Goal: Task Accomplishment & Management: Use online tool/utility

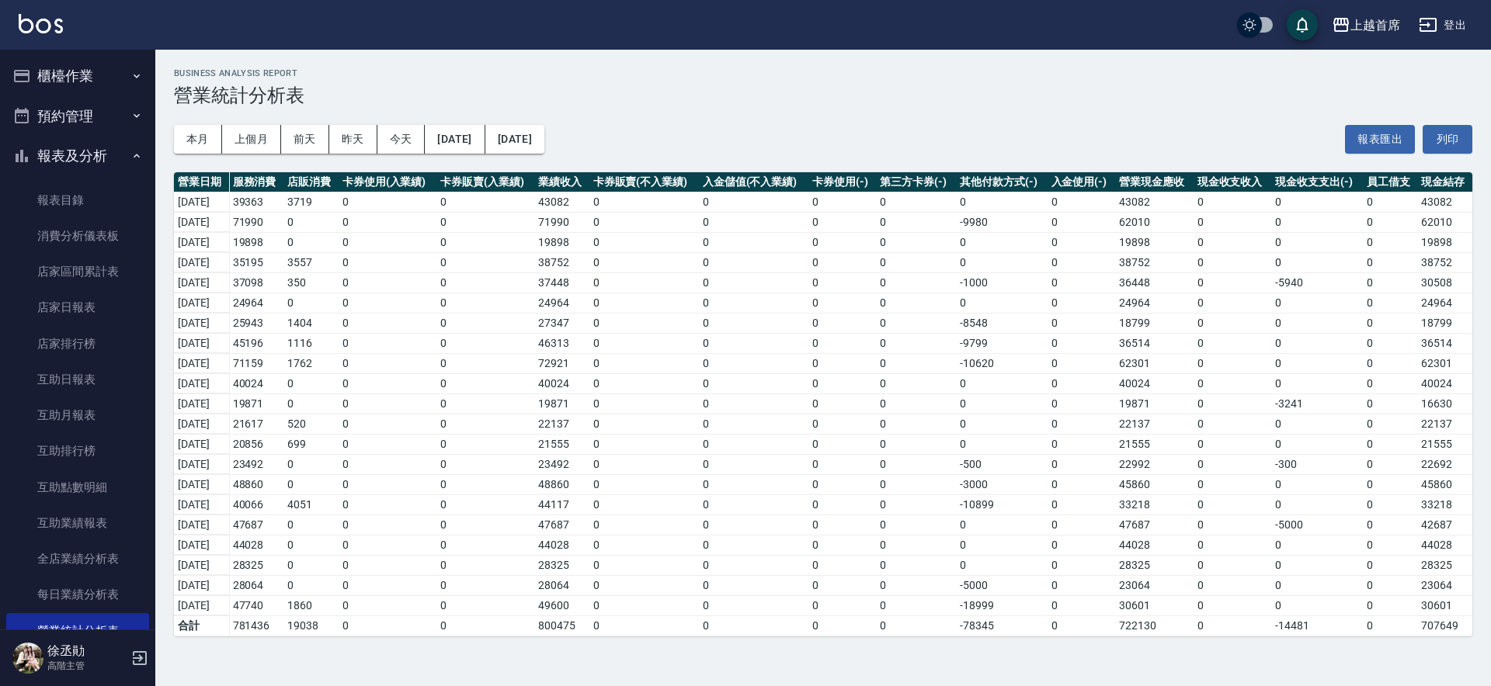
drag, startPoint x: 108, startPoint y: 70, endPoint x: 99, endPoint y: 112, distance: 42.8
click at [108, 75] on button "櫃檯作業" at bounding box center [77, 76] width 143 height 40
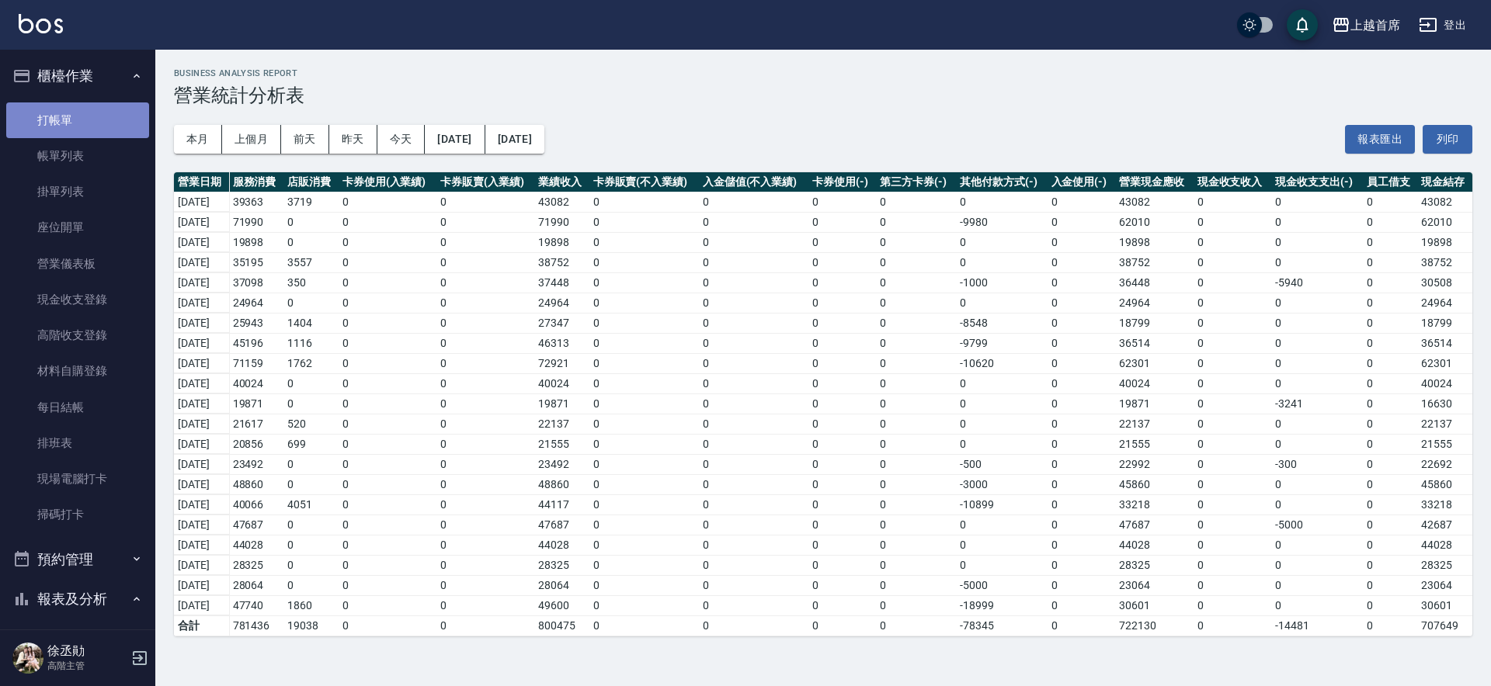
click at [98, 113] on link "打帳單" at bounding box center [77, 120] width 143 height 36
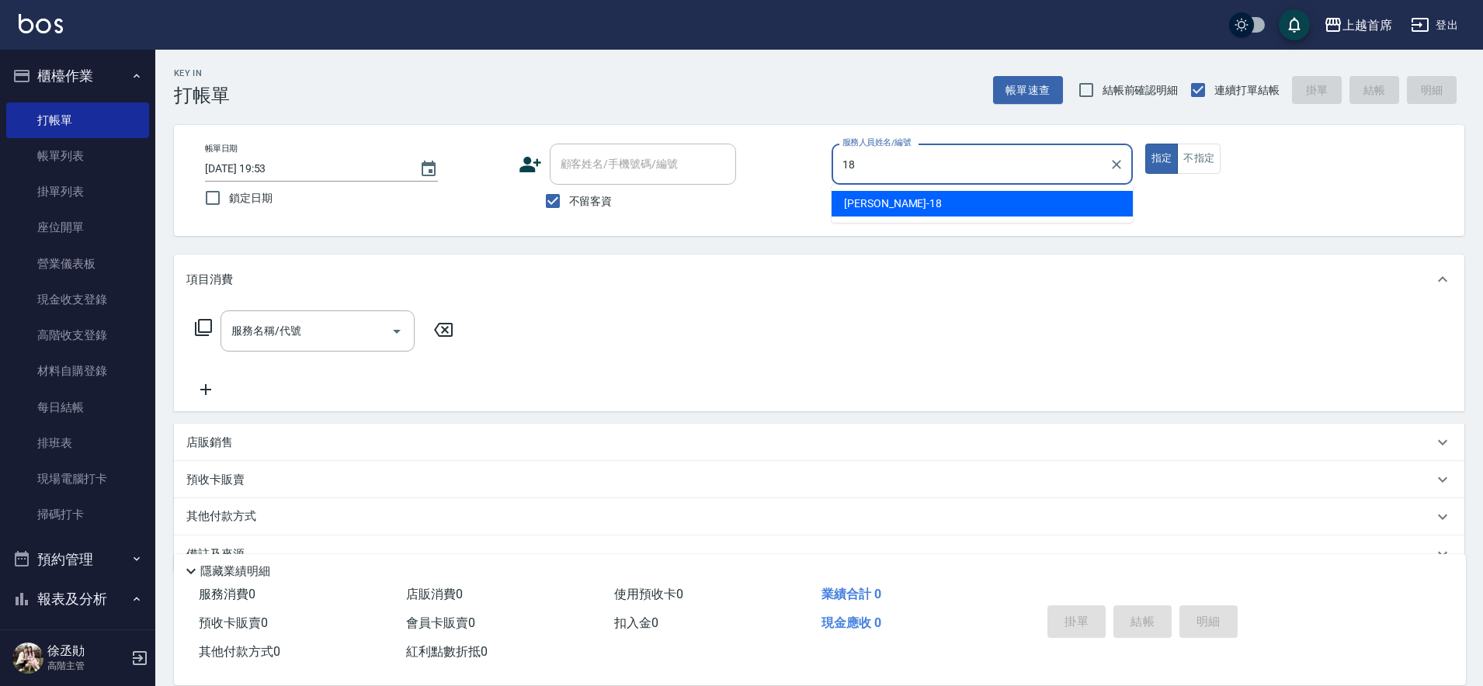
type input "Linda-18"
type button "true"
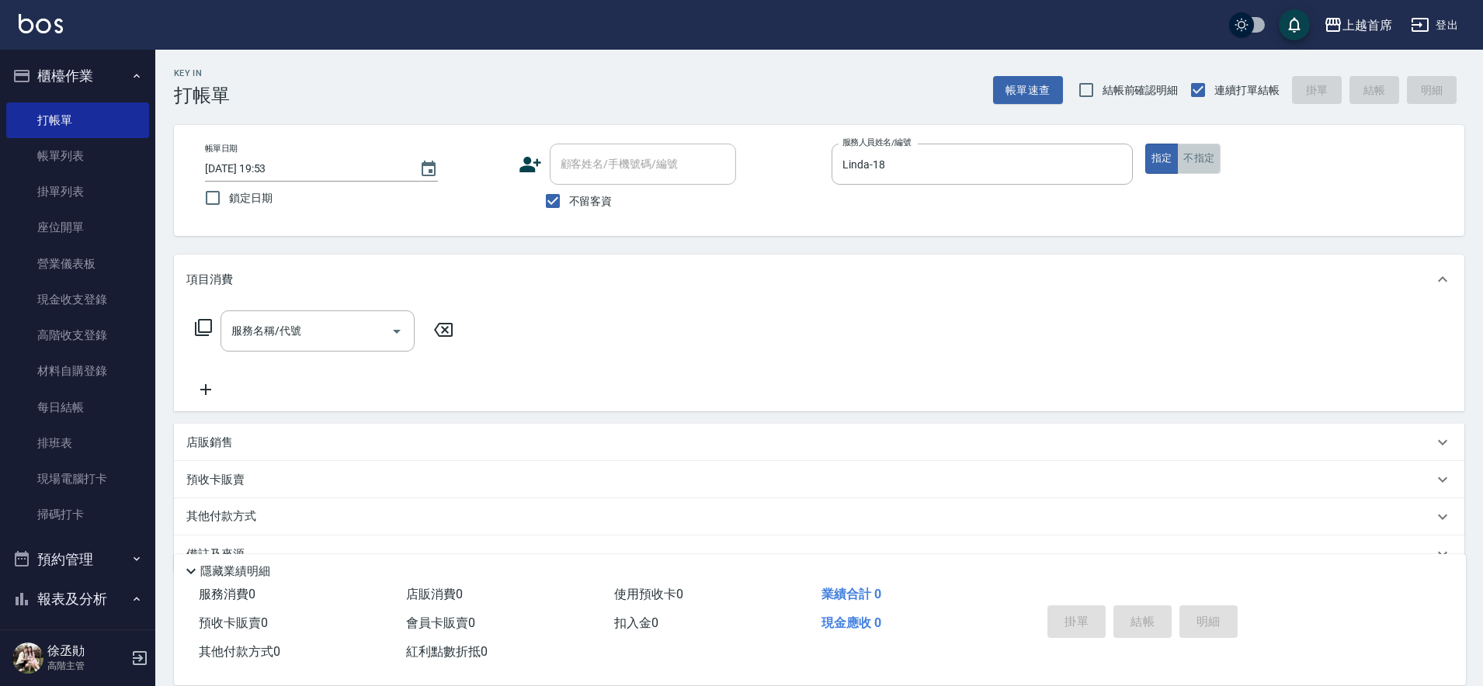
click at [1199, 158] on button "不指定" at bounding box center [1198, 159] width 43 height 30
click at [279, 344] on input "服務名稱/代號" at bounding box center [305, 331] width 157 height 27
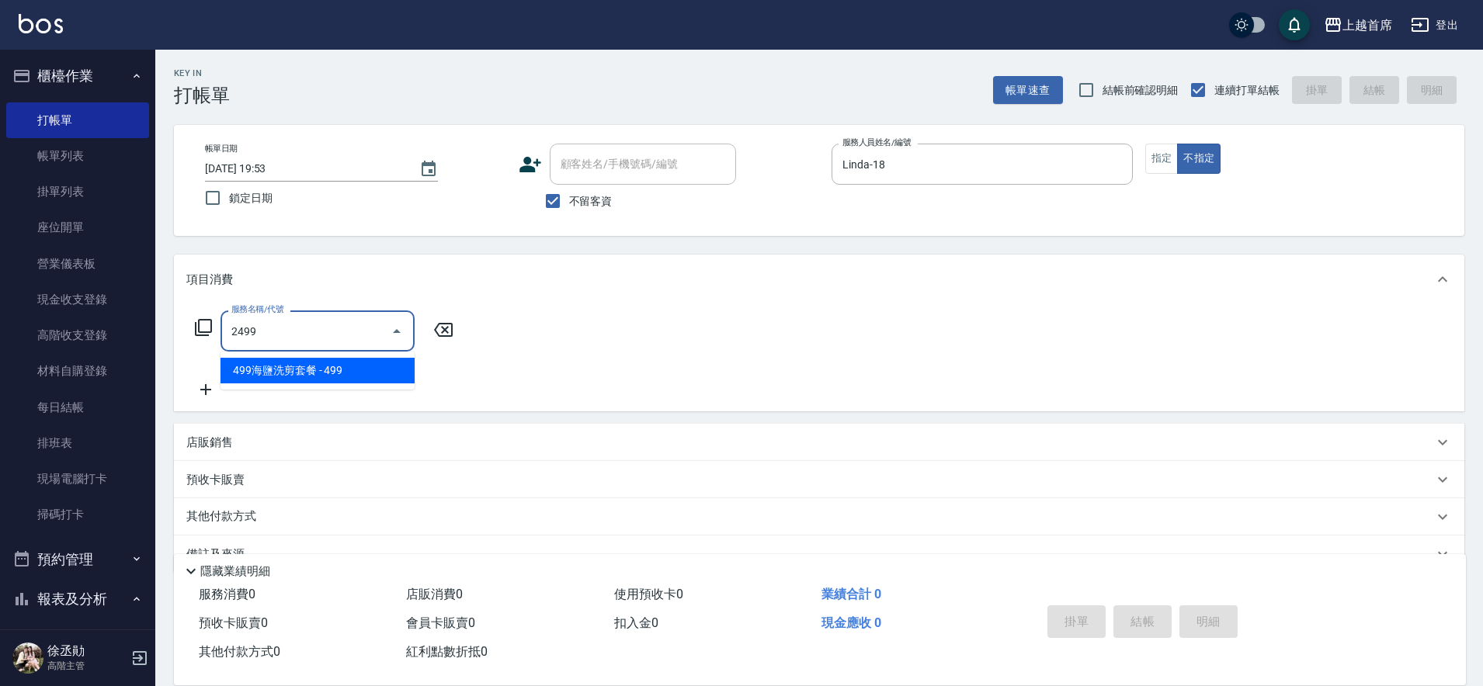
type input "499海鹽洗剪套餐(2499)"
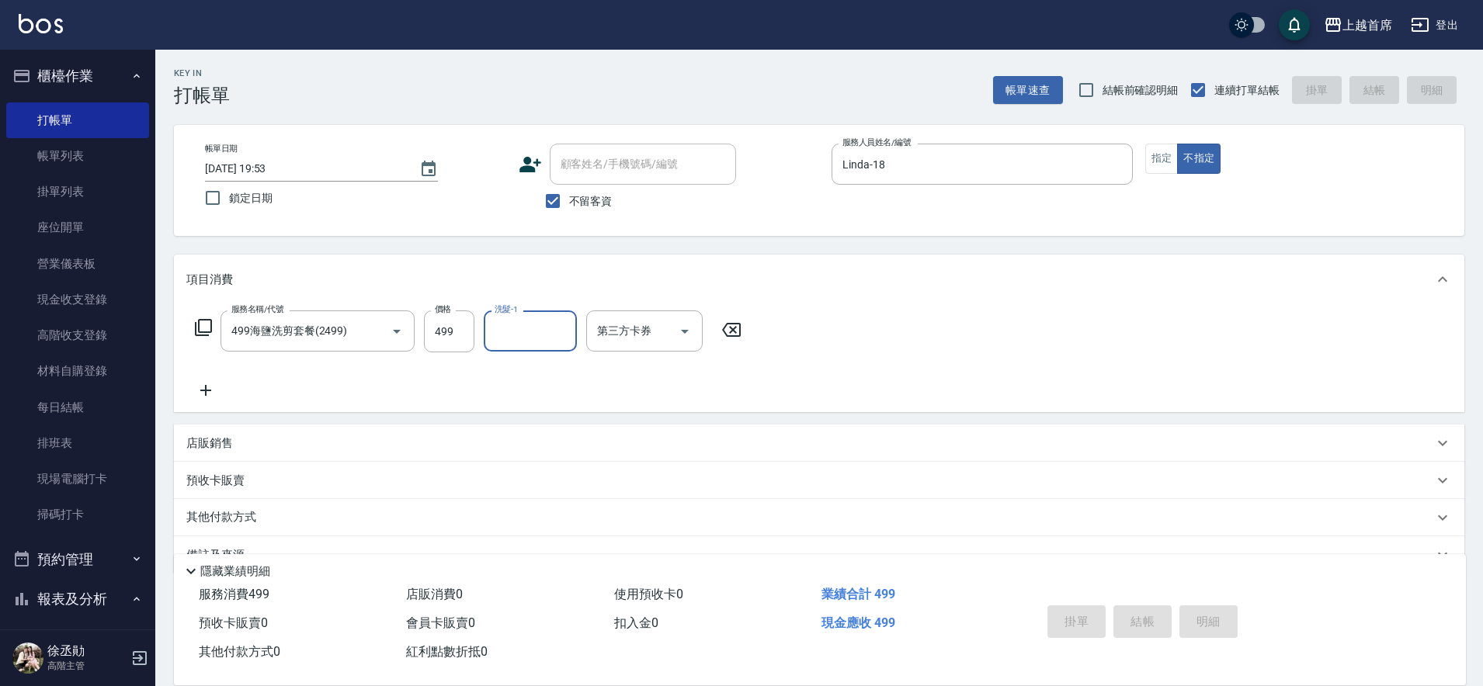
type input "[DATE] 19:54"
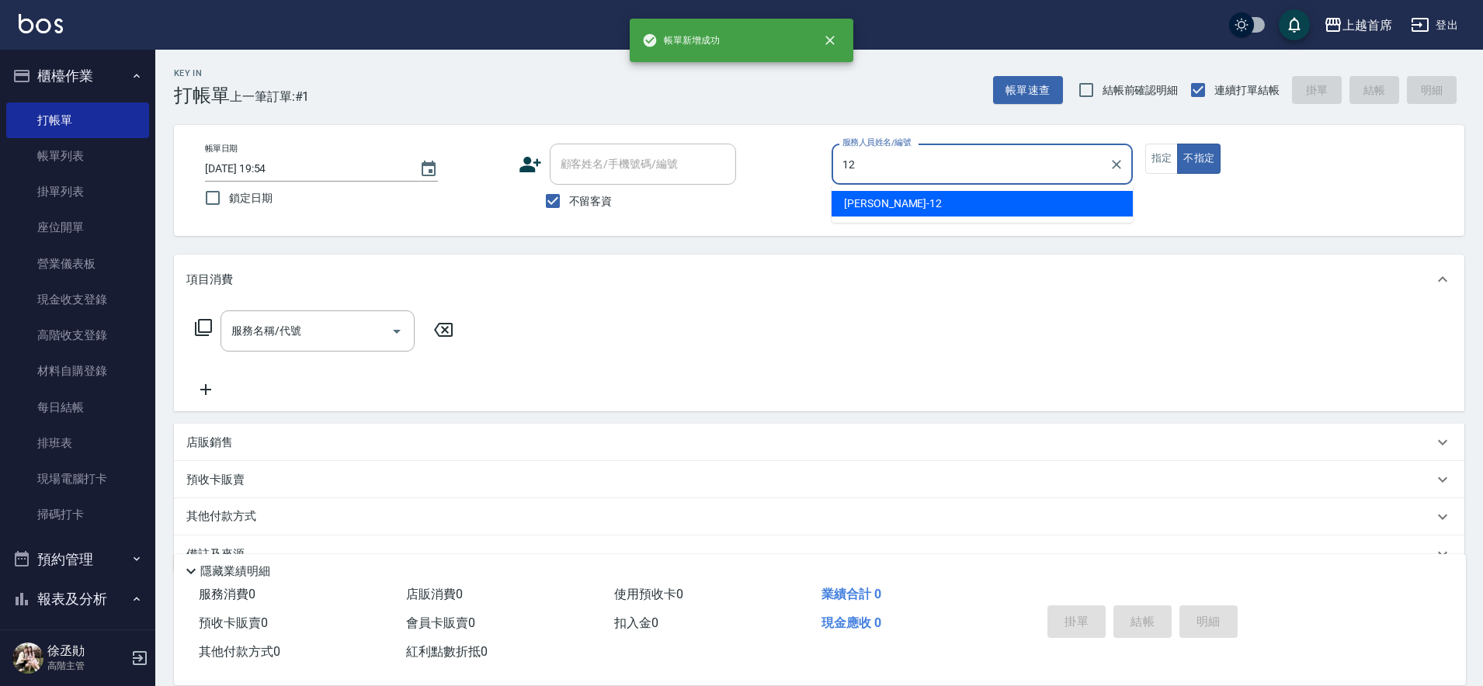
type input "[PERSON_NAME]-12"
type button "false"
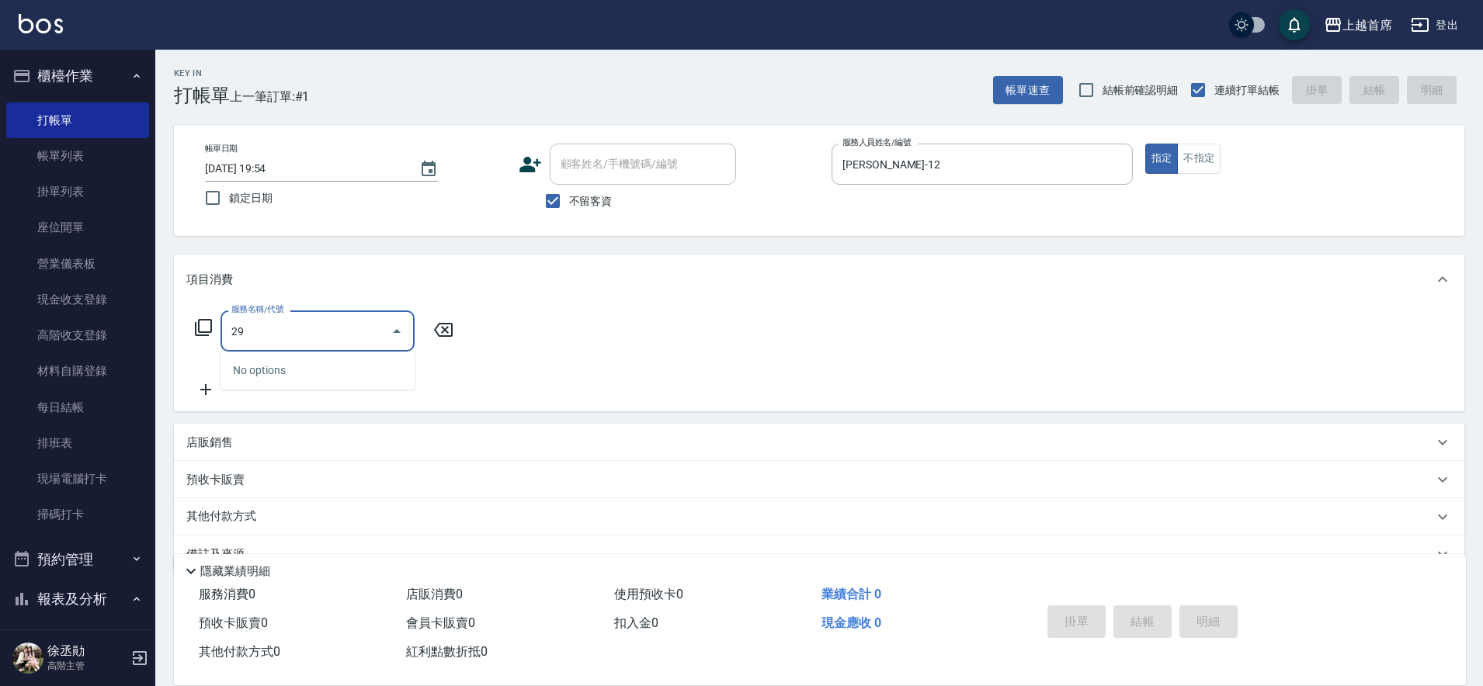
type input "2"
type input "REVIVRE(0999)"
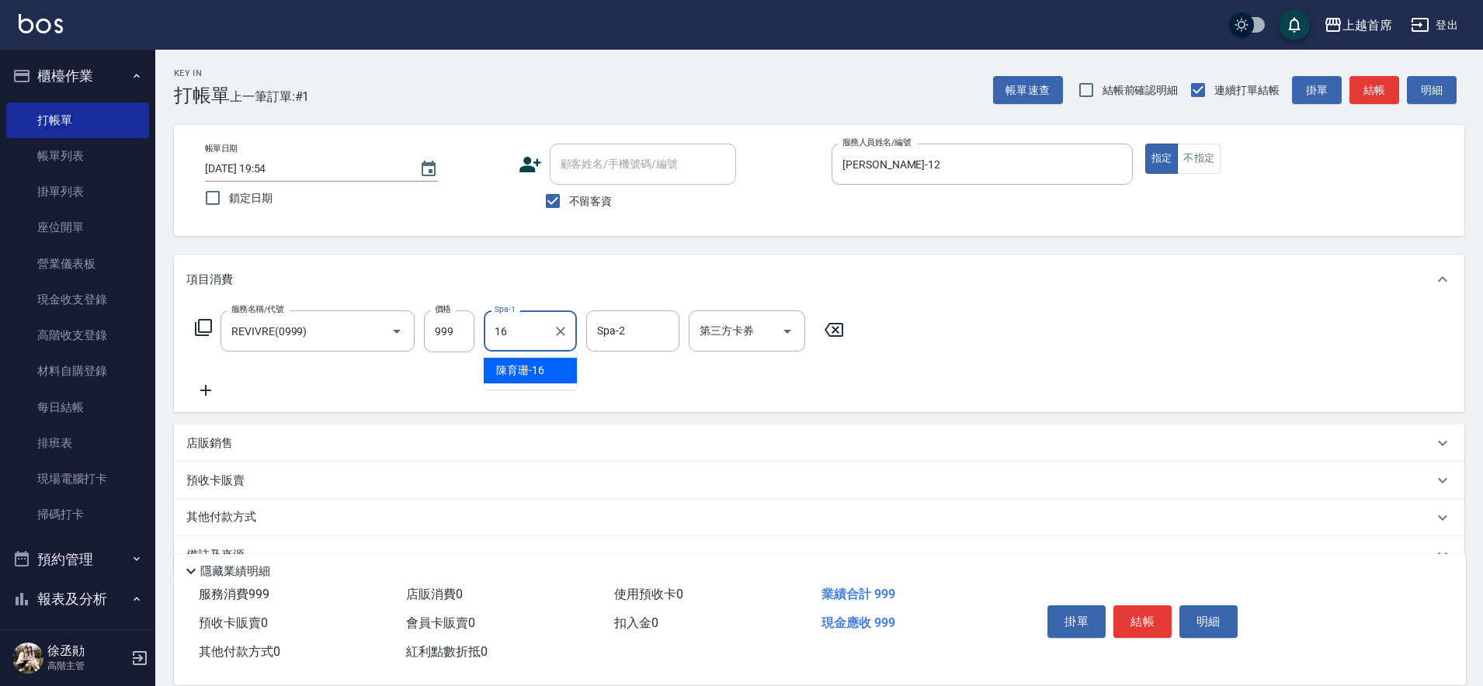
type input "[PERSON_NAME]-16"
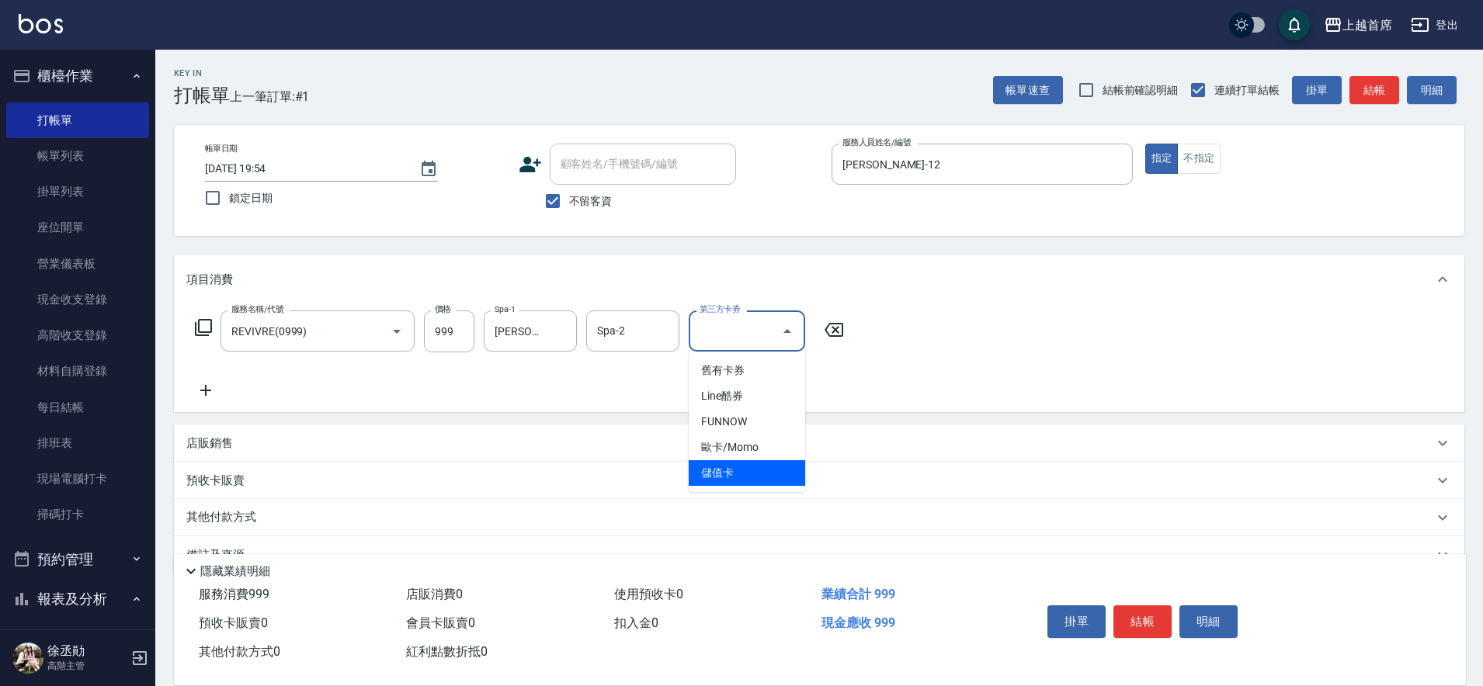
type input "儲值卡"
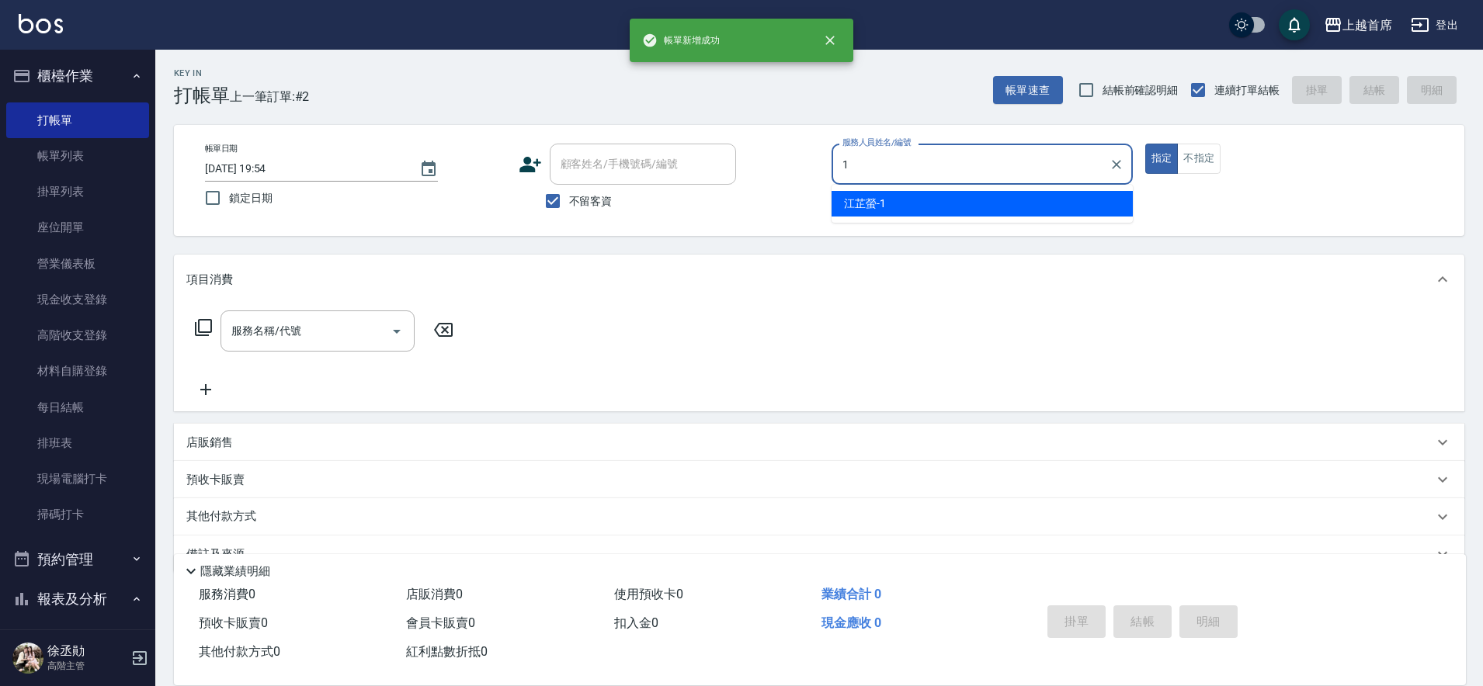
type input "[PERSON_NAME]-1"
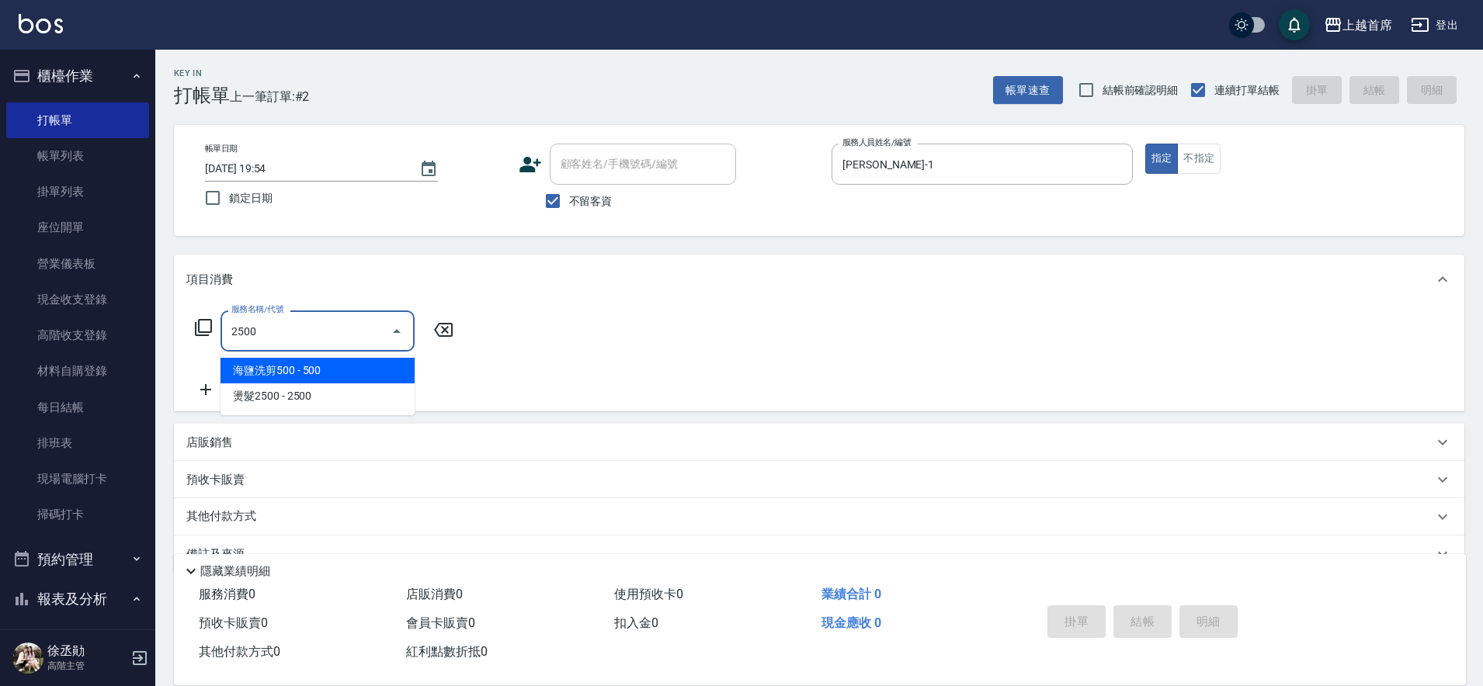
type input "海鹽洗剪500(2500)"
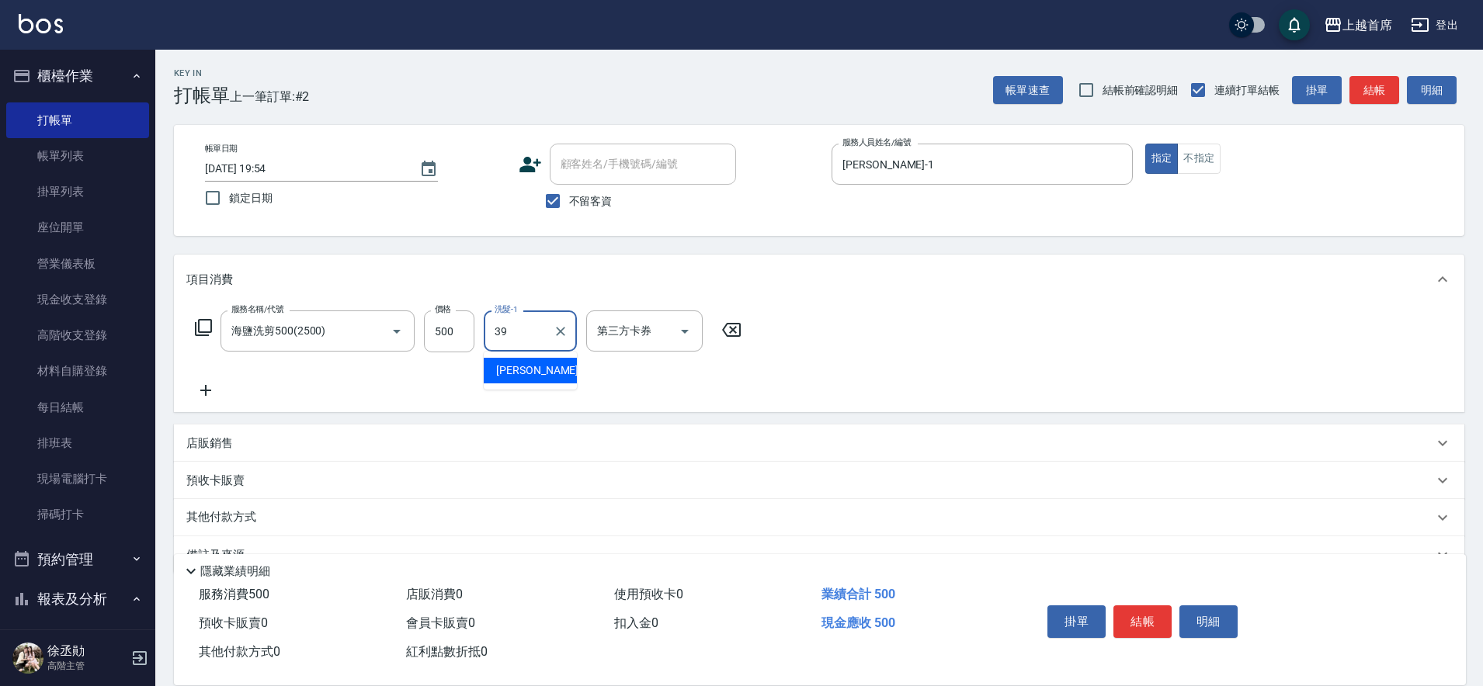
type input "[PERSON_NAME]-39"
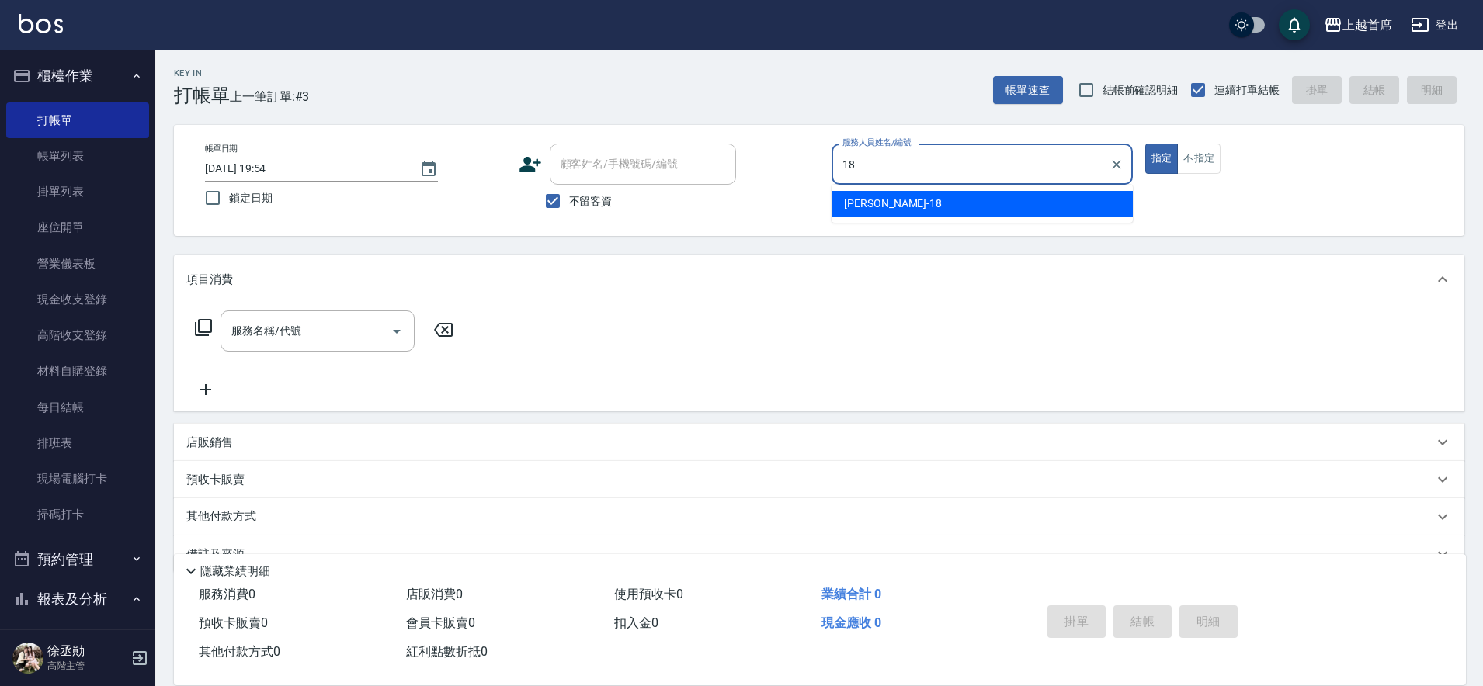
type input "Linda-18"
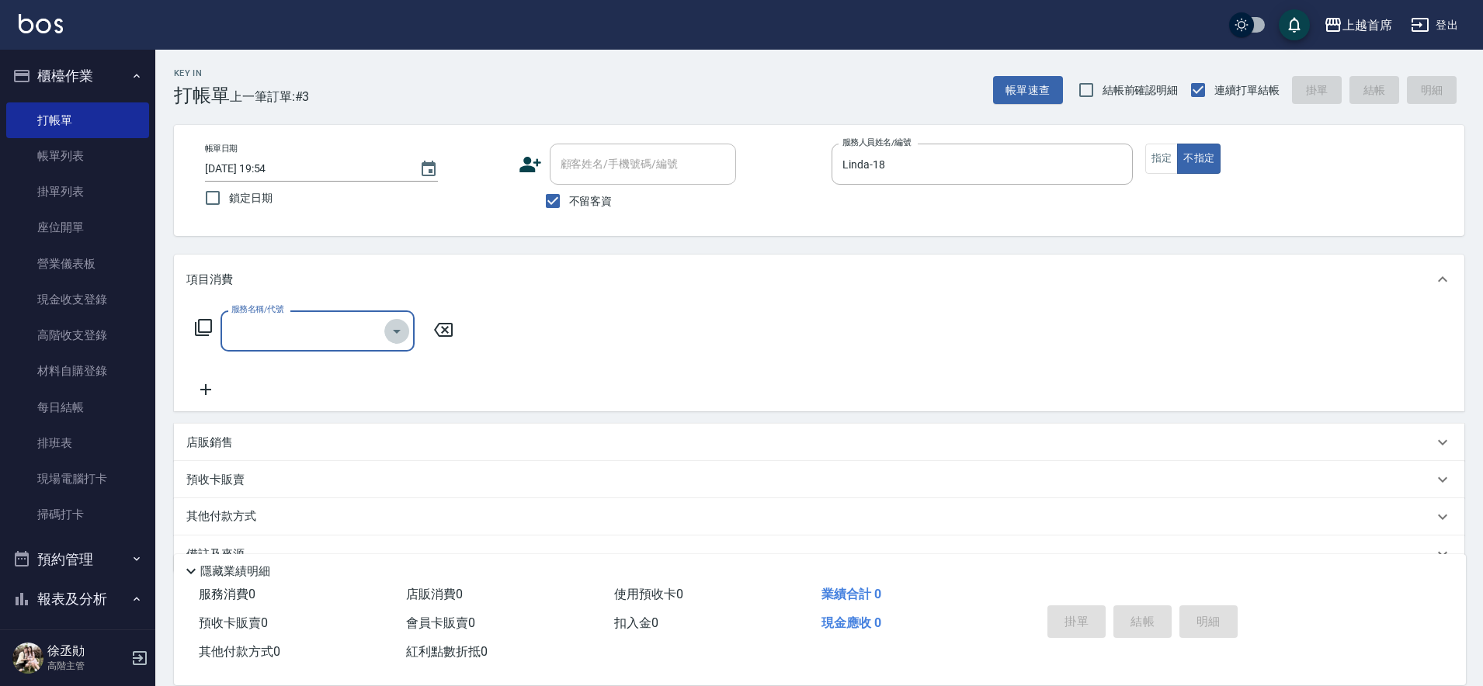
click at [403, 328] on icon "Open" at bounding box center [396, 331] width 19 height 19
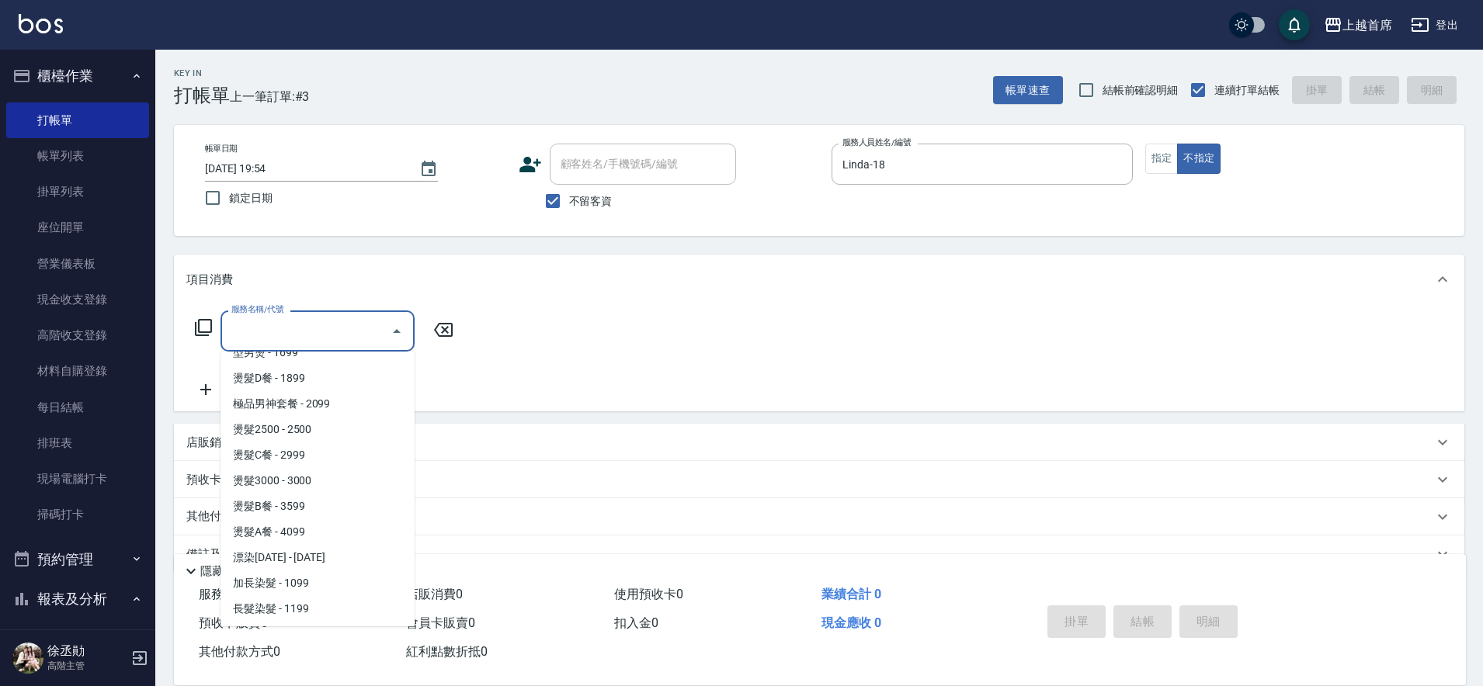
scroll to position [1180, 0]
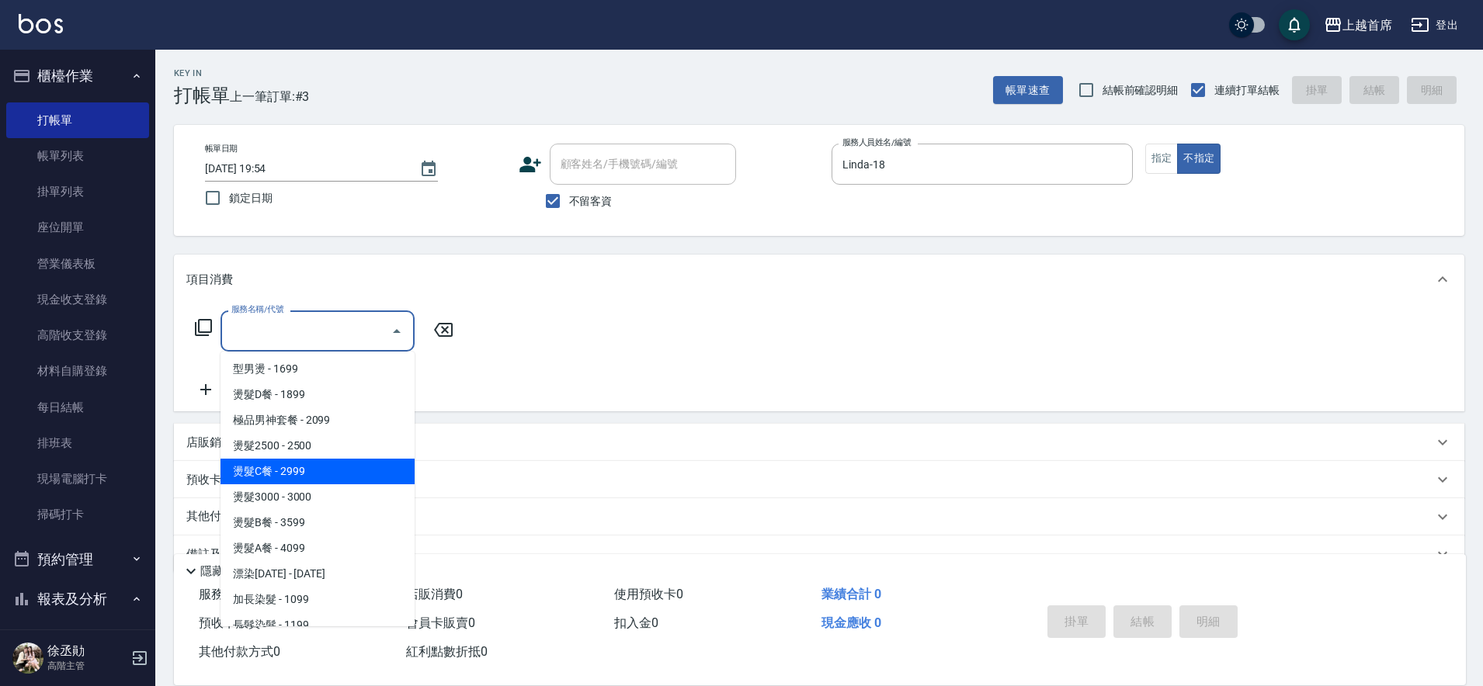
click at [335, 478] on span "燙髮C餐 - 2999" at bounding box center [318, 472] width 194 height 26
type input "燙髮C餐(32999)"
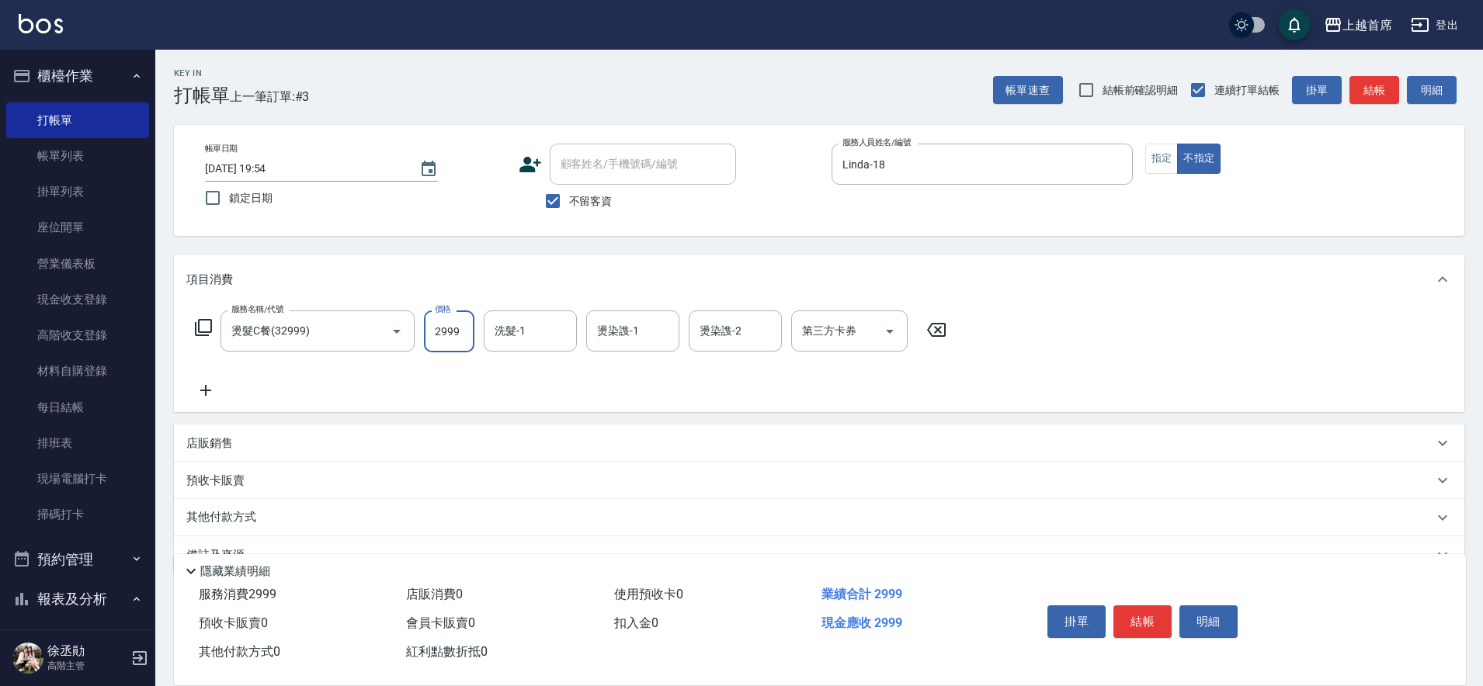
click at [452, 320] on input "2999" at bounding box center [449, 332] width 50 height 42
type input "3000"
type input "[PERSON_NAME]-16"
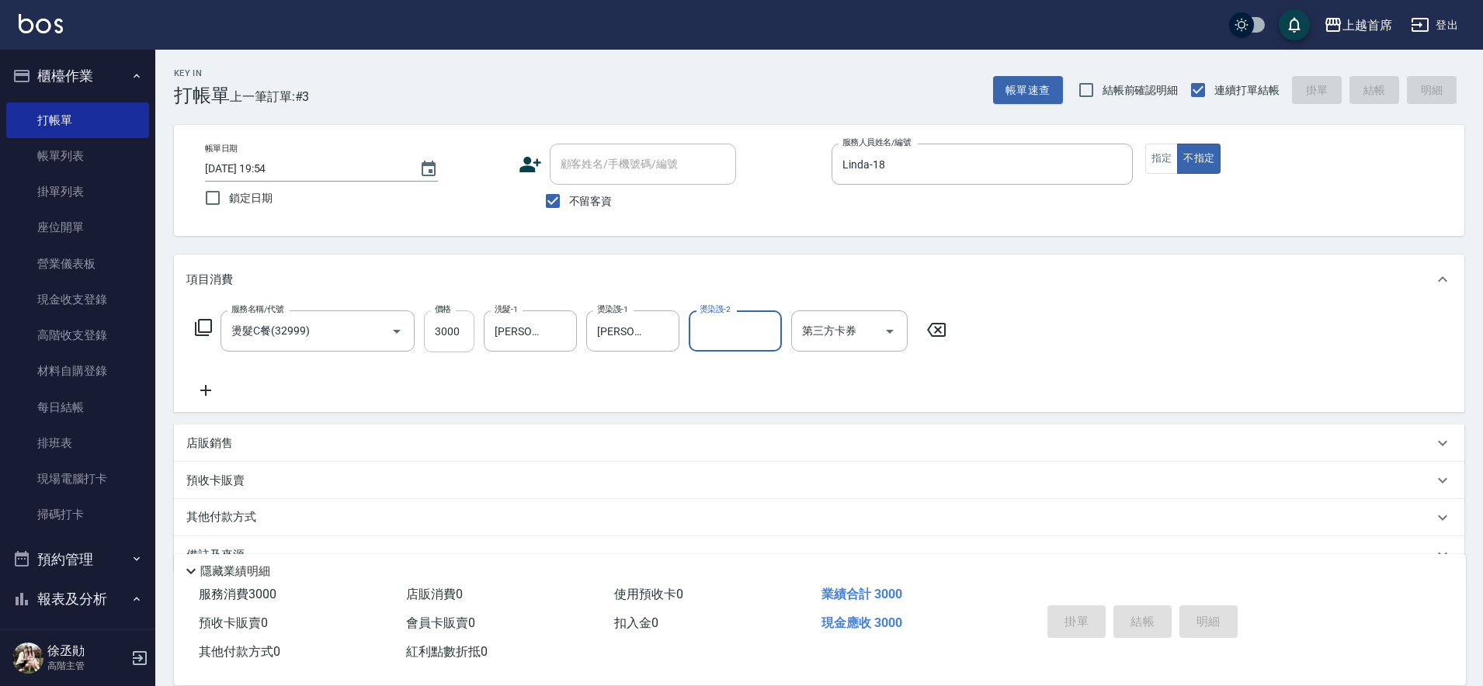
type input "[DATE] 19:55"
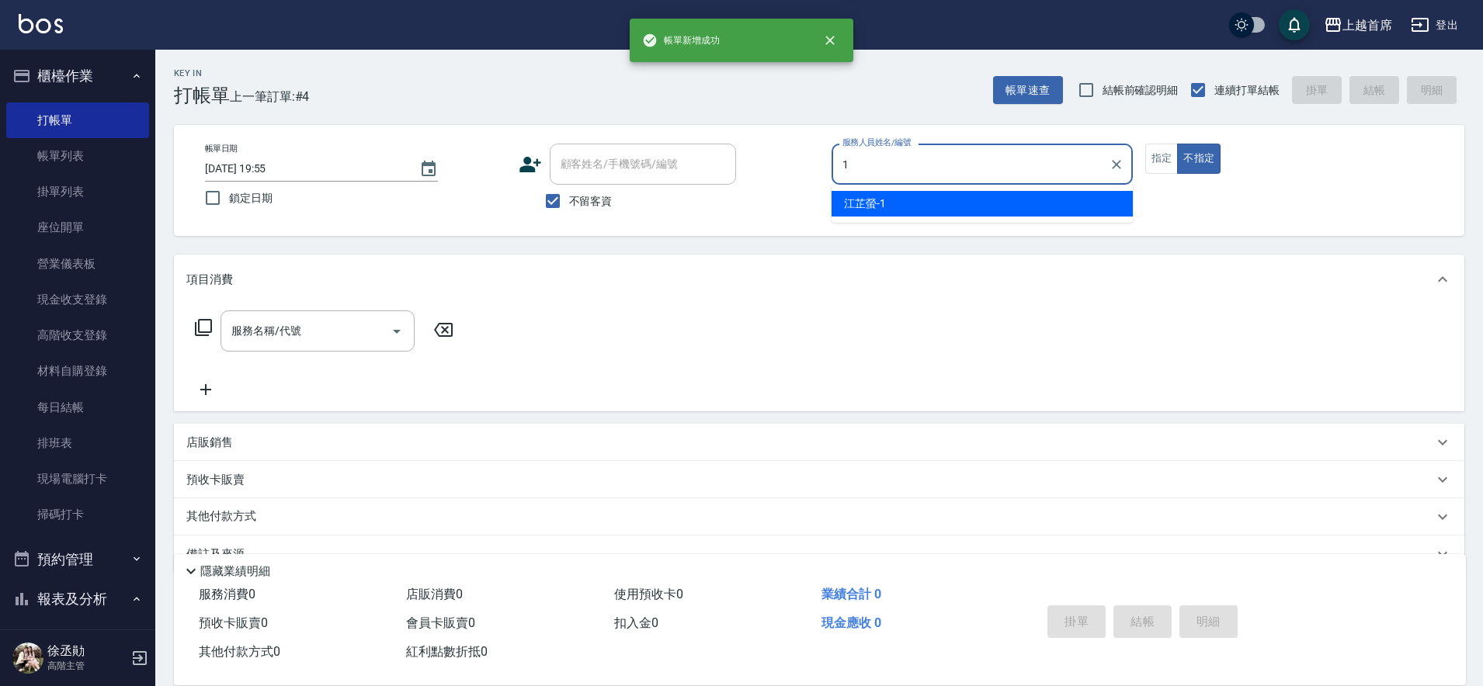
type input "[PERSON_NAME]-1"
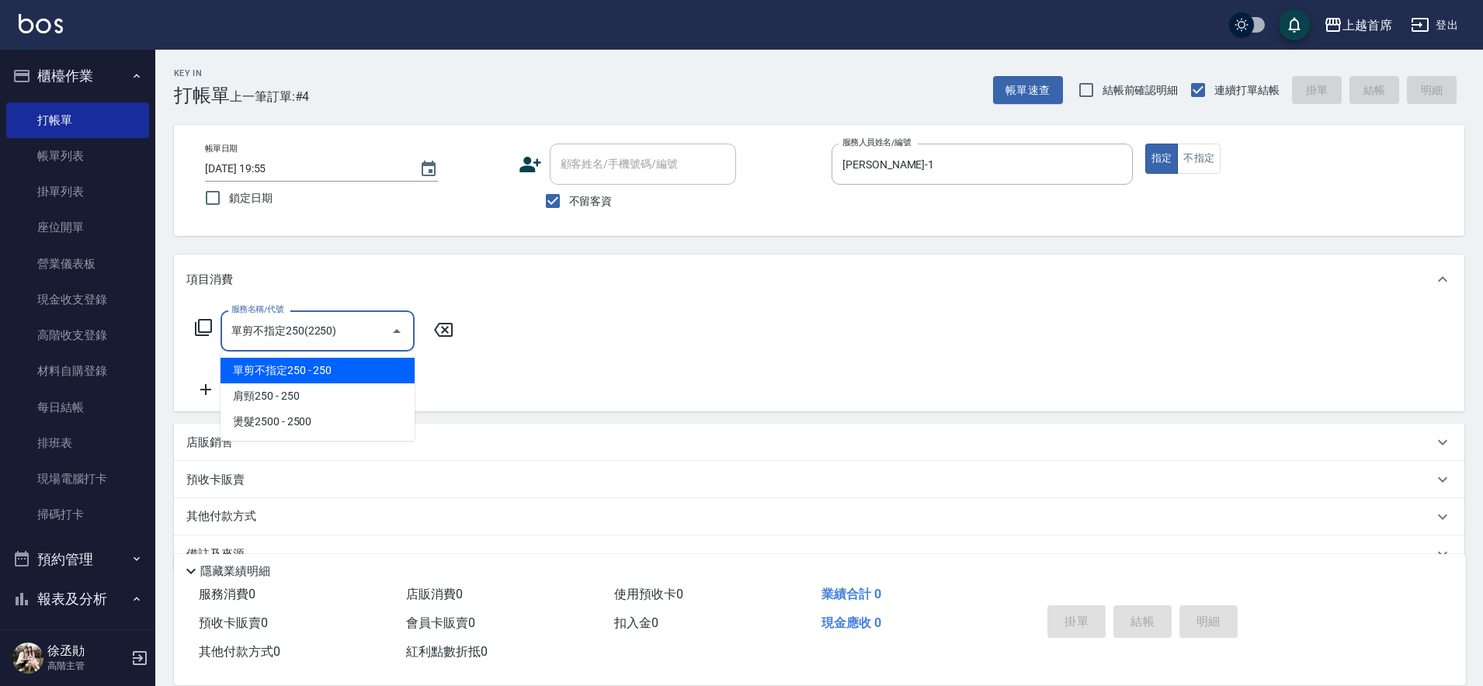
type input "單剪不指定250(2250)"
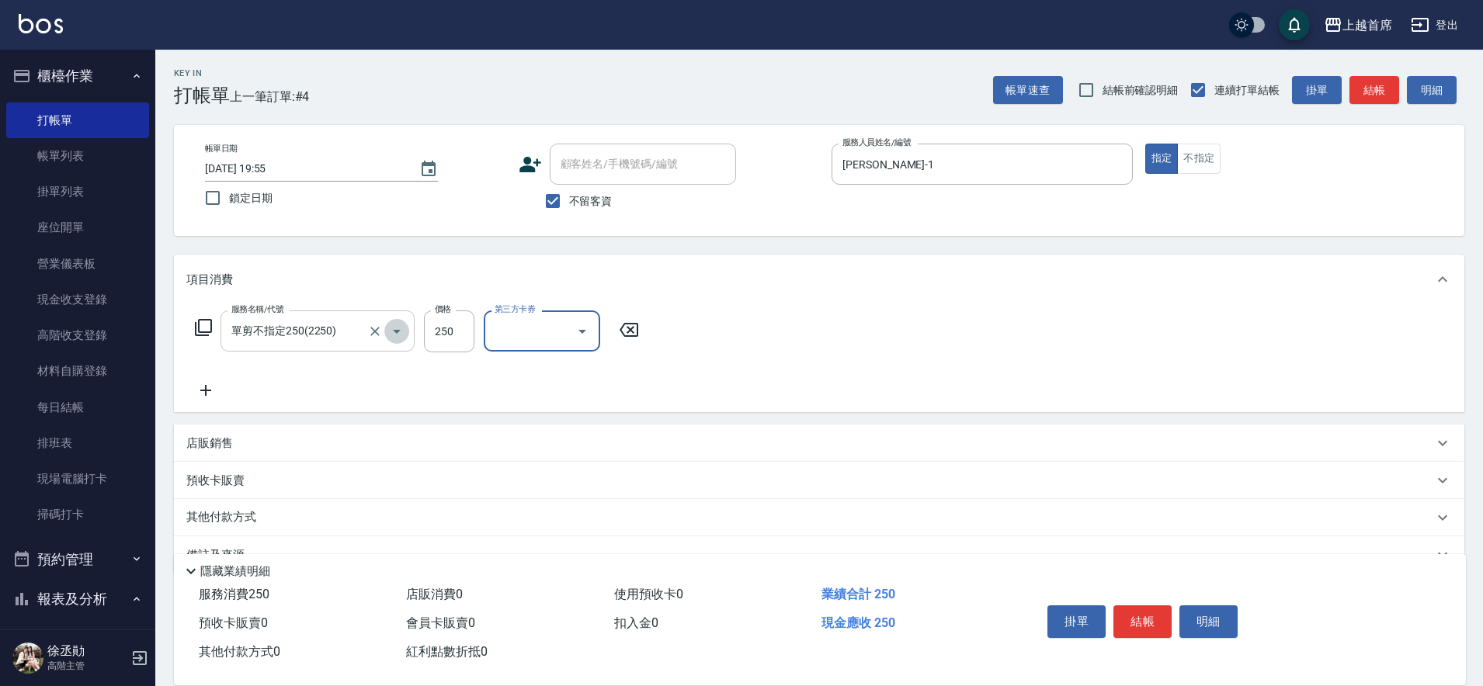
click at [385, 330] on button "Open" at bounding box center [396, 331] width 25 height 25
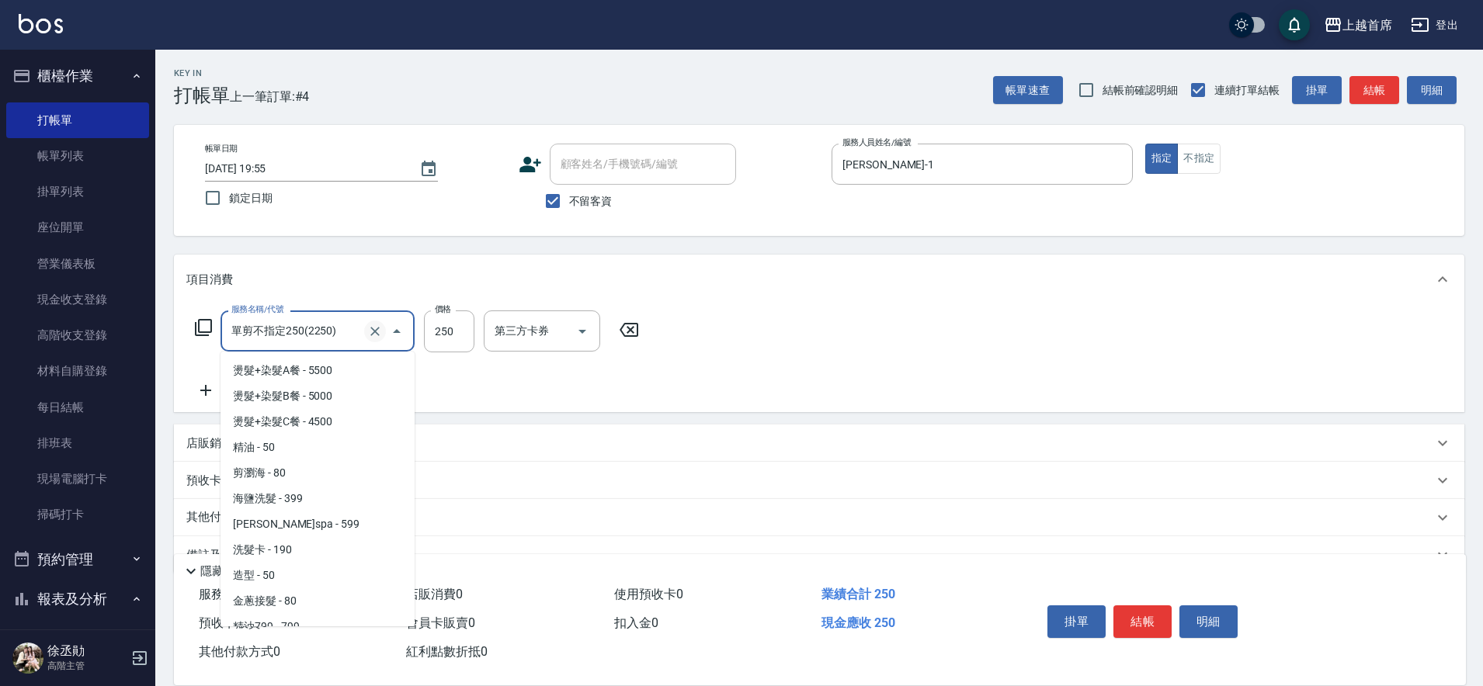
scroll to position [244, 0]
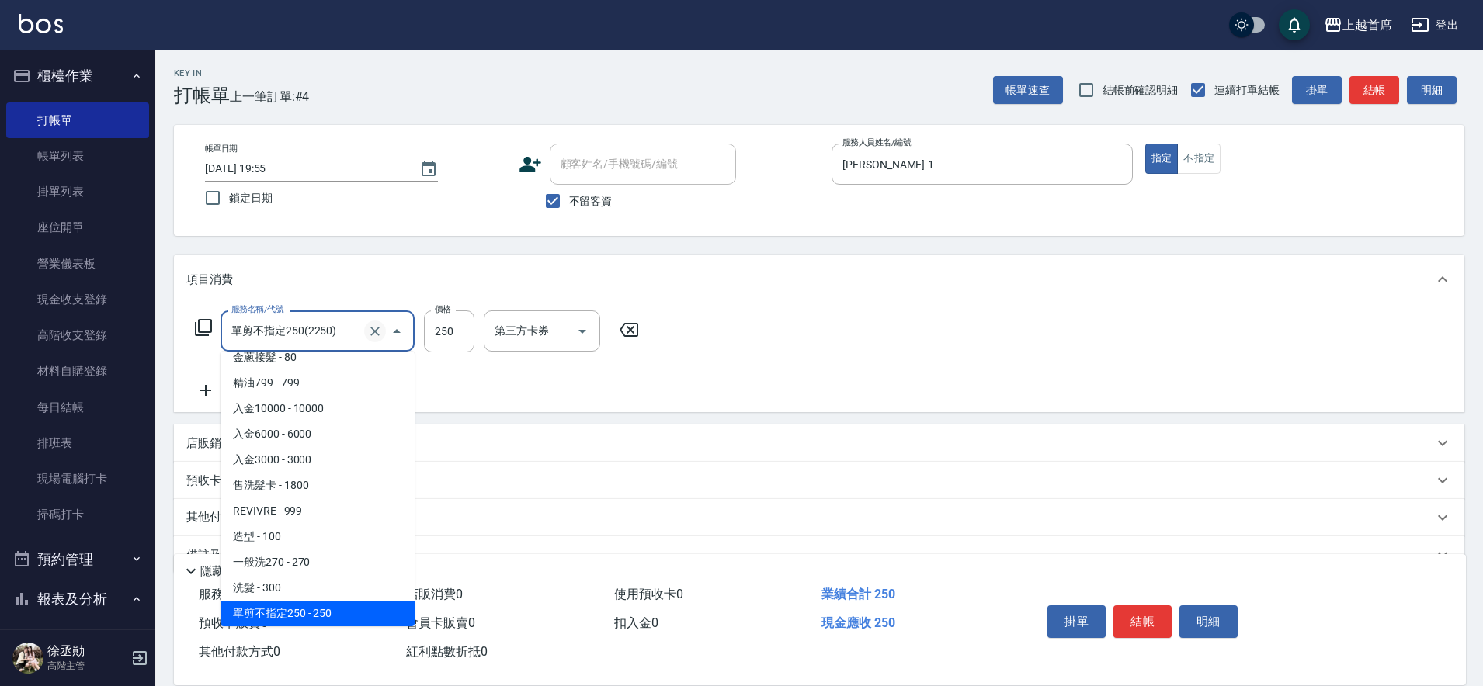
click at [373, 331] on icon "Clear" at bounding box center [375, 332] width 16 height 16
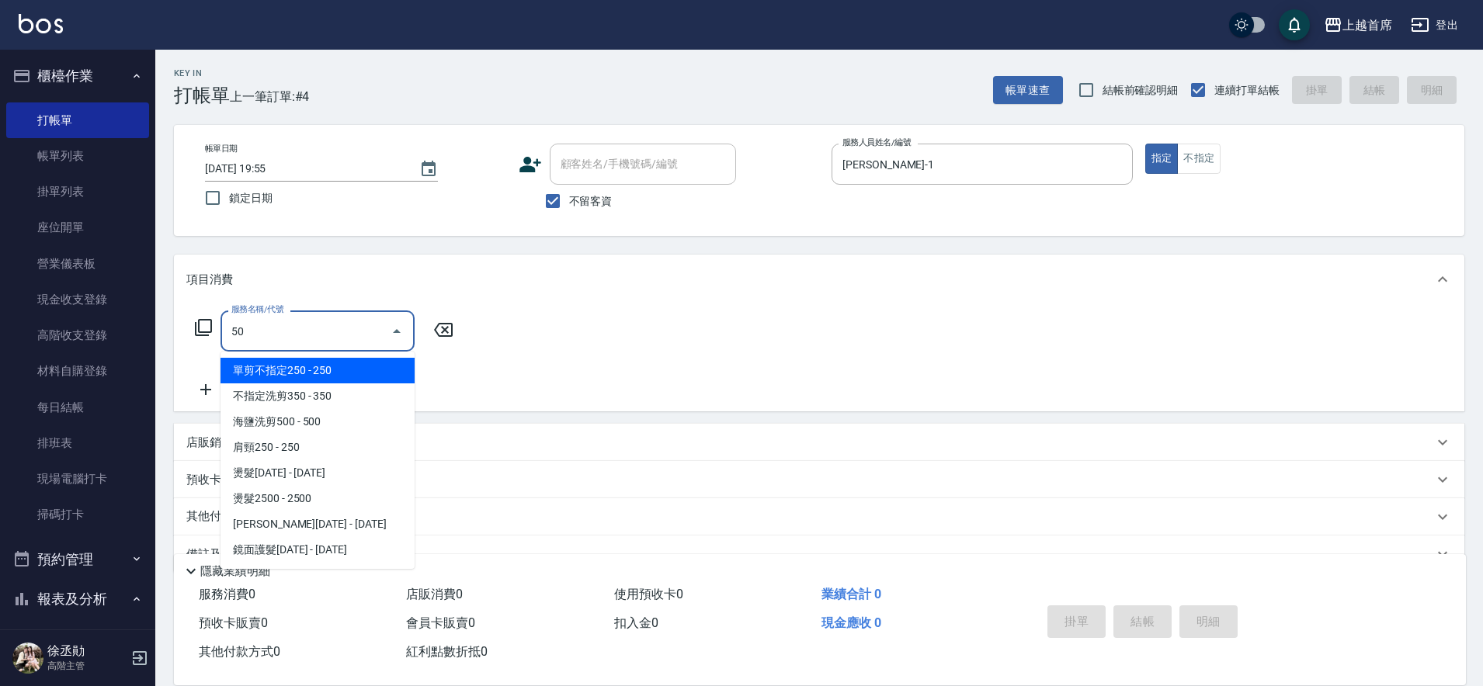
scroll to position [0, 0]
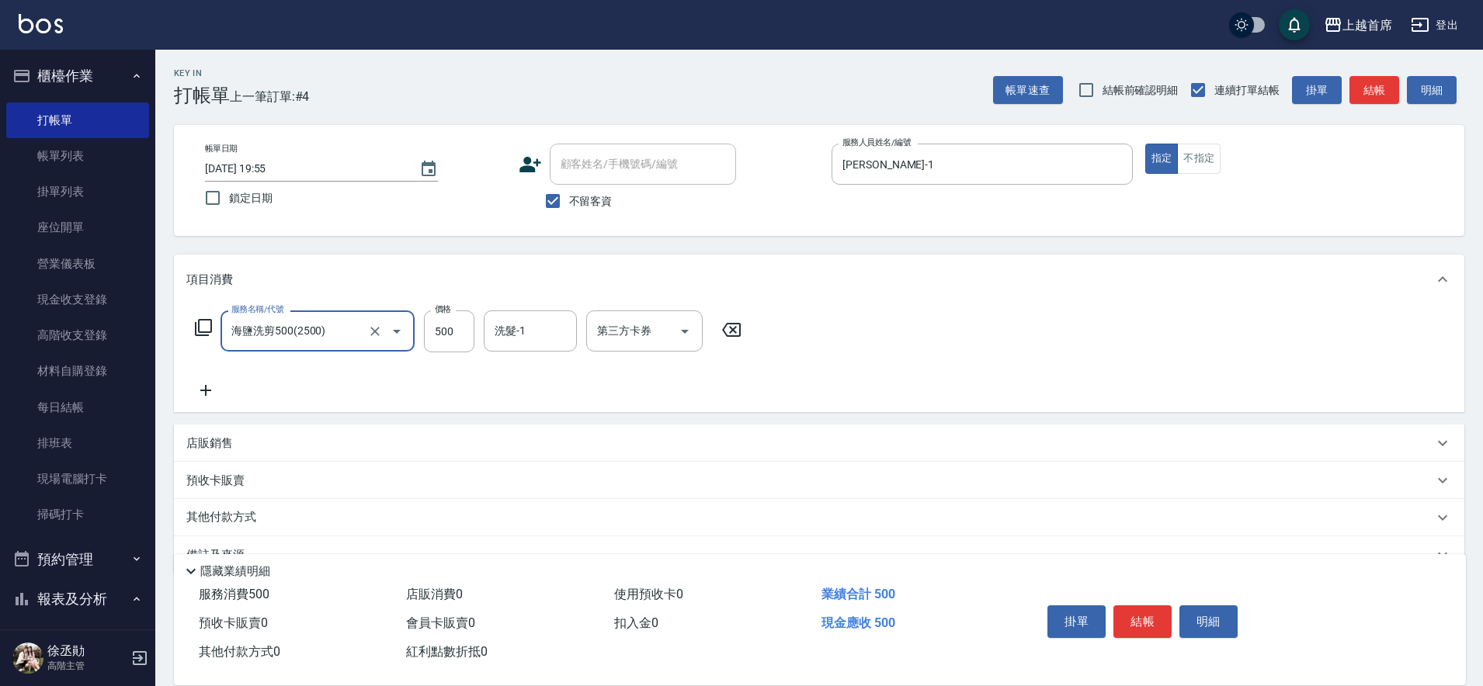
type input "海鹽洗剪500(2500)"
type input "[PERSON_NAME]-39"
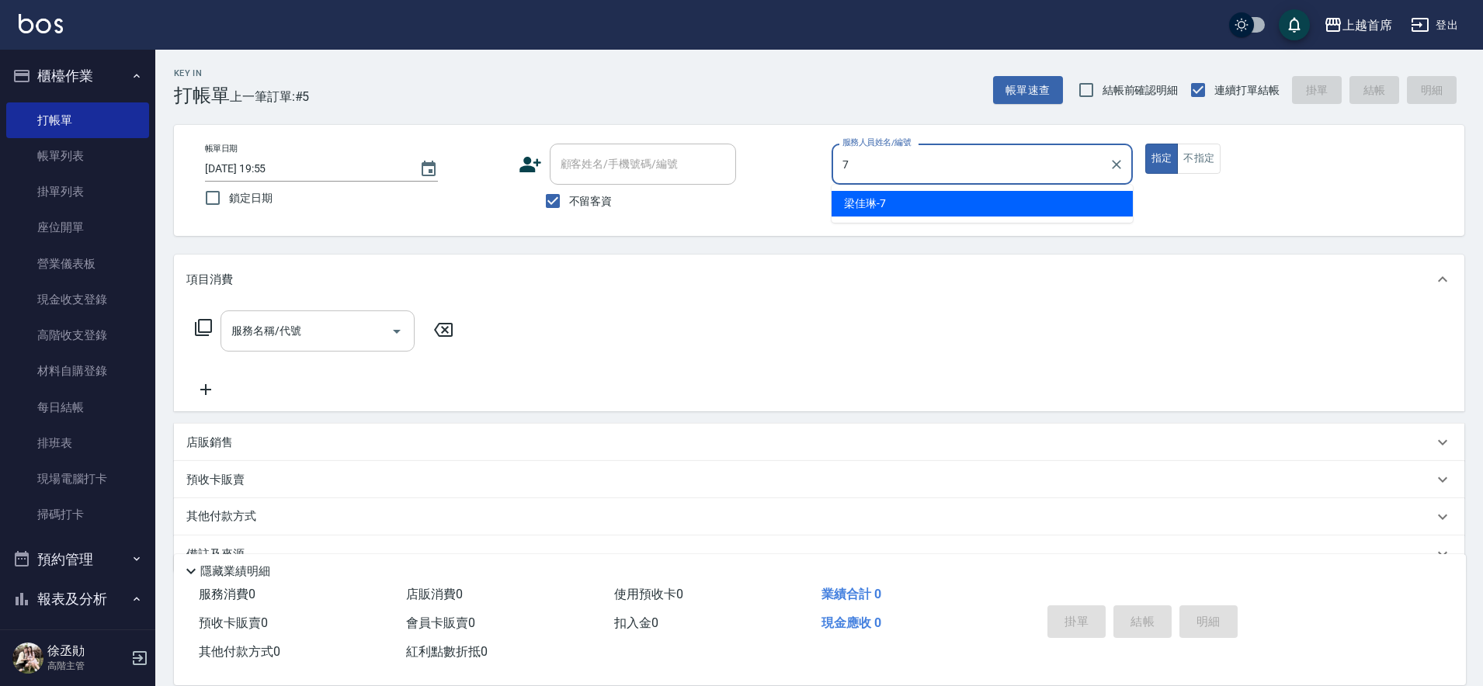
type input "[PERSON_NAME]-7"
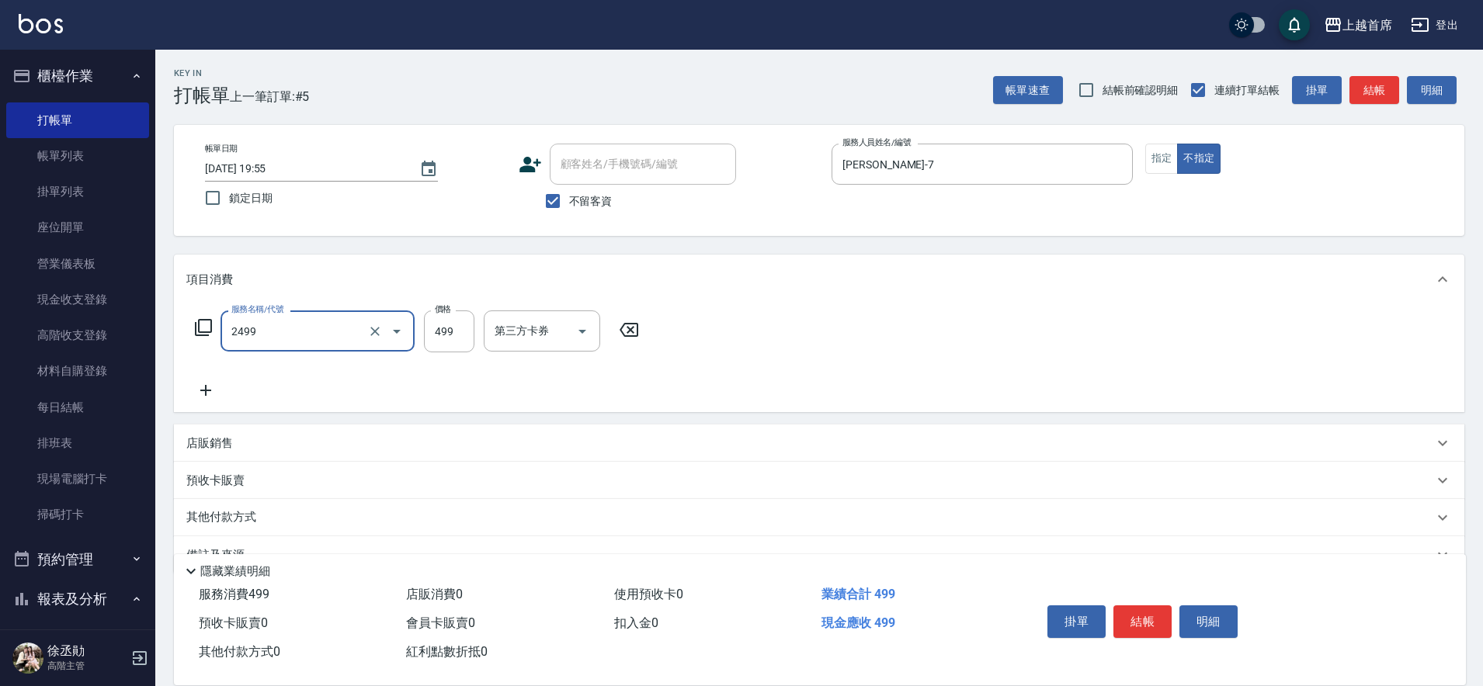
type input "499海鹽洗剪套餐(2499)"
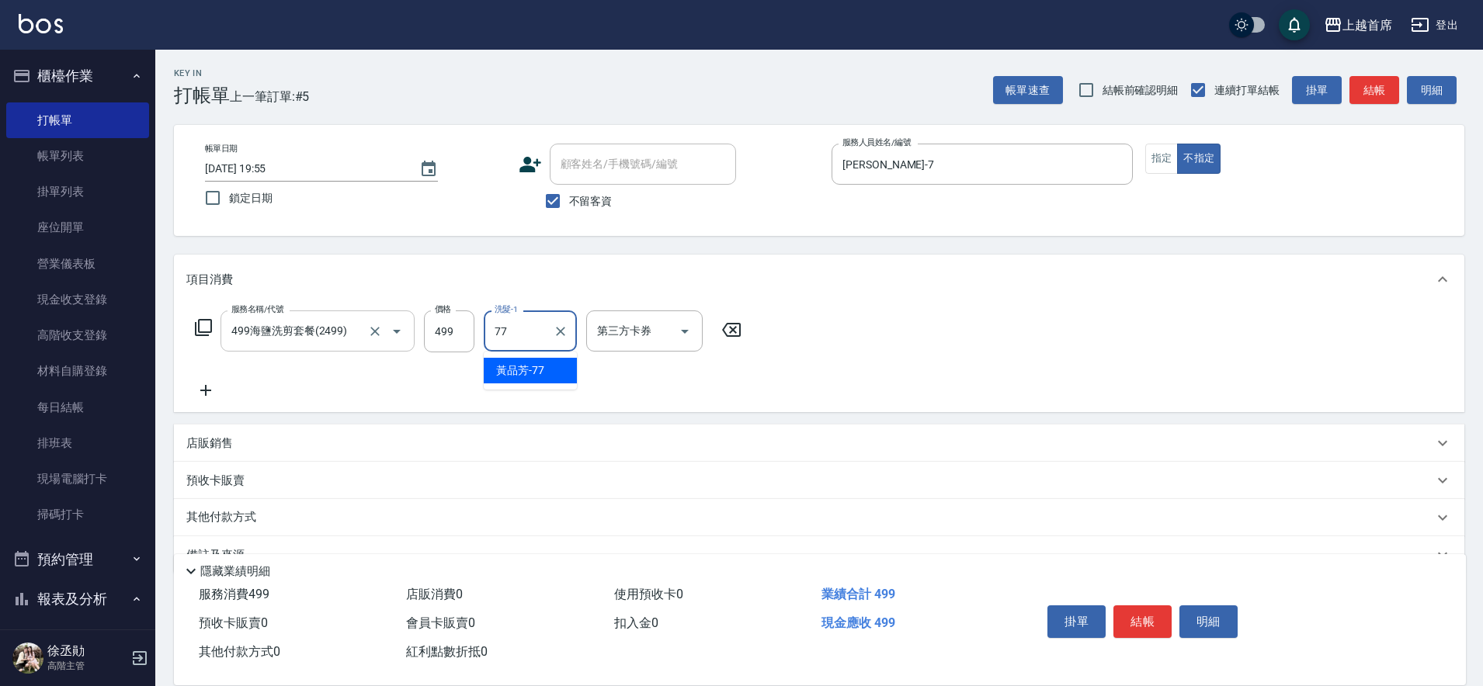
type input "[PERSON_NAME]-77"
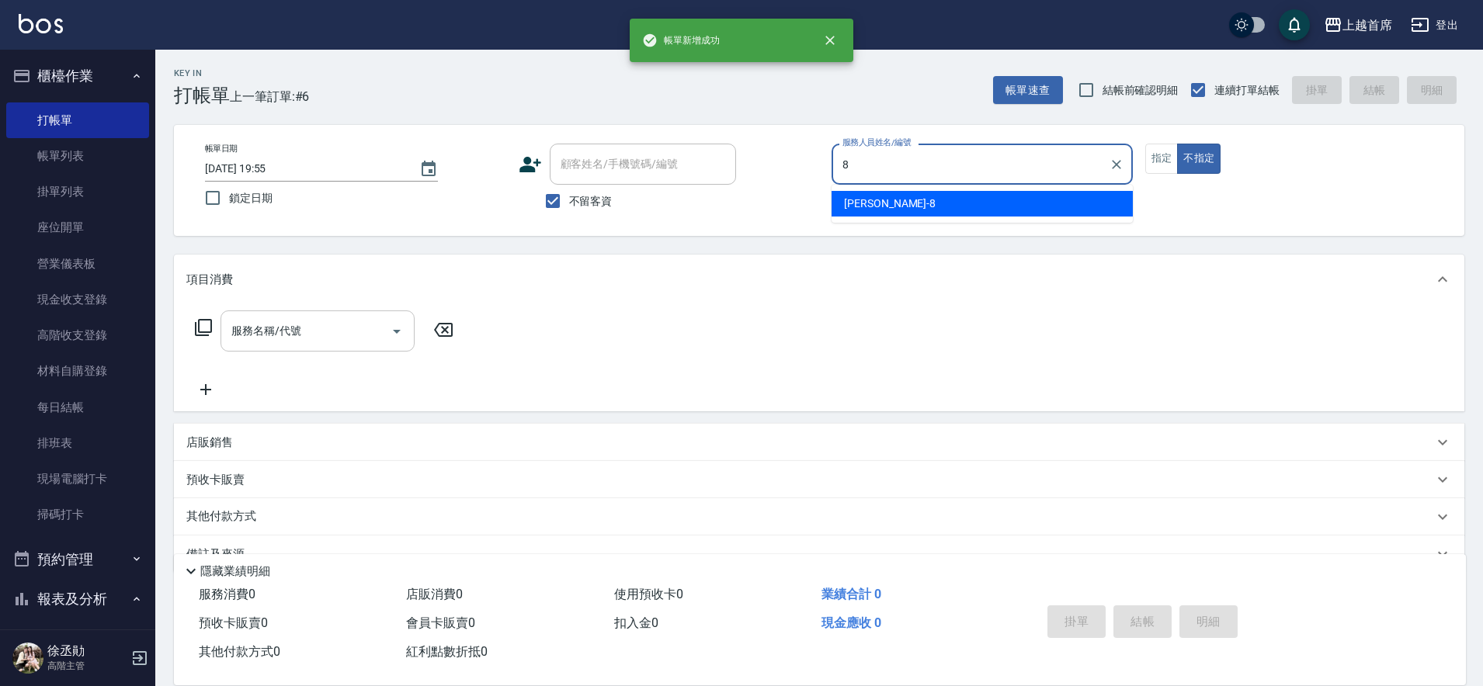
type input "[PERSON_NAME]好-8"
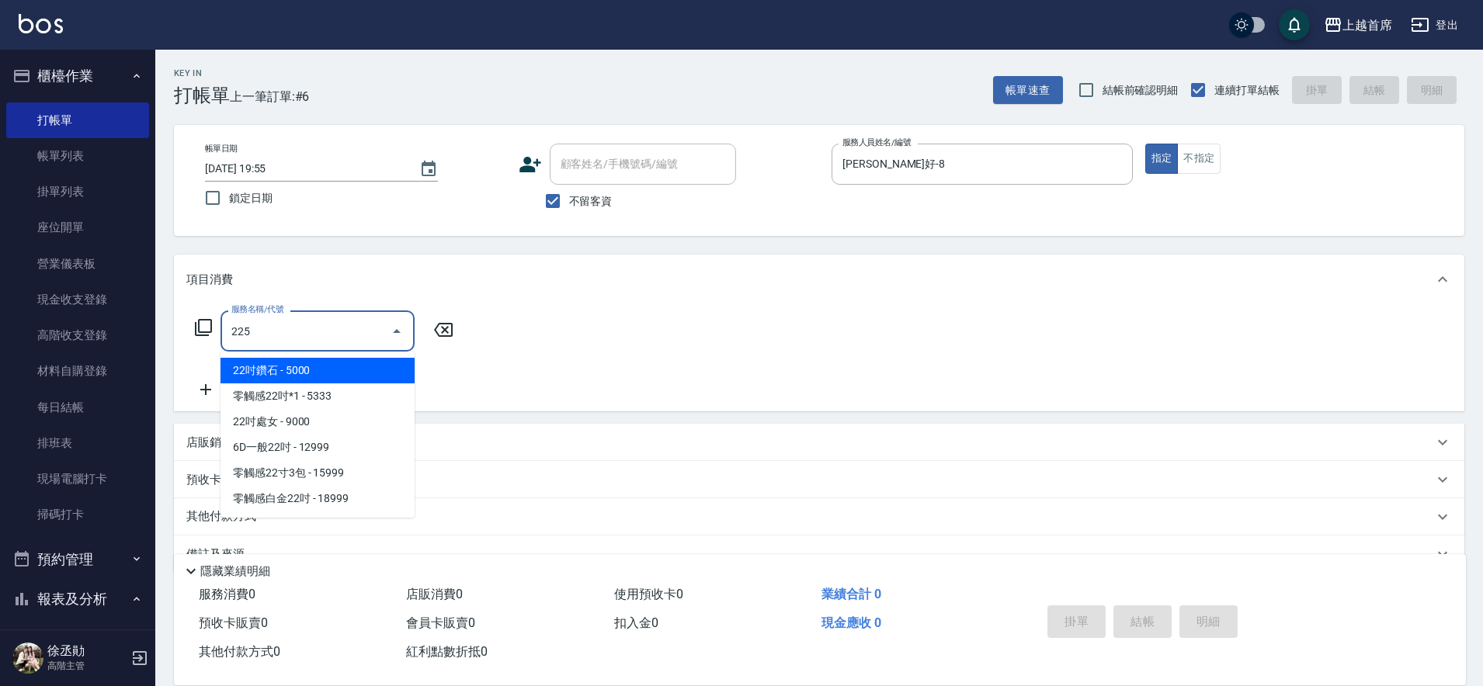
type input "2250"
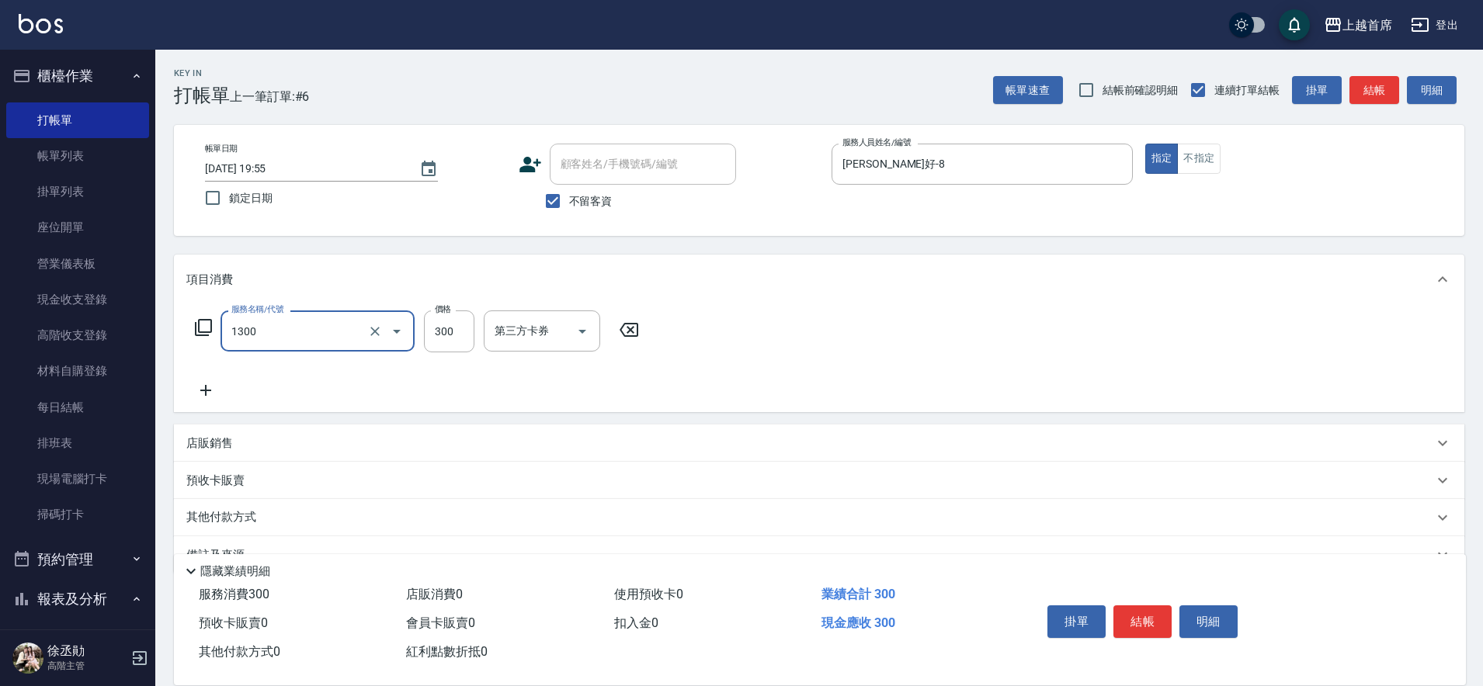
type input "洗髮(1300)"
type input "280"
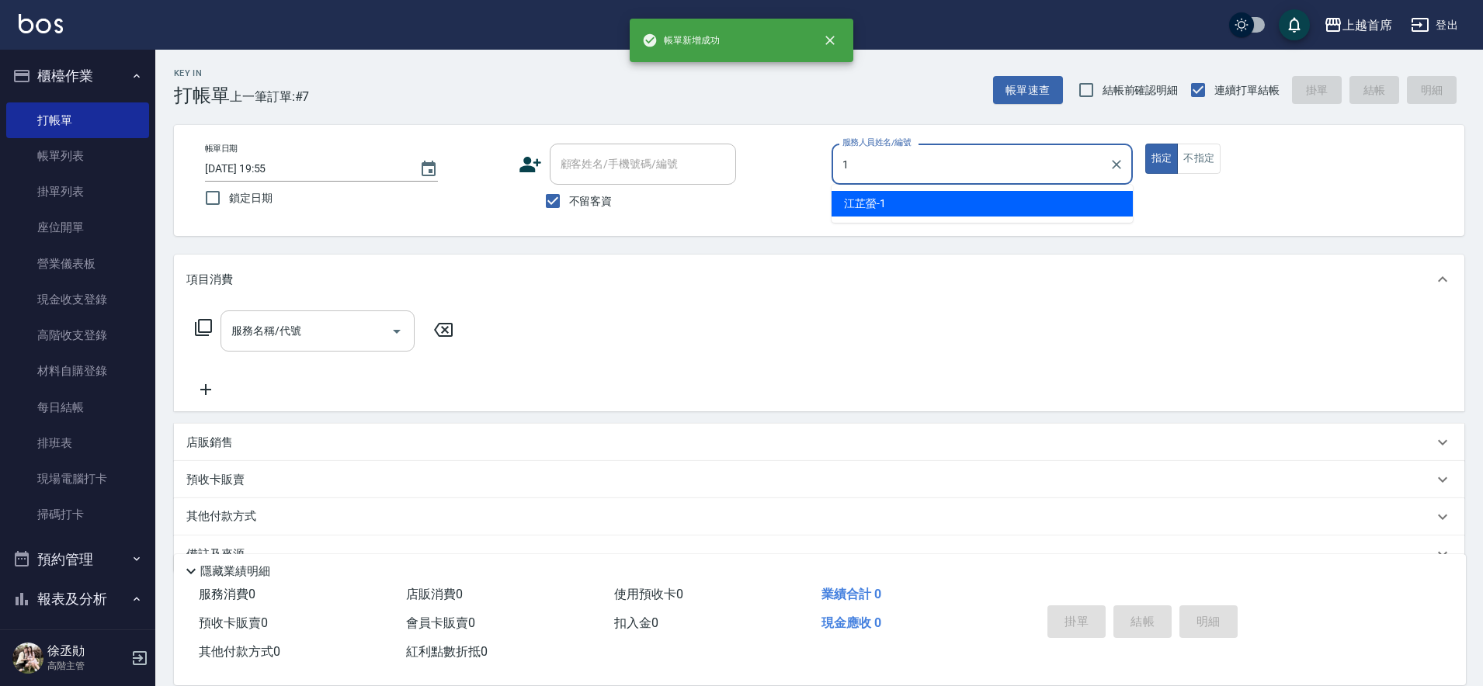
type input "[PERSON_NAME]-1"
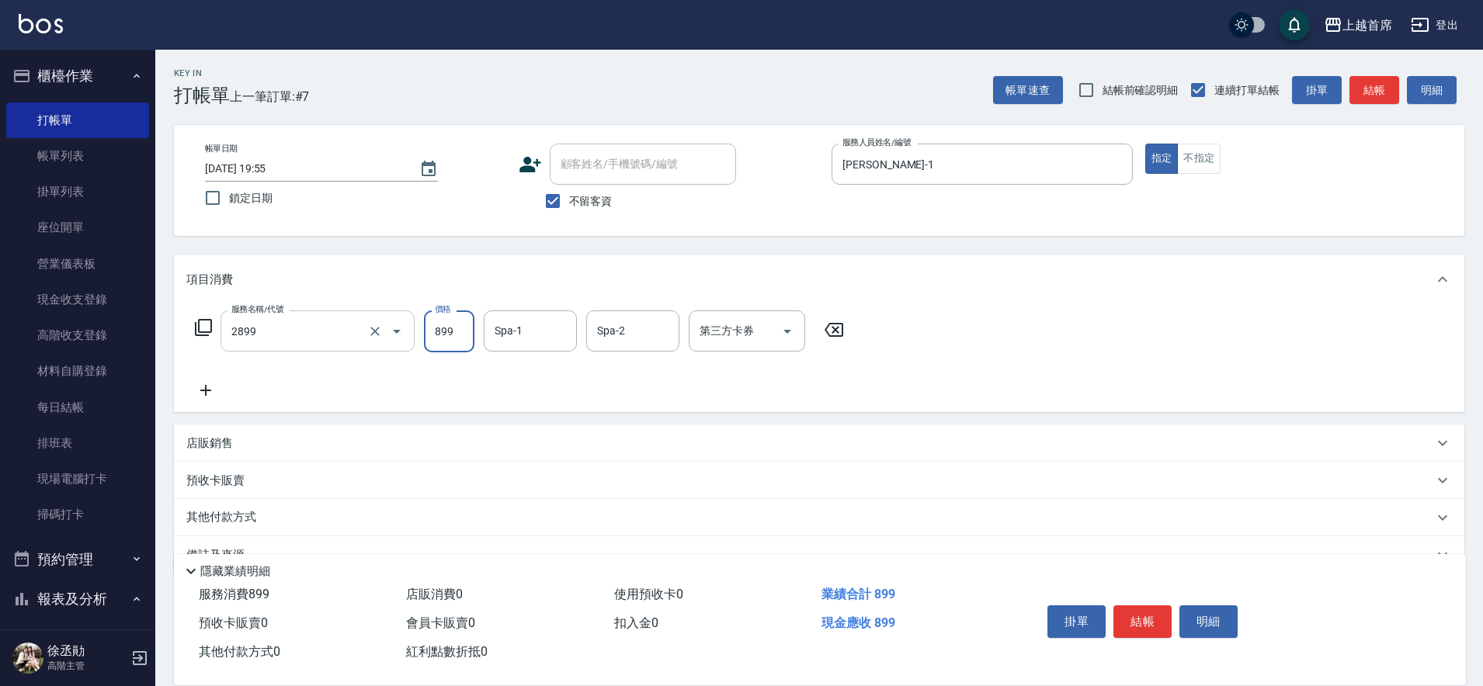
type input "899洗剪去角質套餐(2899)"
type input "[PERSON_NAME]-27"
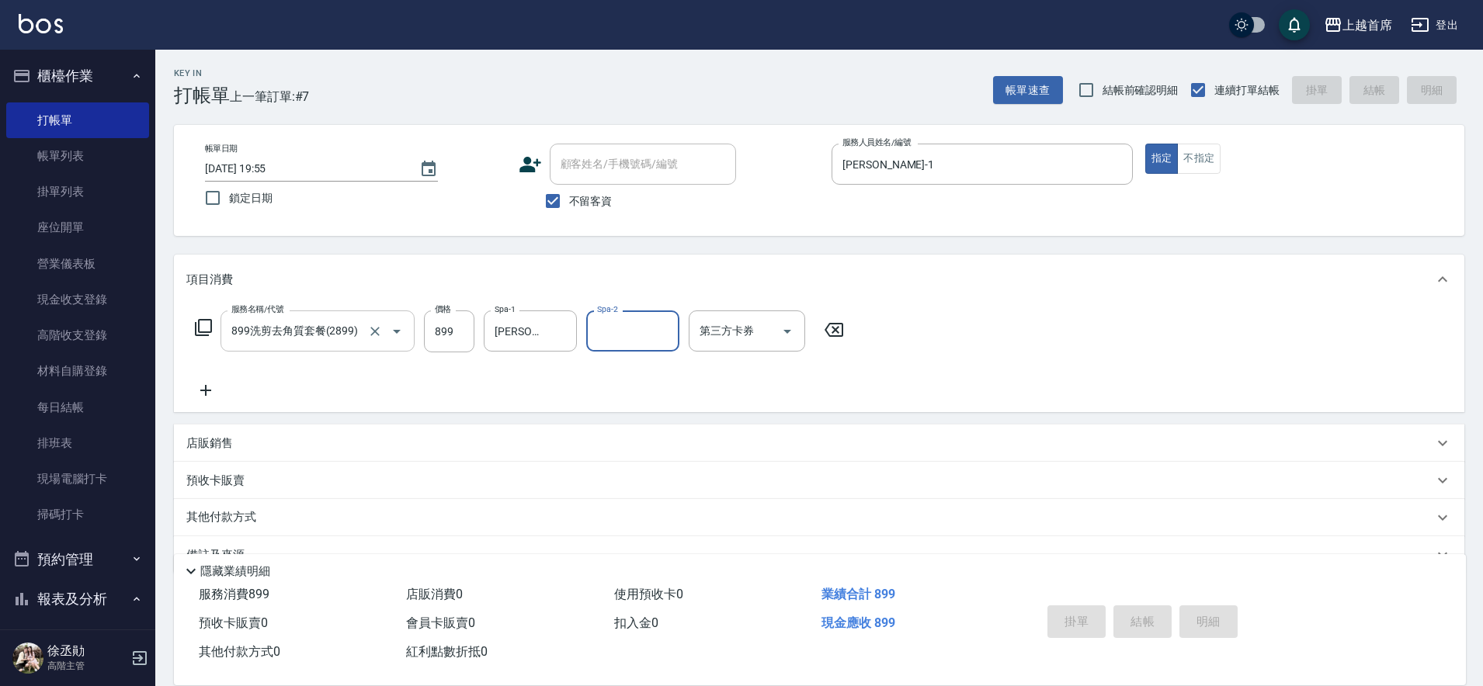
type input "[DATE] 19:56"
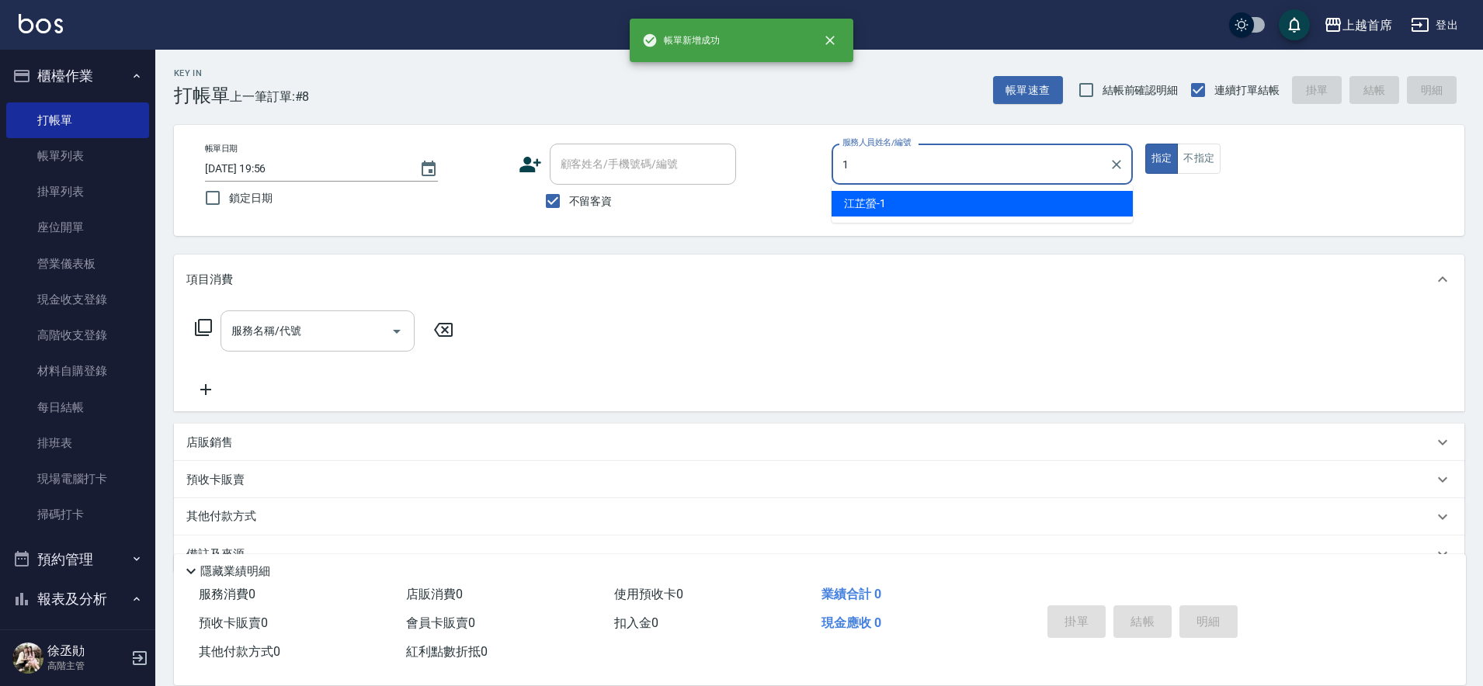
type input "[PERSON_NAME]-1"
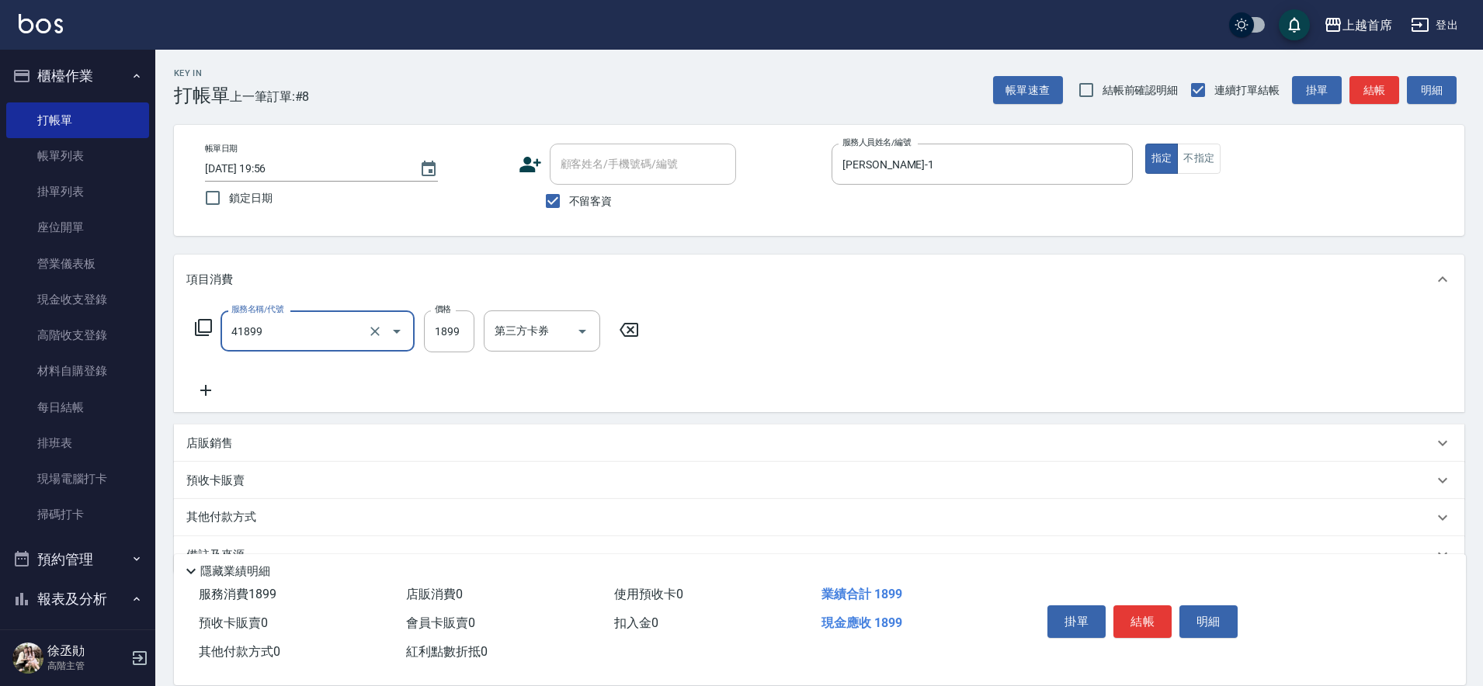
type input "染髮D餐(41899)"
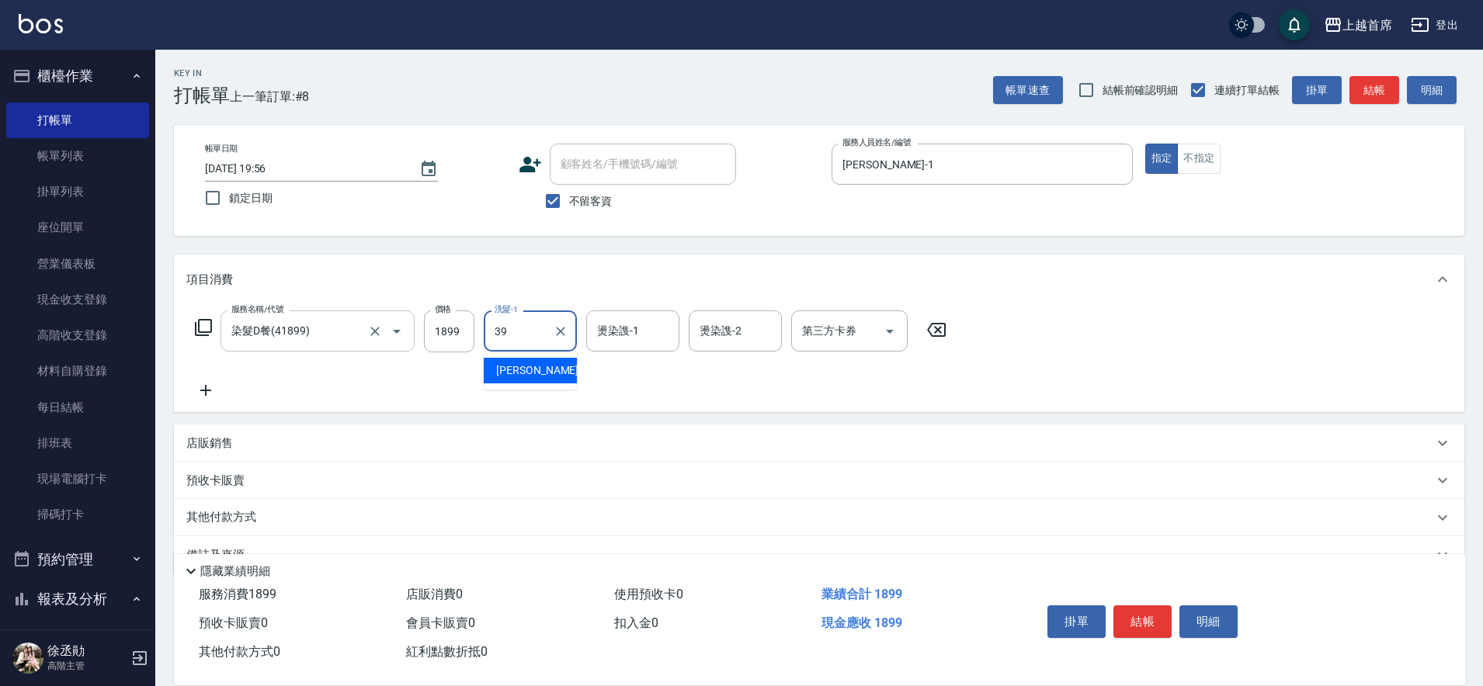
type input "[PERSON_NAME]-39"
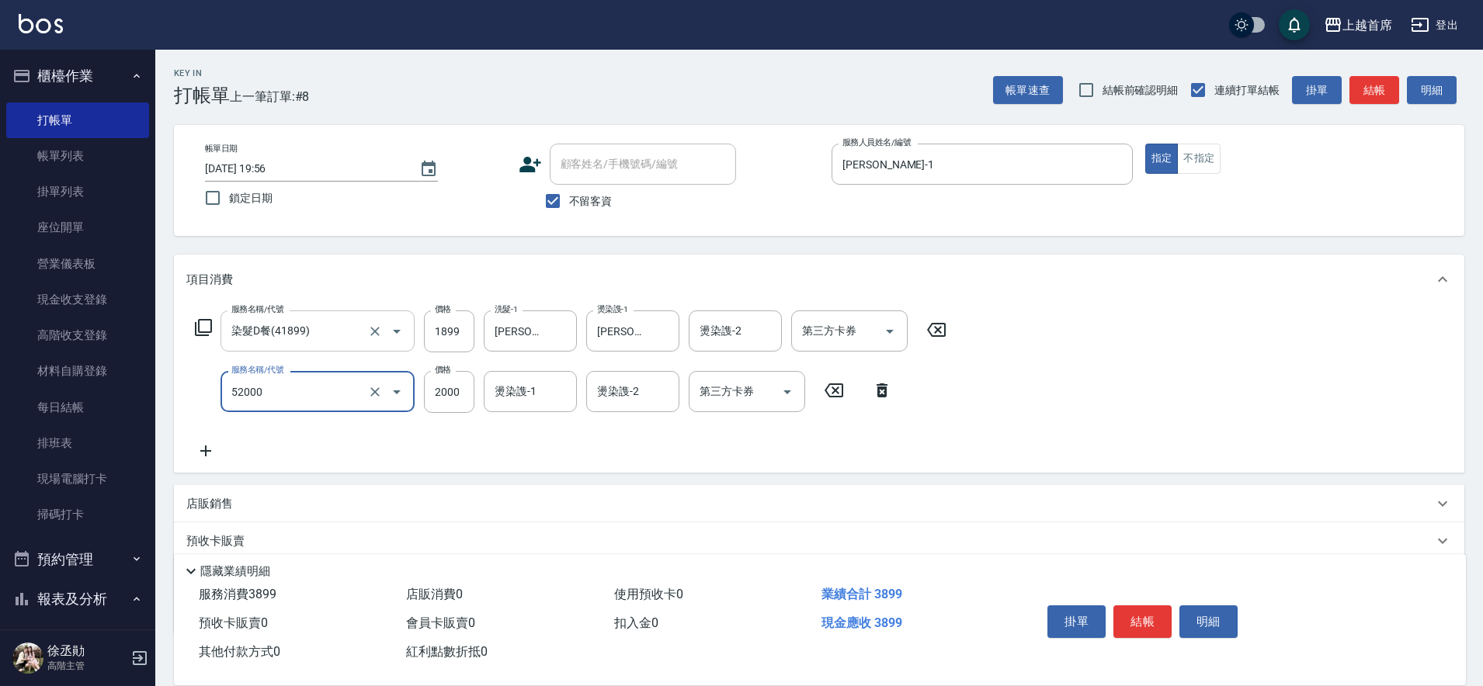
type input "黑耀光護髮(52000)"
type input "1920"
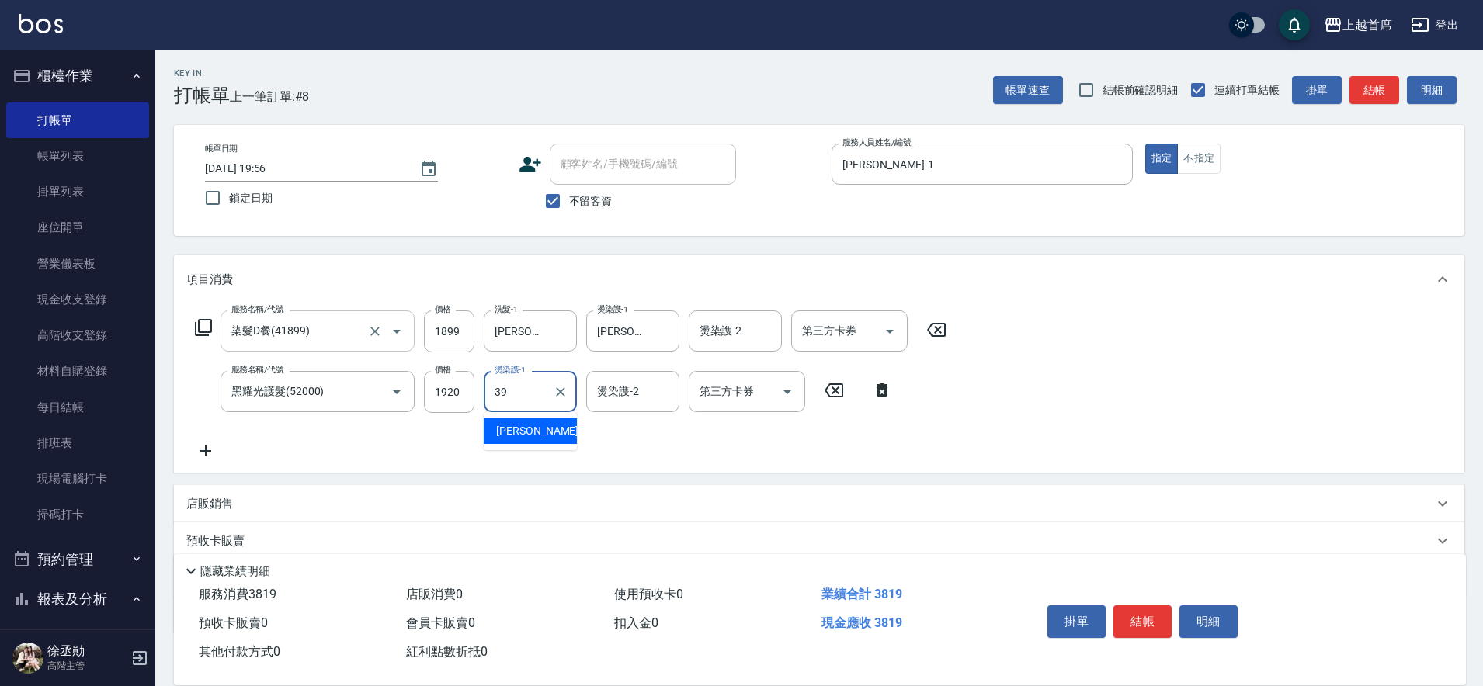
type input "[PERSON_NAME]-39"
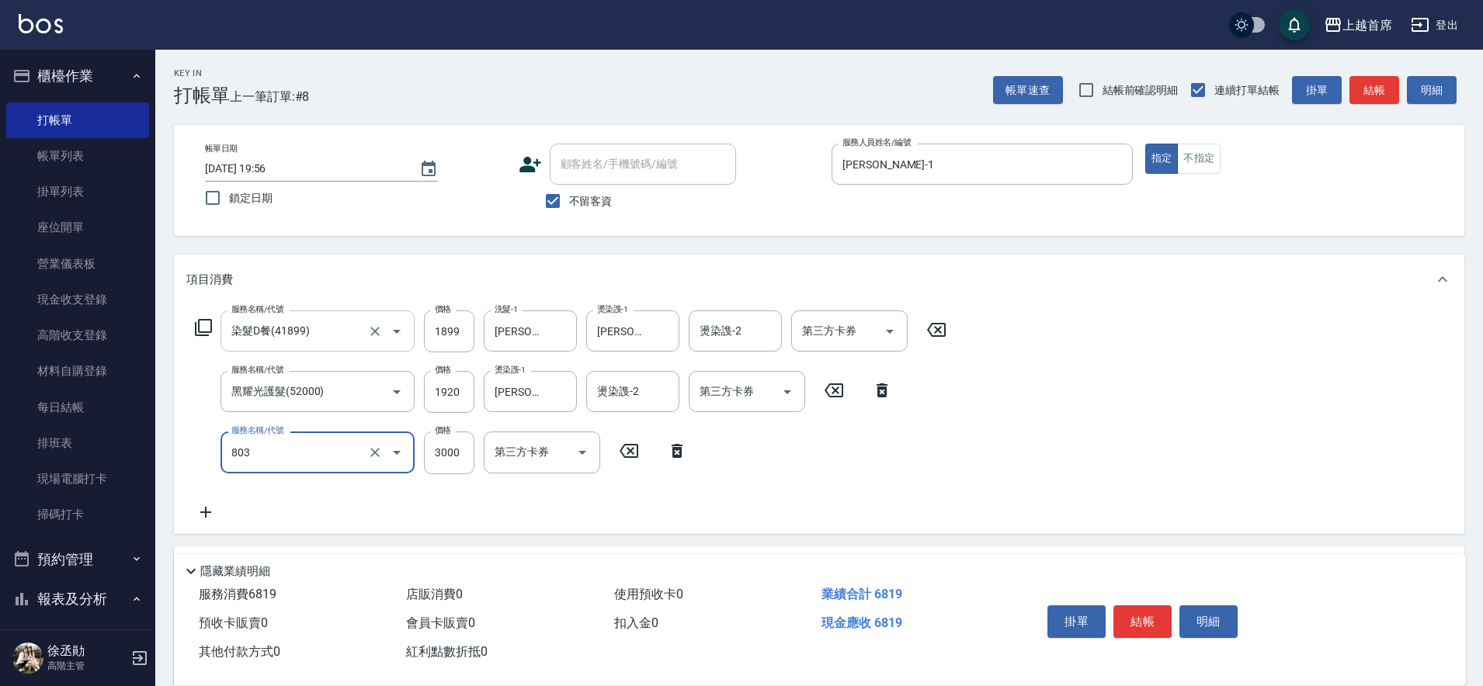
type input "入金3000(803)"
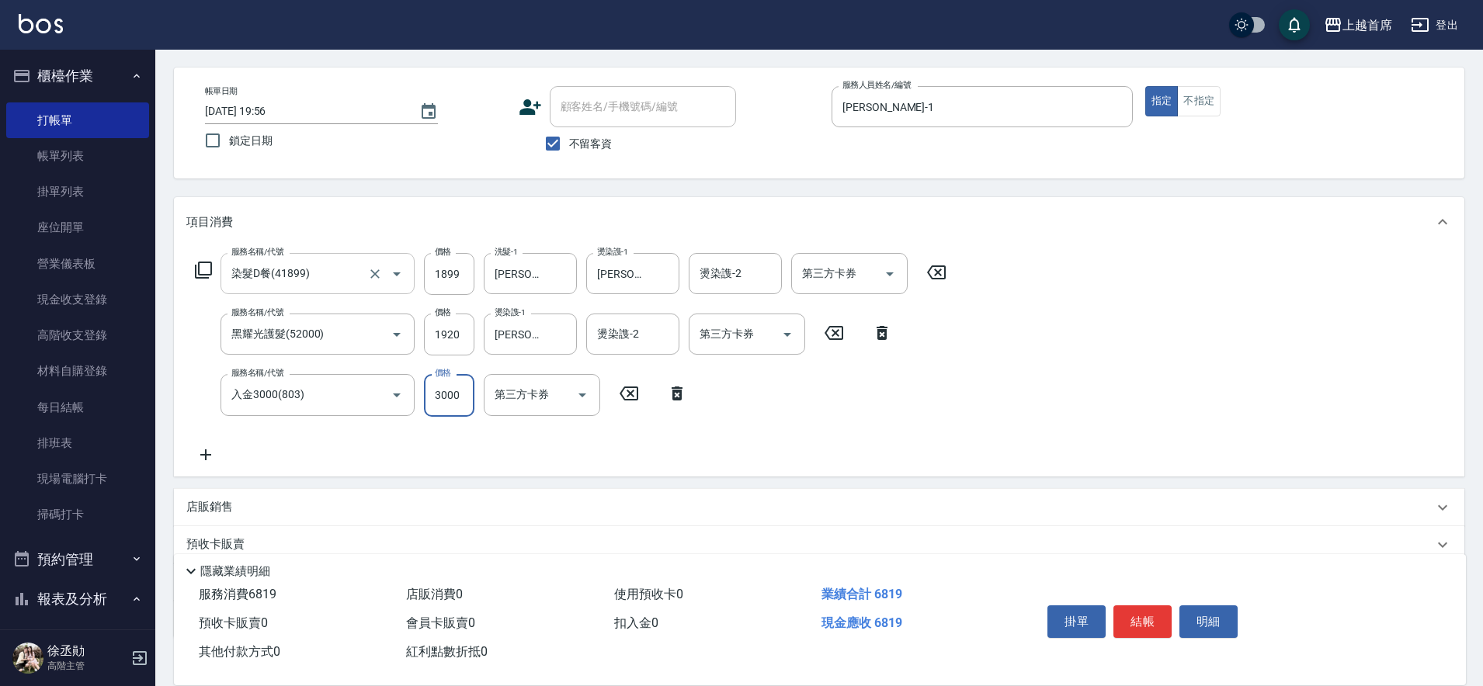
scroll to position [61, 0]
click at [839, 269] on input "第三方卡券" at bounding box center [837, 269] width 79 height 27
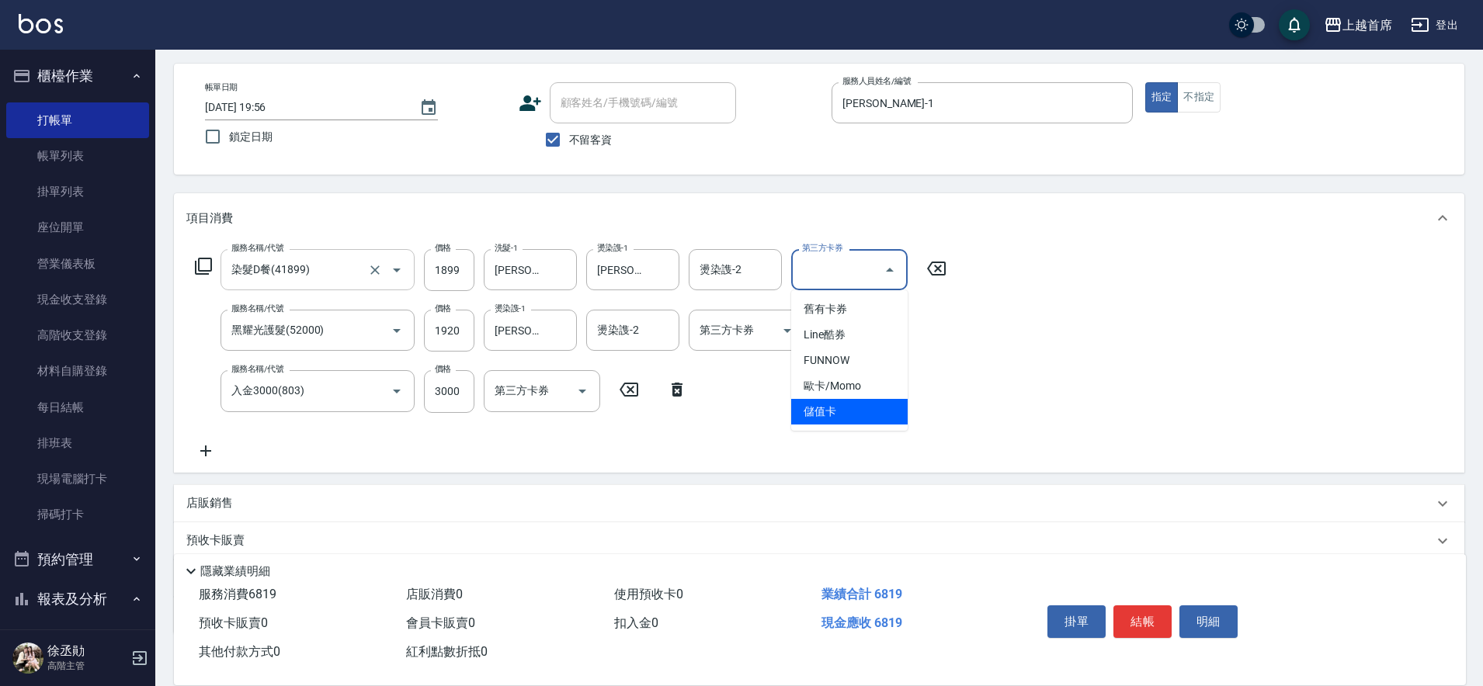
click at [803, 409] on span "儲值卡" at bounding box center [849, 412] width 116 height 26
type input "儲值卡"
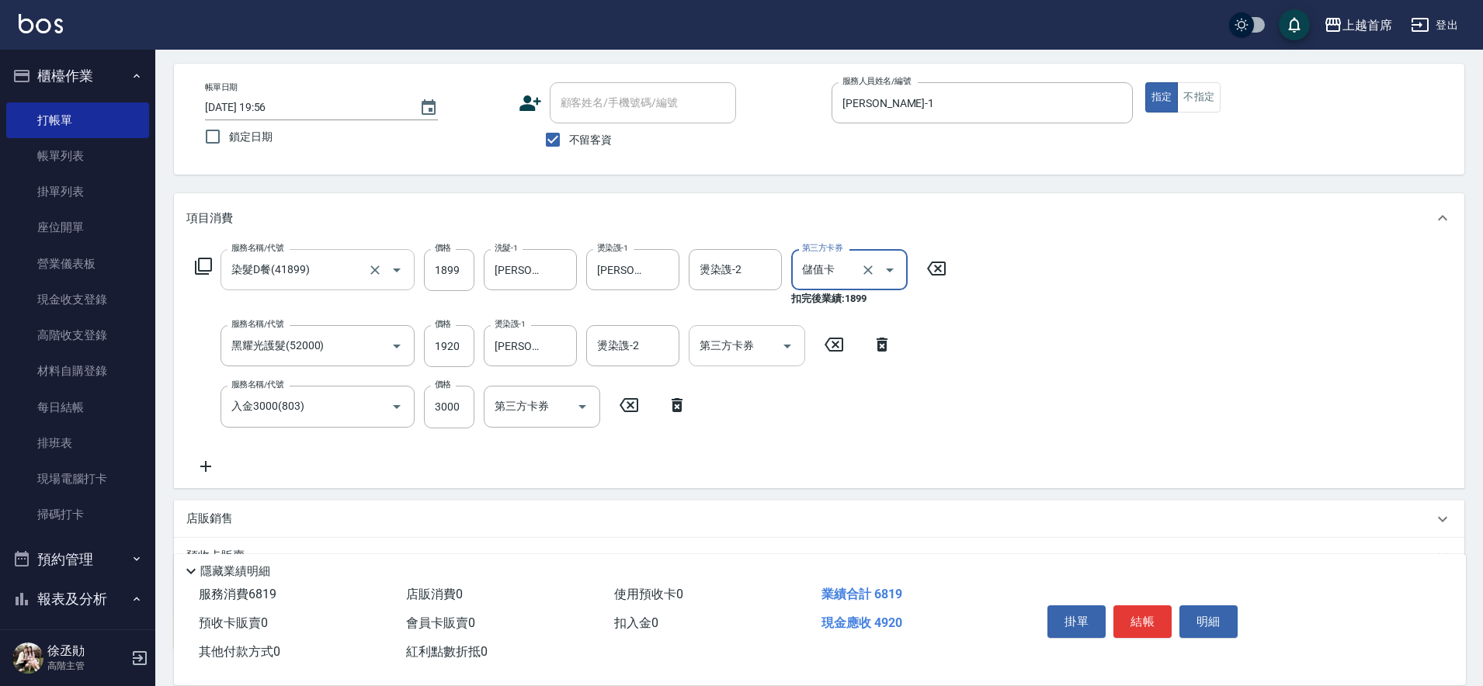
click at [732, 353] on input "第三方卡券" at bounding box center [735, 345] width 79 height 27
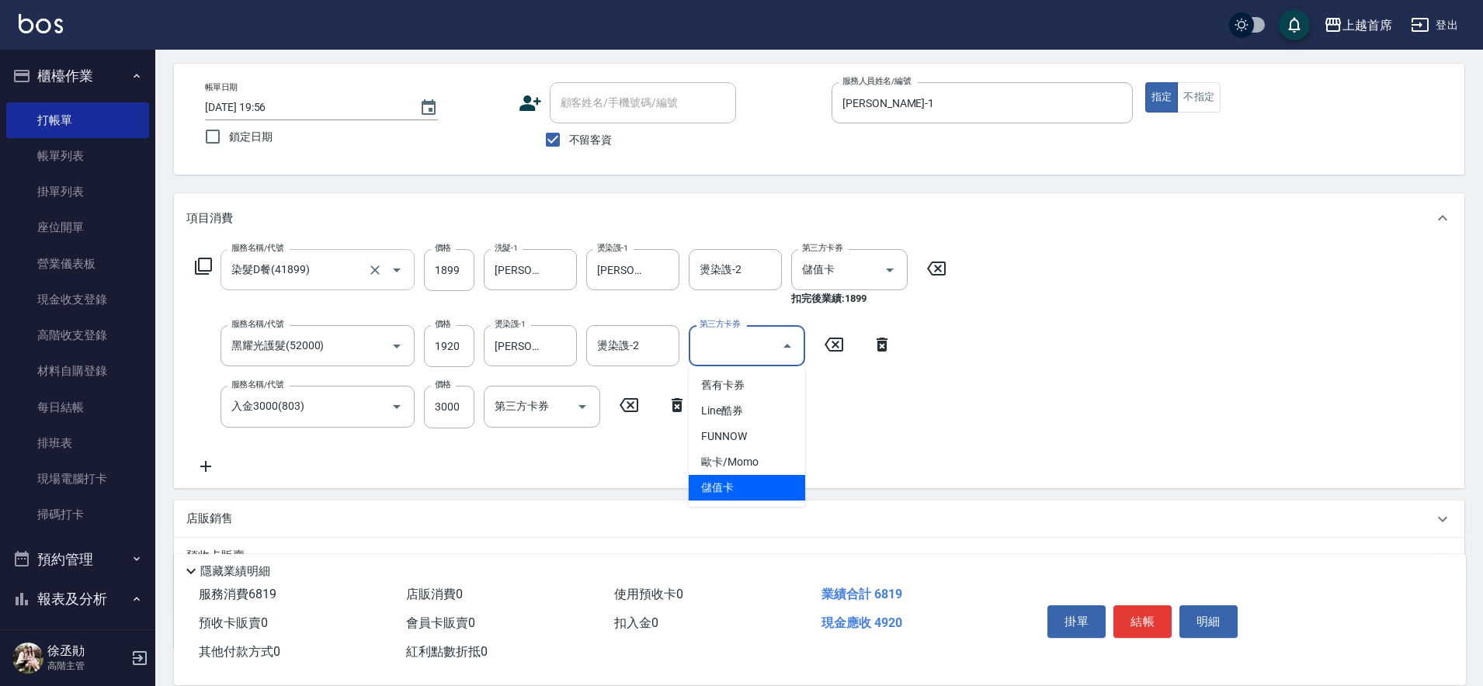
click at [738, 488] on span "儲值卡" at bounding box center [747, 488] width 116 height 26
type input "儲值卡"
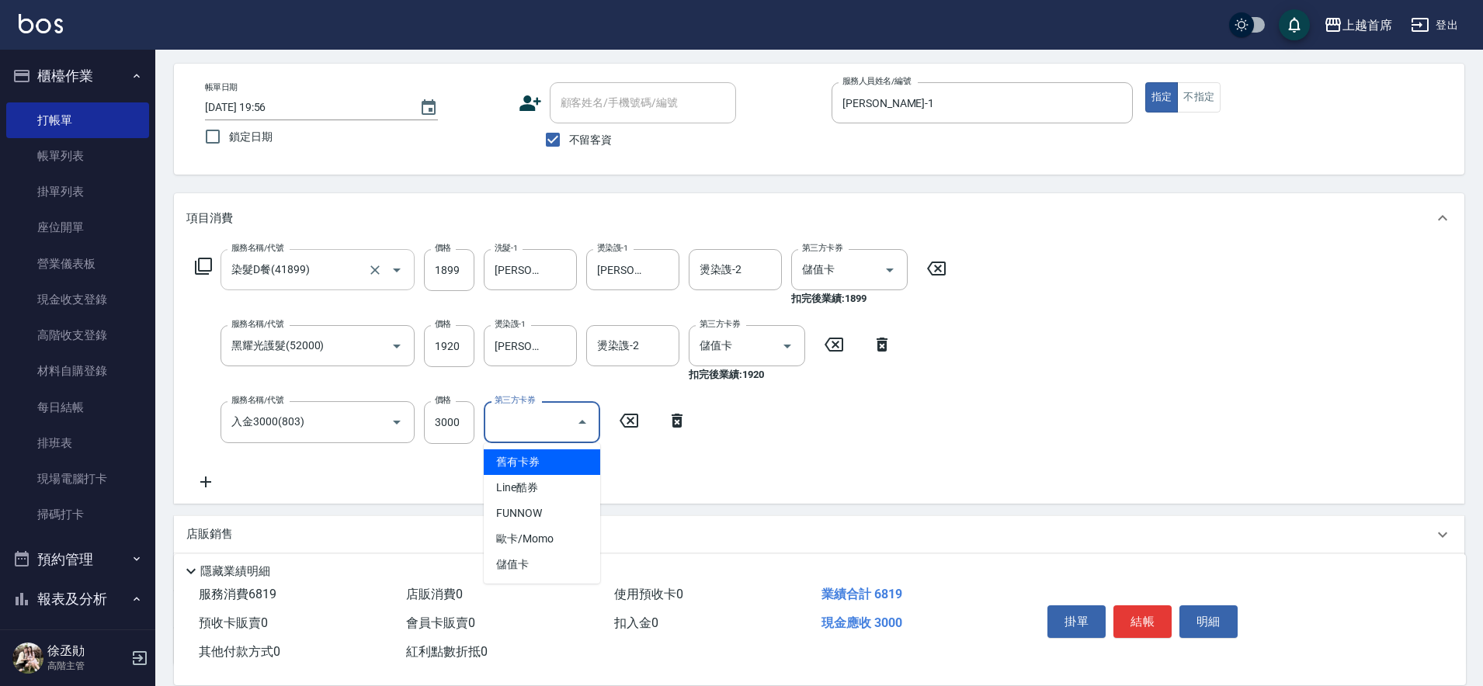
click at [512, 418] on div "第三方卡券 第三方卡券" at bounding box center [542, 421] width 116 height 41
click at [551, 562] on span "儲值卡" at bounding box center [542, 565] width 116 height 26
type input "儲值卡"
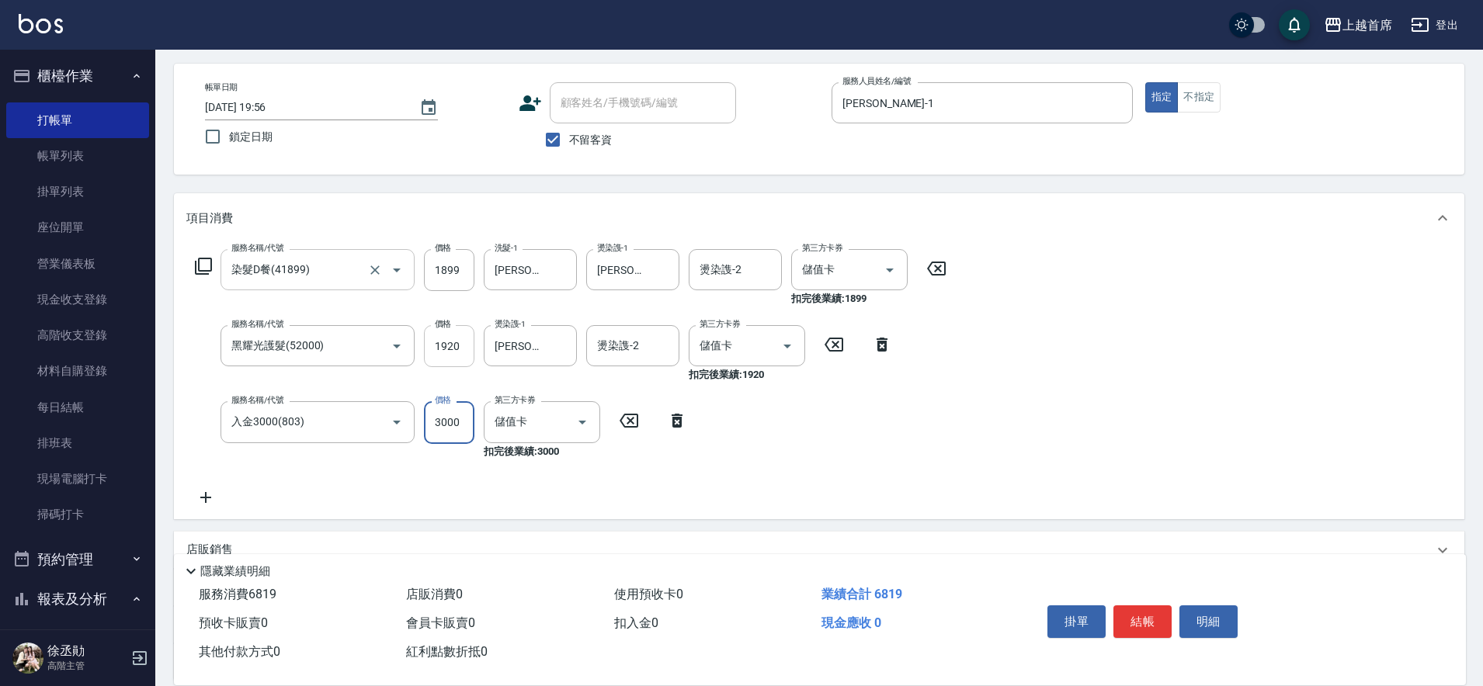
click at [458, 349] on input "1920" at bounding box center [449, 346] width 50 height 42
click at [450, 351] on input "1920" at bounding box center [449, 346] width 50 height 42
type input "1980"
click at [556, 425] on icon "Clear" at bounding box center [561, 423] width 16 height 16
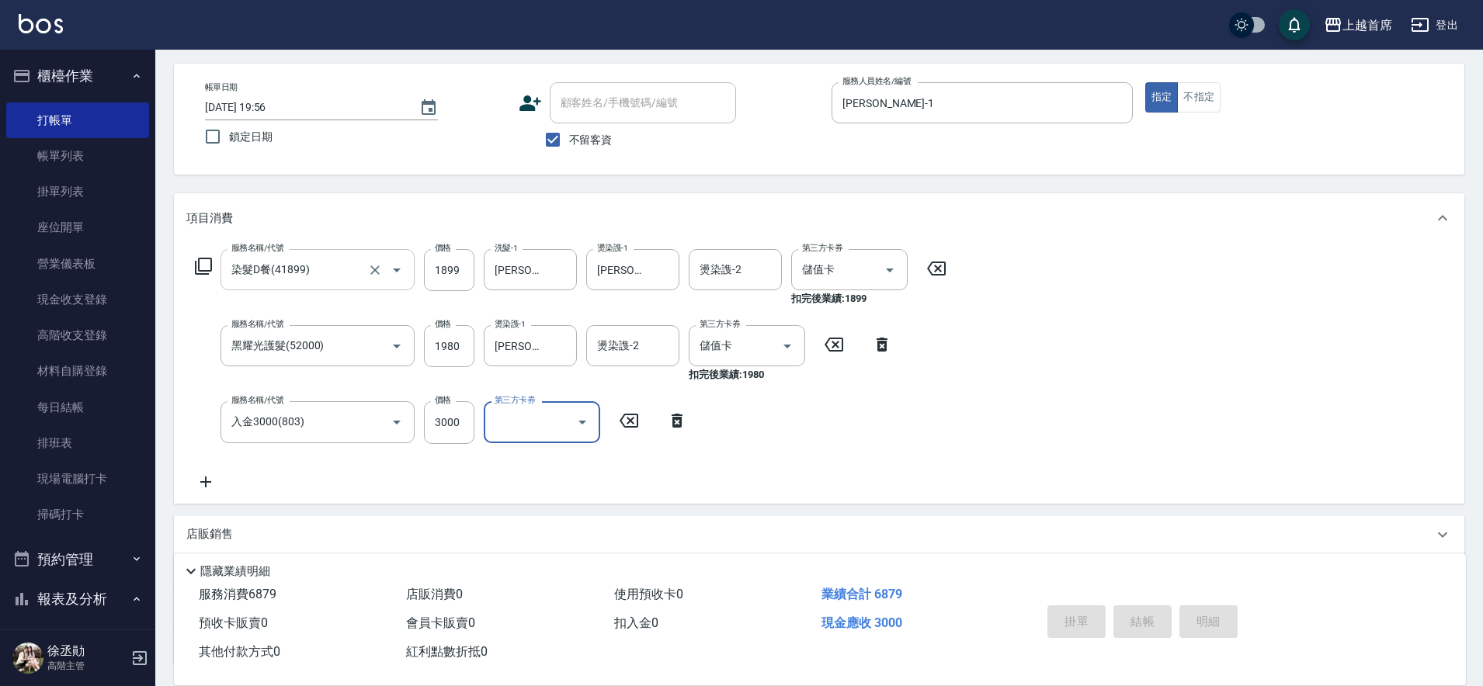
type input "[DATE] 19:57"
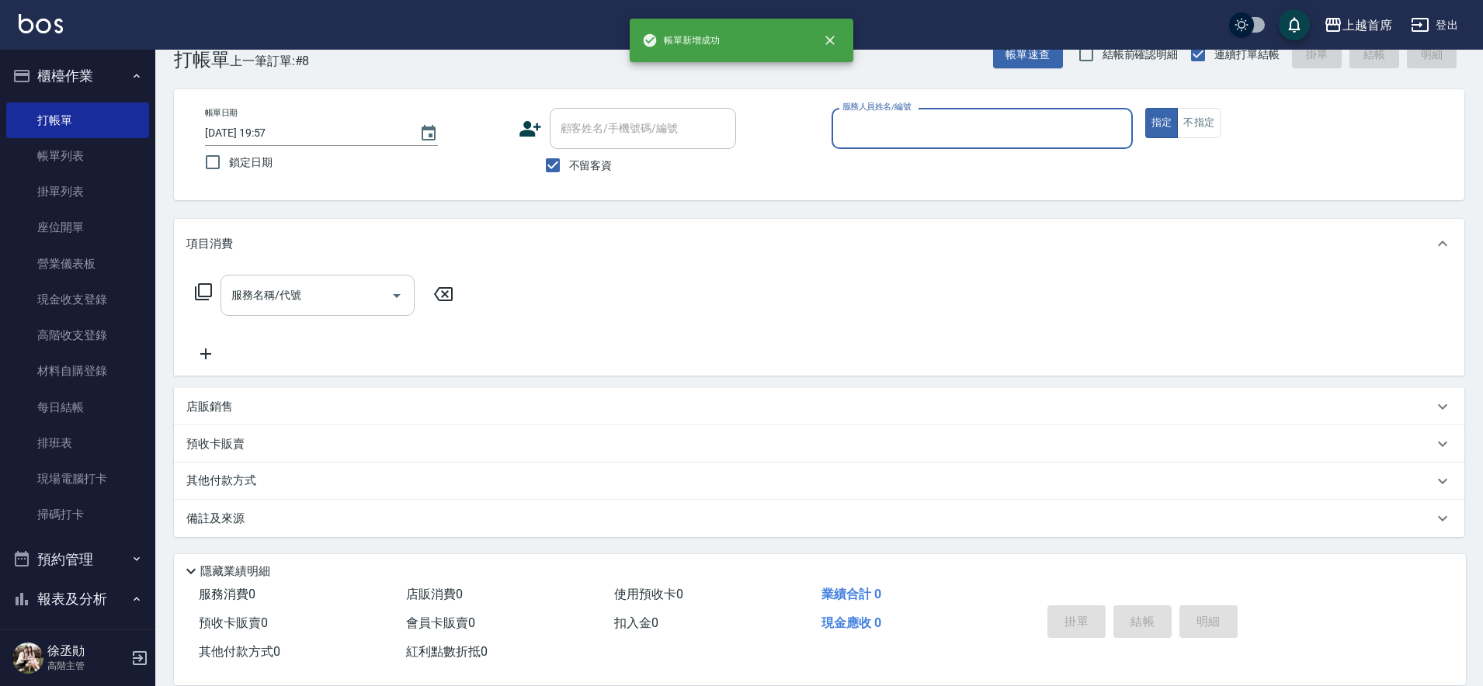
scroll to position [36, 0]
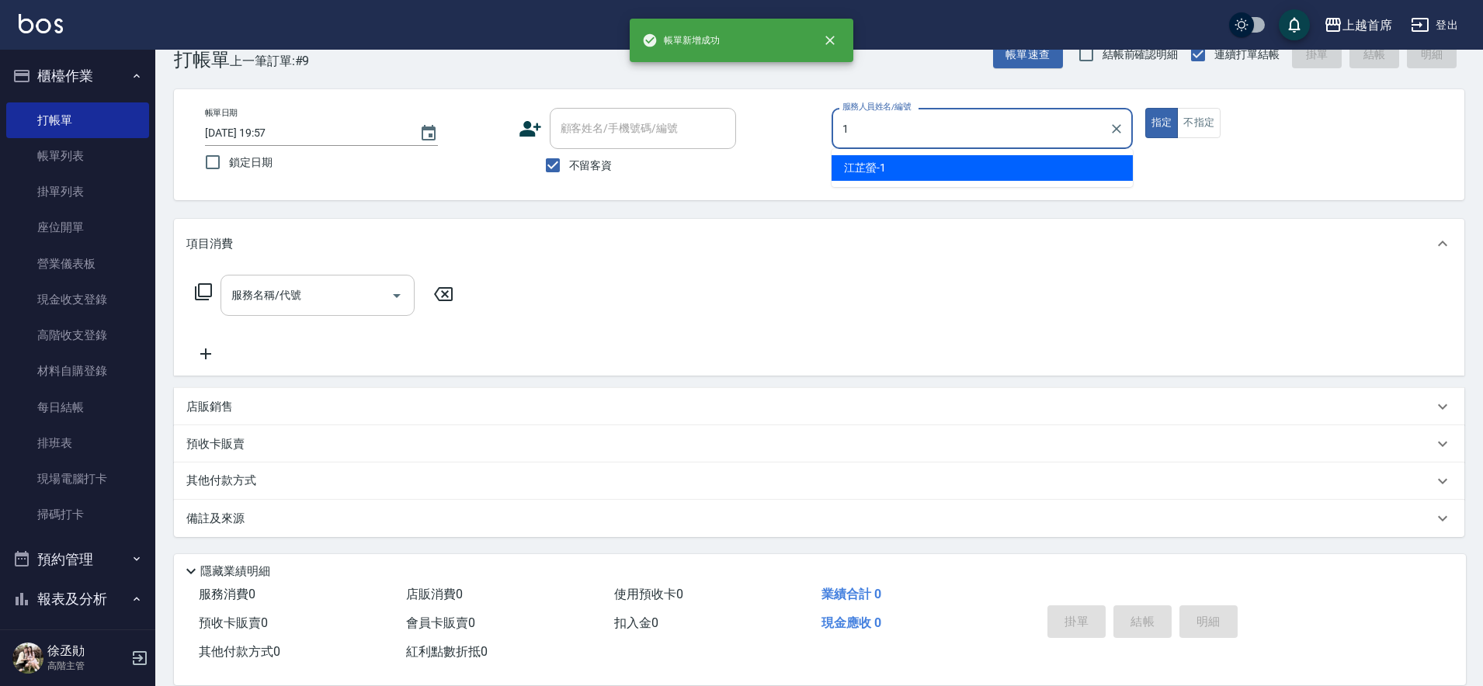
type input "[PERSON_NAME]-1"
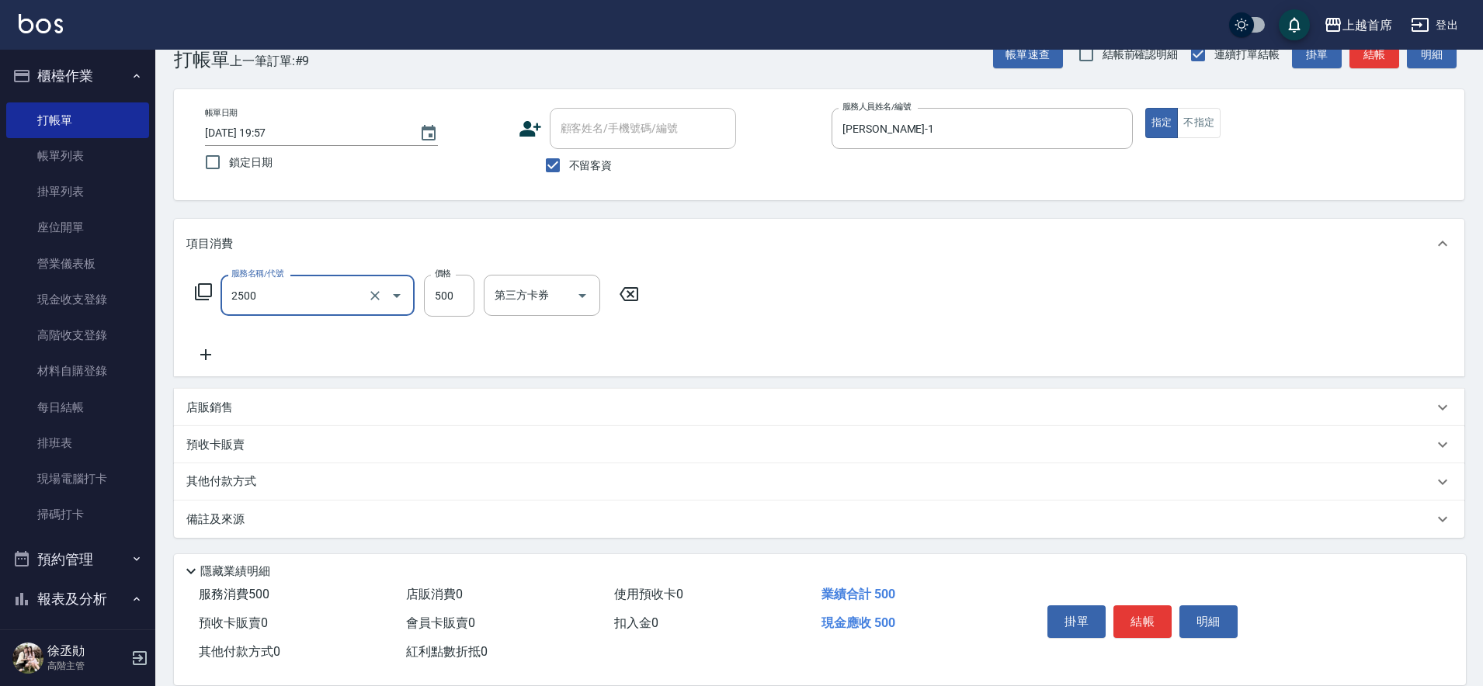
type input "海鹽洗剪500(2500)"
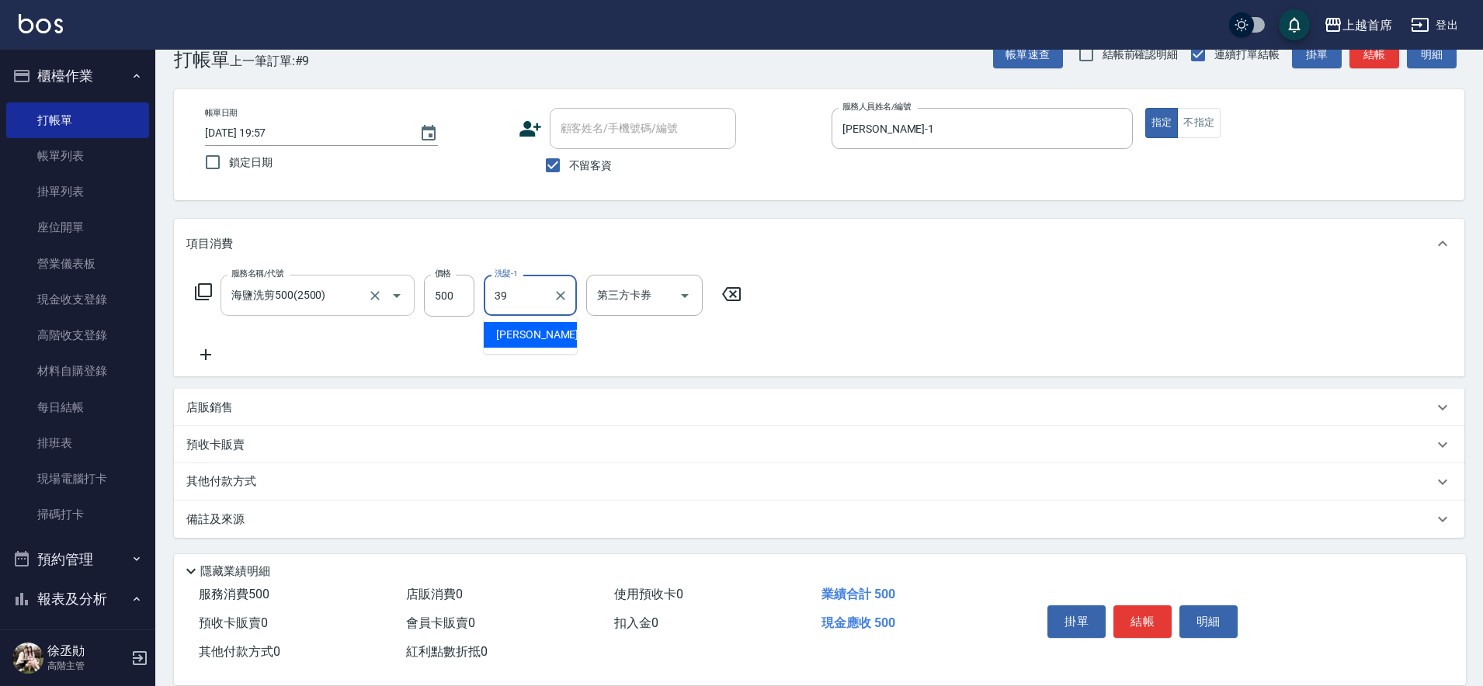
type input "[PERSON_NAME]-39"
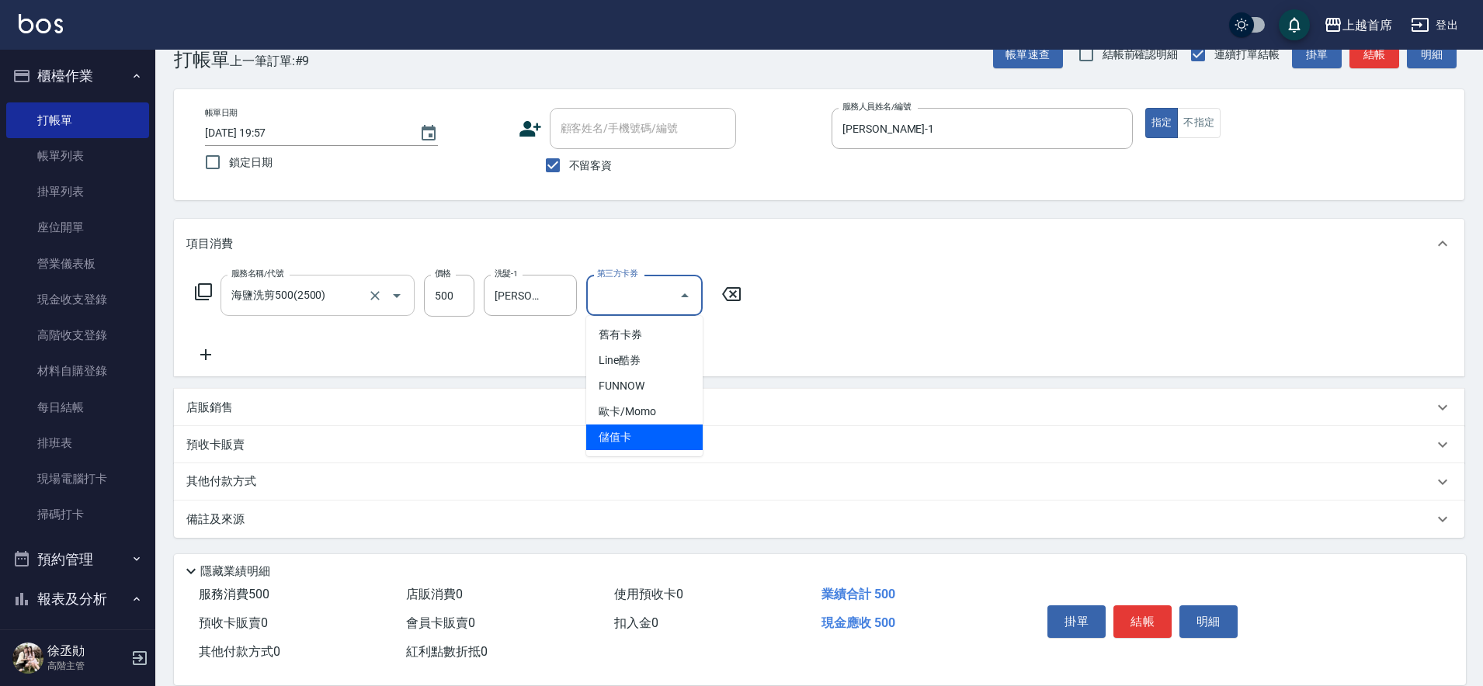
type input "儲值卡"
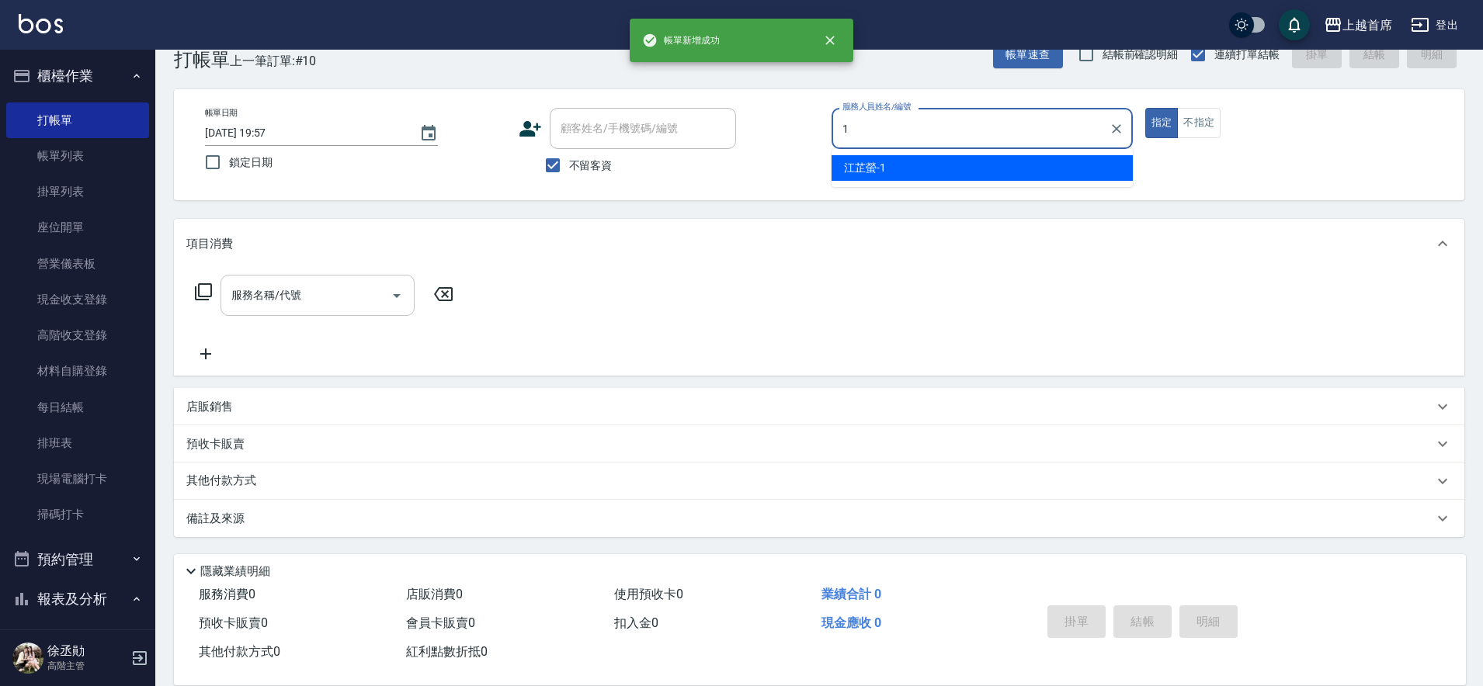
type input "[PERSON_NAME]-1"
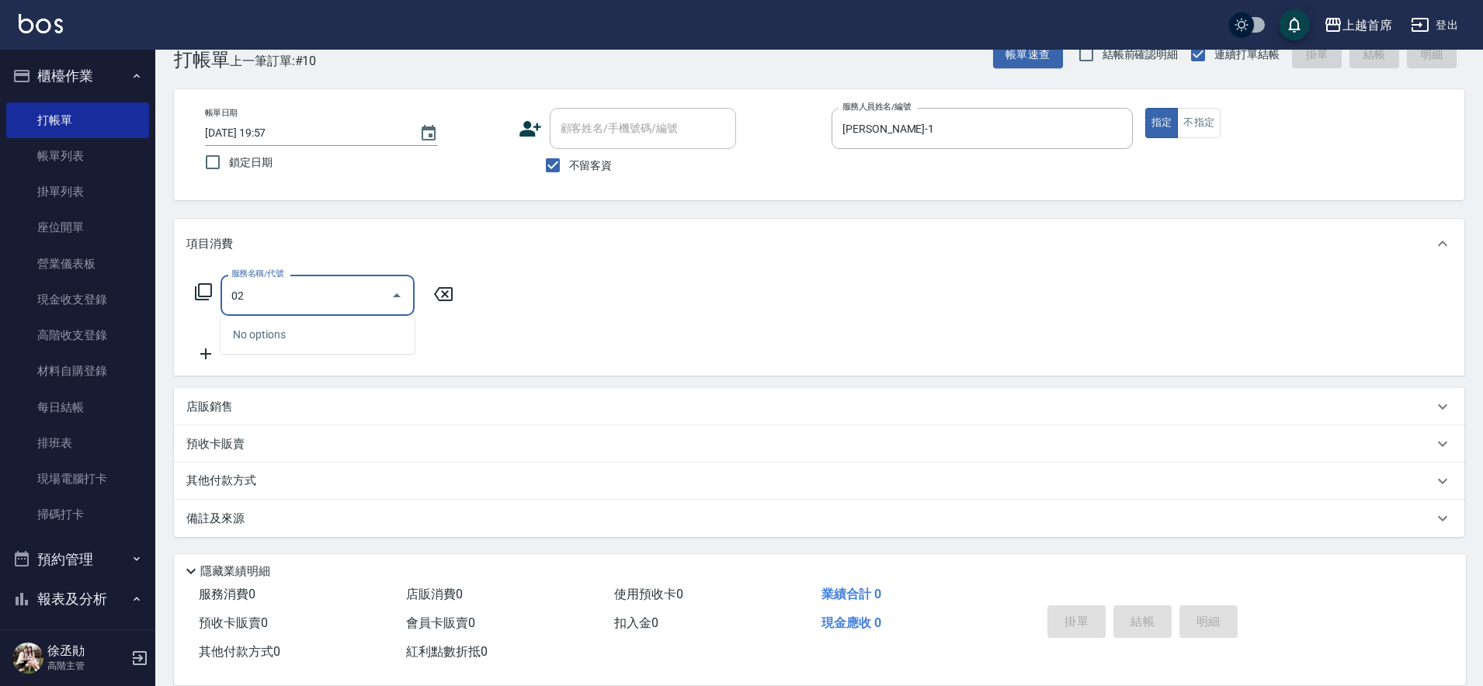
type input "0"
type input "海鹽洗剪500(2500)"
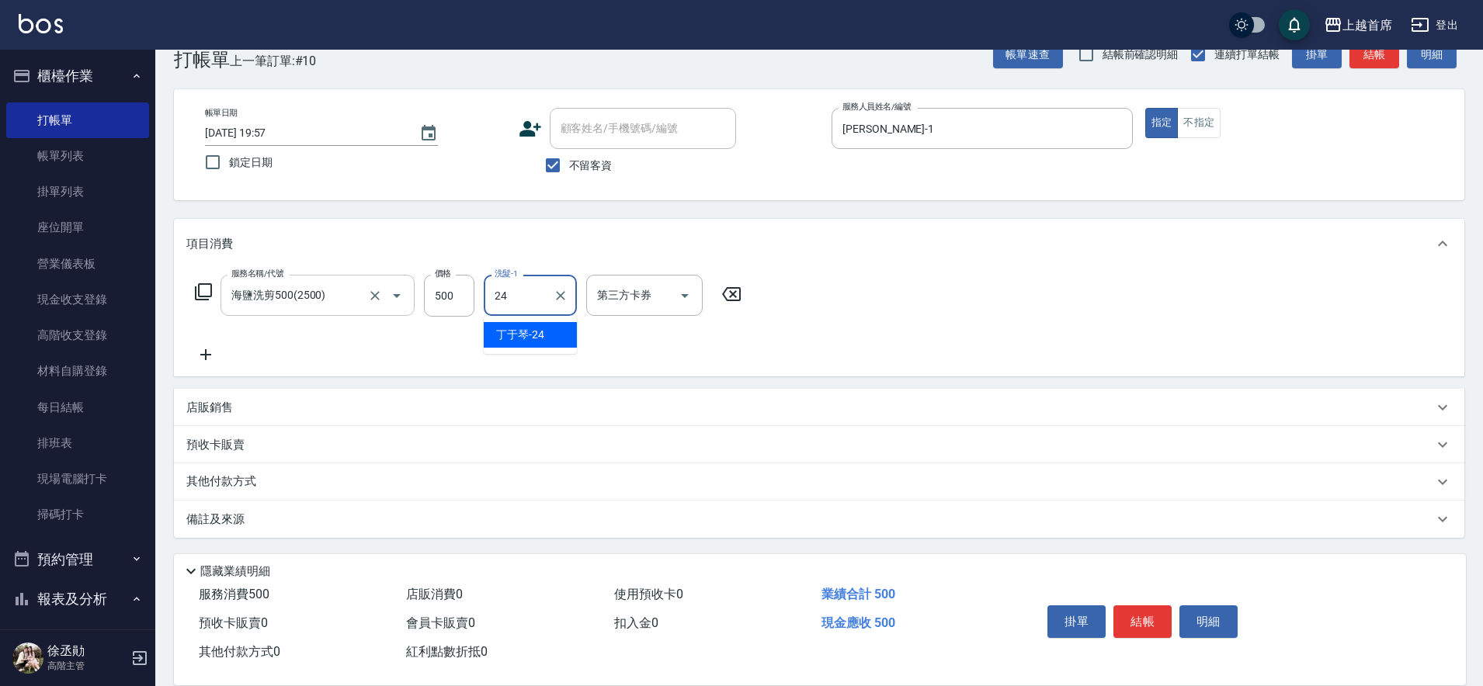
type input "[PERSON_NAME]-24"
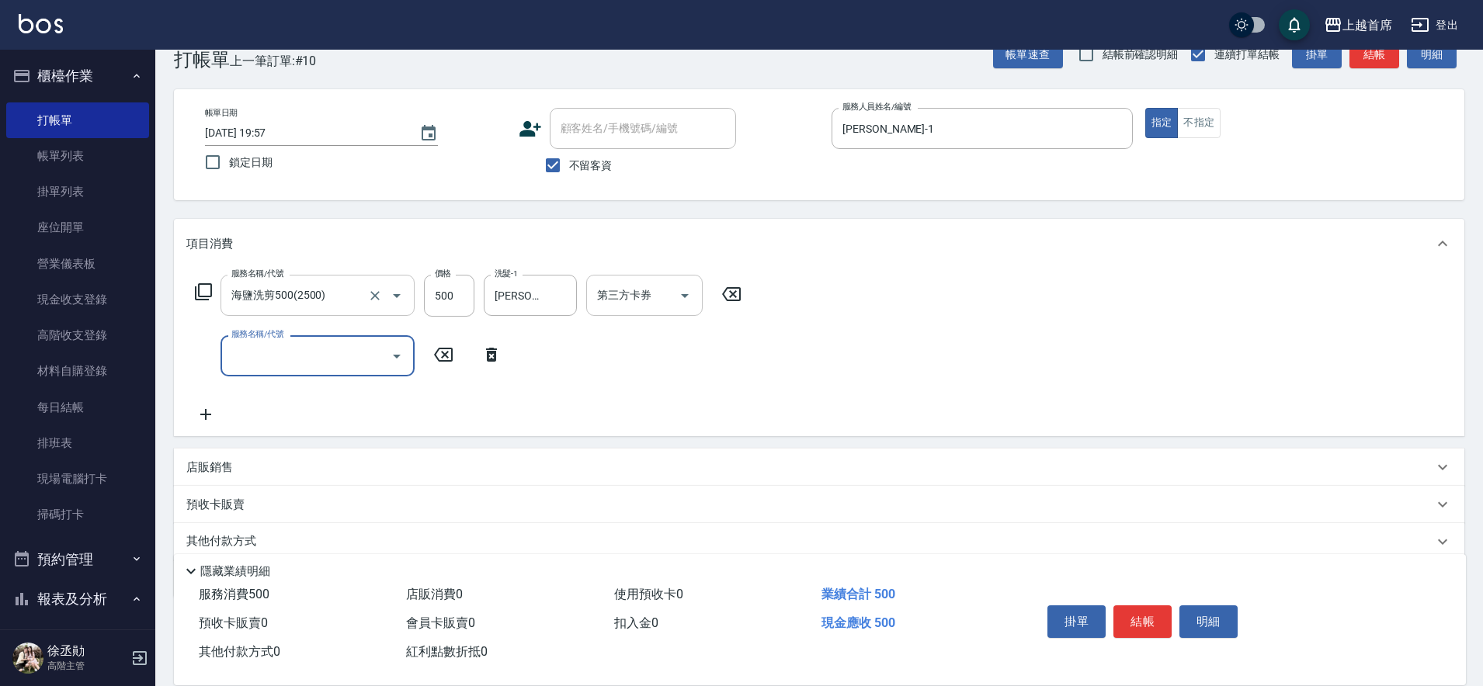
click at [651, 297] on input "第三方卡券" at bounding box center [632, 295] width 79 height 27
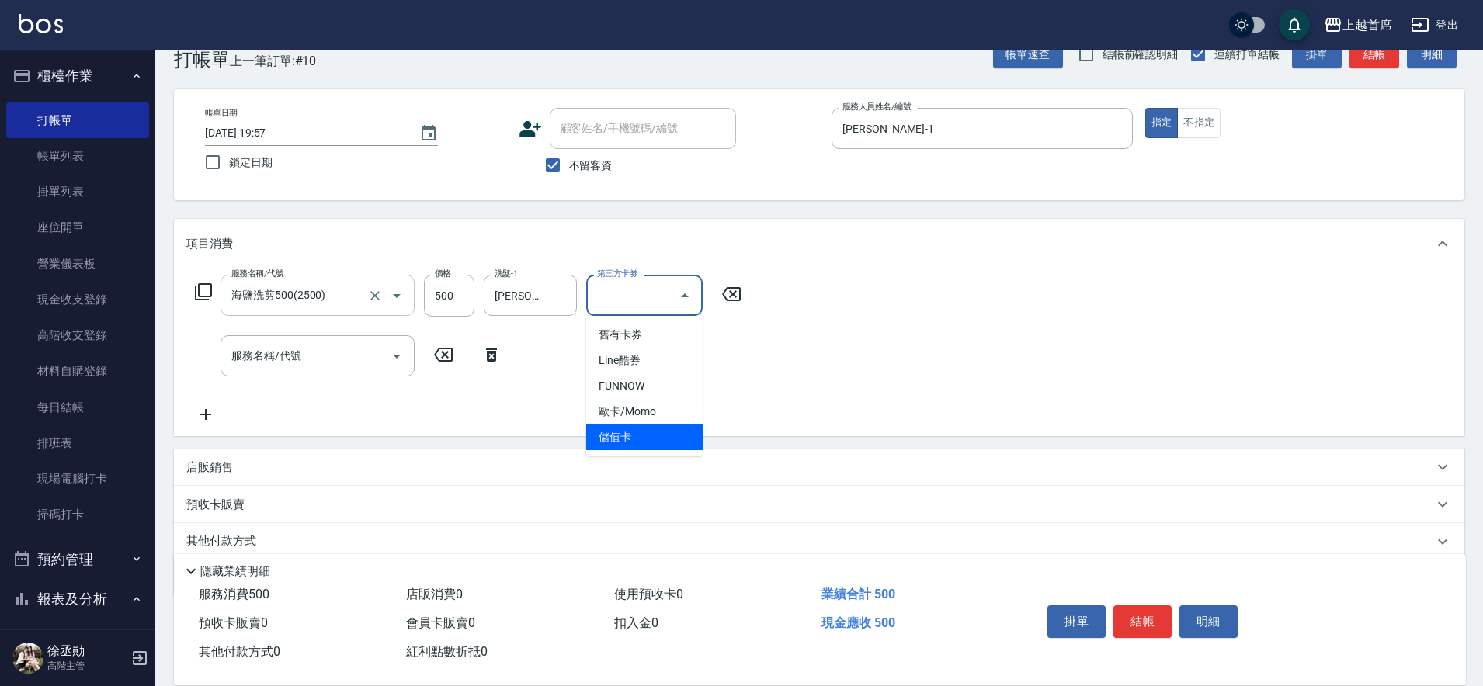
click at [664, 433] on span "儲值卡" at bounding box center [644, 438] width 116 height 26
type input "儲值卡"
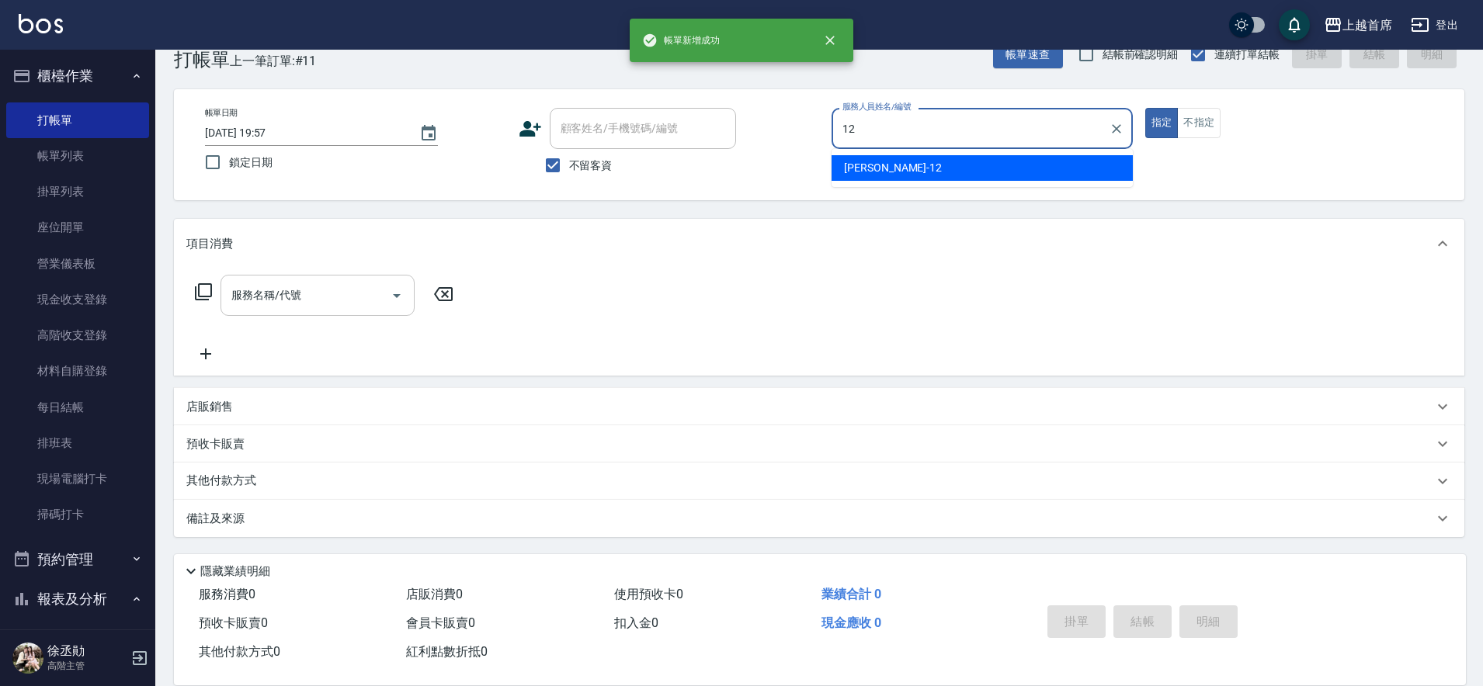
type input "[PERSON_NAME]-12"
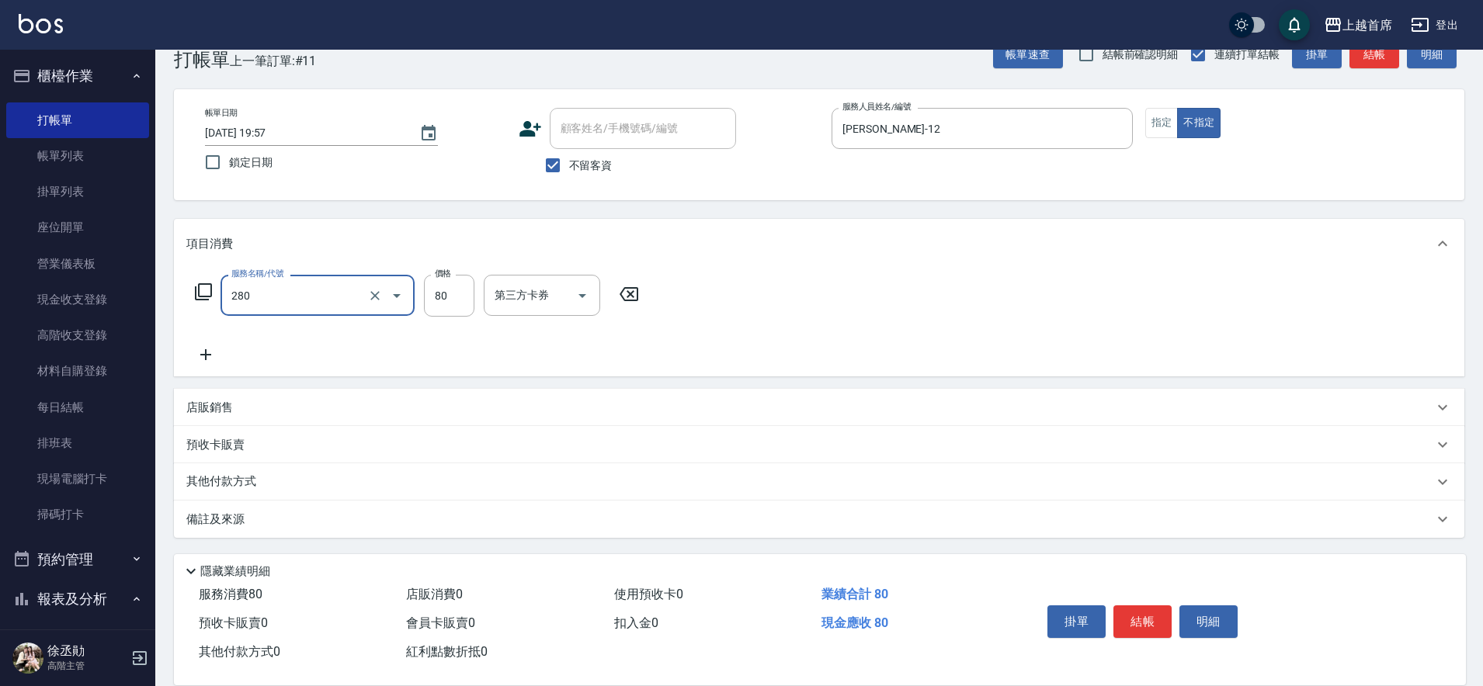
type input "剪瀏海(280)"
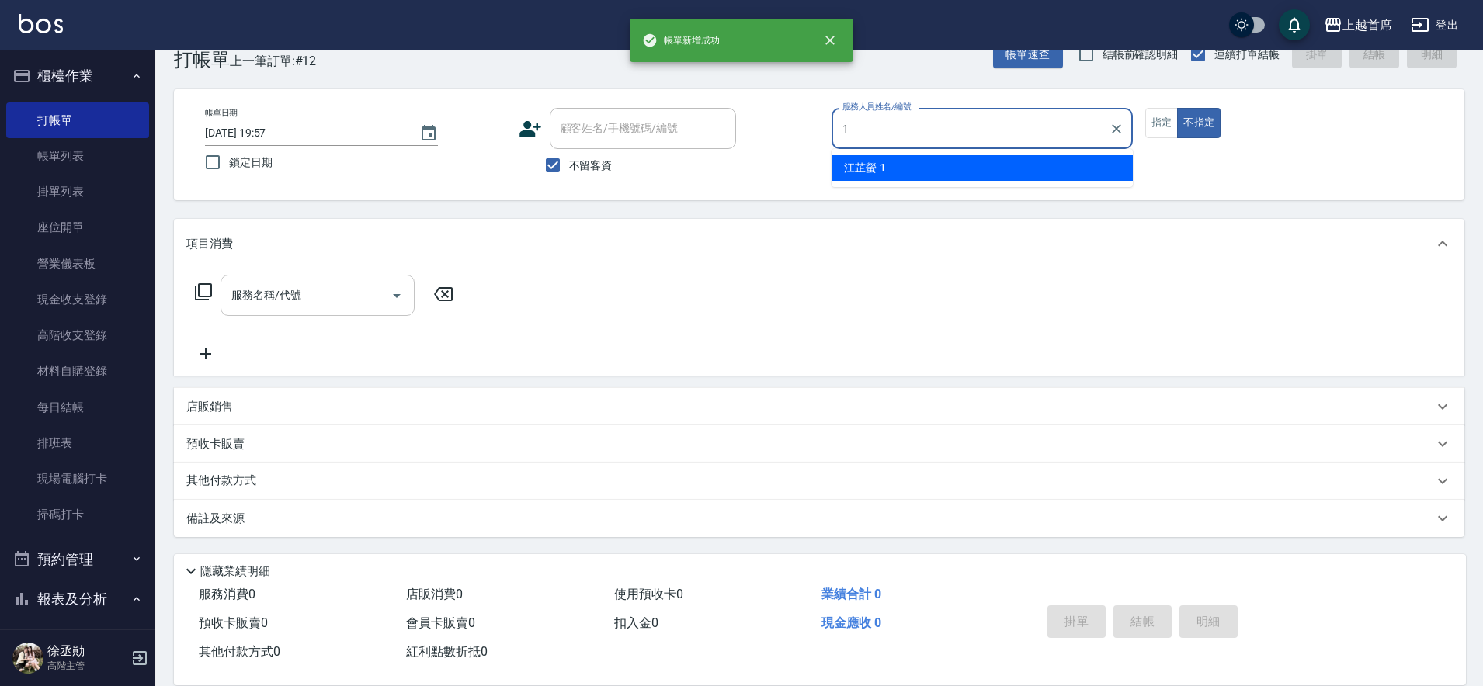
type input "[PERSON_NAME]-1"
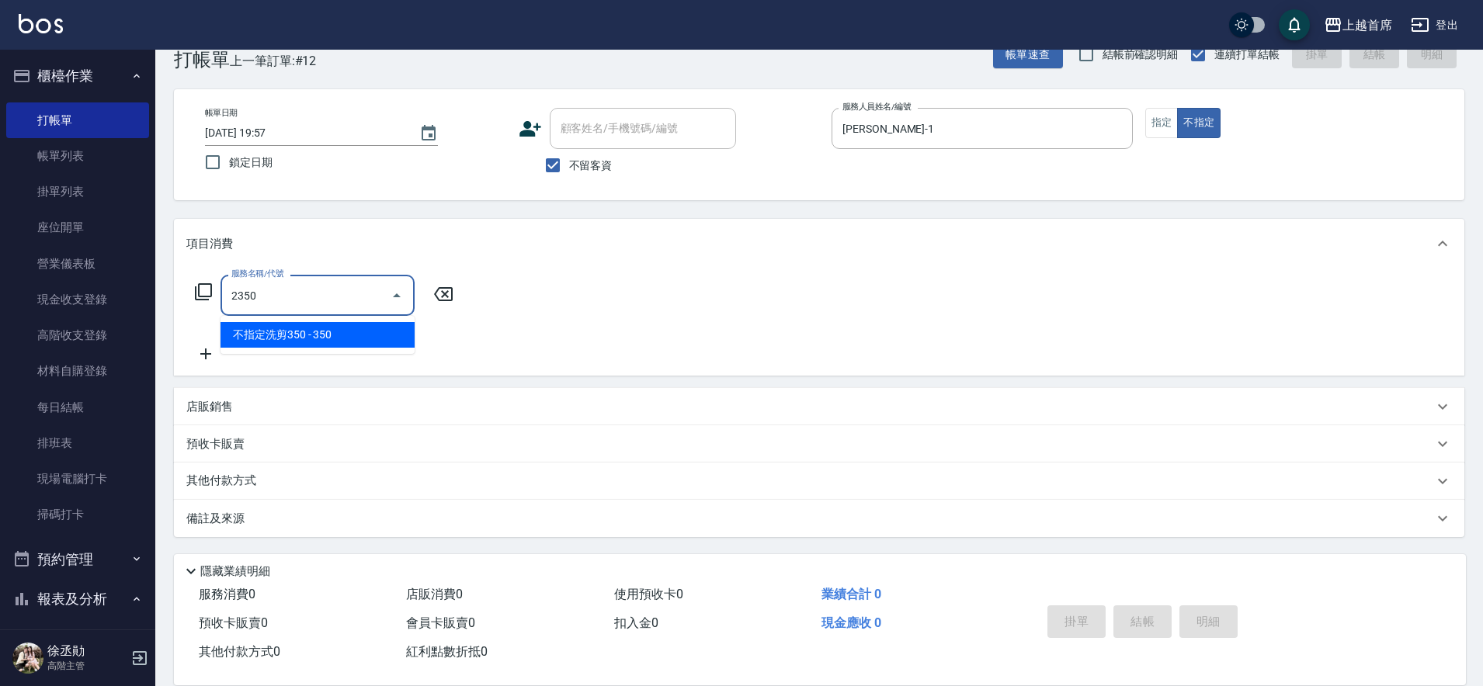
type input "不指定洗剪350(2350)"
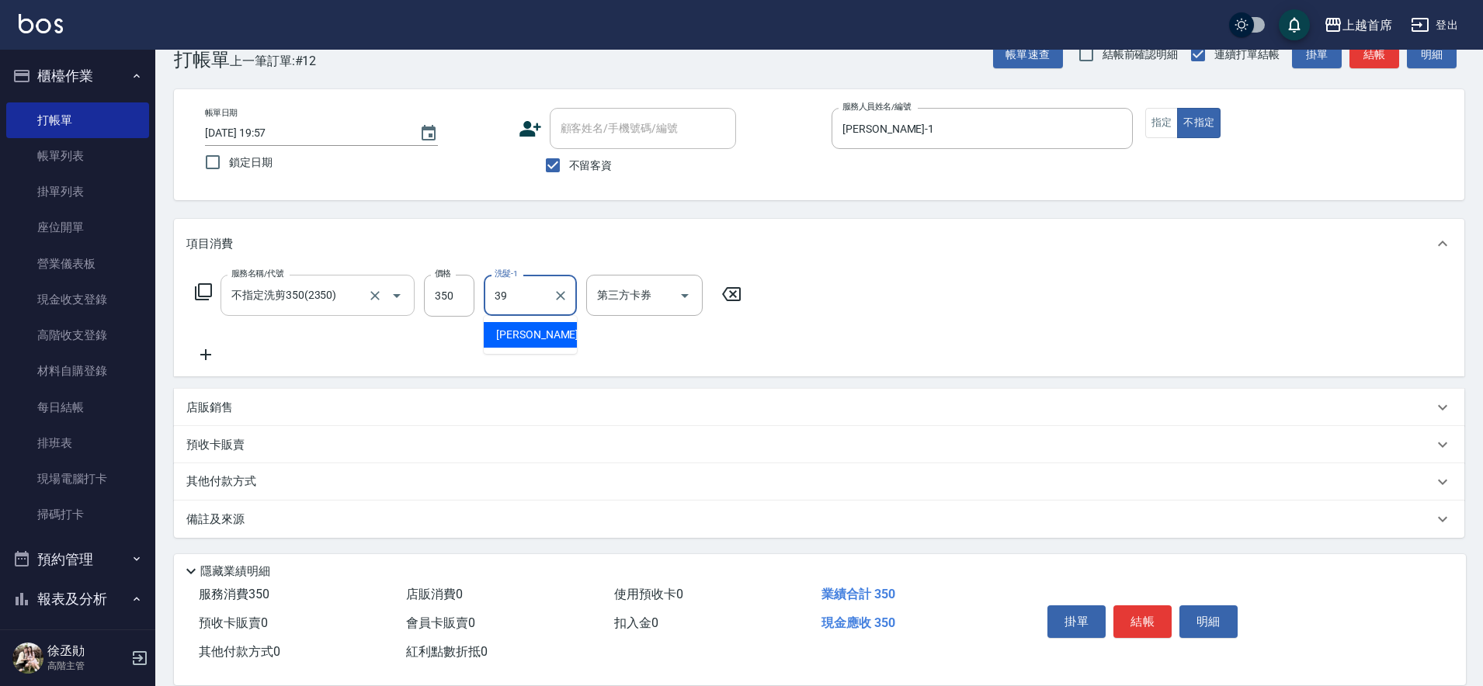
type input "[PERSON_NAME]-39"
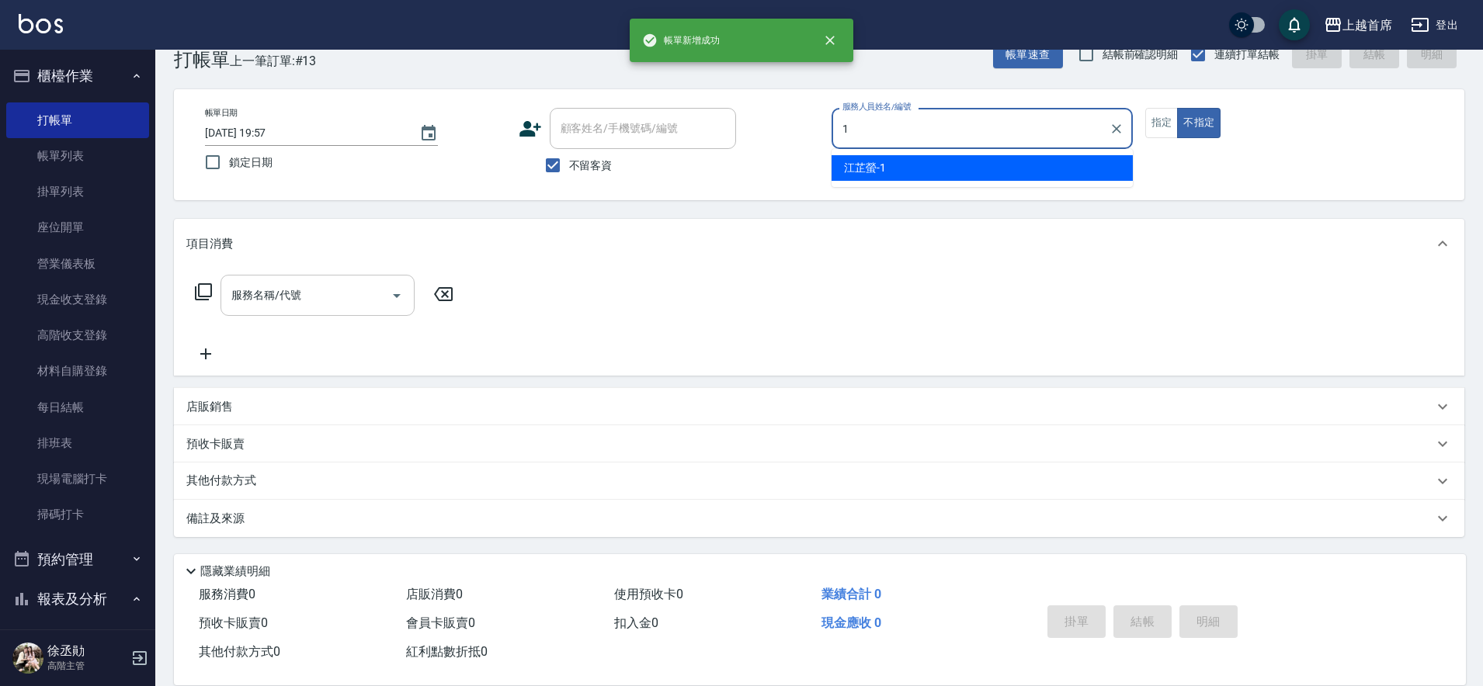
type input "[PERSON_NAME]-1"
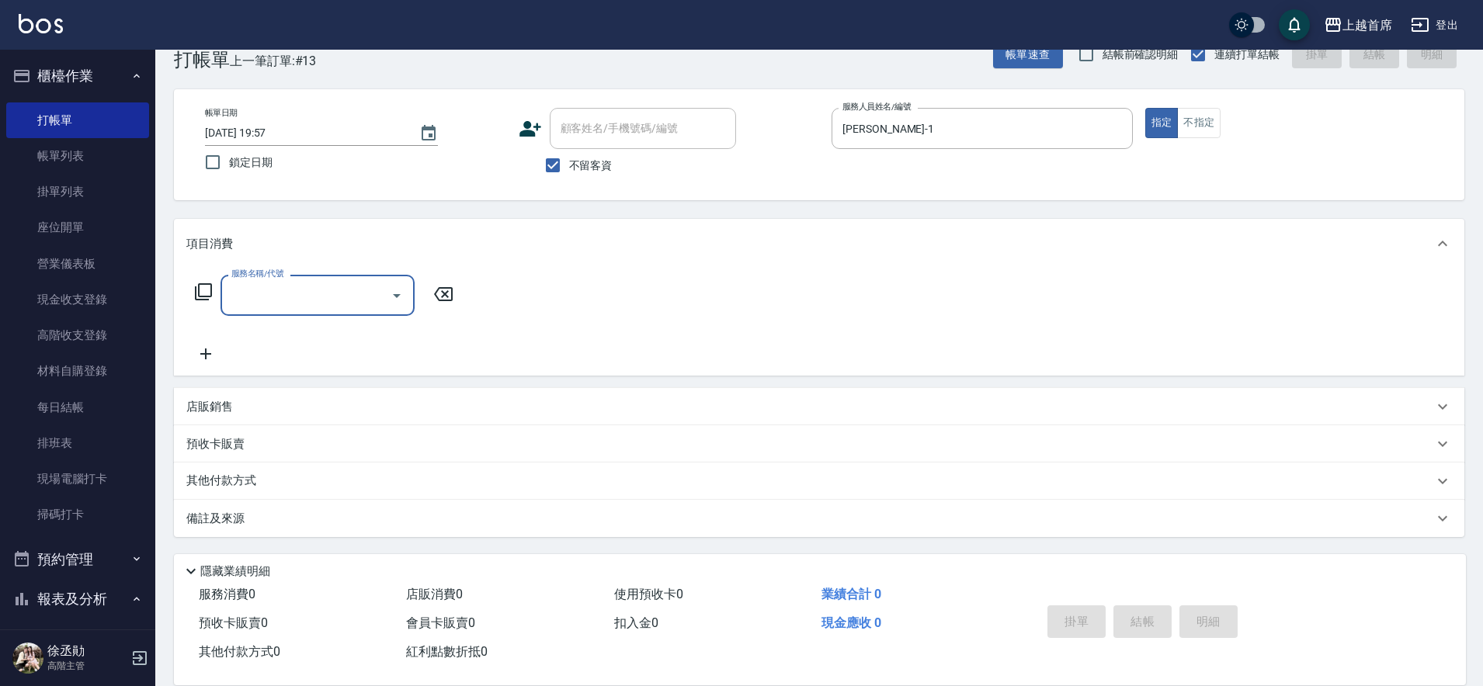
click at [378, 296] on input "服務名稱/代號" at bounding box center [305, 295] width 157 height 27
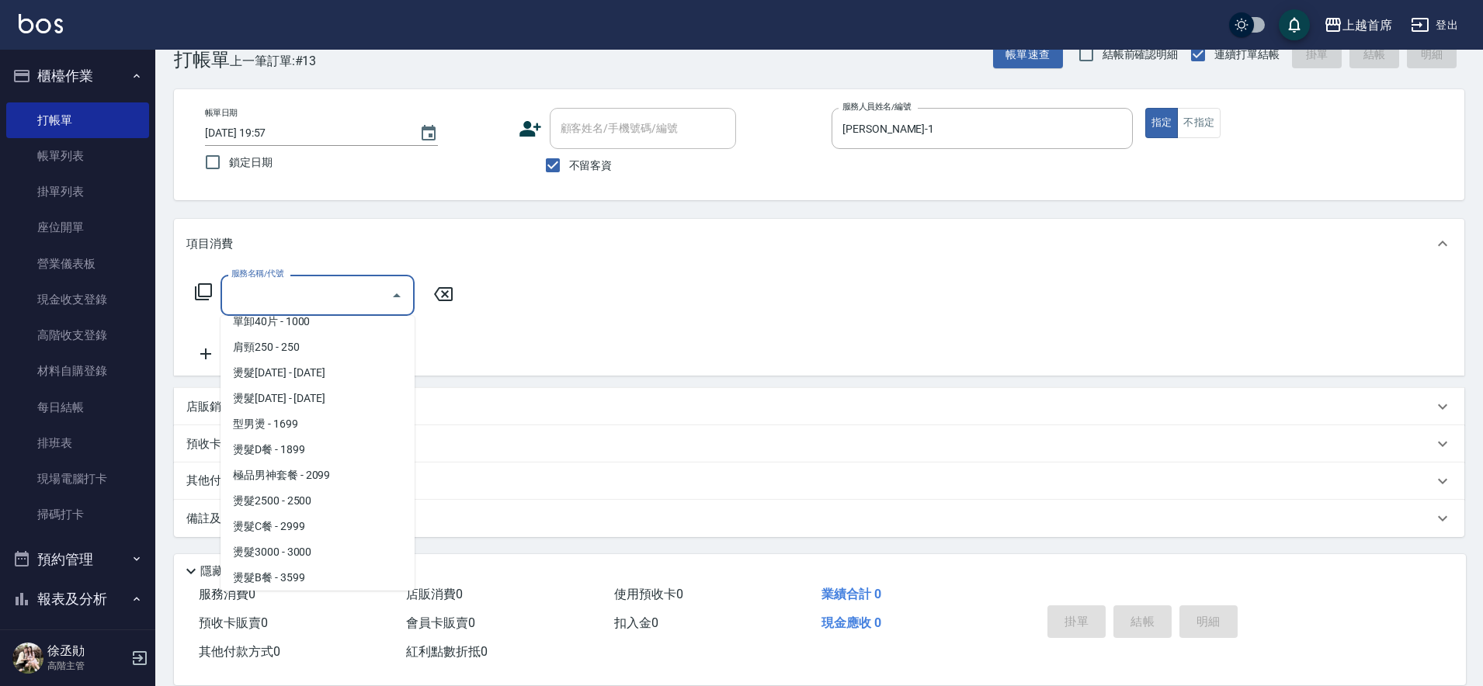
scroll to position [1114, 0]
click at [363, 430] on span "燙髮D餐 - 1899" at bounding box center [318, 425] width 194 height 26
type input "燙髮D餐(31899)"
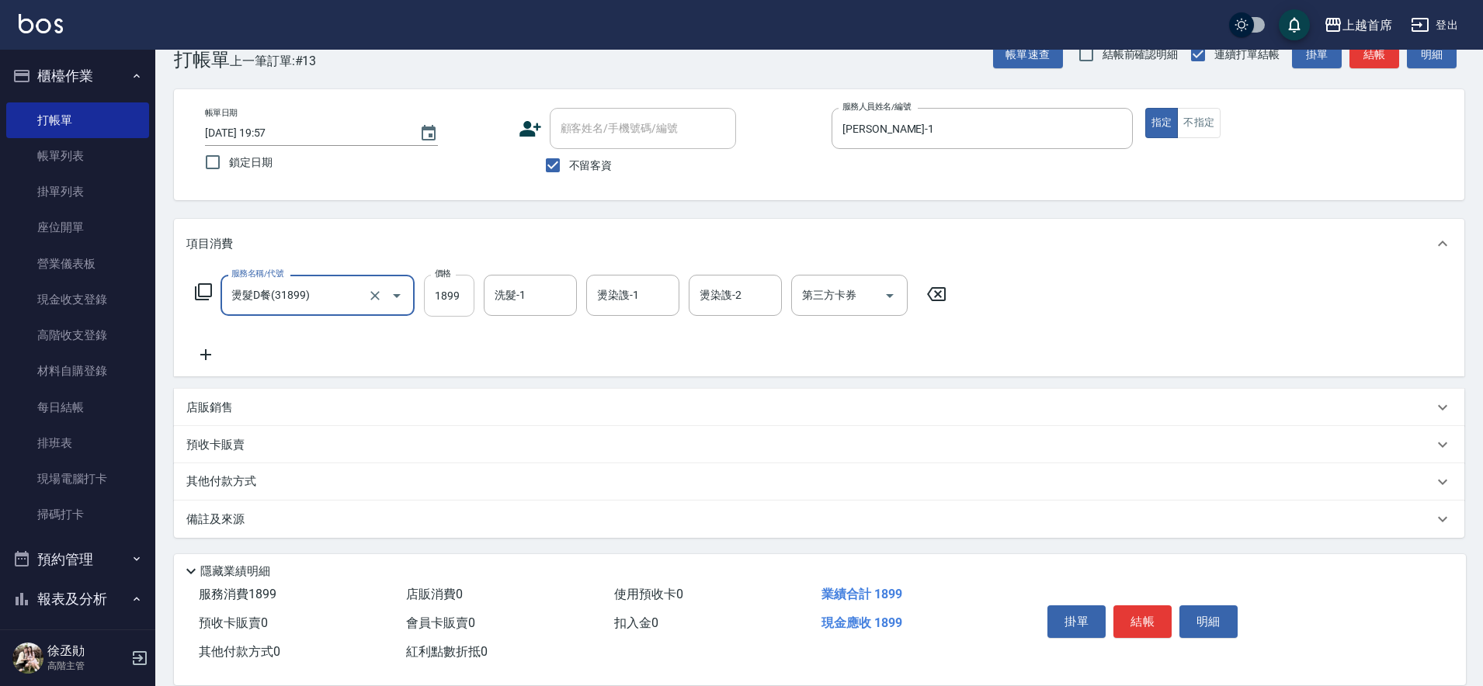
click at [457, 302] on input "1899" at bounding box center [449, 296] width 50 height 42
type input "1999"
type input "[PERSON_NAME]-39"
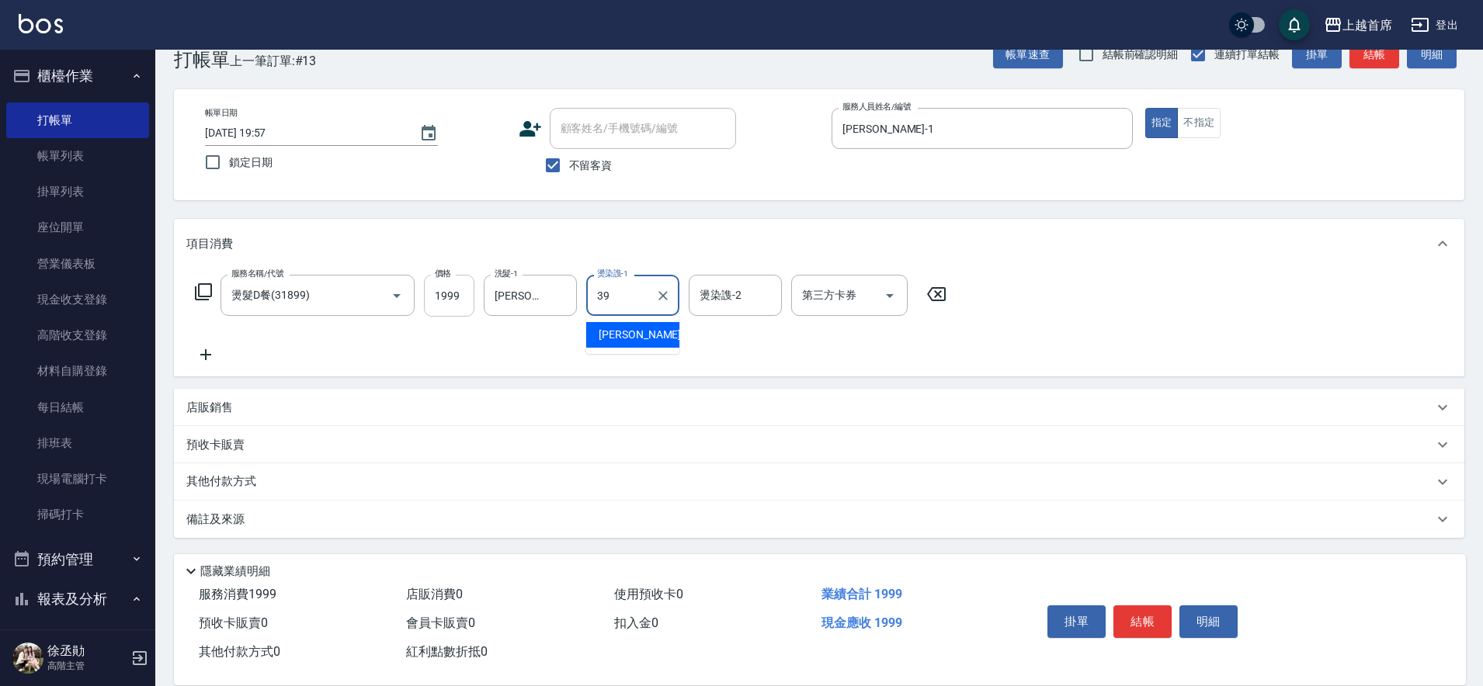
type input "[PERSON_NAME]-39"
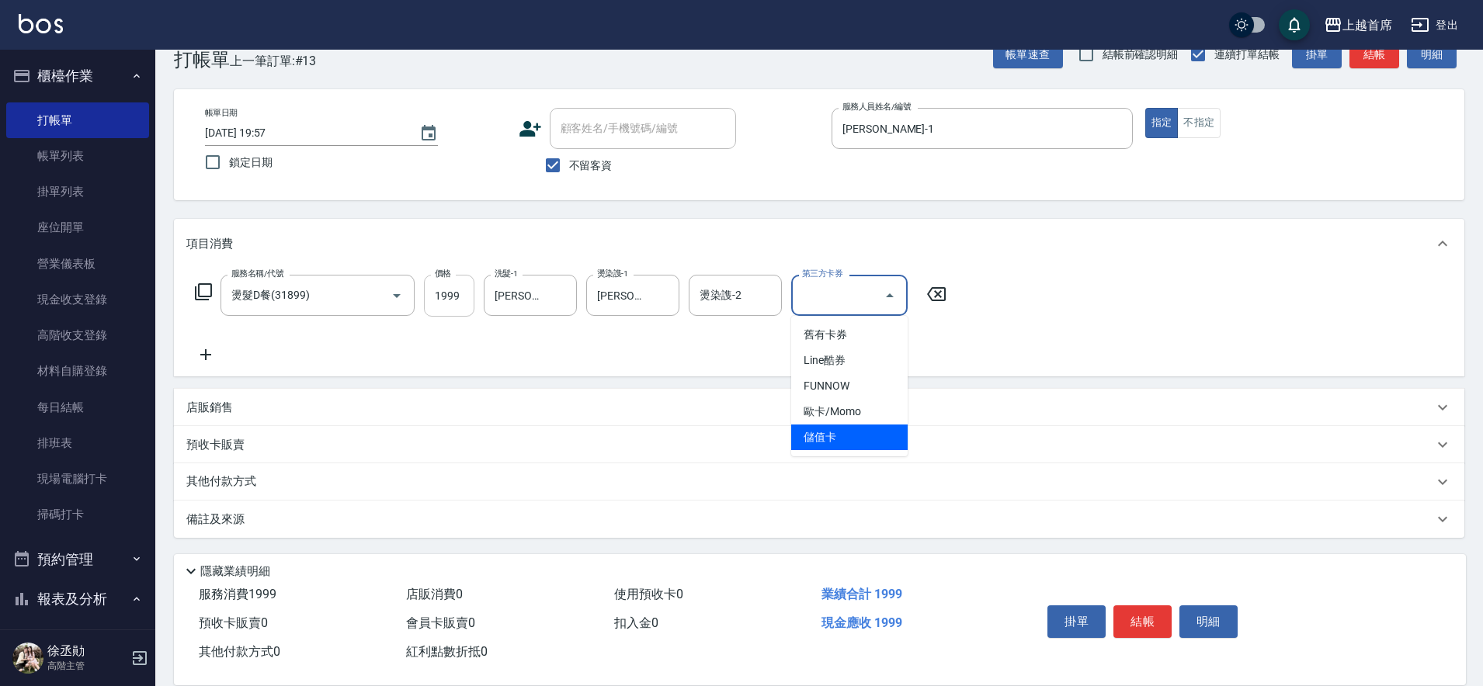
type input "儲值卡"
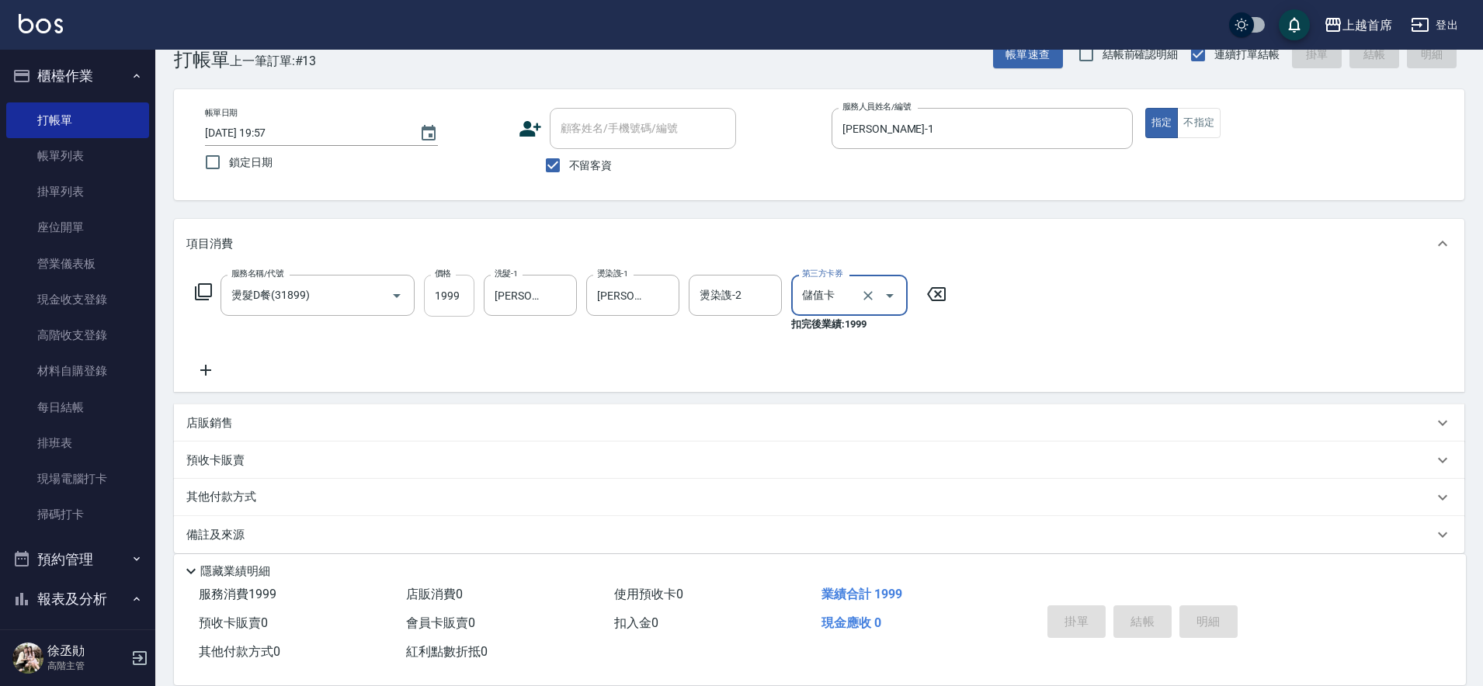
type input "[DATE] 19:58"
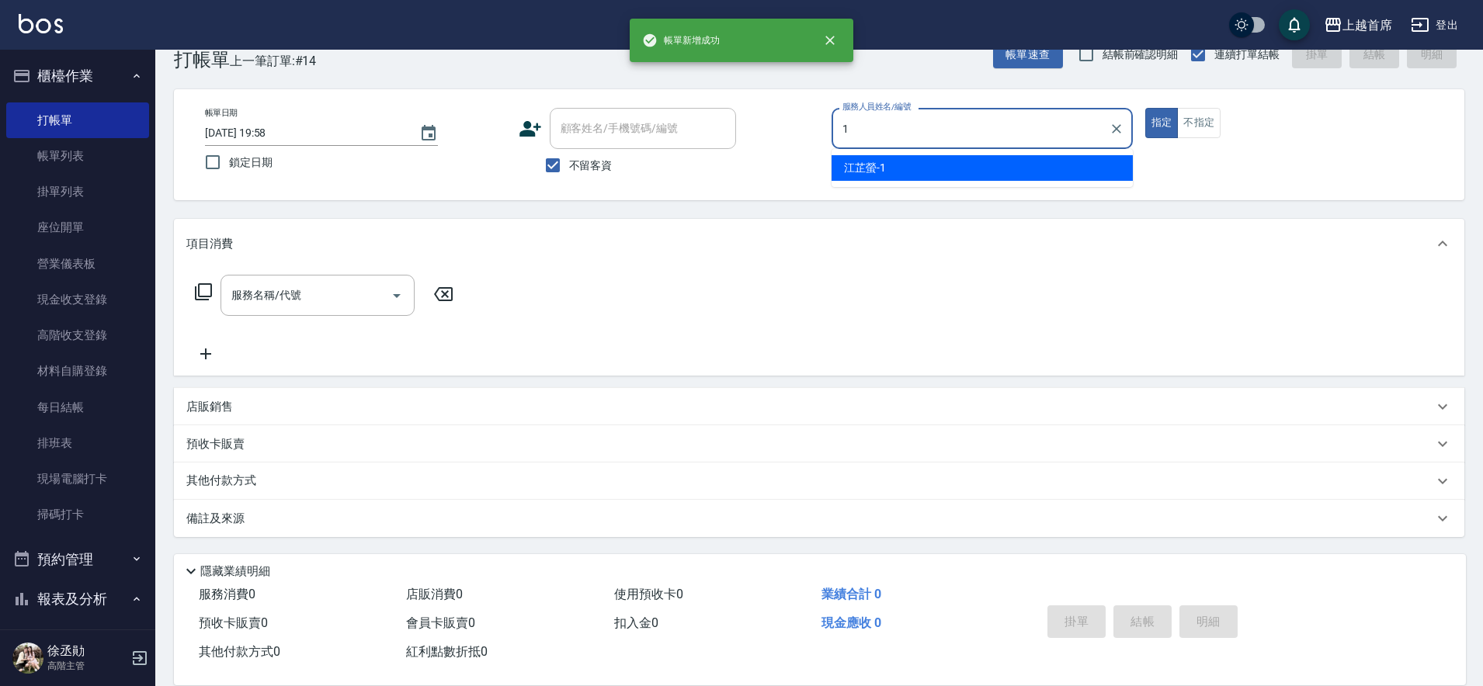
type input "[PERSON_NAME]-1"
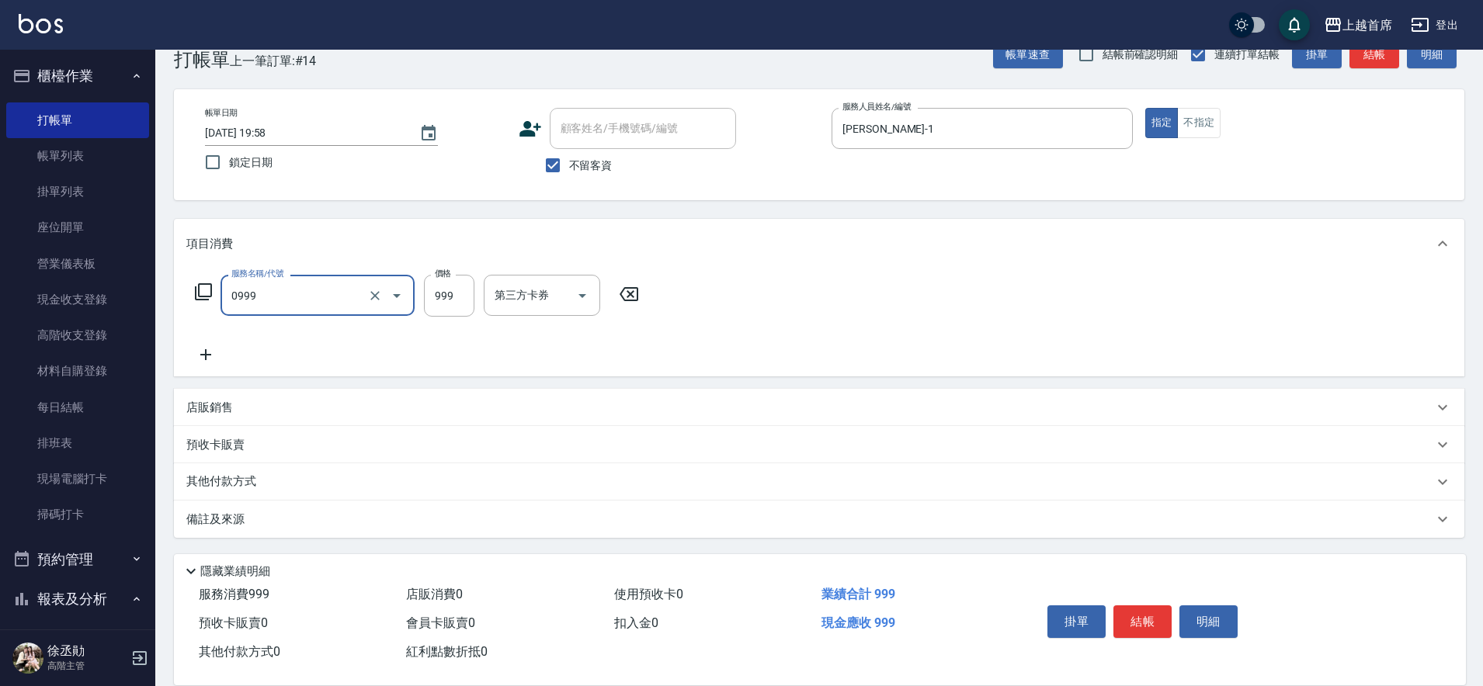
type input "REVIVRE(0999)"
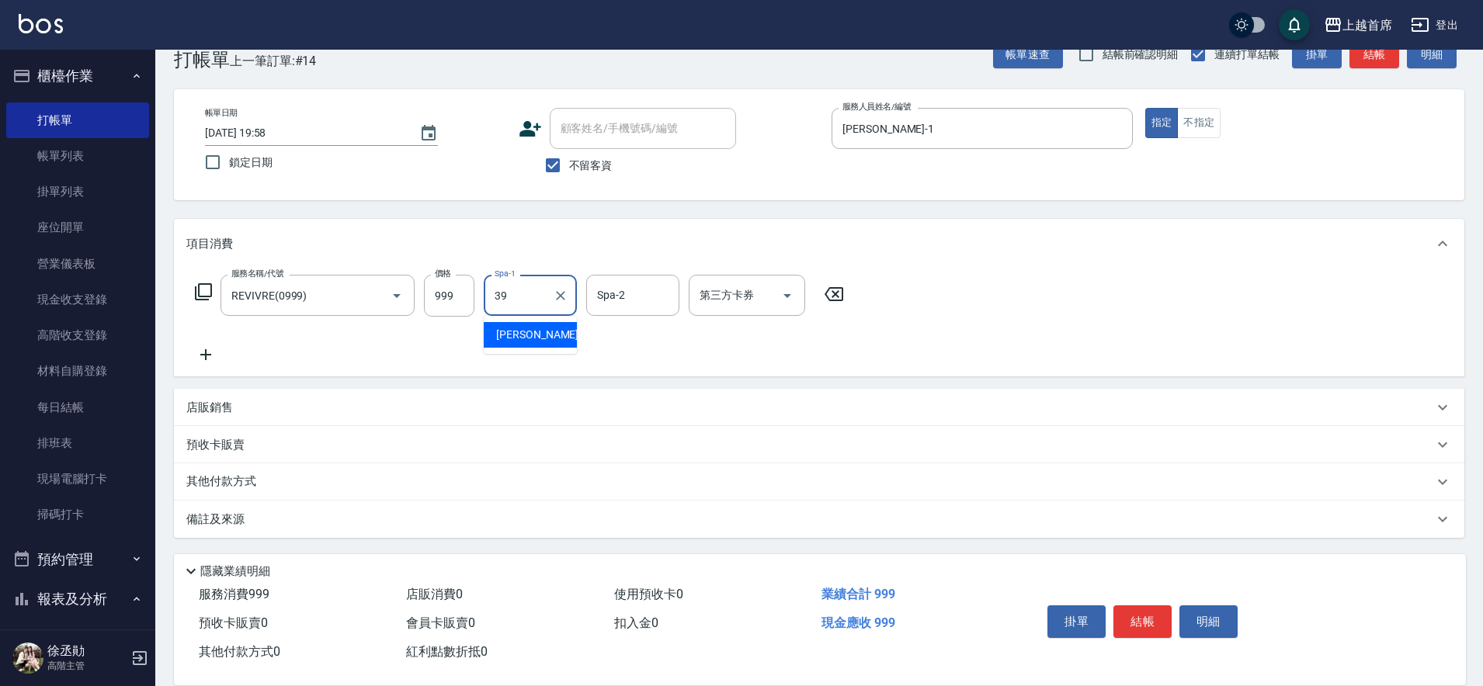
type input "[PERSON_NAME]-39"
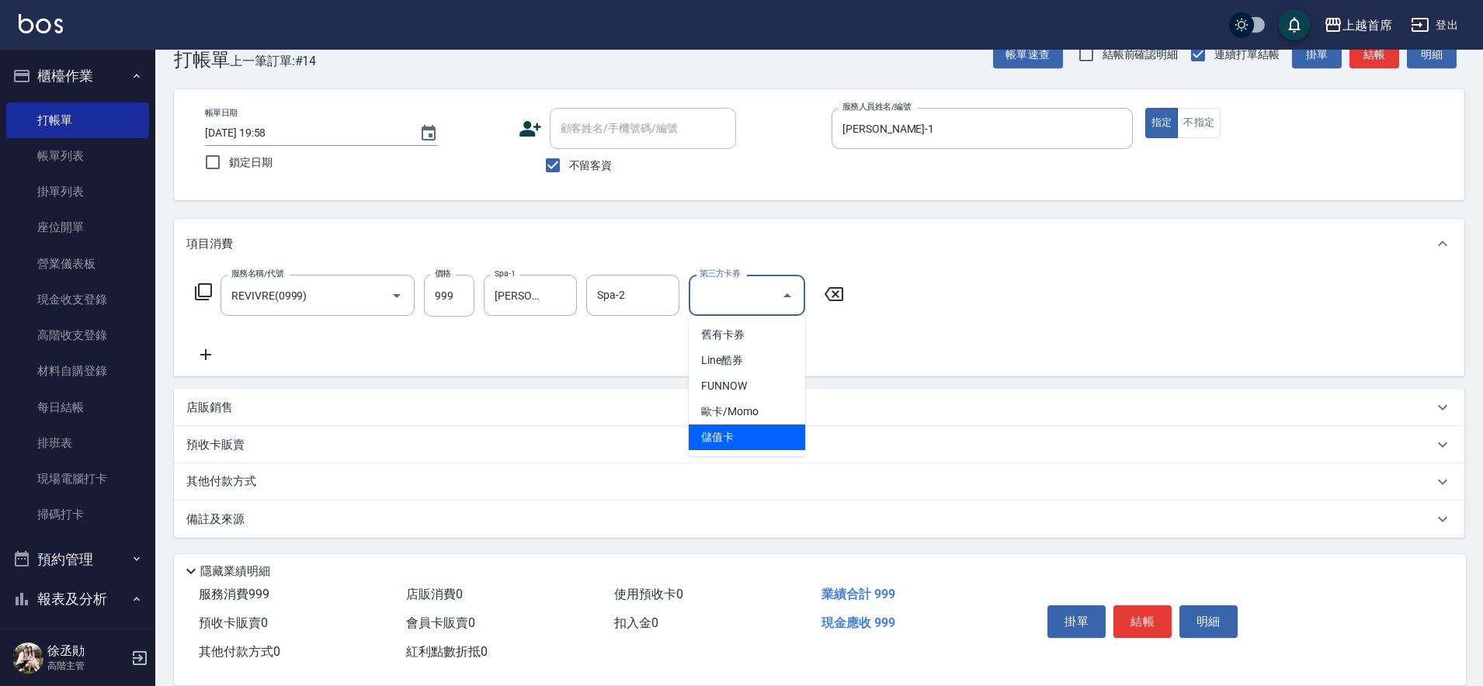
type input "儲值卡"
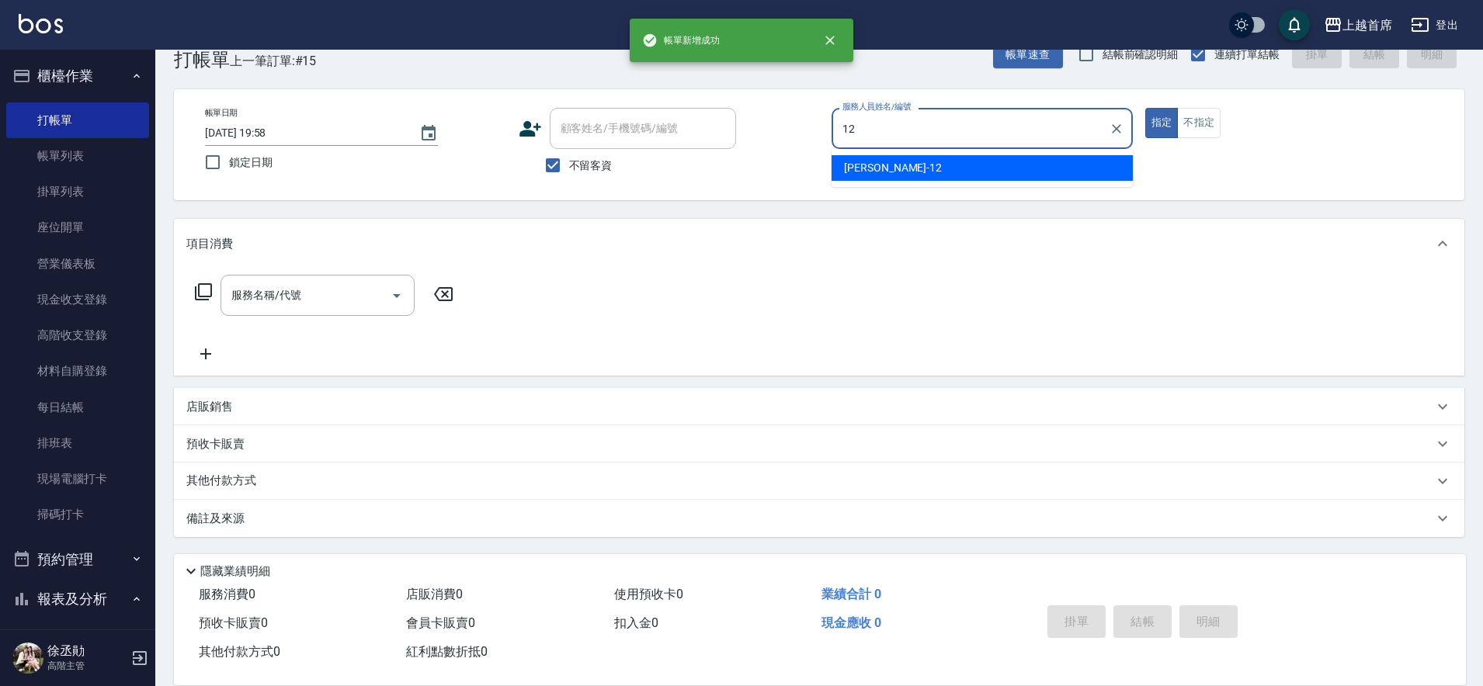
type input "[PERSON_NAME]-12"
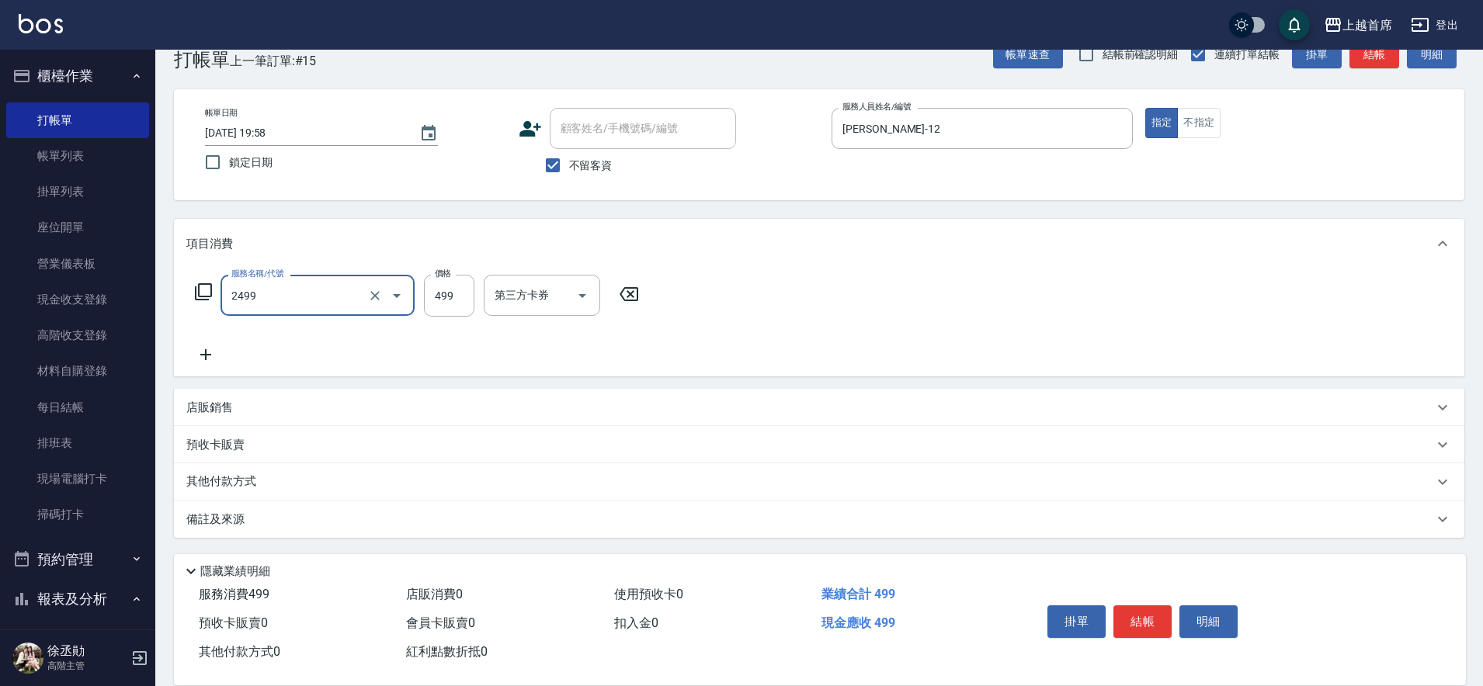
type input "499海鹽洗剪套餐(2499)"
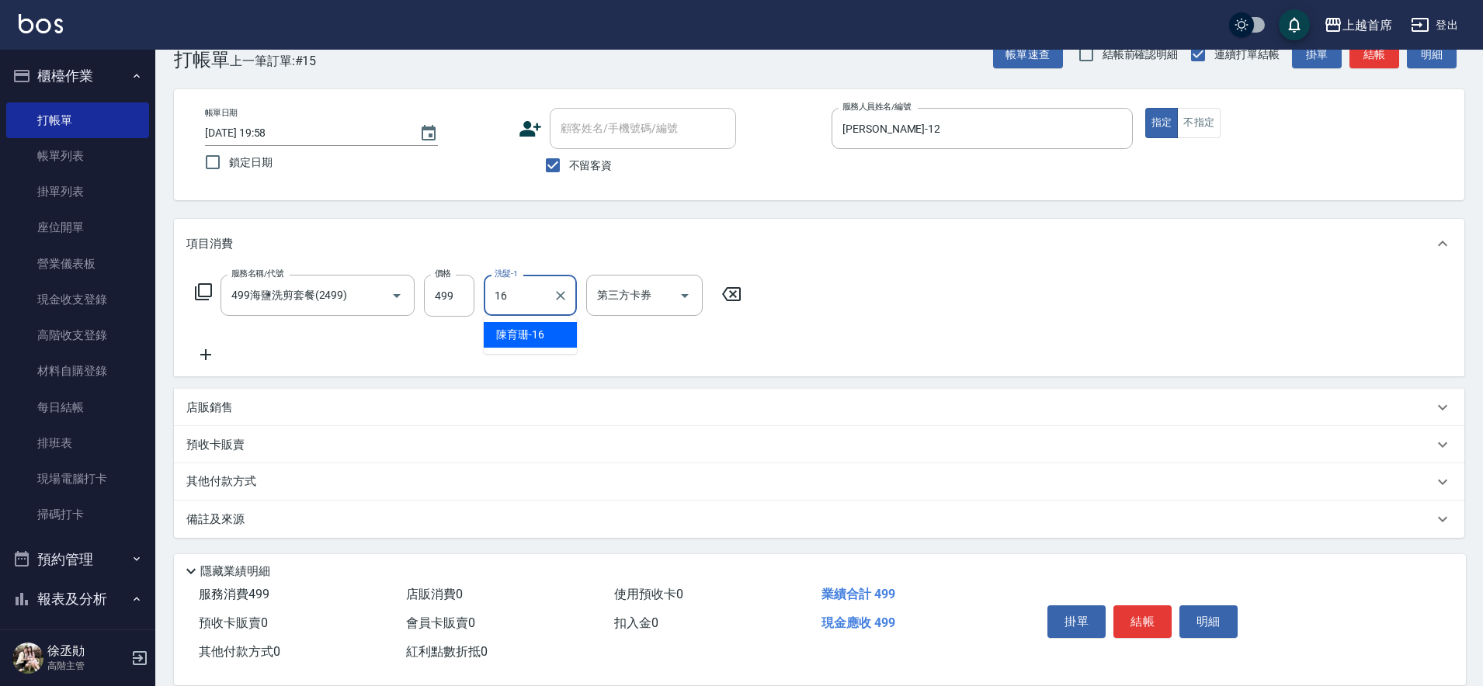
type input "[PERSON_NAME]-16"
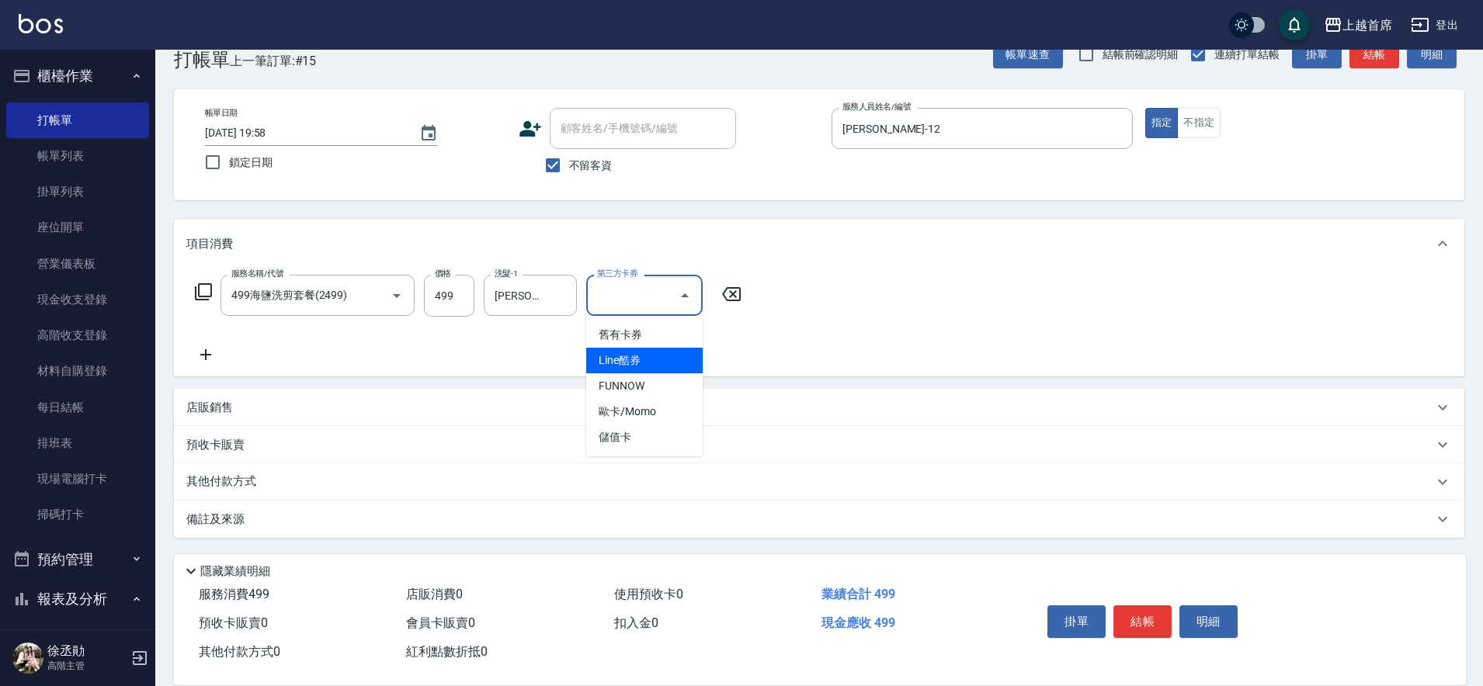
drag, startPoint x: 789, startPoint y: 319, endPoint x: 741, endPoint y: 311, distance: 48.9
click at [788, 320] on div "服務名稱/代號 499海鹽洗剪套餐(2499) 服務名稱/代號 價格 499 價格 洗髮-1 [PERSON_NAME]-16 洗髮-1 第三方卡券 第三方卡券" at bounding box center [819, 323] width 1290 height 108
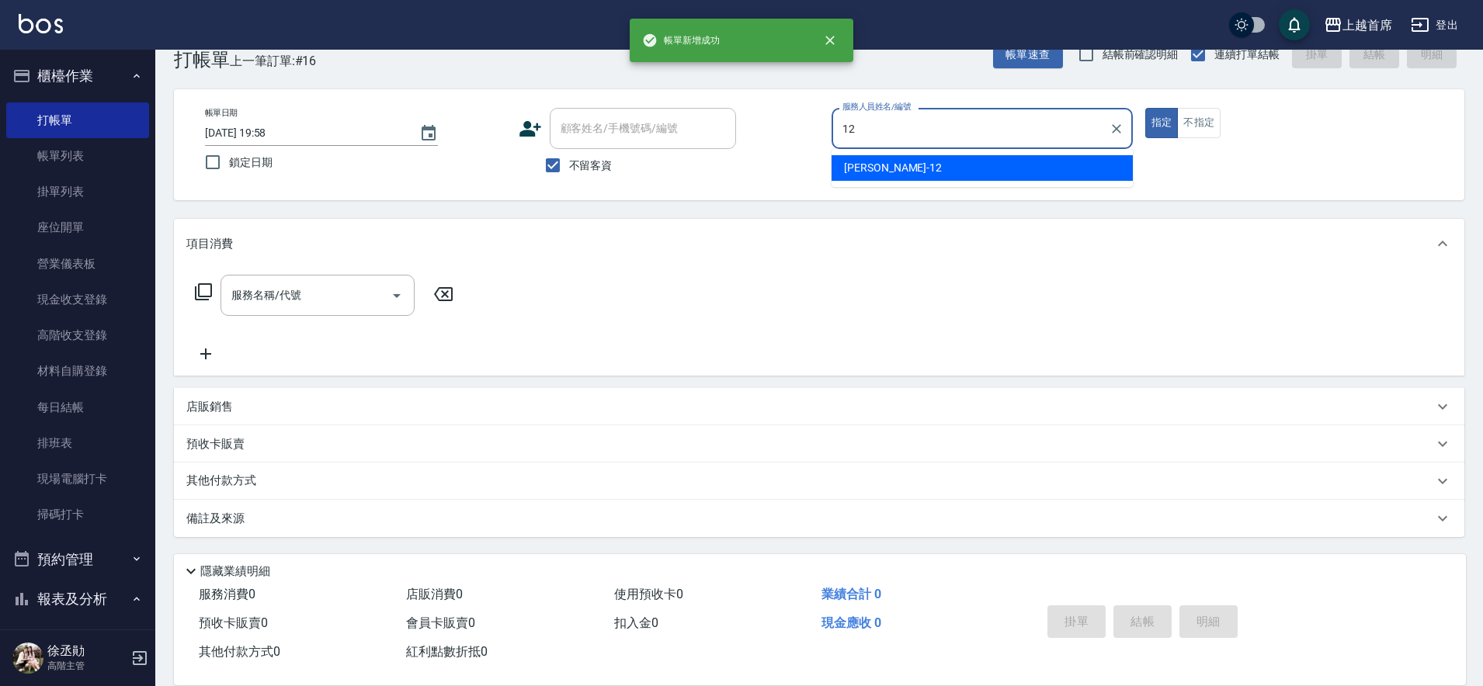
type input "[PERSON_NAME]-12"
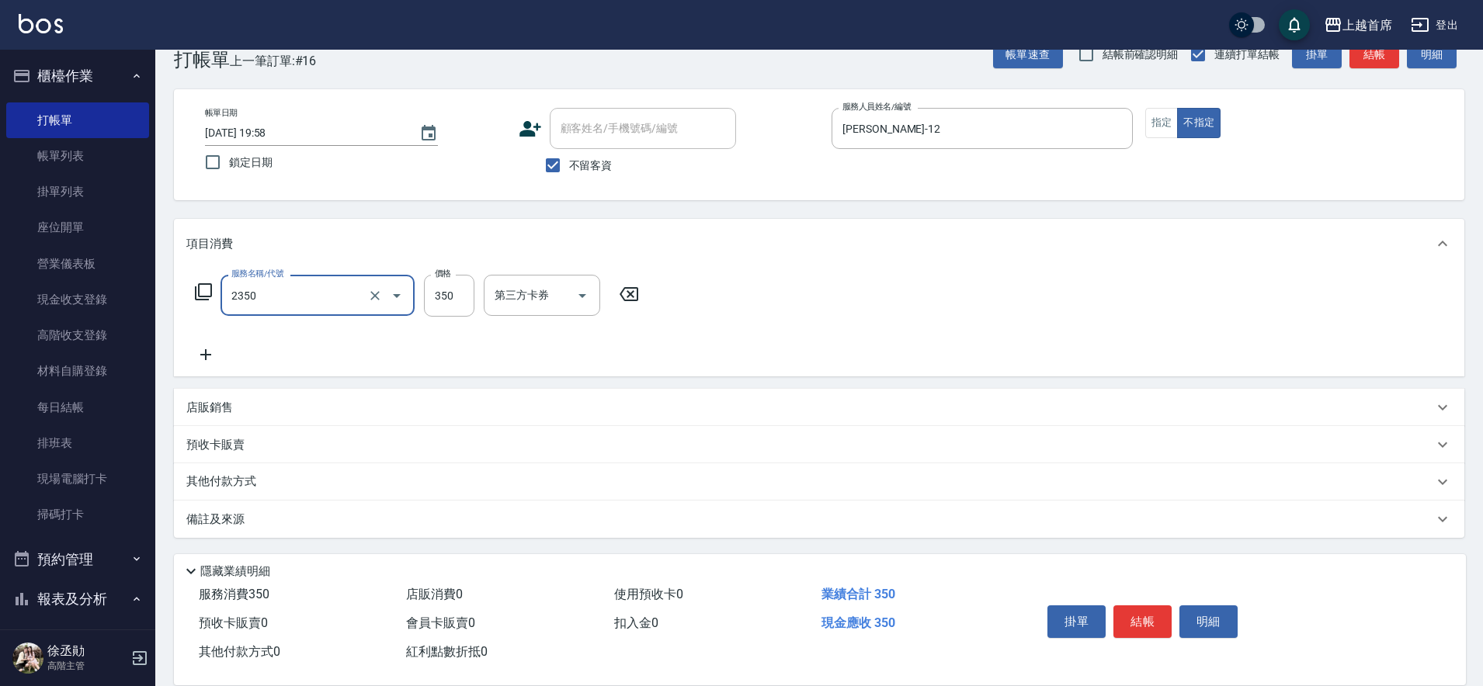
type input "不指定洗剪350(2350)"
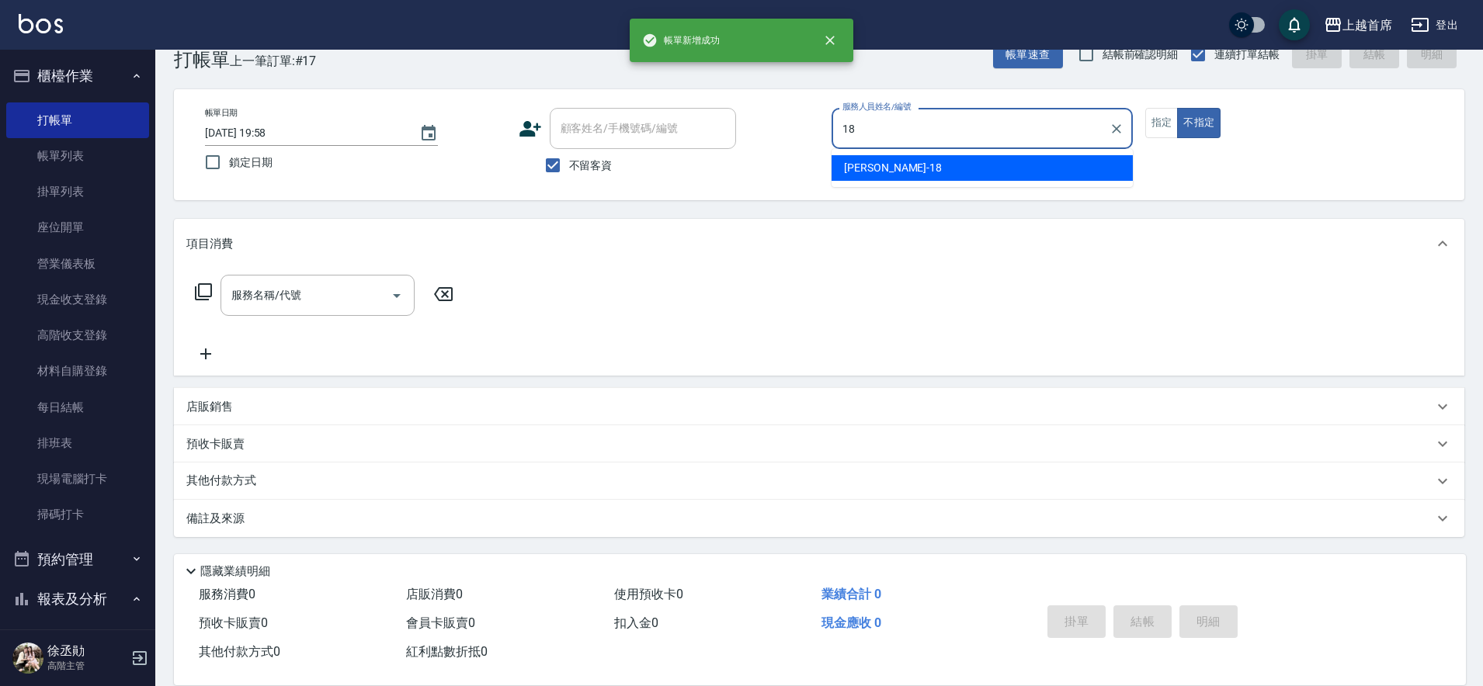
type input "Linda-18"
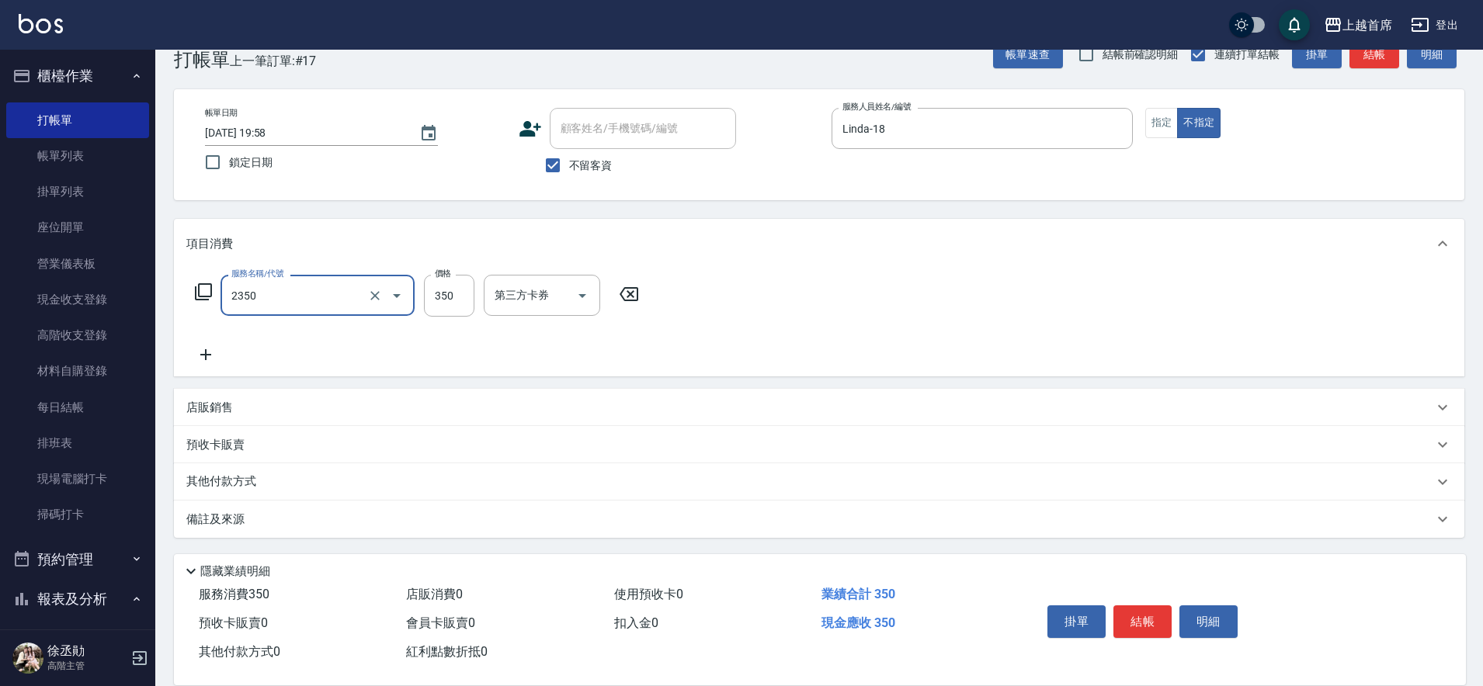
type input "不指定洗剪350(2350)"
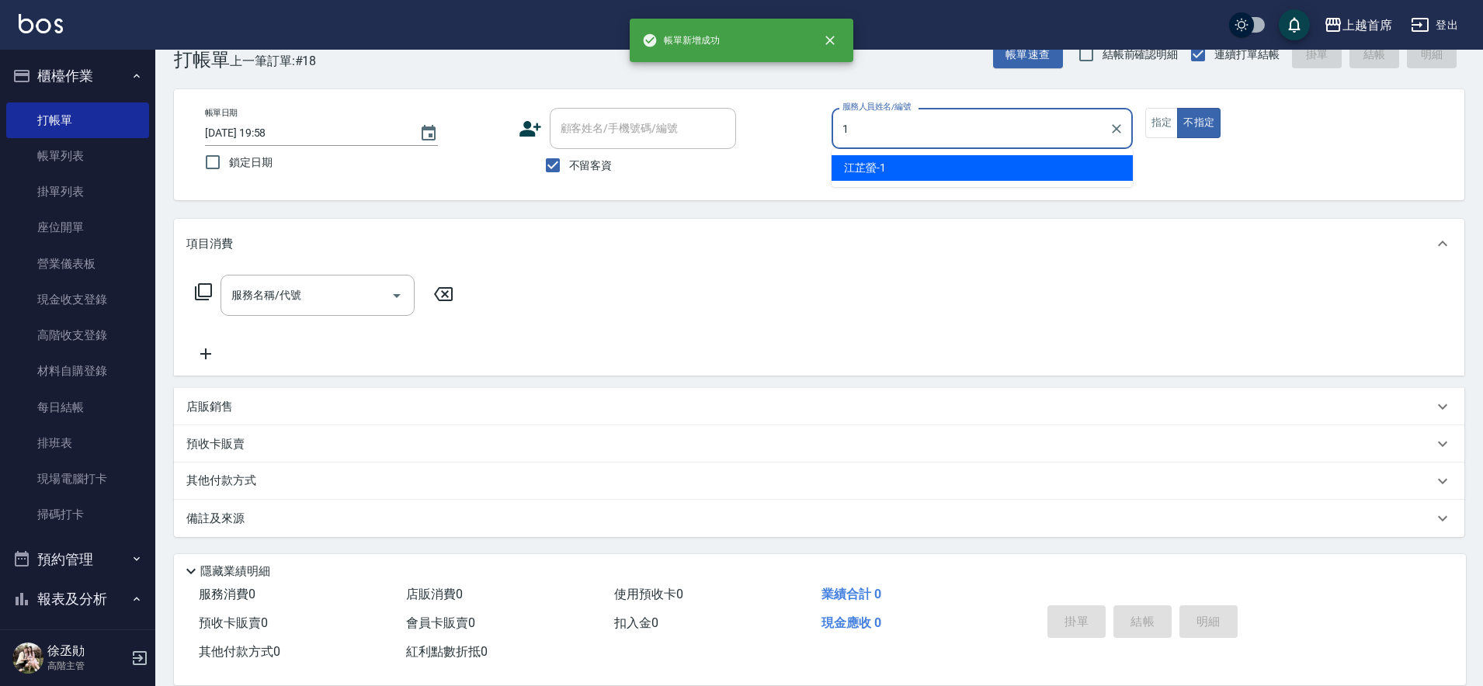
type input "[PERSON_NAME]-1"
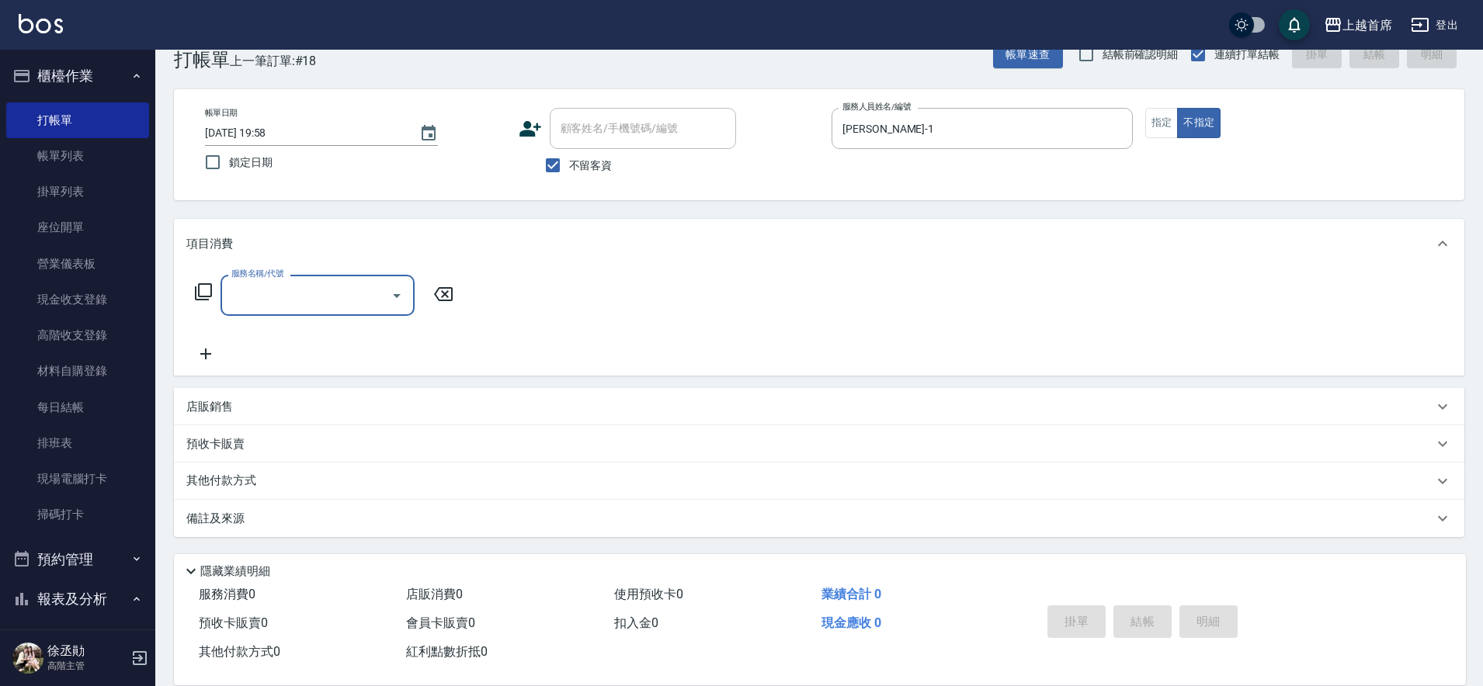
click at [888, 195] on div "帳單日期 [DATE] 19:58 鎖定日期 顧客姓名/手機號碼/編號 顧客姓名/手機號碼/編號 不留客資 服務人員姓名/編號 [PERSON_NAME]-1…" at bounding box center [819, 144] width 1290 height 111
click at [1151, 122] on button "指定" at bounding box center [1161, 123] width 33 height 30
click at [255, 300] on div "服務名稱/代號 服務名稱/代號" at bounding box center [318, 295] width 194 height 41
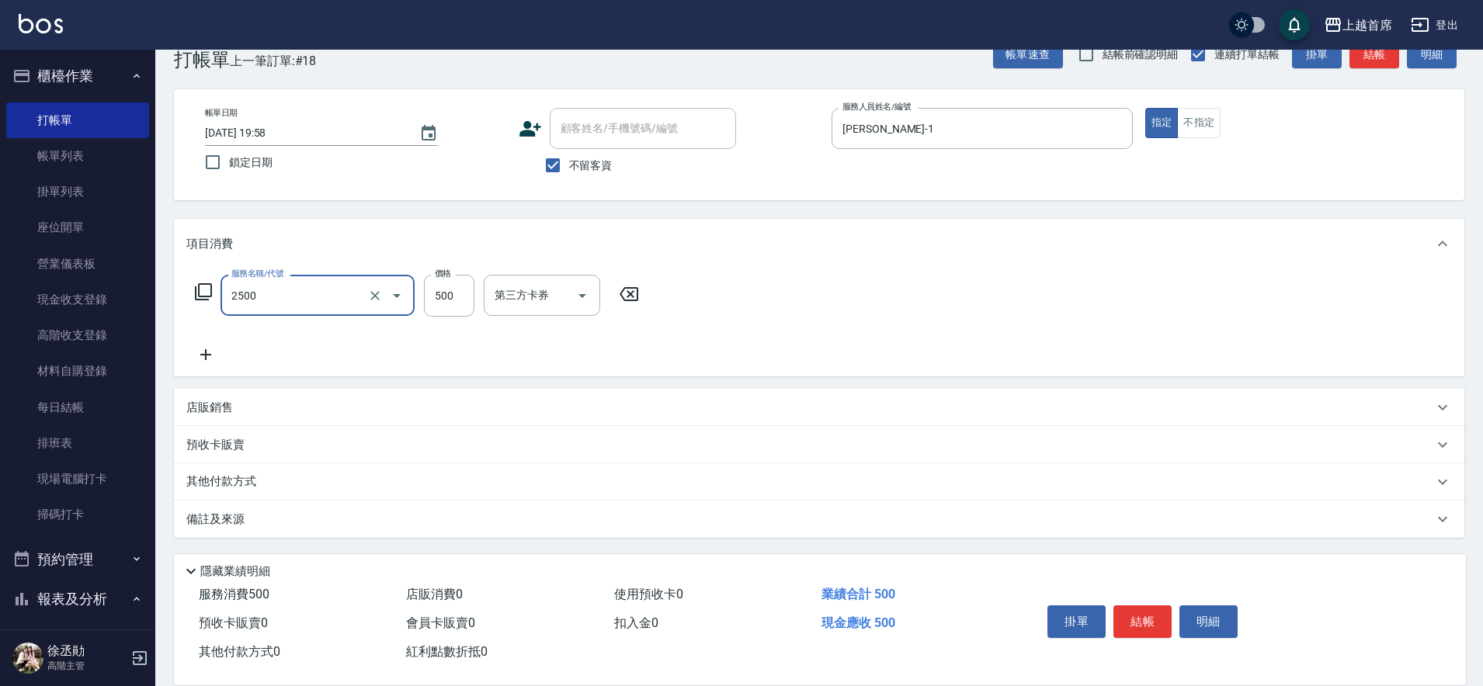
type input "海鹽洗剪500(2500)"
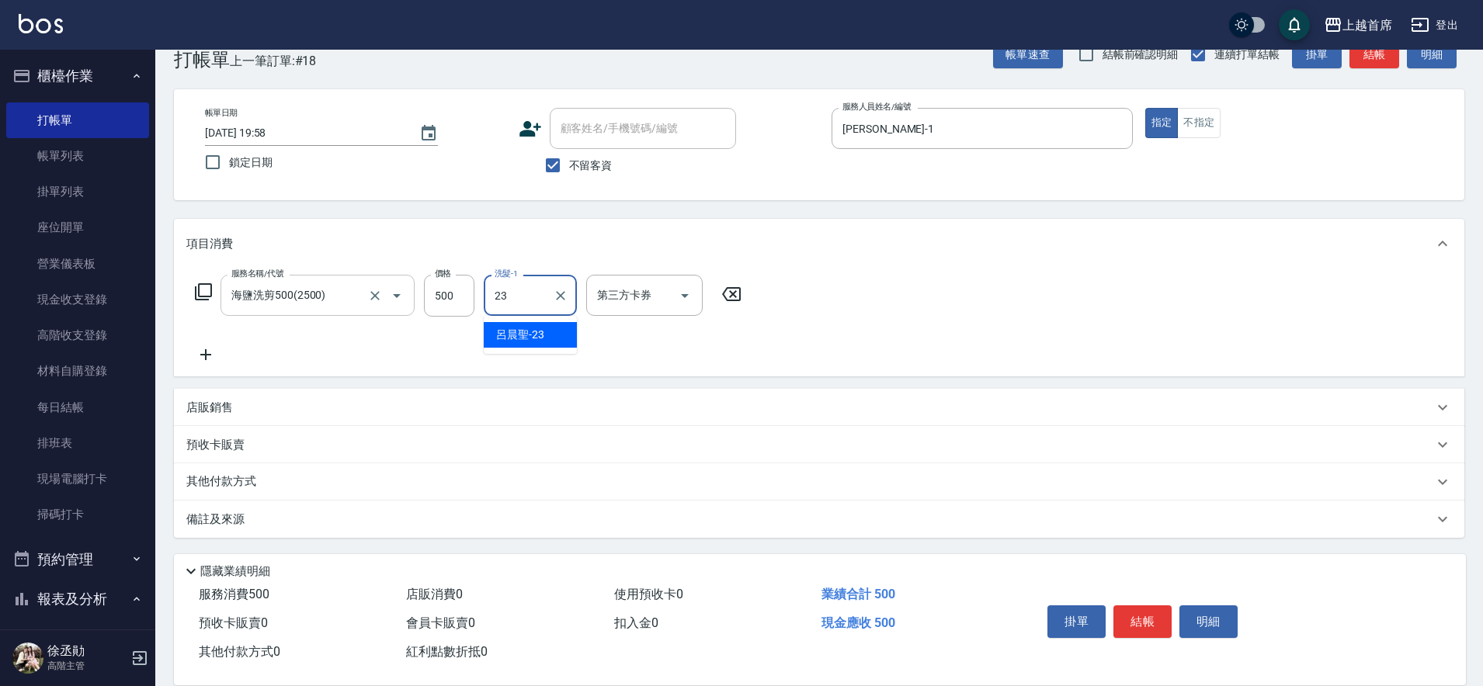
type input "[PERSON_NAME]-23"
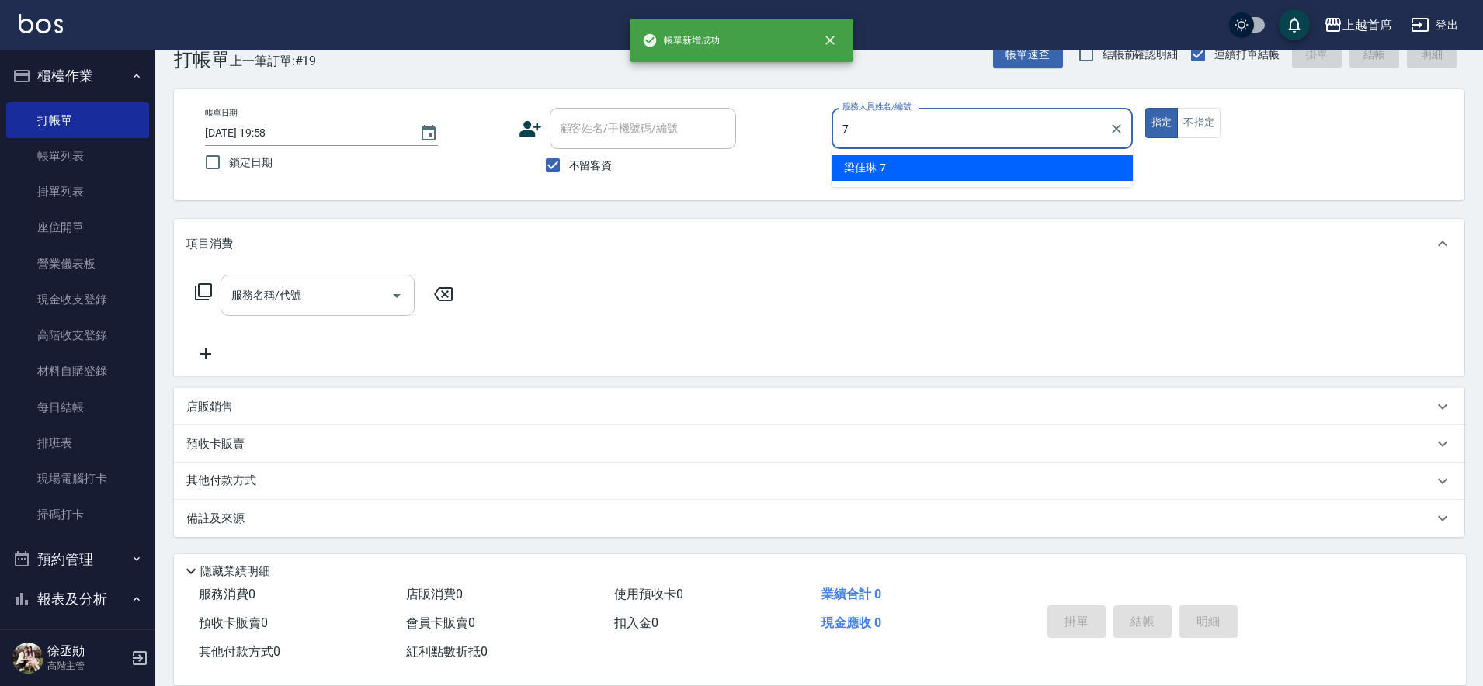
type input "[PERSON_NAME]-7"
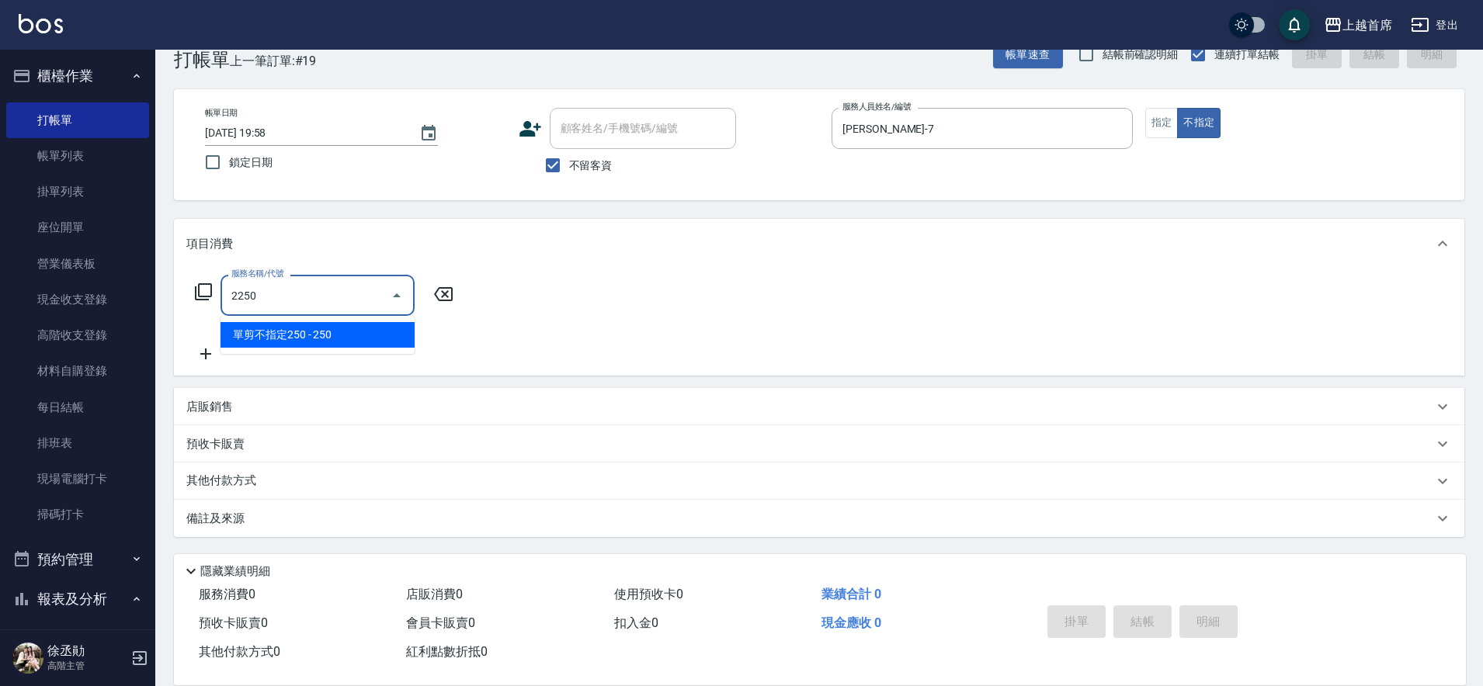
type input "單剪不指定250(2250)"
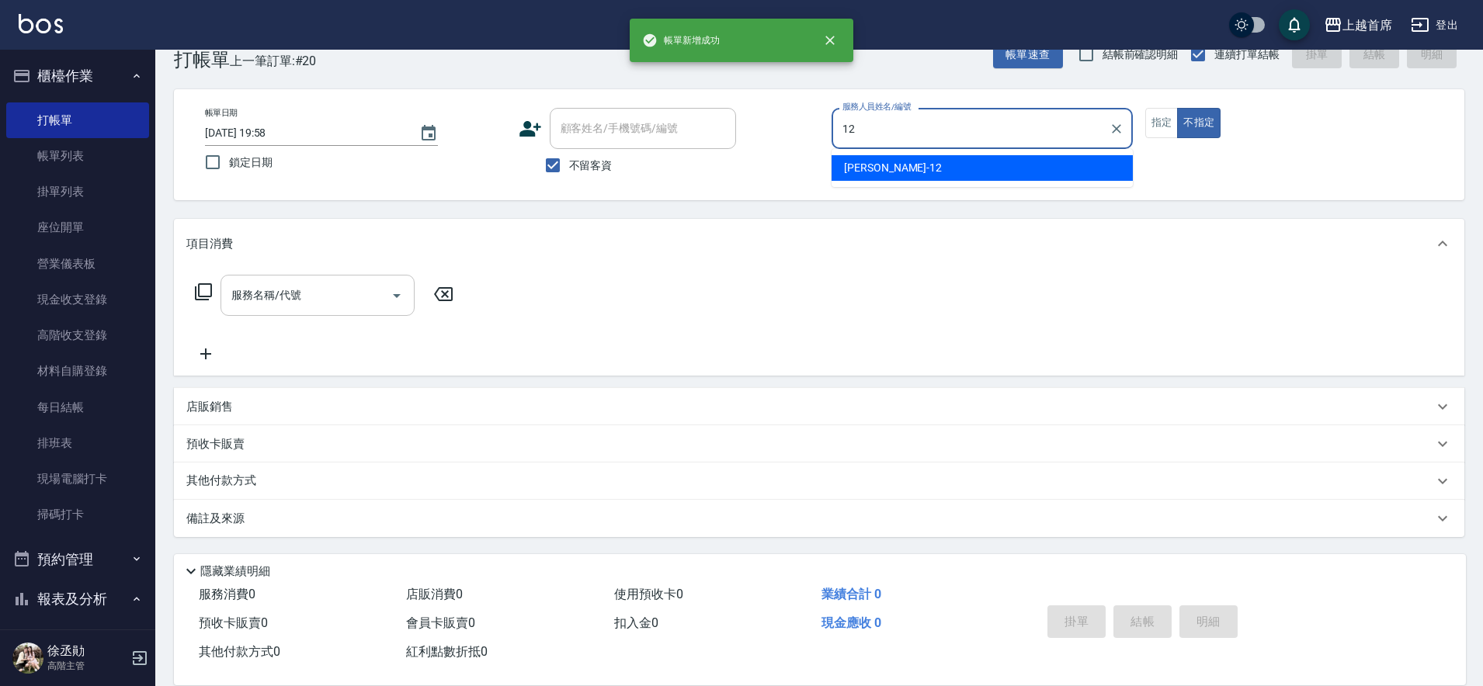
type input "[PERSON_NAME]-12"
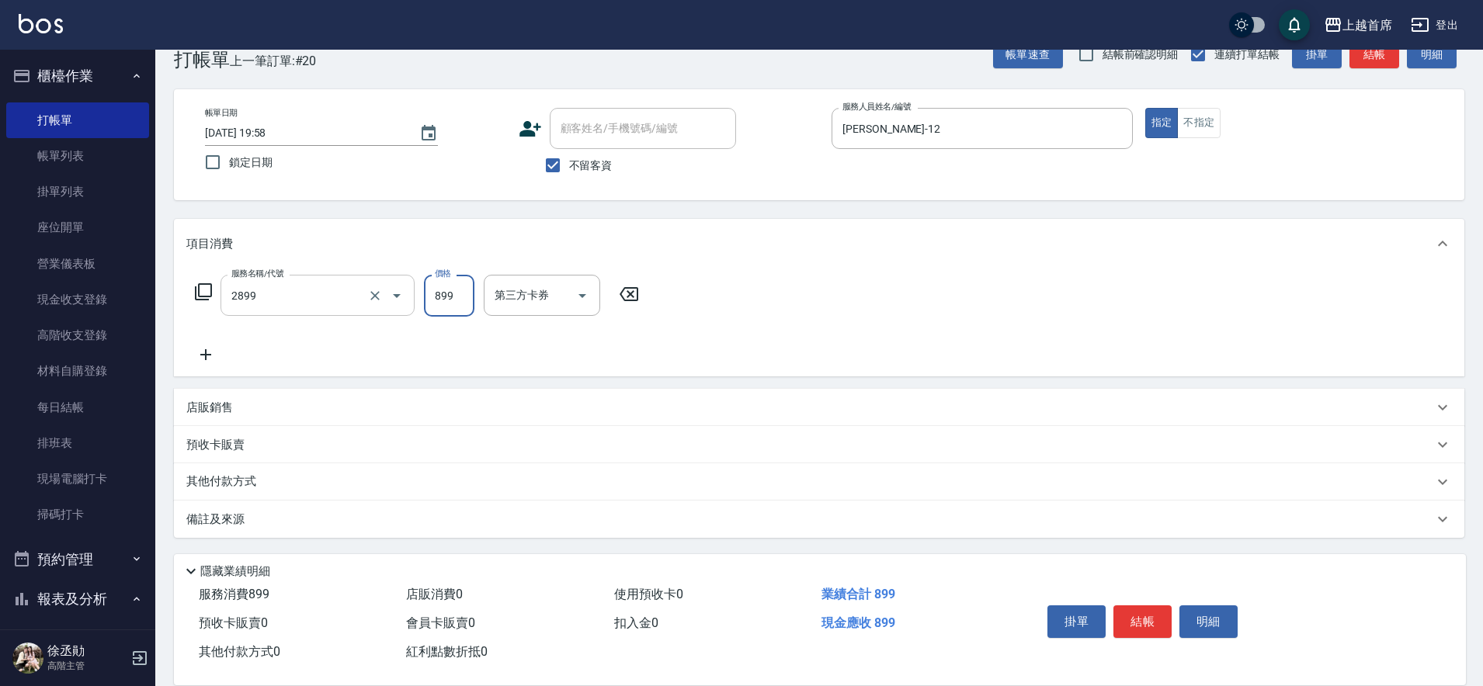
type input "899洗剪去角質套餐(2899)"
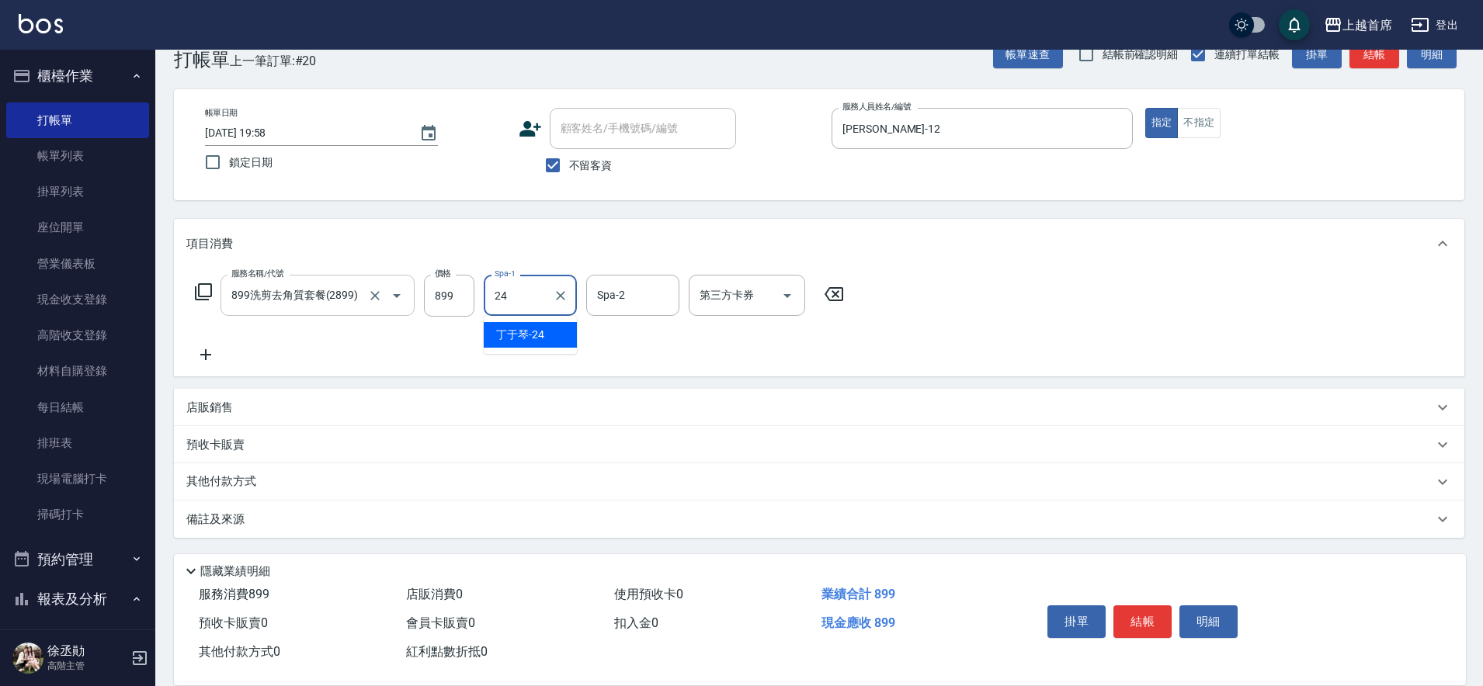
type input "[PERSON_NAME]-24"
click at [377, 297] on icon "Clear" at bounding box center [375, 296] width 16 height 16
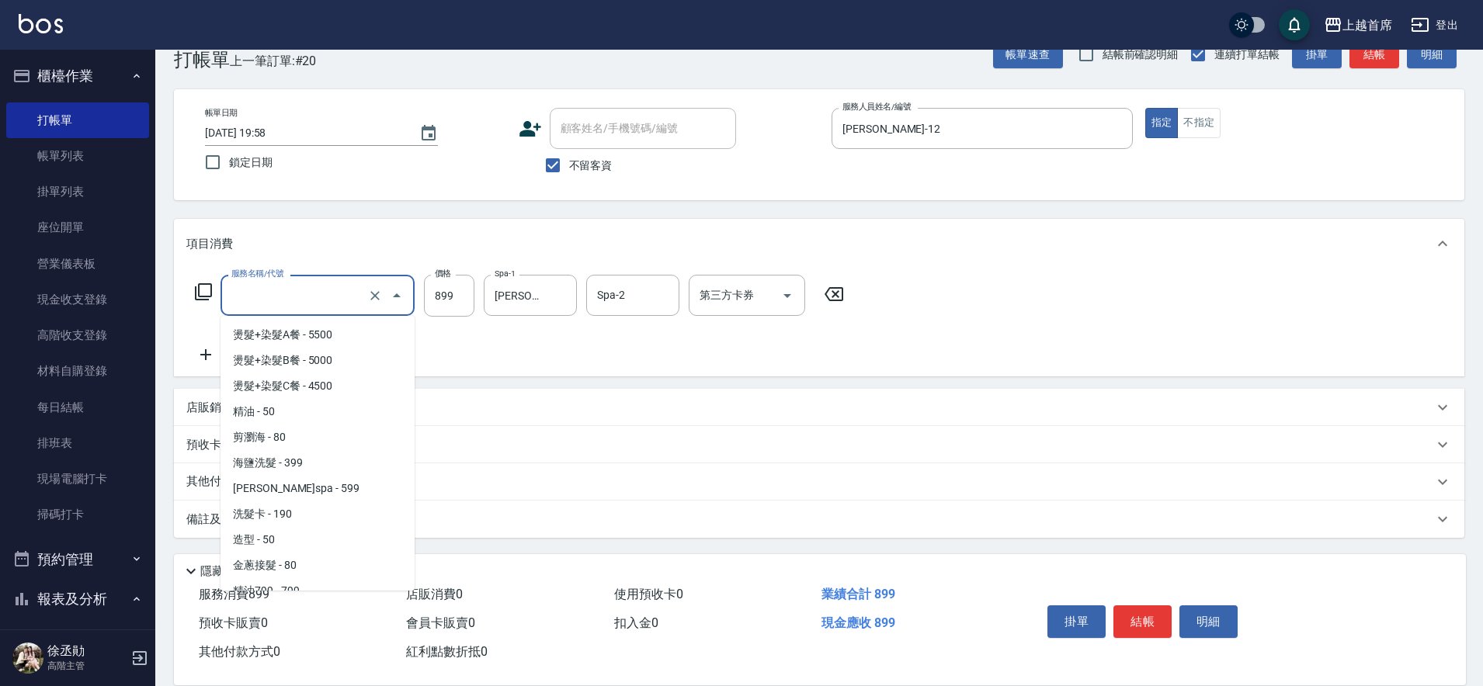
click at [336, 294] on input "服務名稱/代號" at bounding box center [295, 295] width 137 height 27
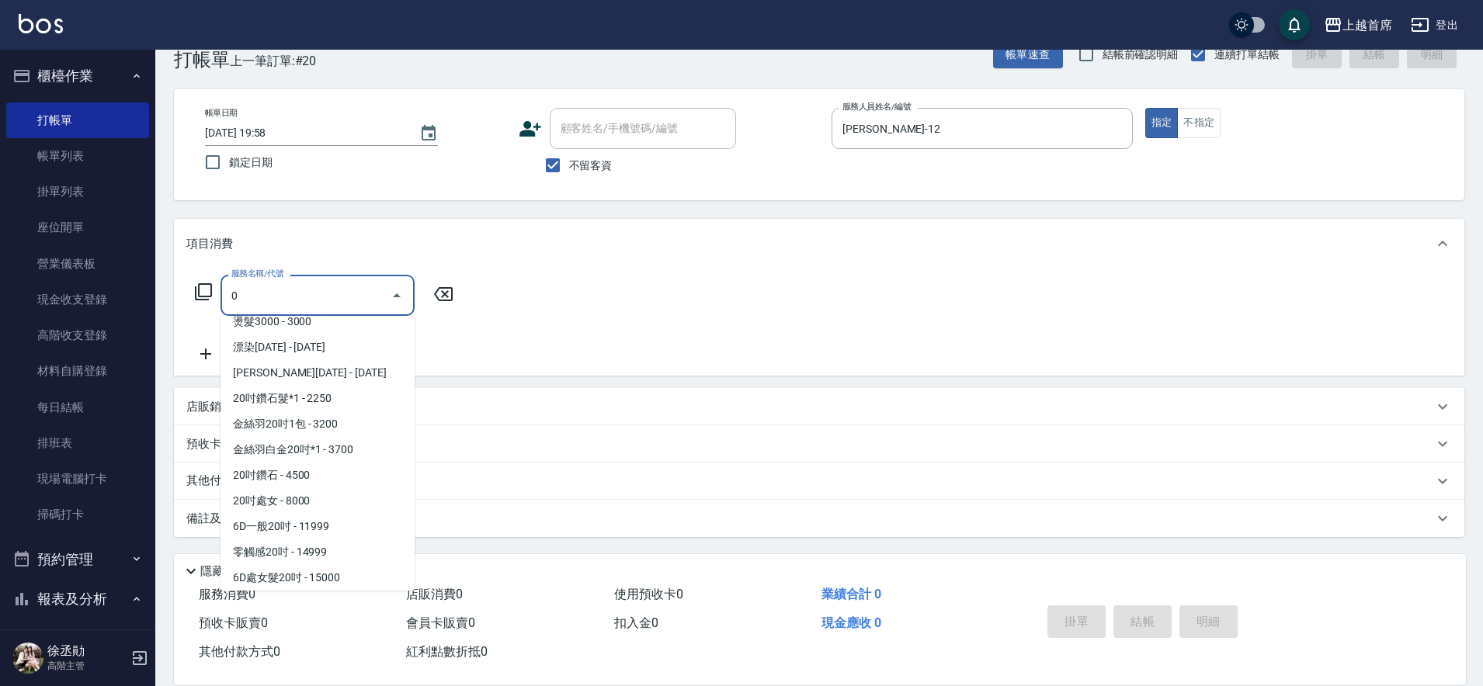
scroll to position [6, 0]
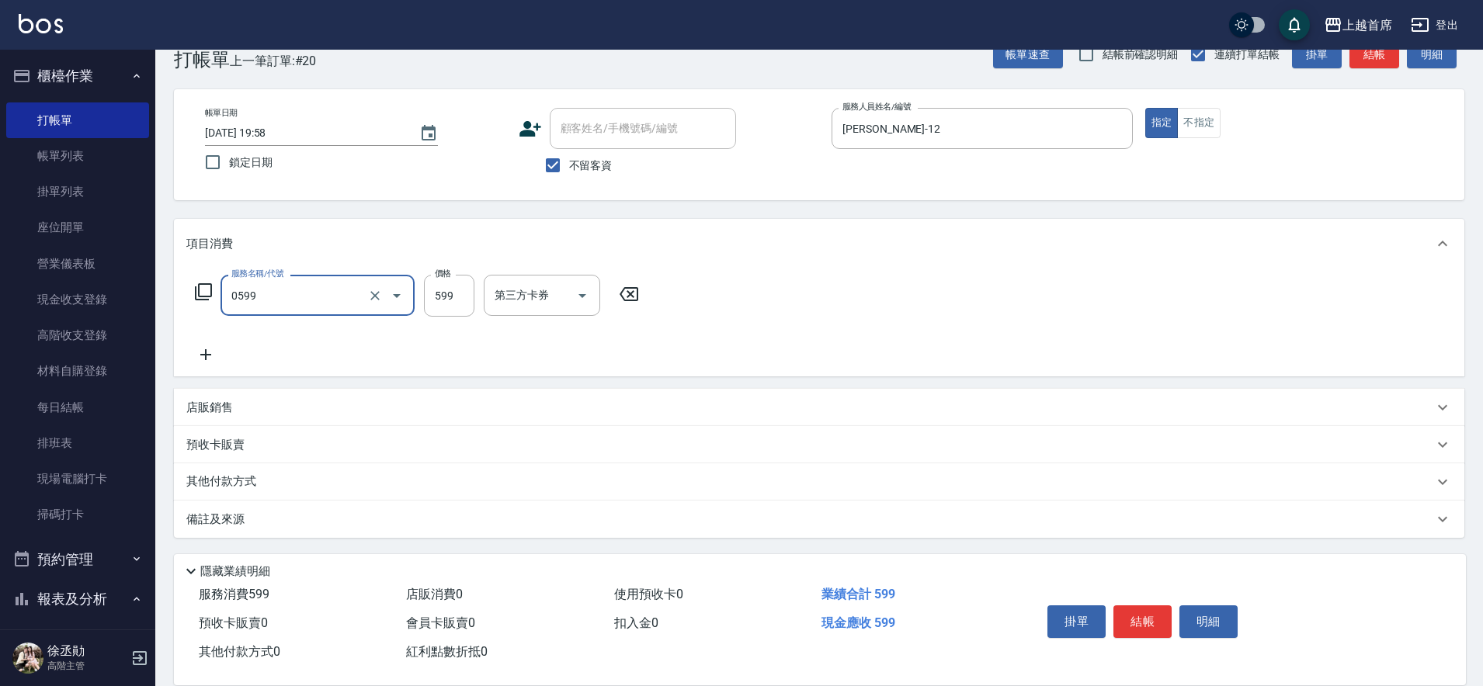
type input "[PERSON_NAME]spa(0599)"
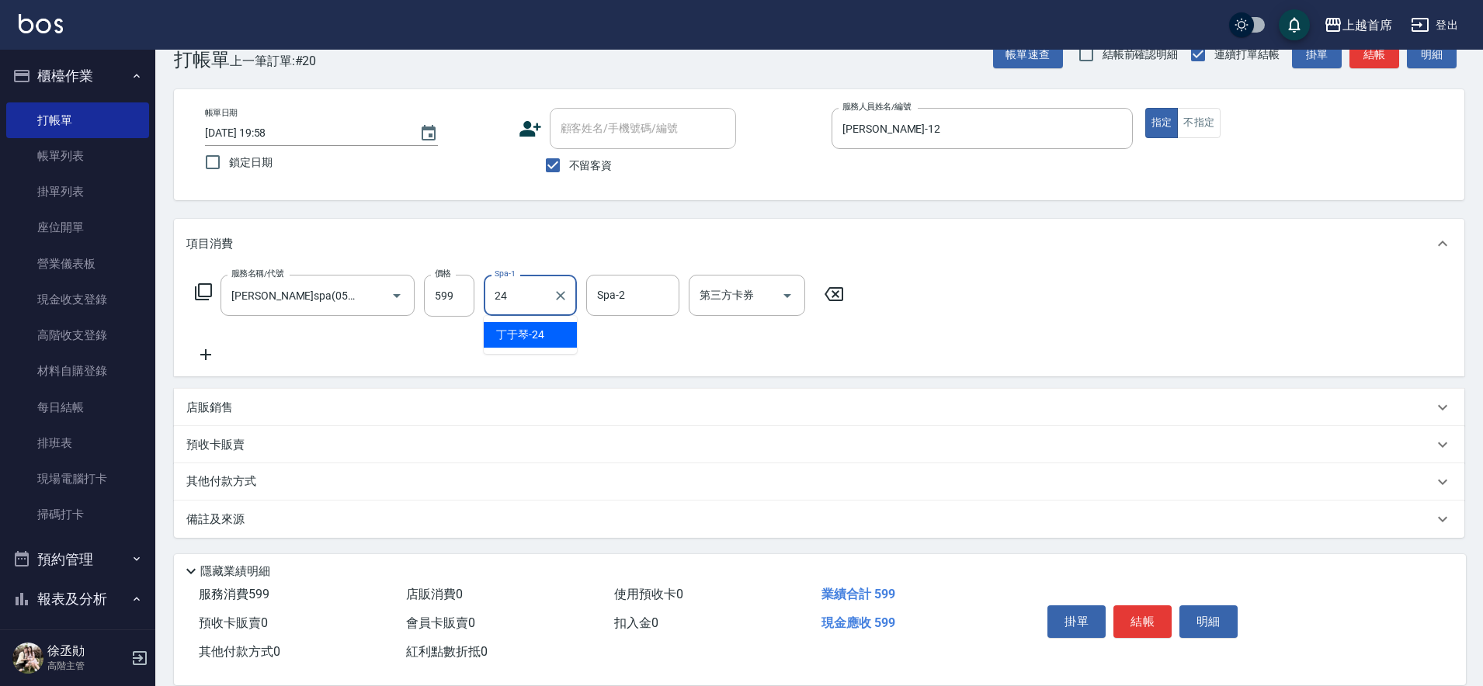
type input "[PERSON_NAME]-24"
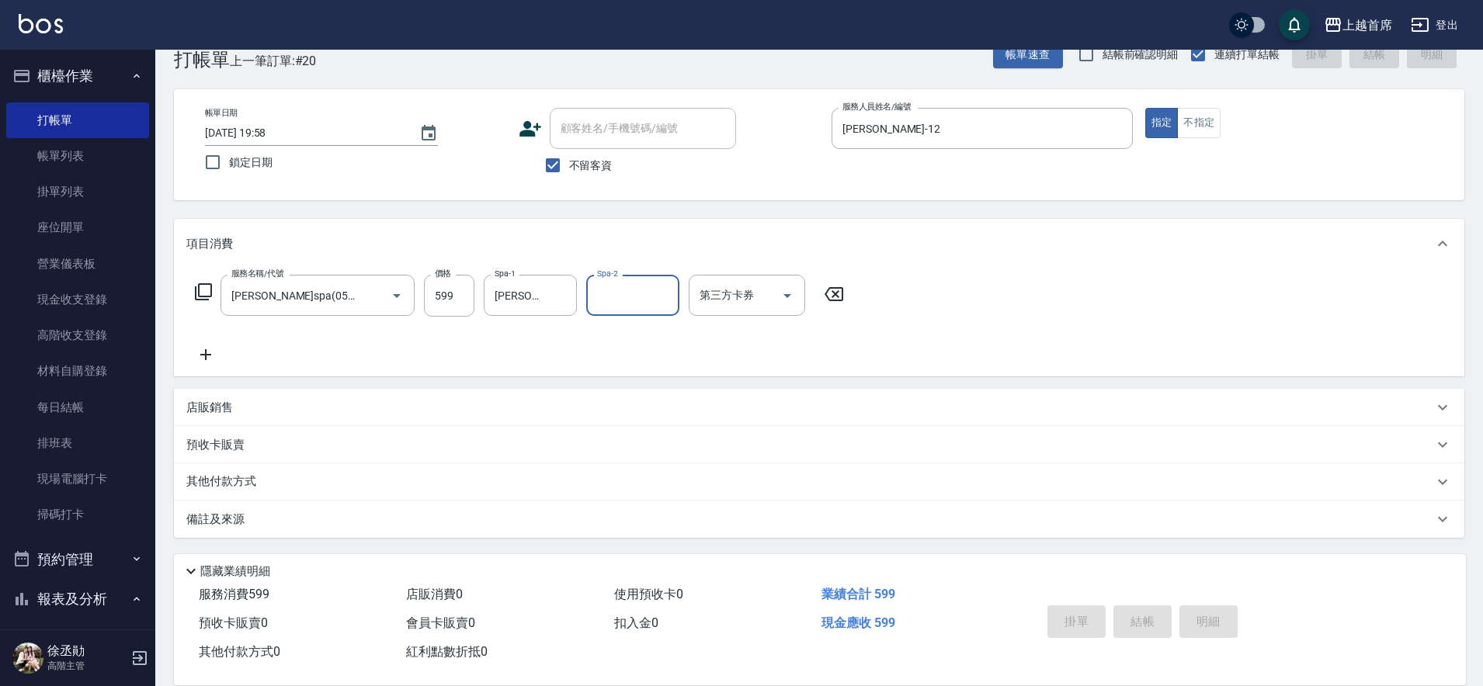
type input "[DATE] 19:59"
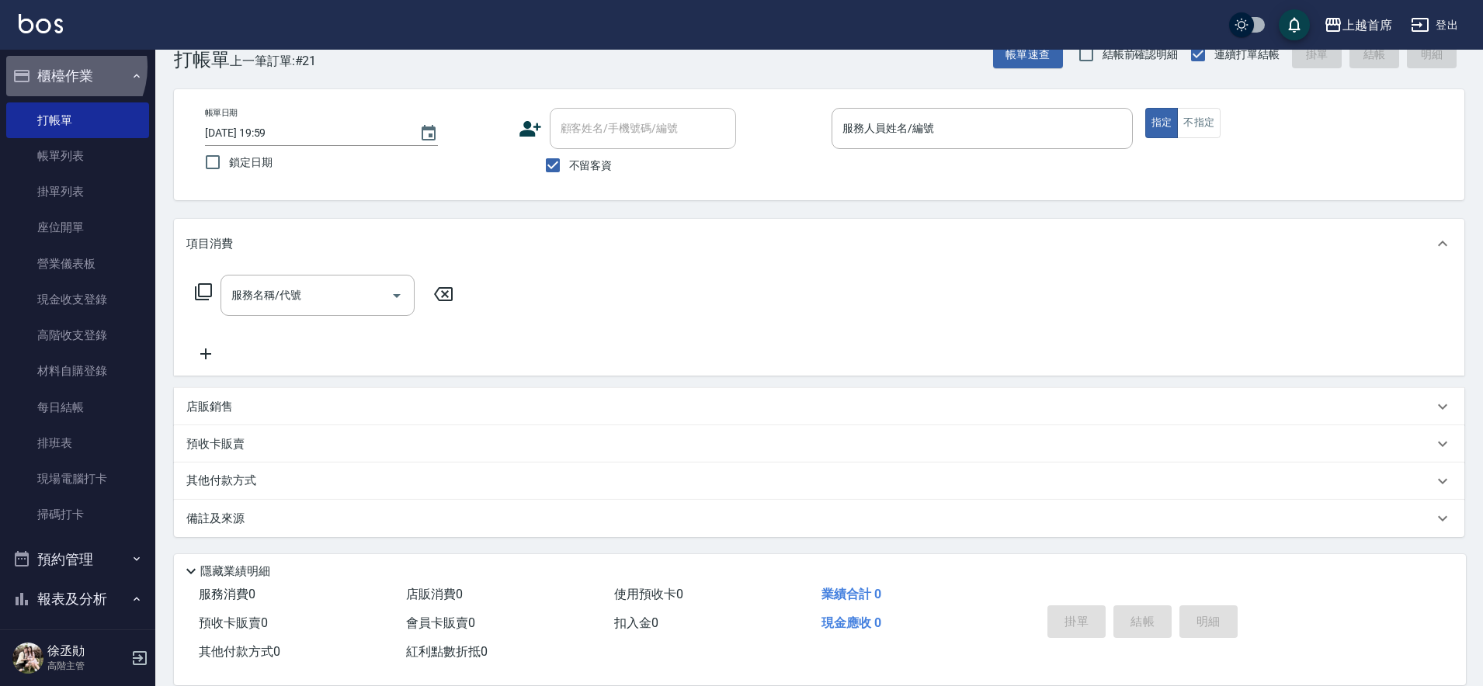
click at [57, 67] on button "櫃檯作業" at bounding box center [77, 76] width 143 height 40
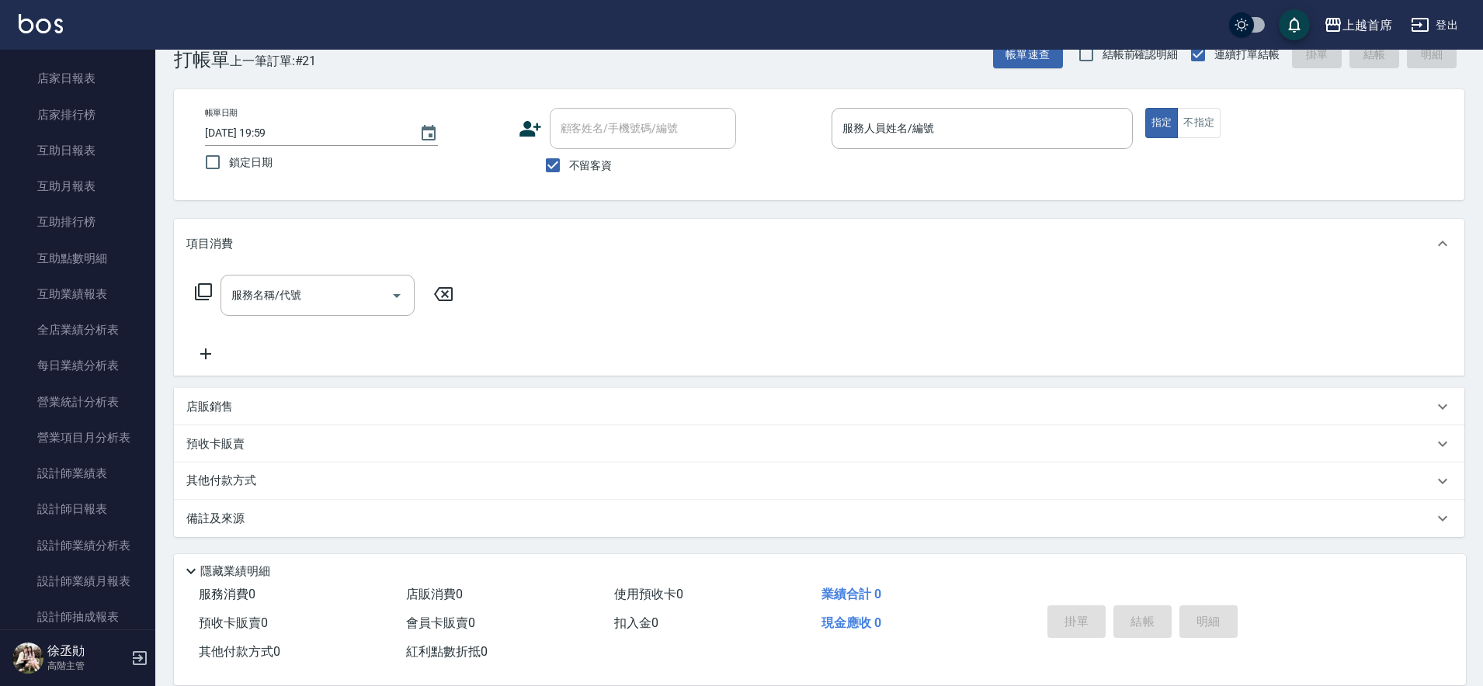
scroll to position [194, 0]
click at [98, 185] on link "互助日報表" at bounding box center [77, 186] width 143 height 36
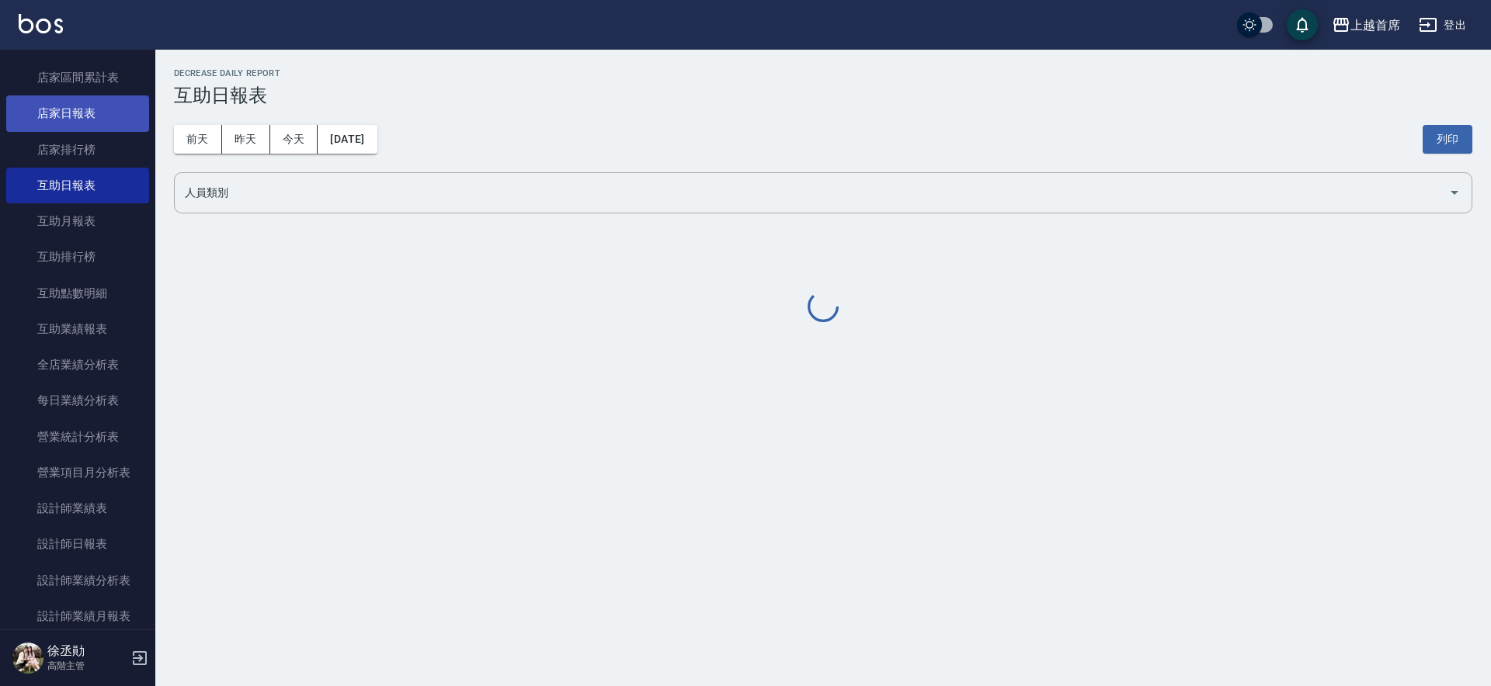
click at [100, 114] on link "店家日報表" at bounding box center [77, 114] width 143 height 36
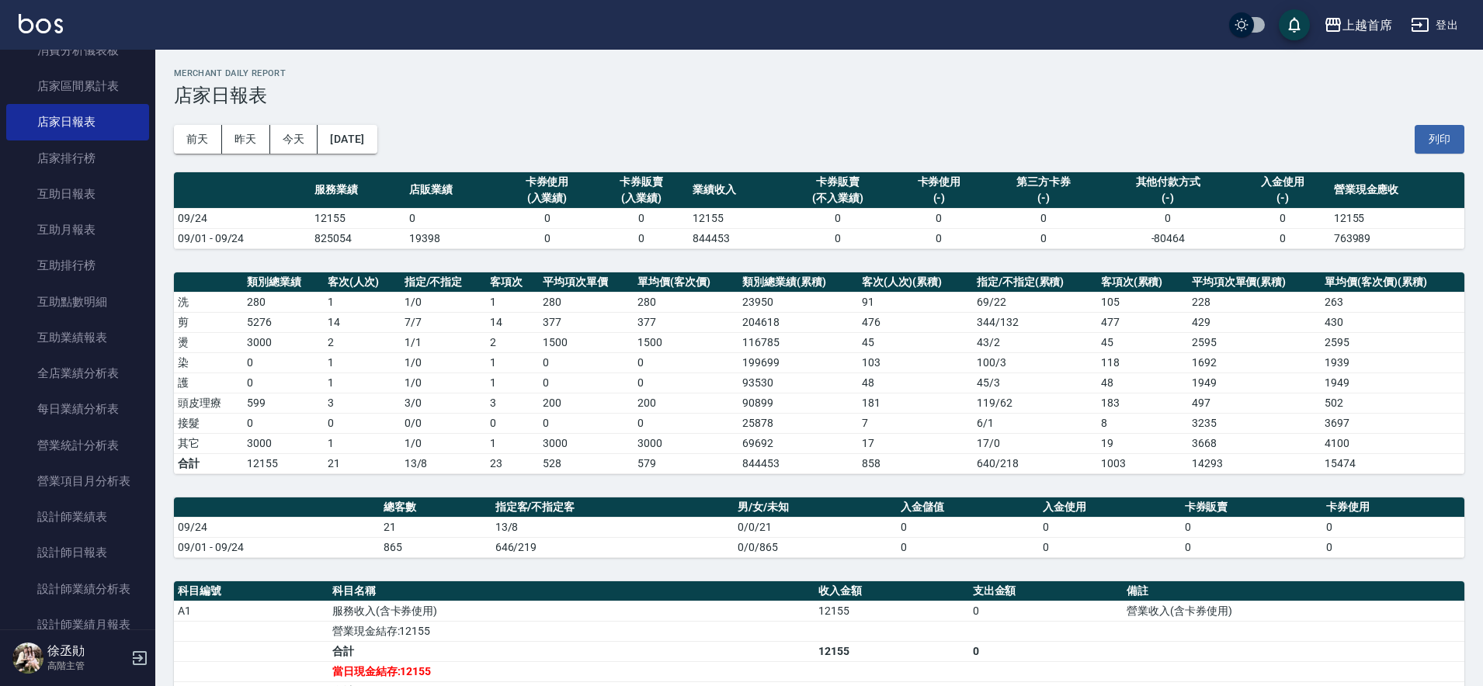
scroll to position [148, 0]
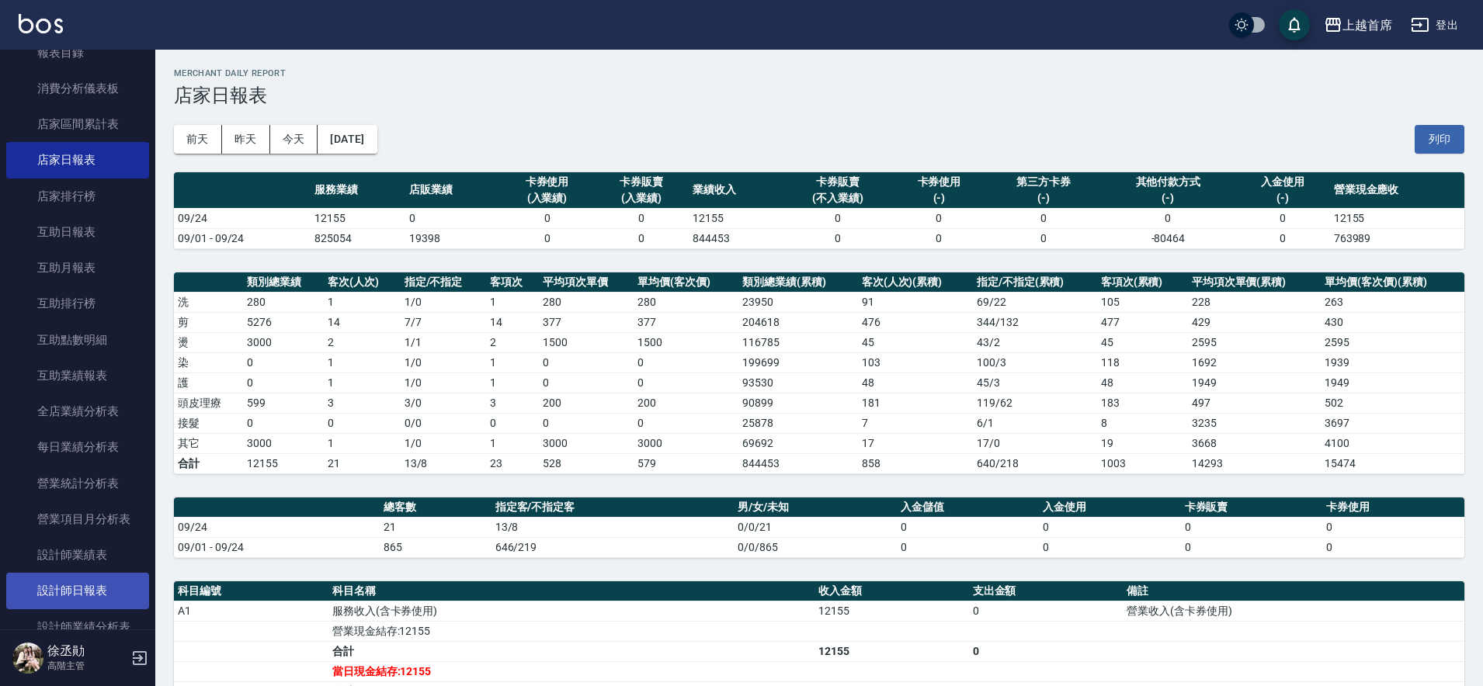
click at [67, 581] on link "設計師日報表" at bounding box center [77, 591] width 143 height 36
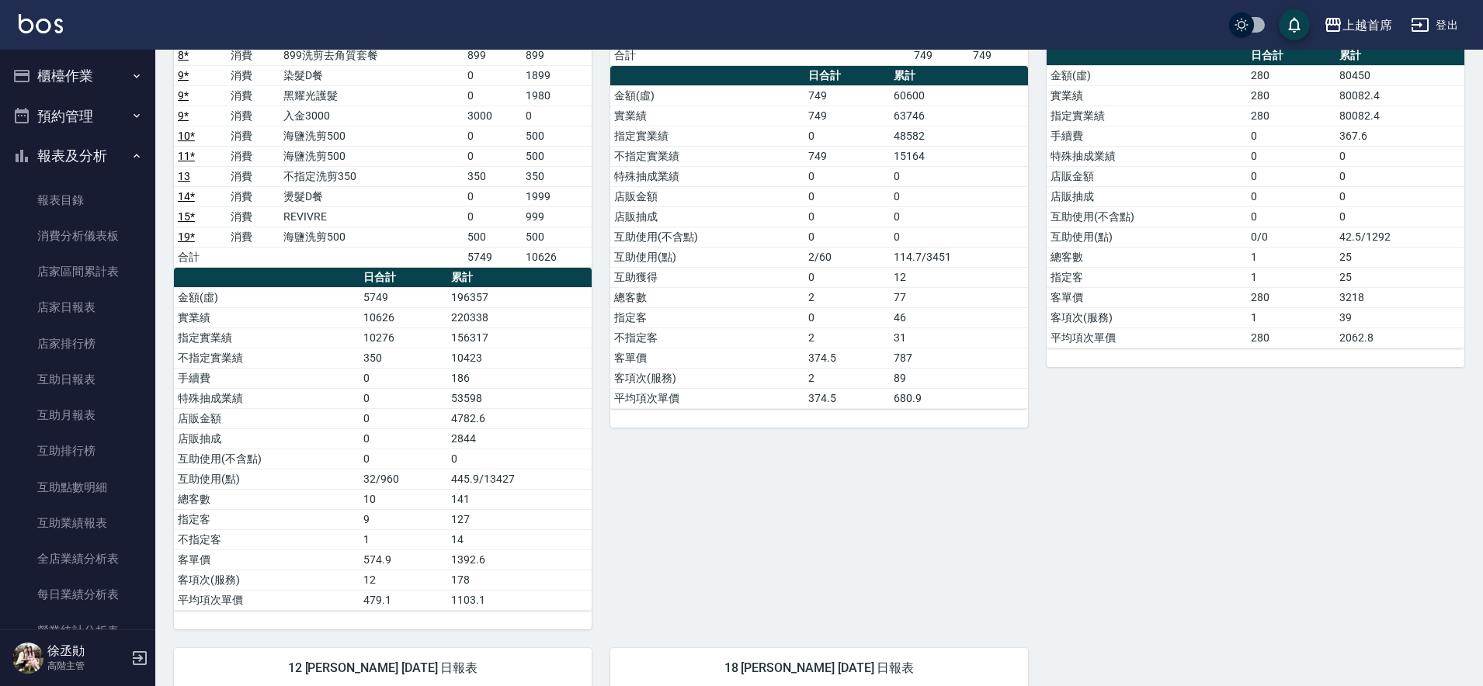
scroll to position [388, 0]
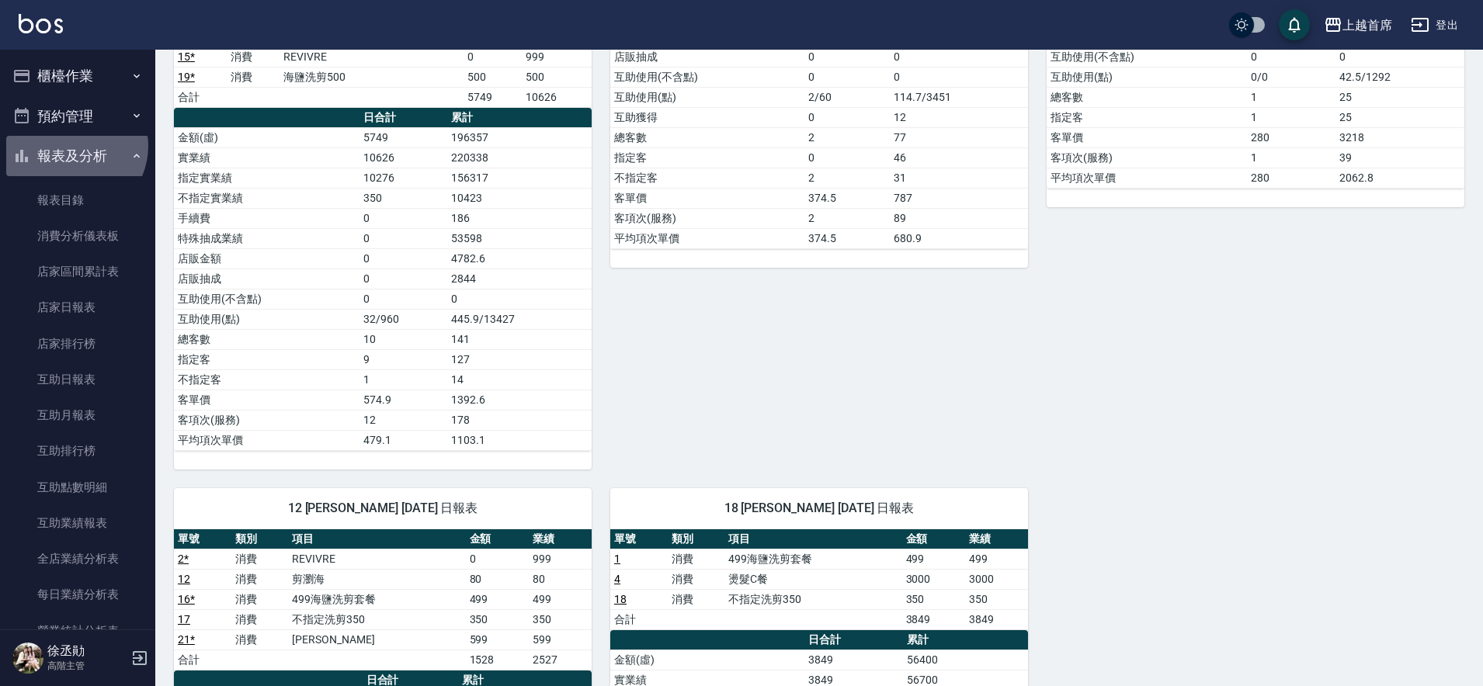
click at [71, 146] on button "報表及分析" at bounding box center [77, 156] width 143 height 40
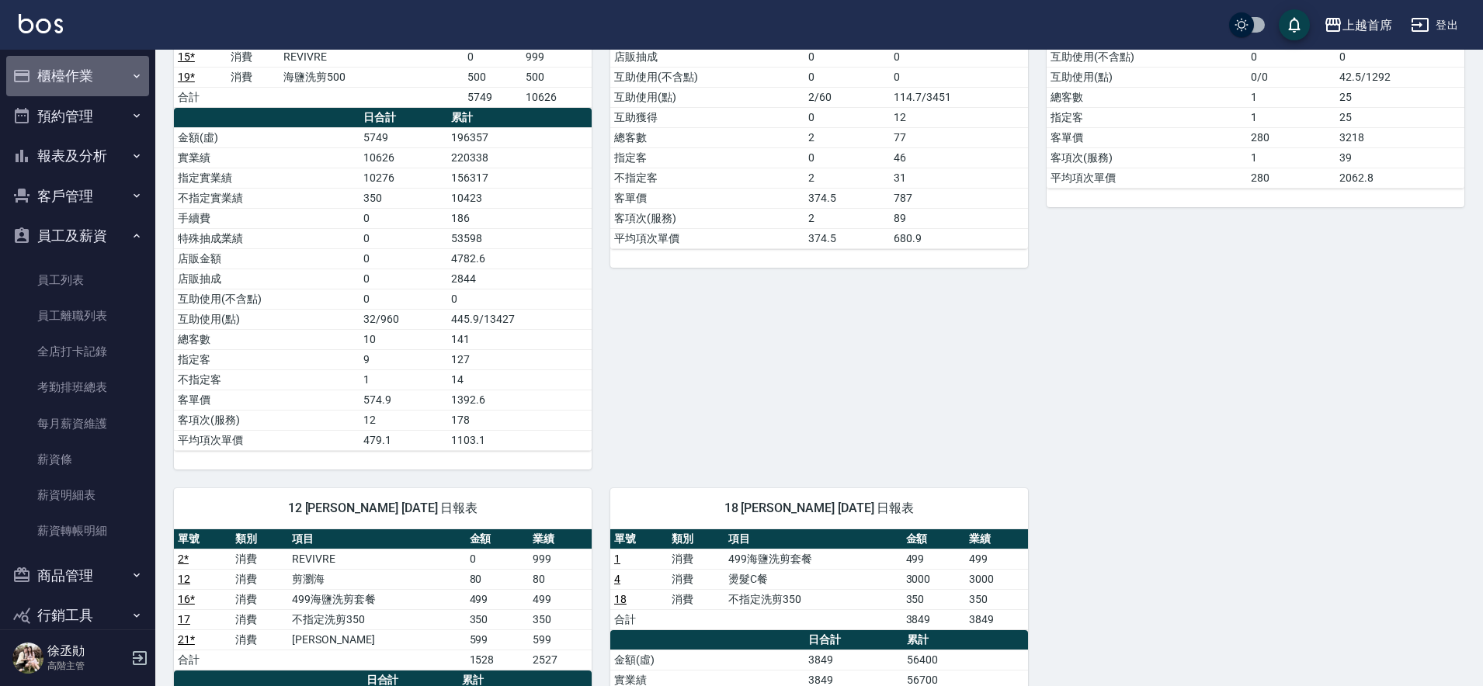
click at [82, 85] on button "櫃檯作業" at bounding box center [77, 76] width 143 height 40
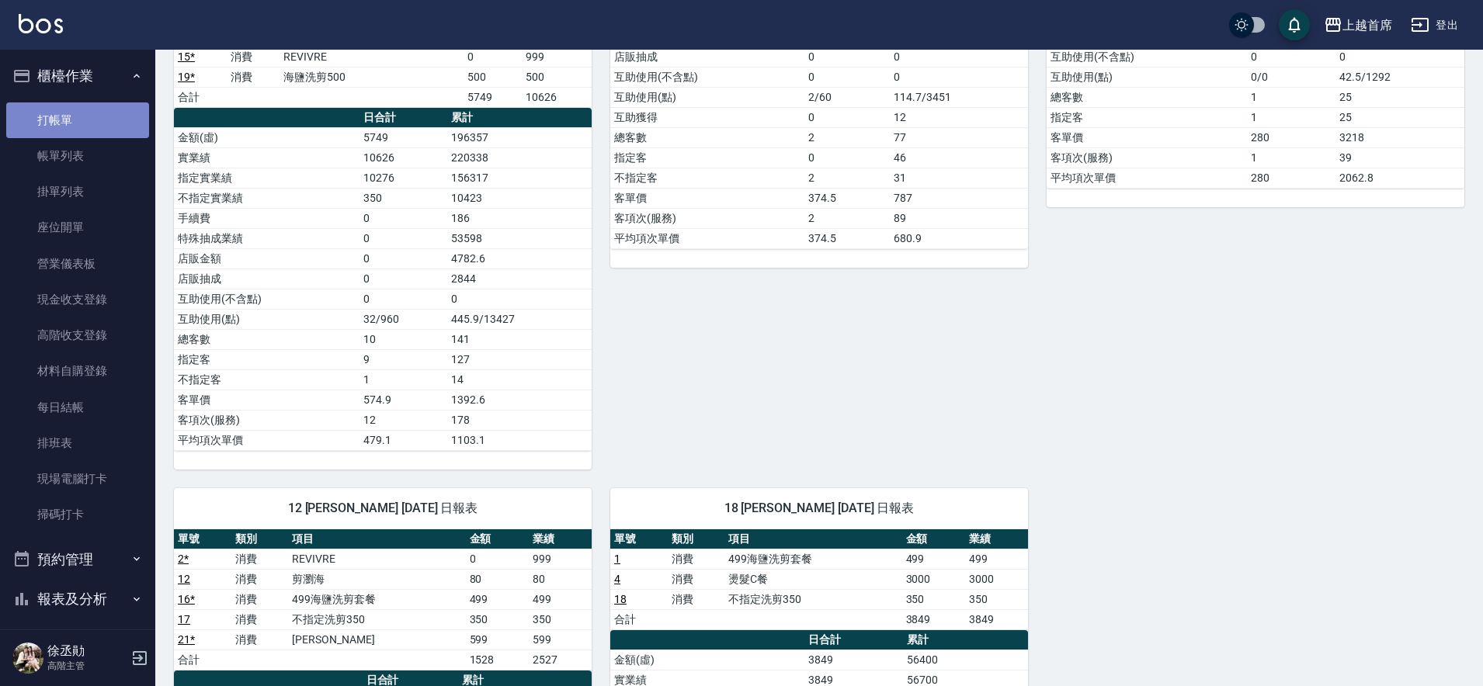
click at [89, 125] on link "打帳單" at bounding box center [77, 120] width 143 height 36
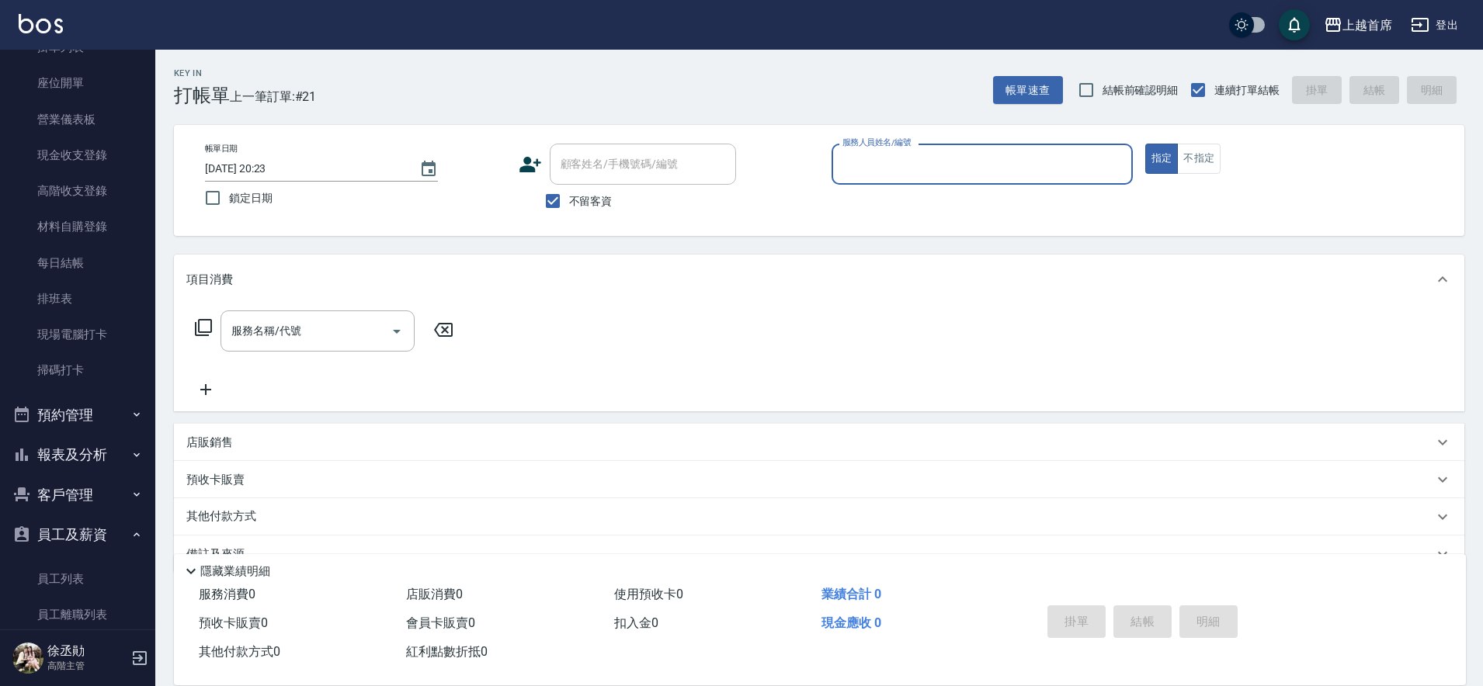
scroll to position [103, 0]
click at [92, 499] on button "報表及分析" at bounding box center [77, 496] width 143 height 40
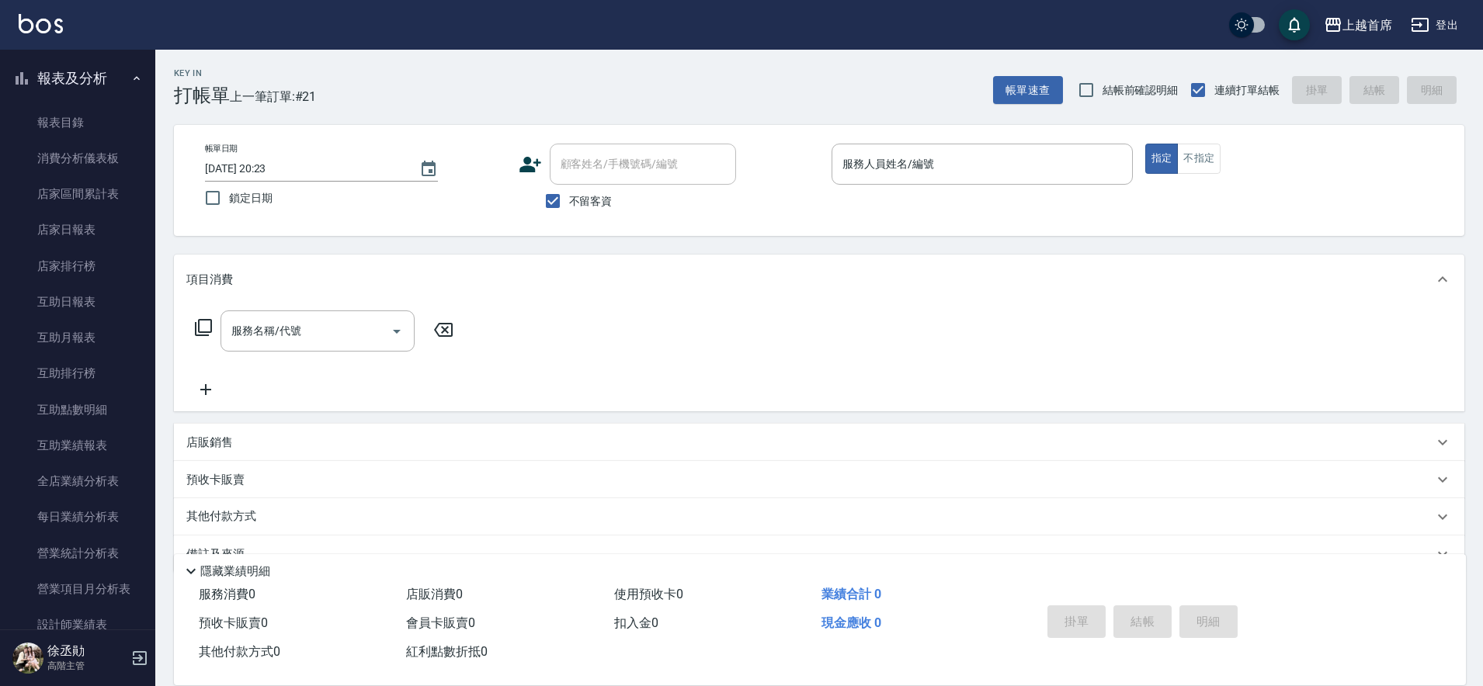
scroll to position [530, 0]
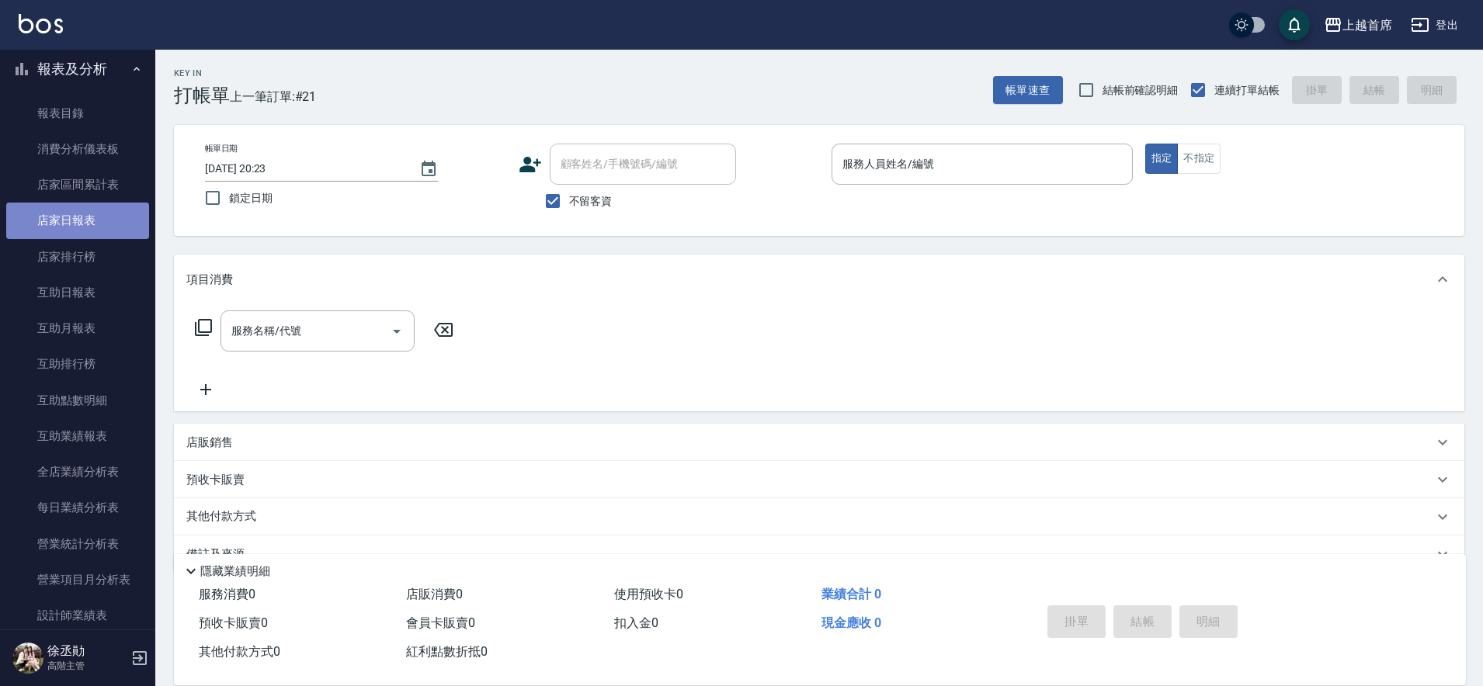
click at [87, 230] on link "店家日報表" at bounding box center [77, 221] width 143 height 36
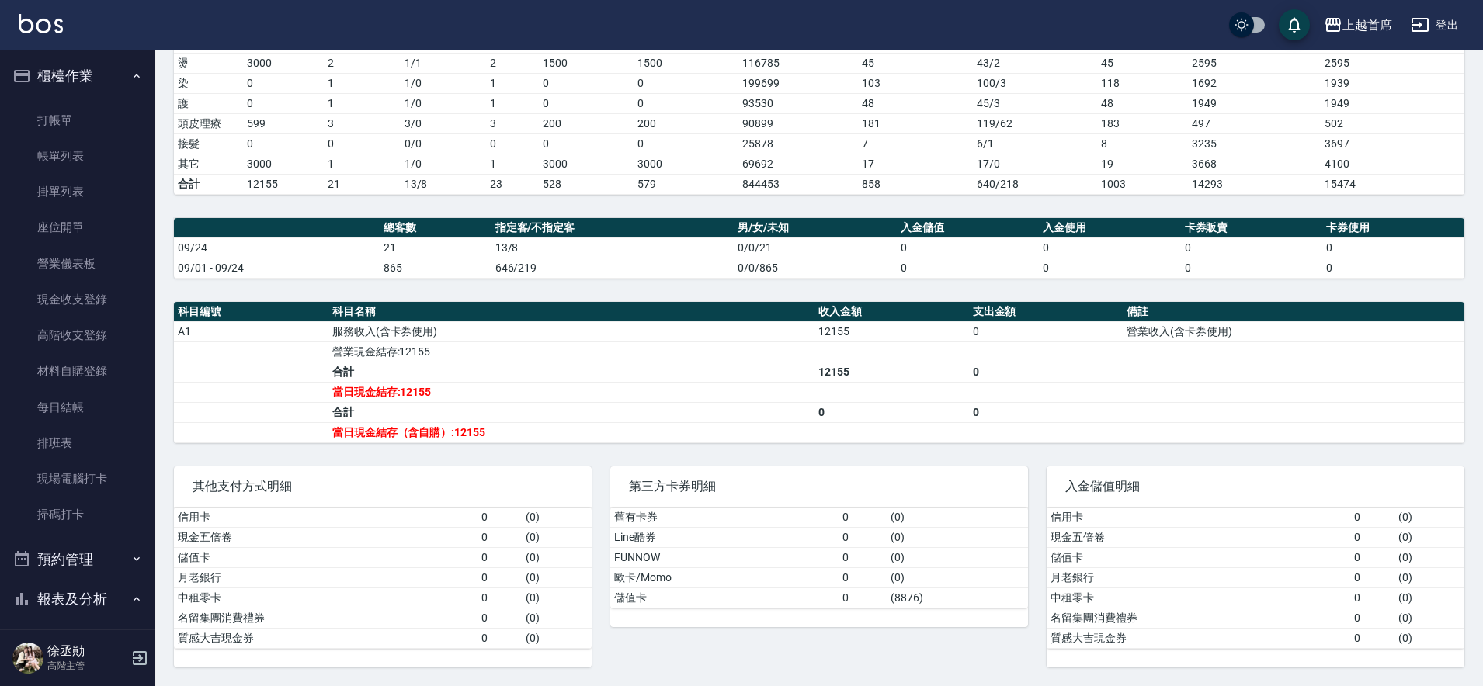
drag, startPoint x: 108, startPoint y: 146, endPoint x: 144, endPoint y: 121, distance: 43.5
click at [107, 144] on link "帳單列表" at bounding box center [77, 156] width 143 height 36
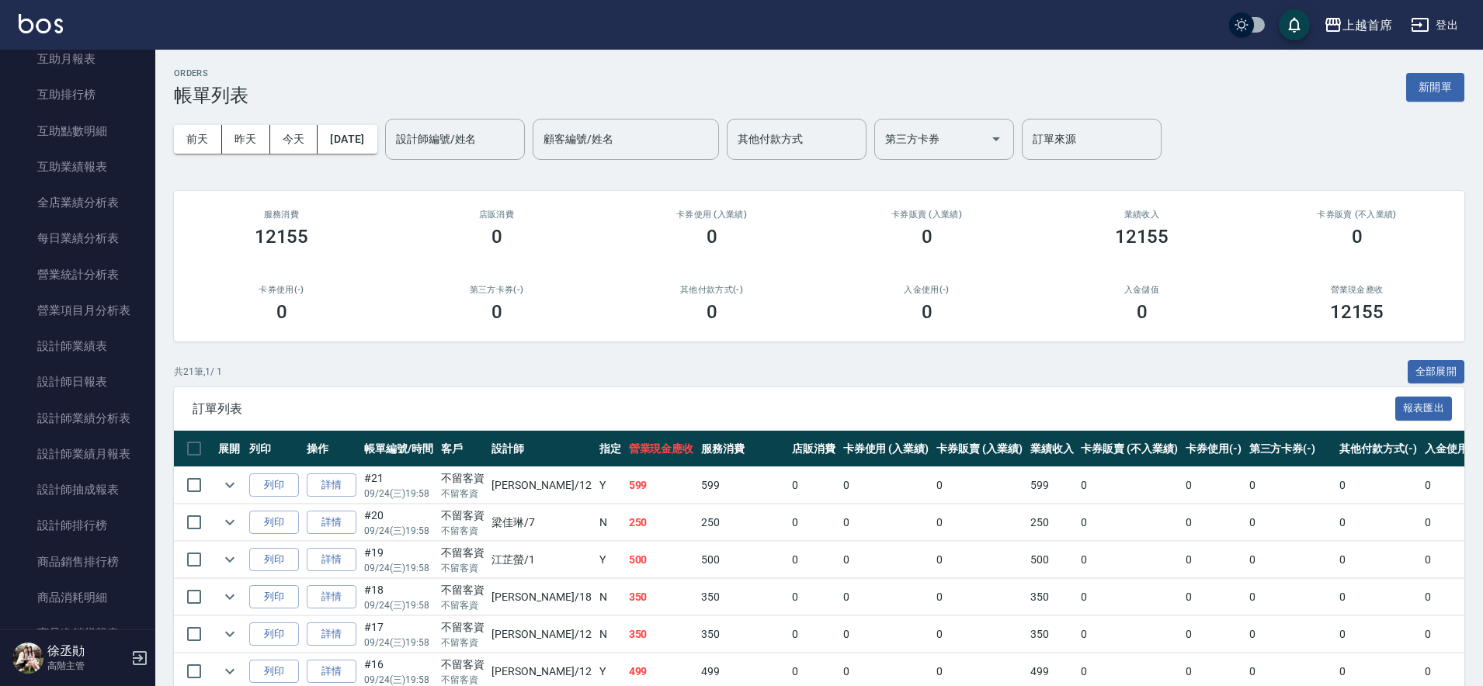
scroll to position [789, 0]
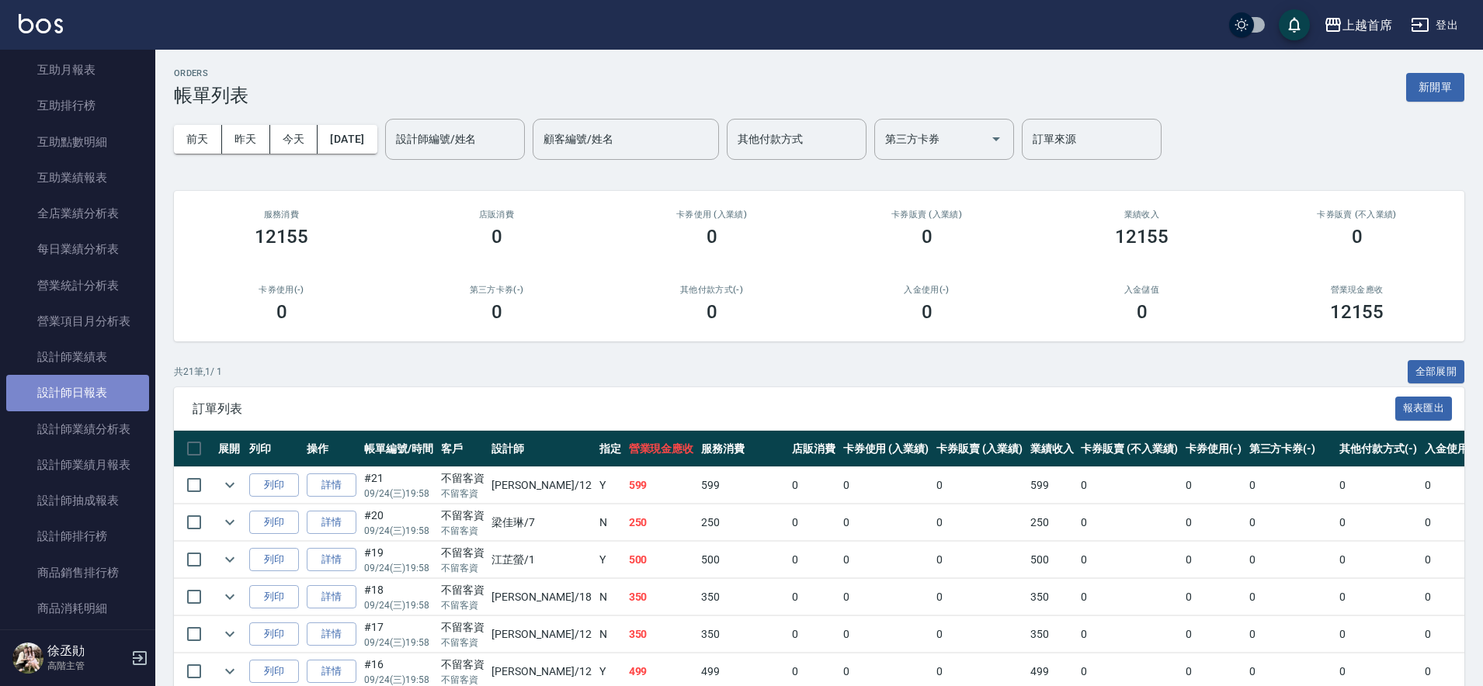
drag, startPoint x: 106, startPoint y: 392, endPoint x: 114, endPoint y: 340, distance: 52.6
click at [106, 392] on link "設計師日報表" at bounding box center [77, 393] width 143 height 36
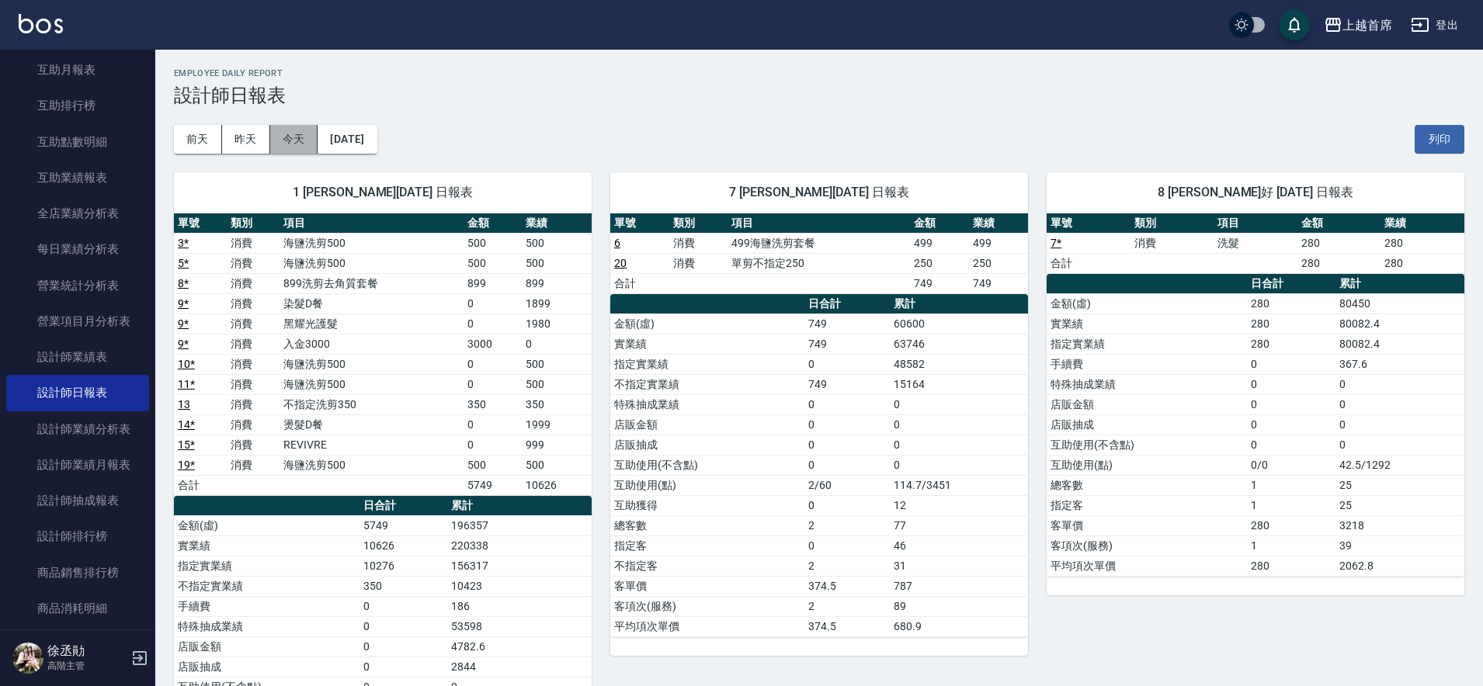
click at [275, 142] on button "今天" at bounding box center [294, 139] width 48 height 29
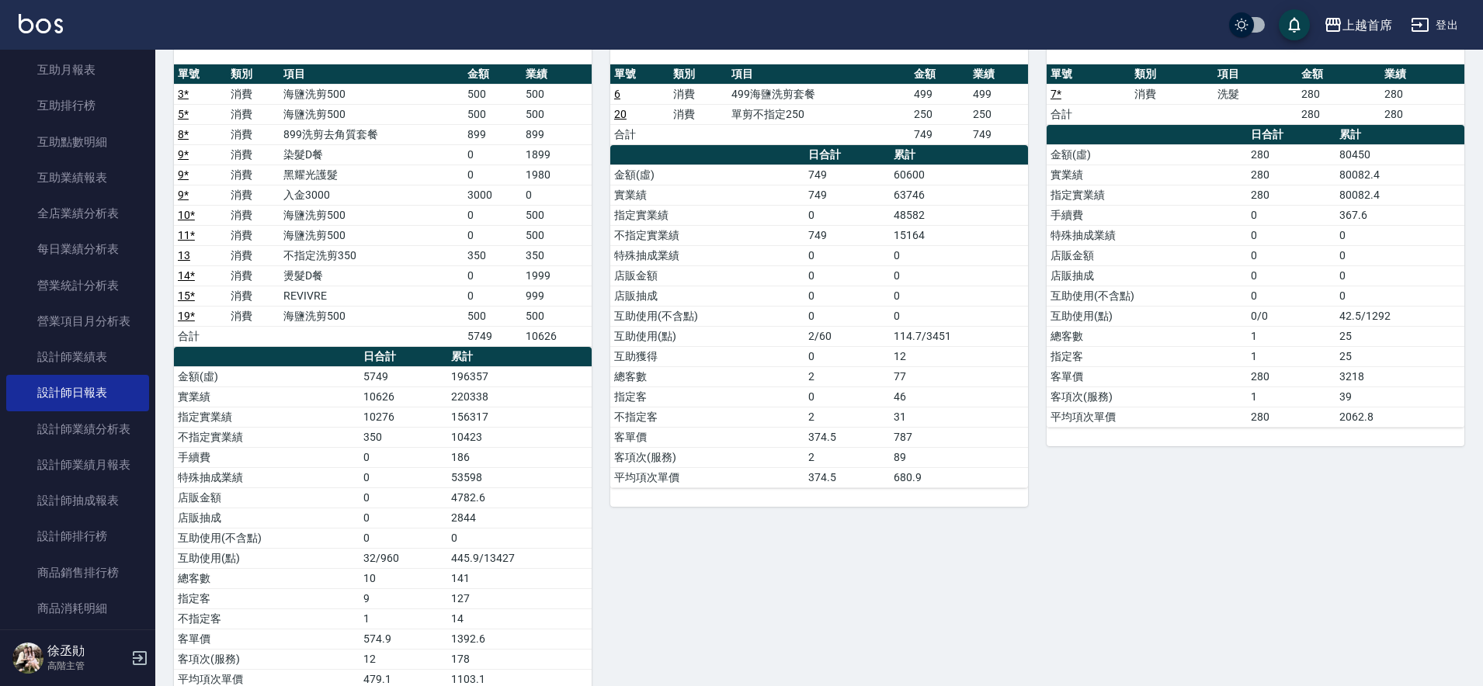
scroll to position [82, 0]
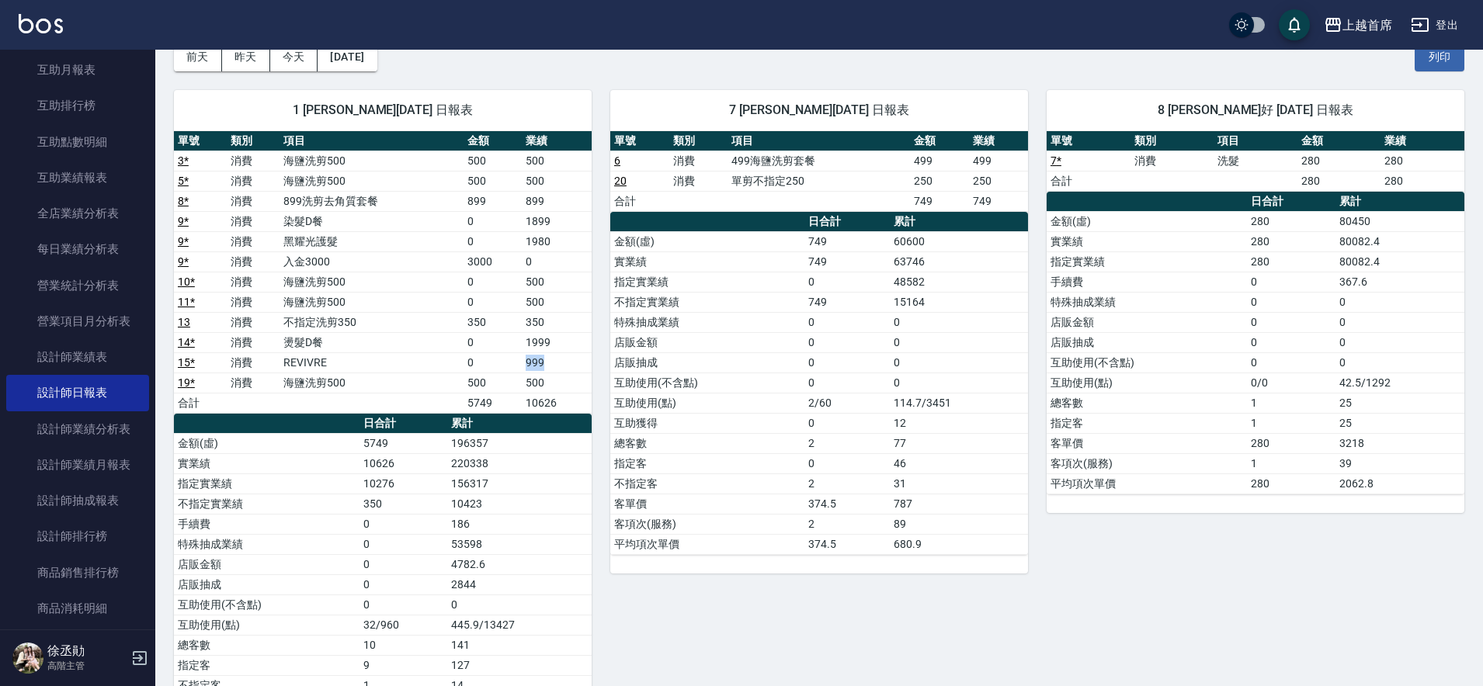
drag, startPoint x: 530, startPoint y: 366, endPoint x: 561, endPoint y: 359, distance: 31.8
click at [561, 359] on td "999" at bounding box center [557, 362] width 70 height 20
drag, startPoint x: 522, startPoint y: 333, endPoint x: 554, endPoint y: 335, distance: 32.7
click at [554, 335] on tr "14 * 消費 燙髮D餐 0 1999" at bounding box center [383, 342] width 418 height 20
drag, startPoint x: 528, startPoint y: 280, endPoint x: 533, endPoint y: 235, distance: 44.6
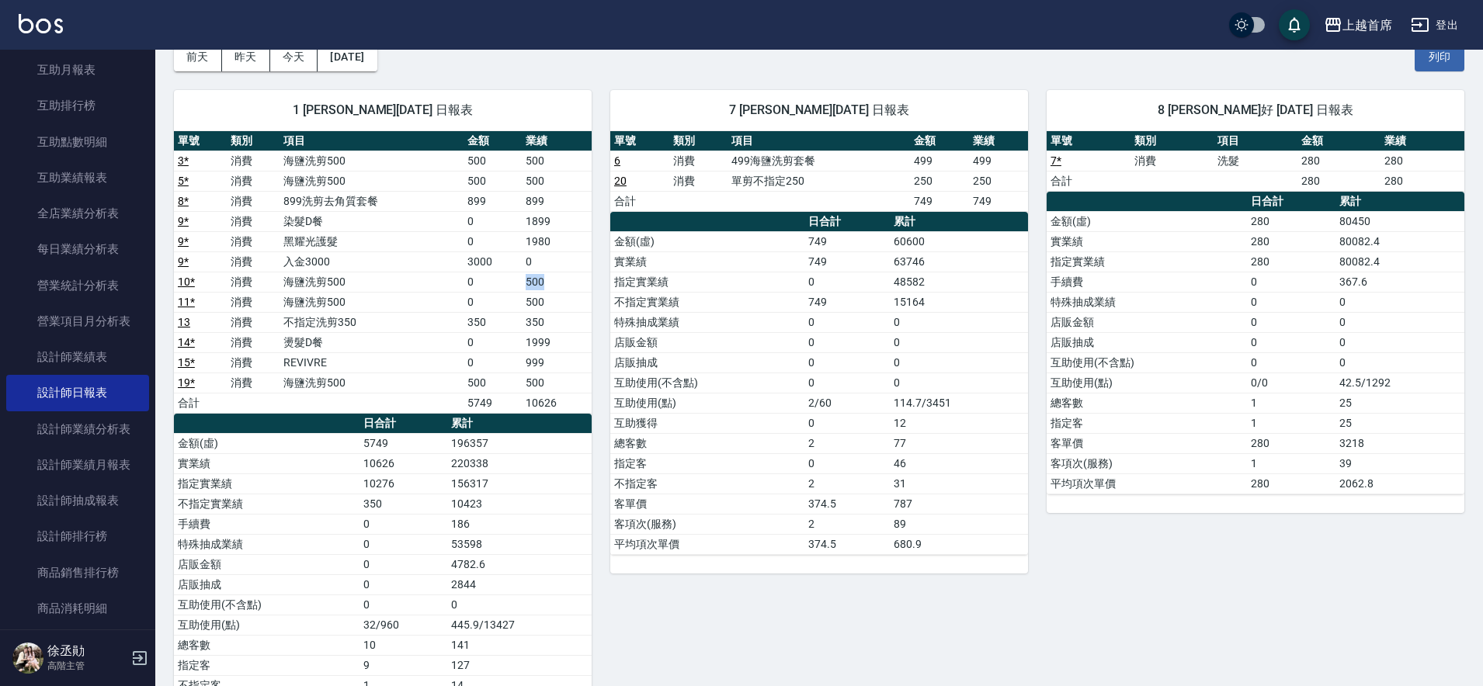
click at [554, 275] on td "500" at bounding box center [557, 282] width 70 height 20
drag, startPoint x: 547, startPoint y: 259, endPoint x: 514, endPoint y: 259, distance: 33.4
click at [514, 259] on tr "9 * 消費 入金3000 3000 0" at bounding box center [383, 262] width 418 height 20
click at [550, 266] on td "0" at bounding box center [557, 262] width 70 height 20
drag, startPoint x: 524, startPoint y: 259, endPoint x: 554, endPoint y: 254, distance: 30.8
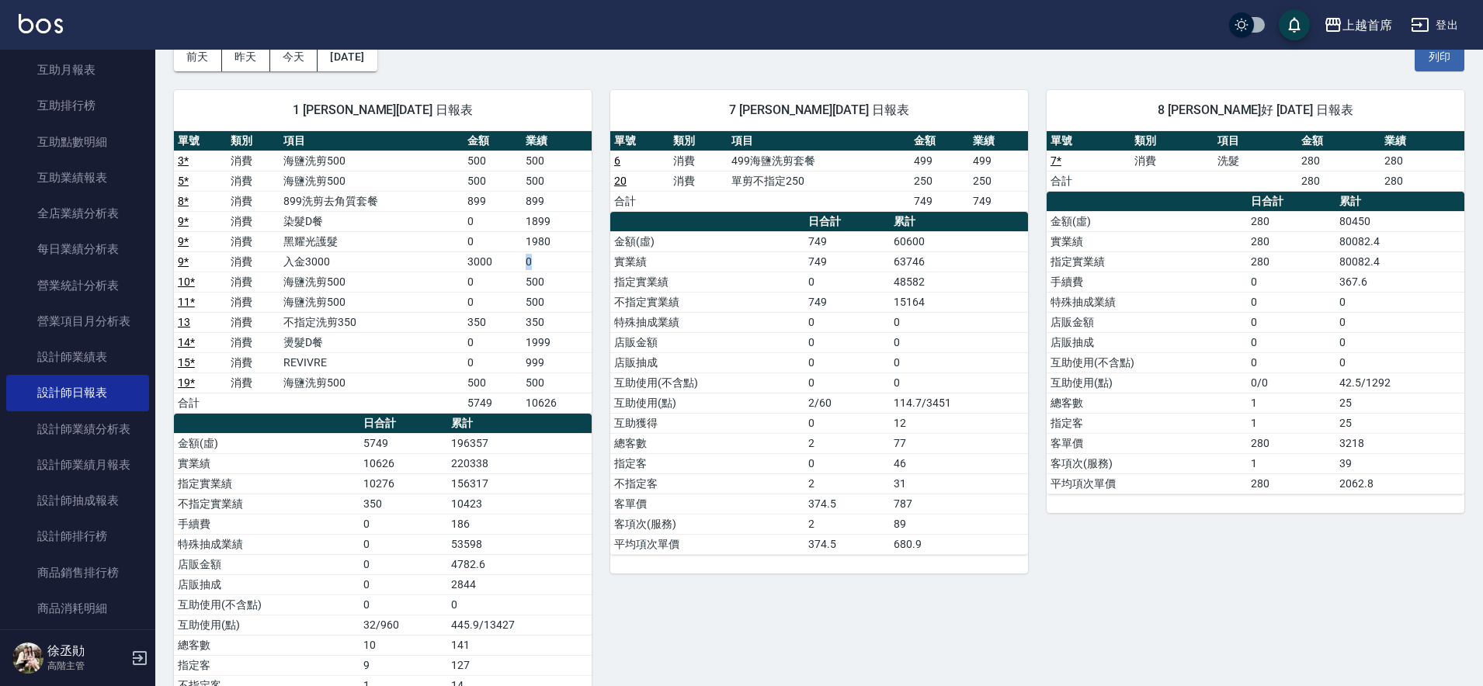
click at [554, 254] on td "0" at bounding box center [557, 262] width 70 height 20
drag, startPoint x: 531, startPoint y: 221, endPoint x: 550, endPoint y: 251, distance: 34.9
click at [550, 251] on tbody "3 * 消費 海鹽洗剪500 500 500 5 * 消費 海鹽洗剪500 500 500 8 * 消費 899洗剪去角質套餐 899 899 9 * 消費 …" at bounding box center [383, 282] width 418 height 262
drag, startPoint x: 530, startPoint y: 303, endPoint x: 550, endPoint y: 301, distance: 21.0
click at [550, 301] on td "500" at bounding box center [557, 302] width 70 height 20
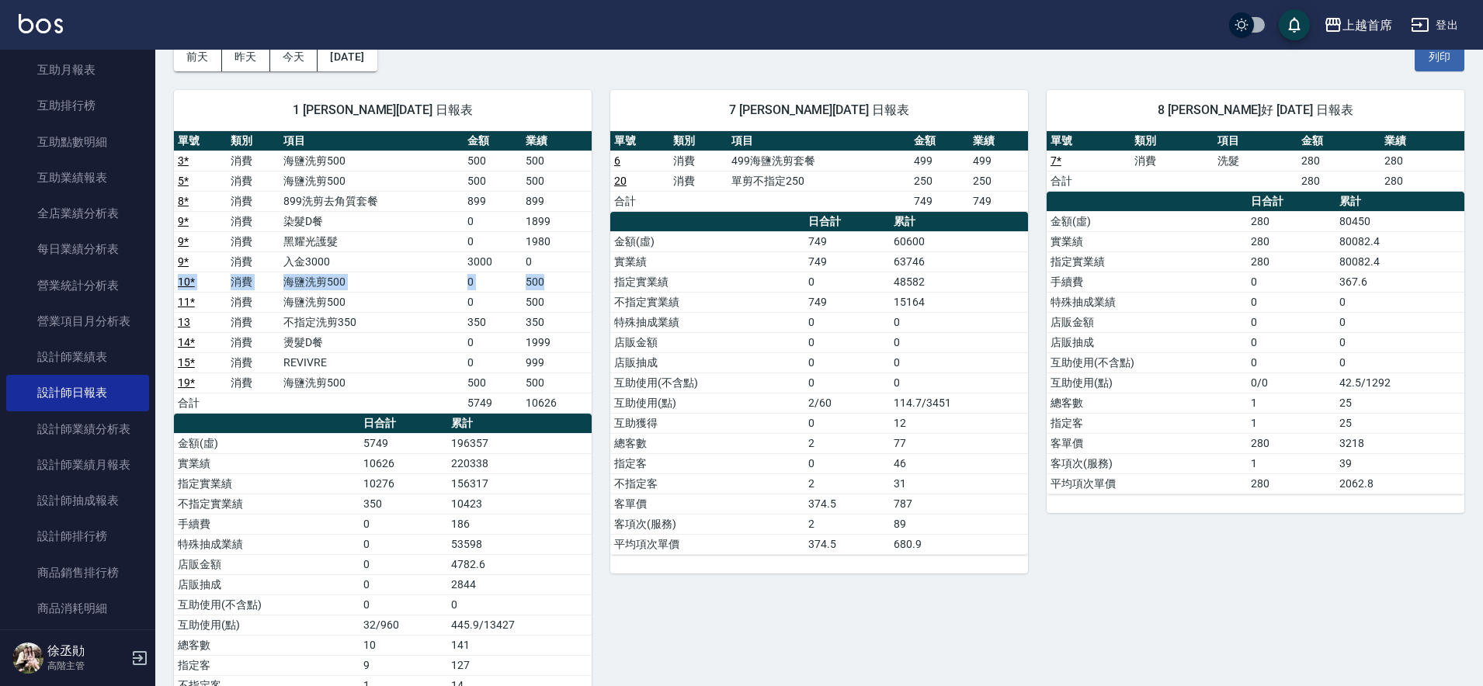
drag, startPoint x: 533, startPoint y: 271, endPoint x: 552, endPoint y: 279, distance: 20.9
click at [552, 273] on tbody "3 * 消費 海鹽洗剪500 500 500 5 * 消費 海鹽洗剪500 500 500 8 * 消費 899洗剪去角質套餐 899 899 9 * 消費 …" at bounding box center [383, 282] width 418 height 262
drag, startPoint x: 537, startPoint y: 309, endPoint x: 557, endPoint y: 305, distance: 19.8
click at [557, 305] on td "500" at bounding box center [557, 302] width 70 height 20
click at [182, 159] on link "3 *" at bounding box center [183, 161] width 11 height 12
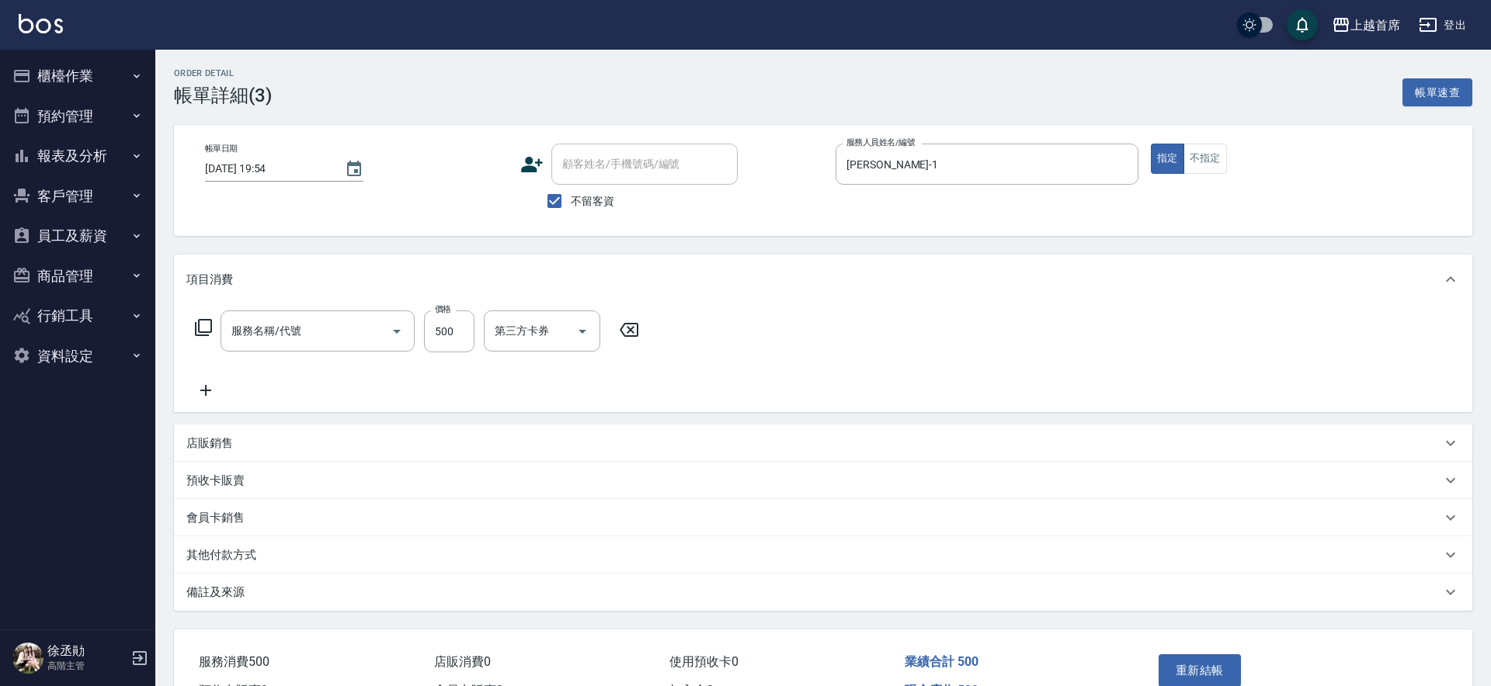
type input "[DATE] 19:54"
checkbox input "true"
type input "[PERSON_NAME]-1"
type input "海鹽洗剪500(2500)"
click at [633, 339] on input "第三方卡券" at bounding box center [632, 331] width 79 height 27
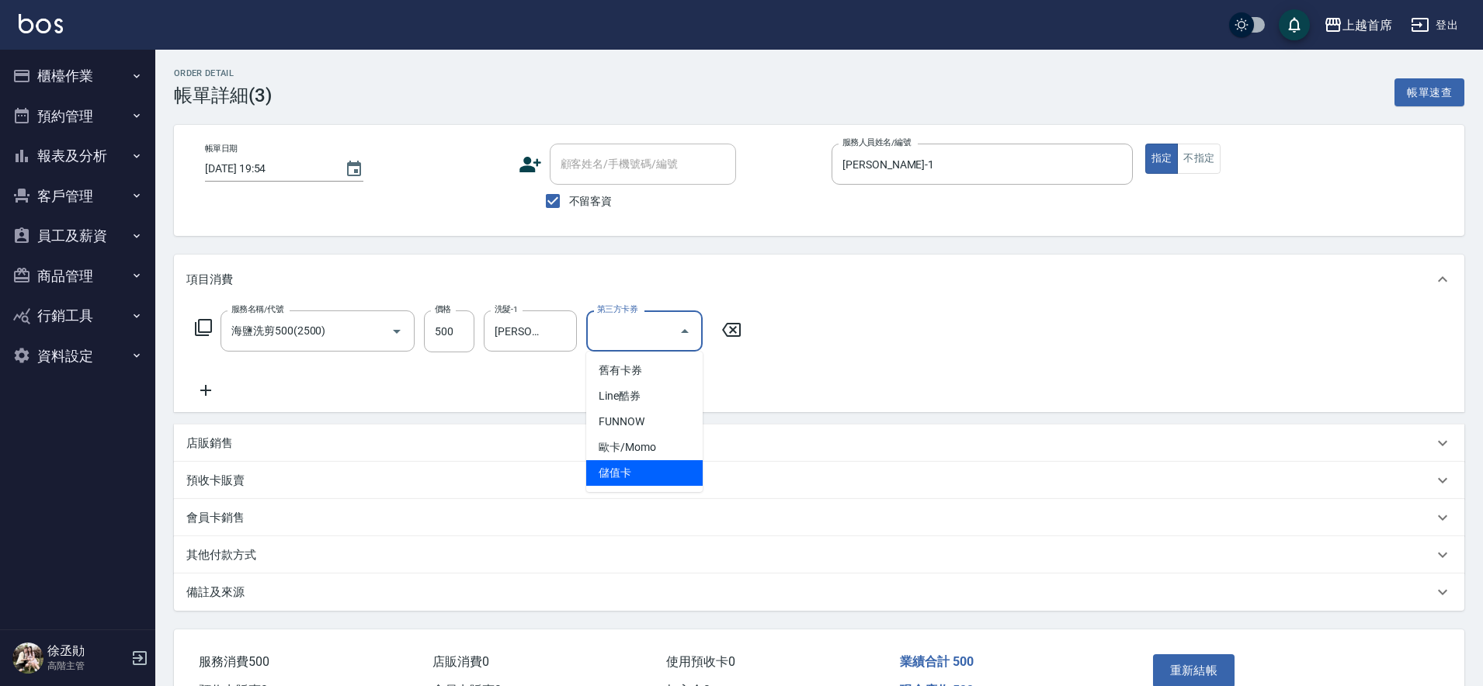
click at [646, 467] on span "儲值卡" at bounding box center [644, 473] width 116 height 26
type input "儲值卡"
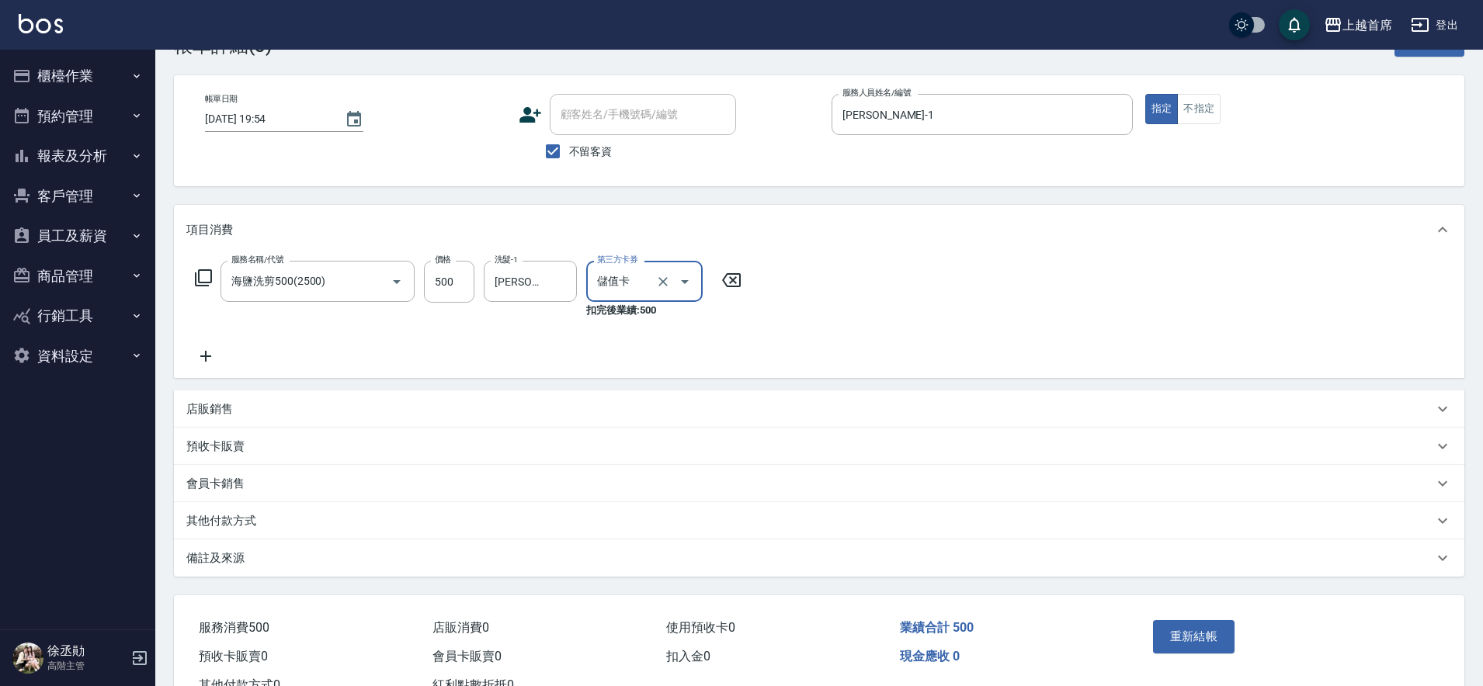
scroll to position [97, 0]
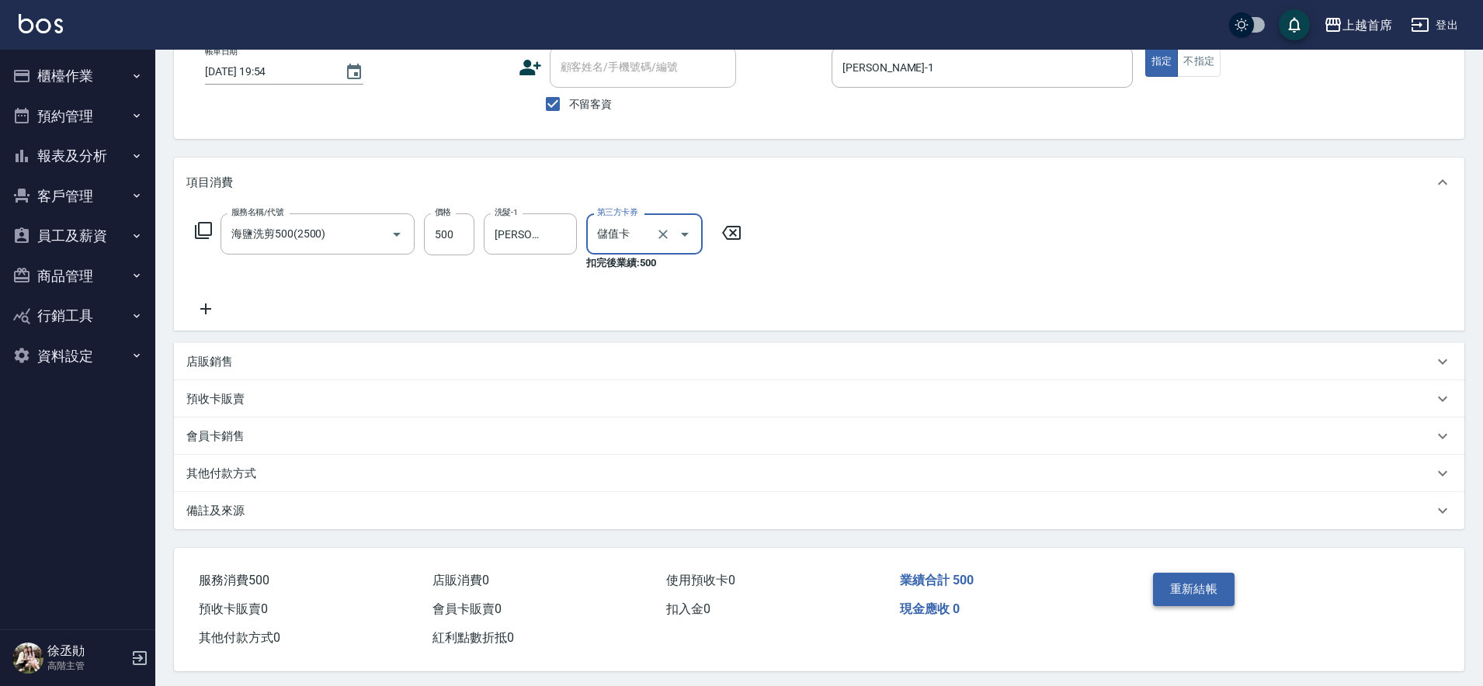
click at [1215, 596] on button "重新結帳" at bounding box center [1194, 589] width 82 height 33
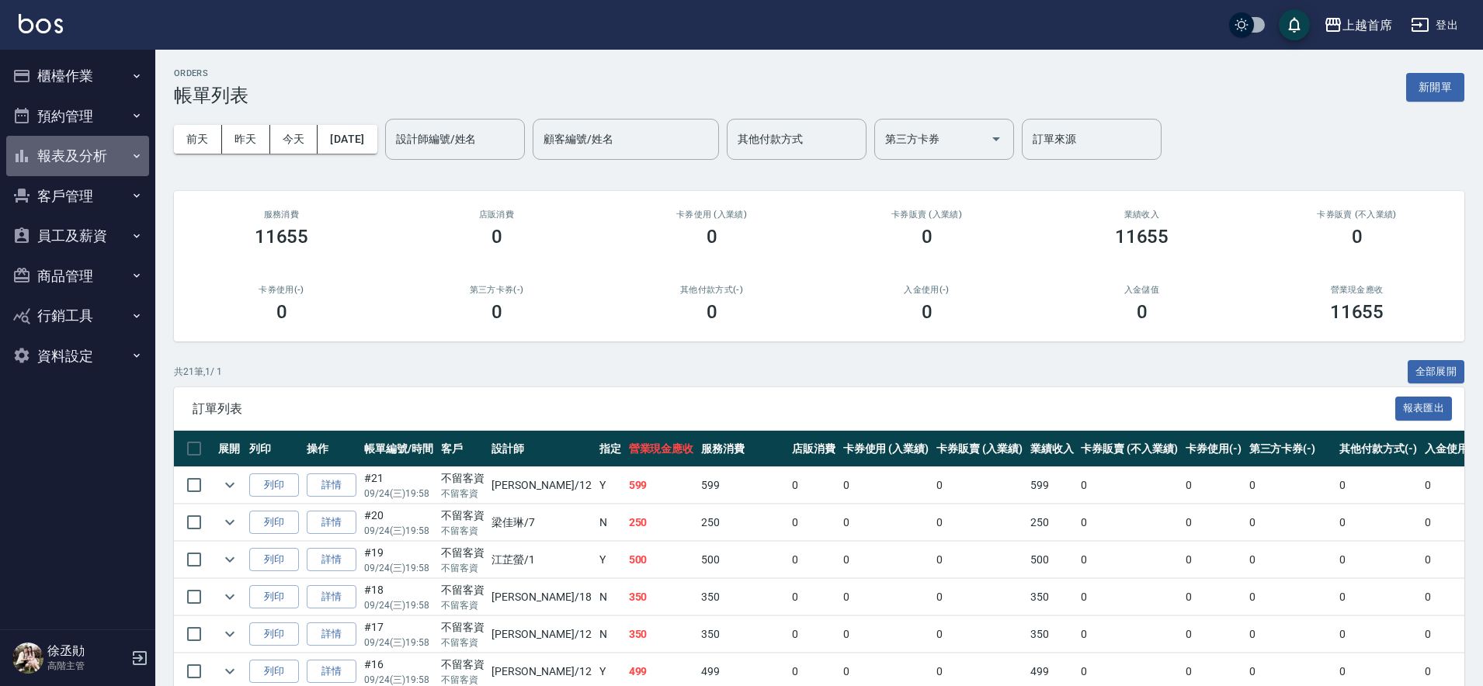
drag, startPoint x: 106, startPoint y: 148, endPoint x: 125, endPoint y: 145, distance: 18.8
click at [108, 148] on button "報表及分析" at bounding box center [77, 156] width 143 height 40
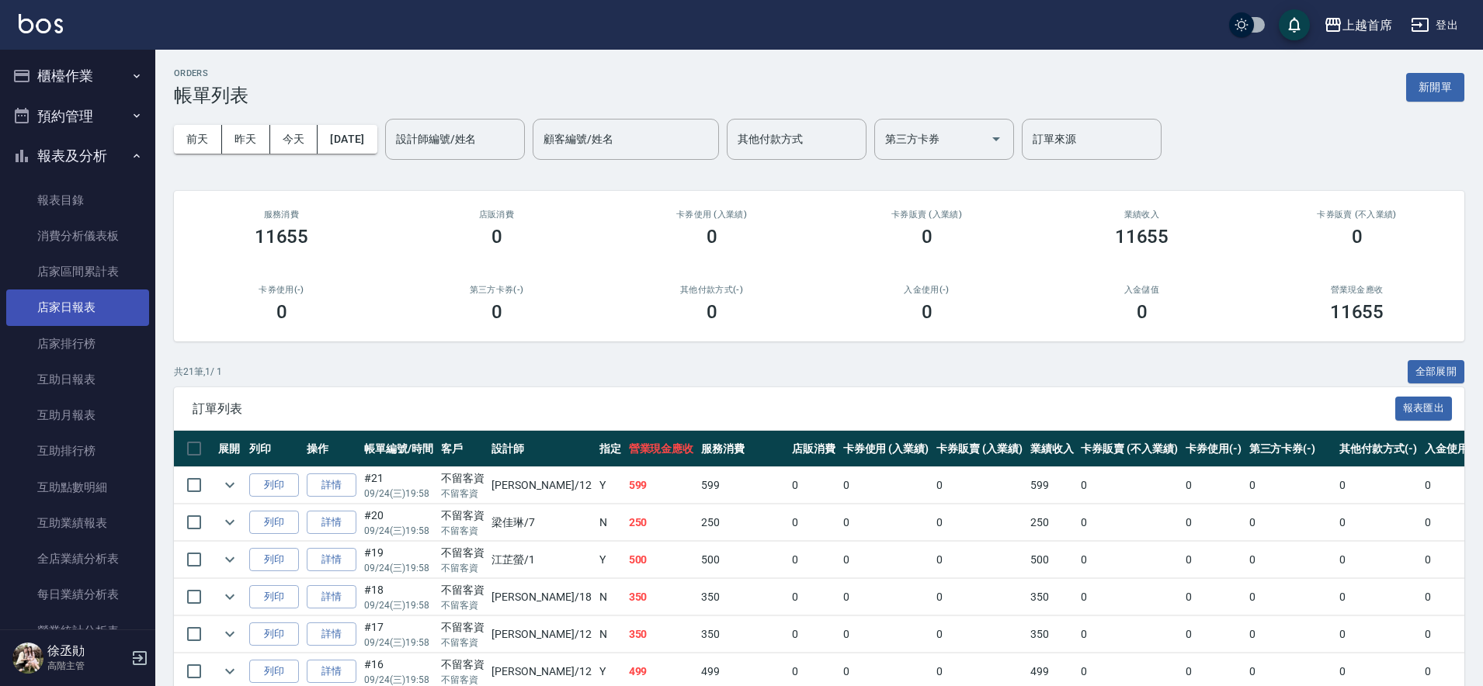
click at [113, 314] on link "店家日報表" at bounding box center [77, 308] width 143 height 36
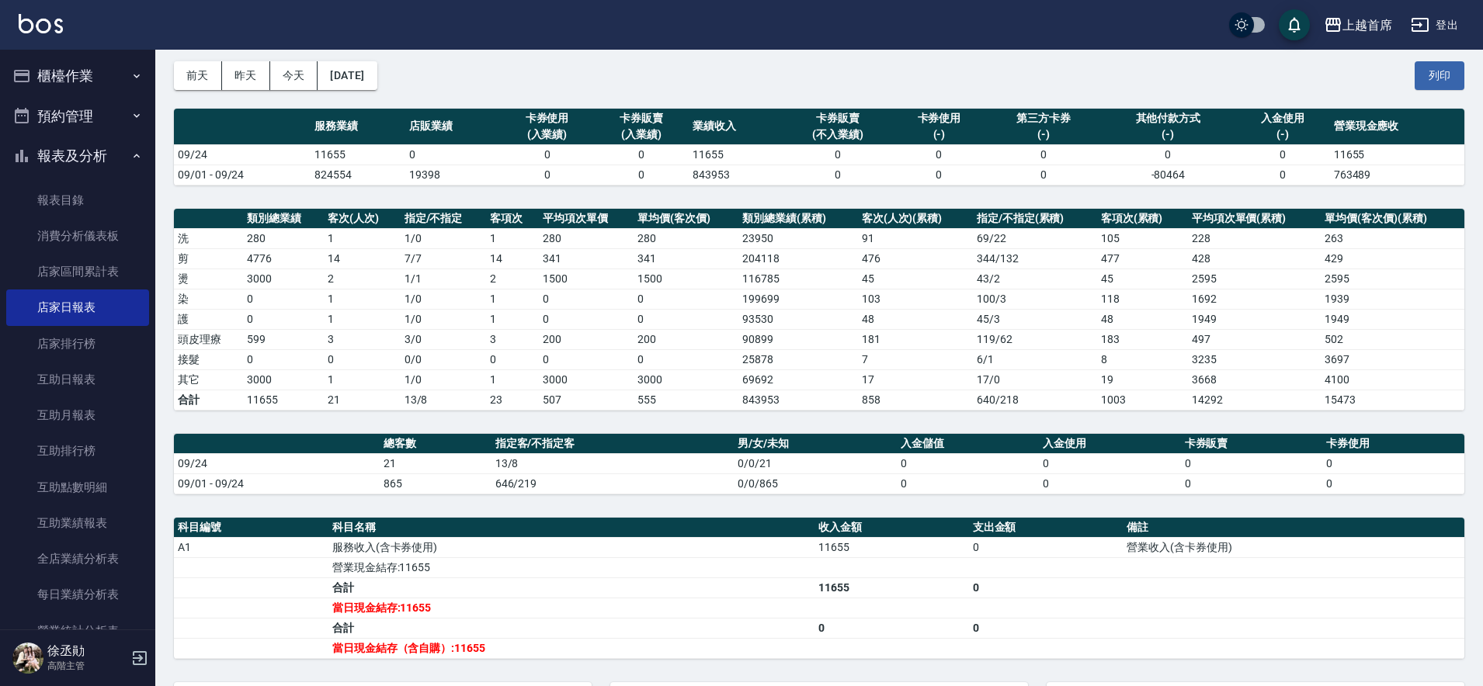
scroll to position [97, 0]
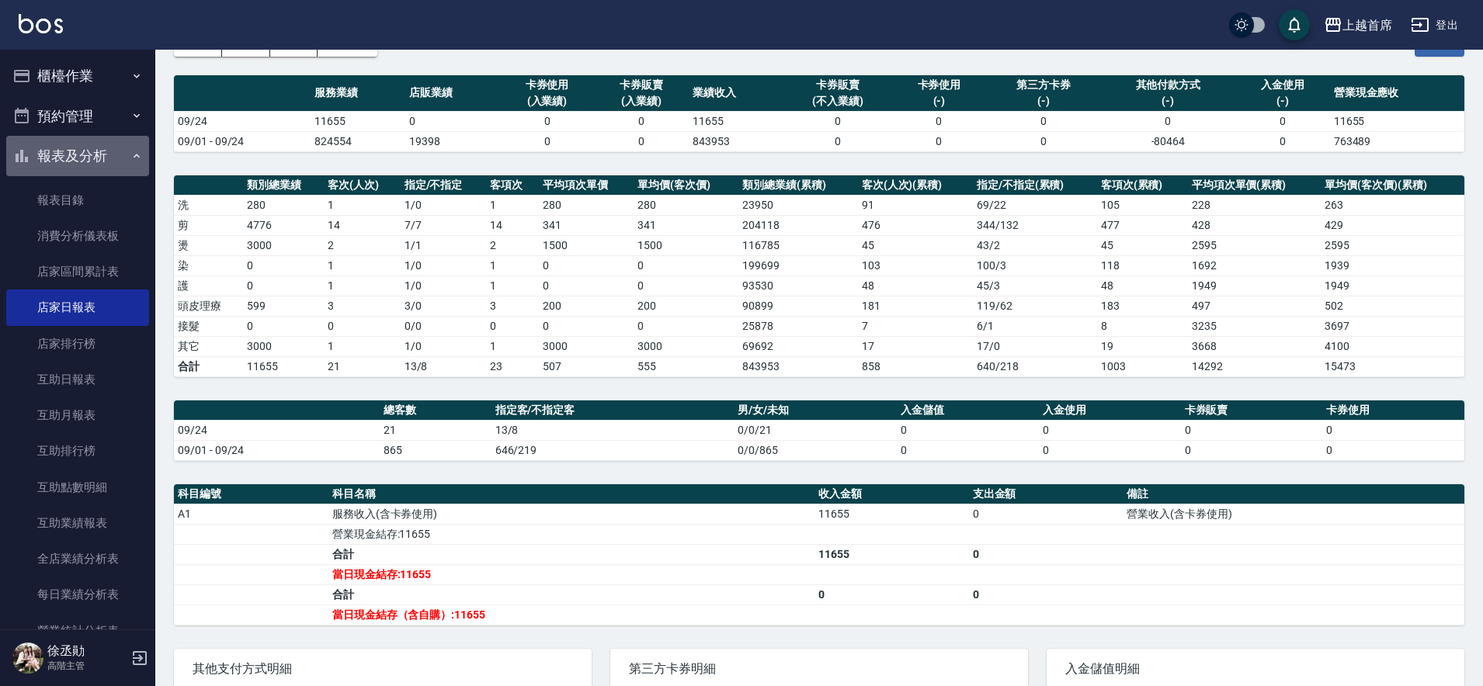
click at [91, 152] on button "報表及分析" at bounding box center [77, 156] width 143 height 40
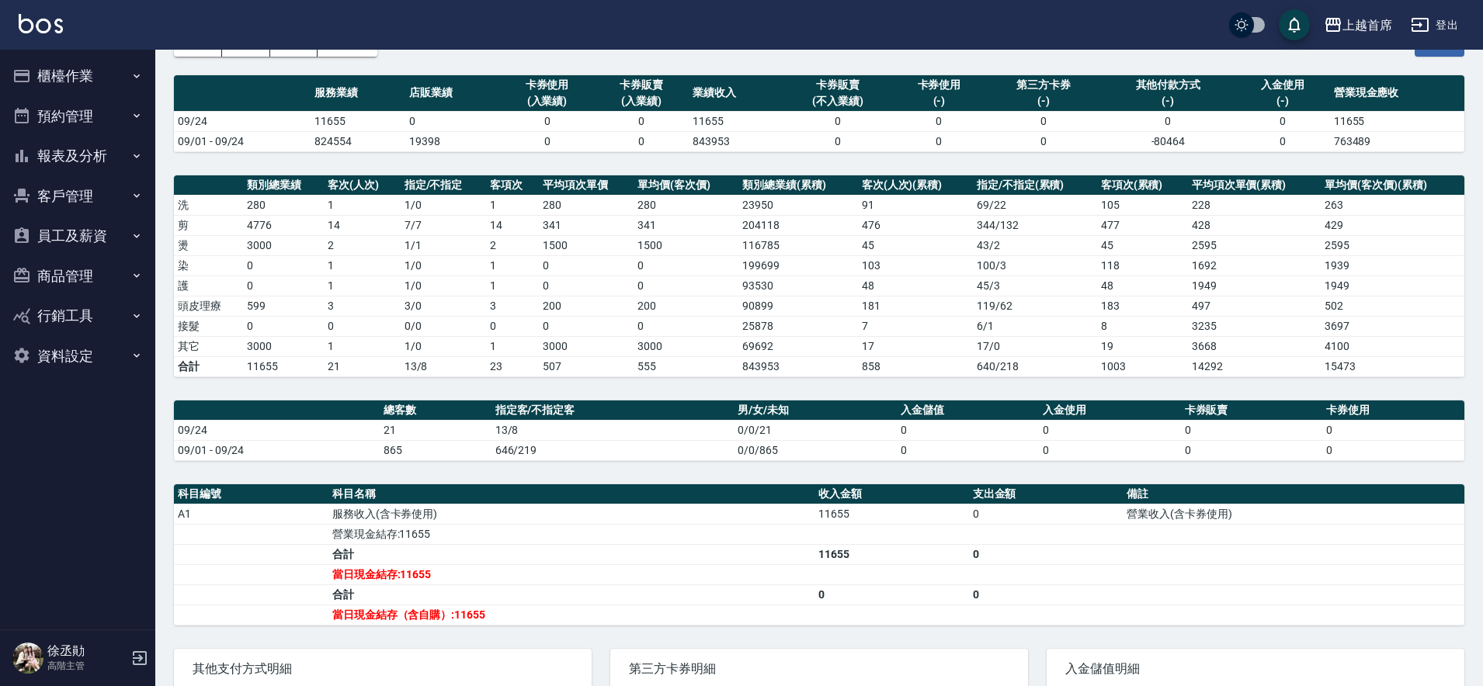
click at [102, 245] on button "員工及薪資" at bounding box center [77, 236] width 143 height 40
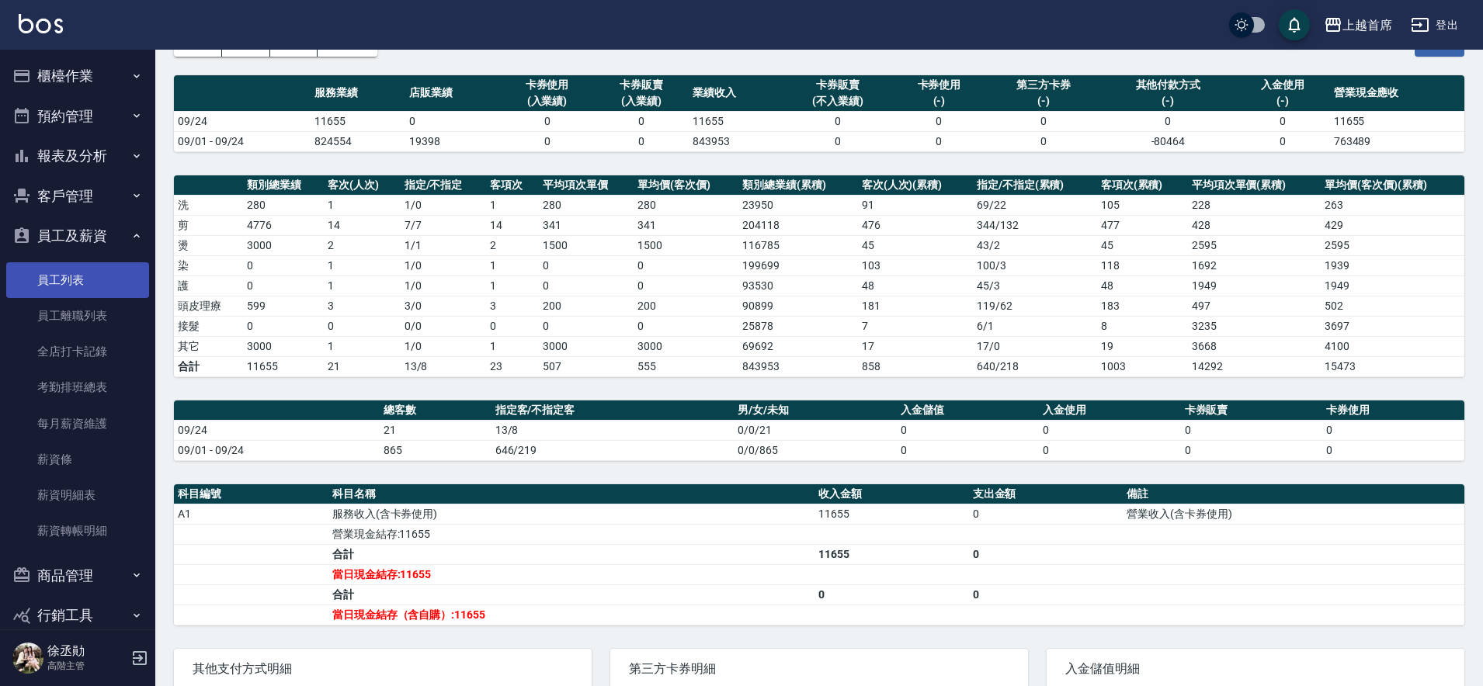
click at [87, 281] on link "員工列表" at bounding box center [77, 280] width 143 height 36
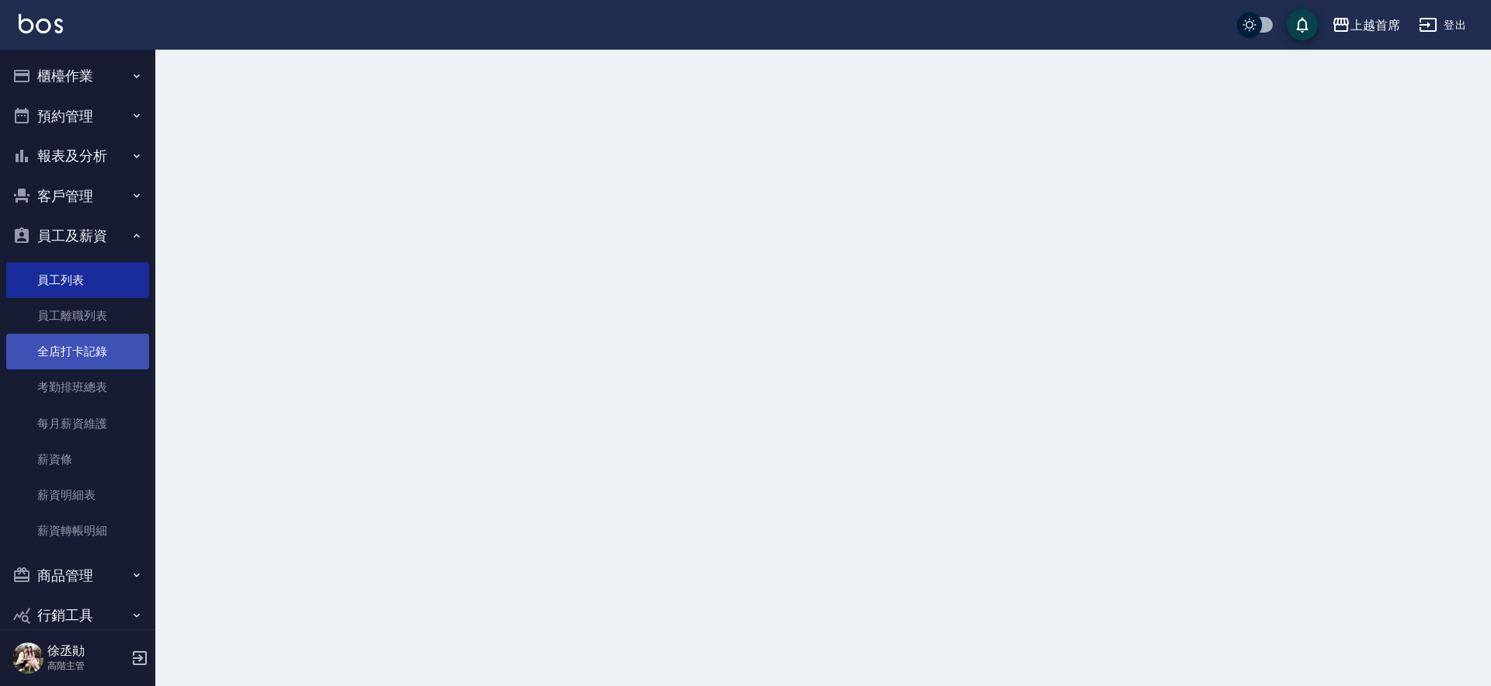
click at [87, 349] on link "全店打卡記錄" at bounding box center [77, 352] width 143 height 36
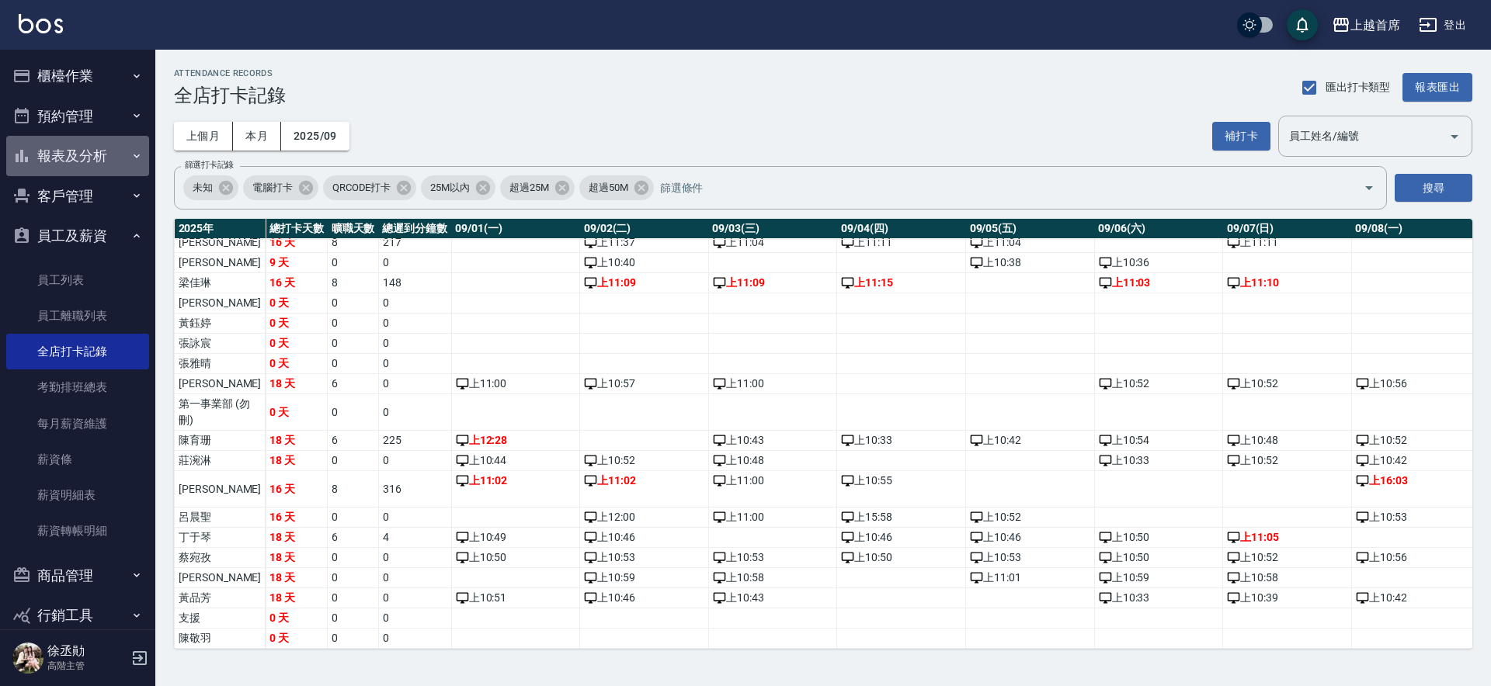
click at [81, 157] on button "報表及分析" at bounding box center [77, 156] width 143 height 40
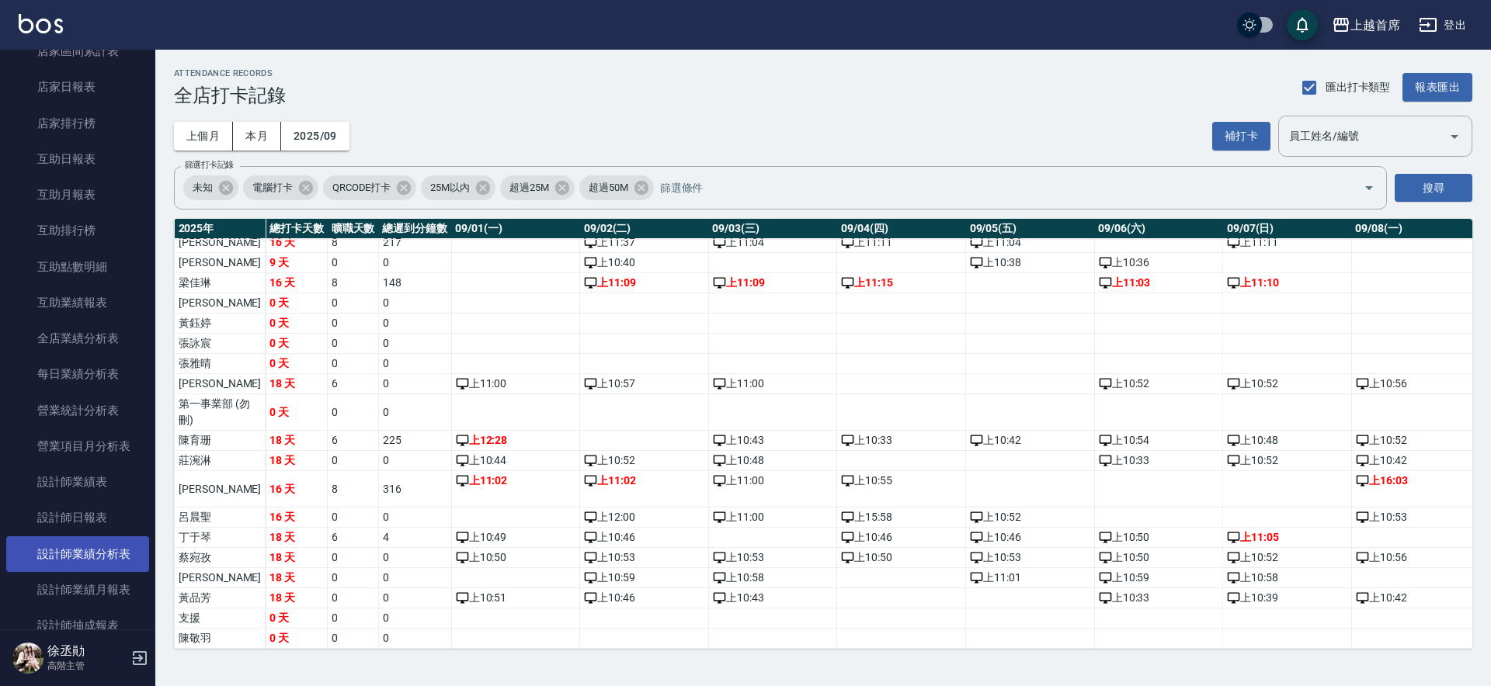
scroll to position [291, 0]
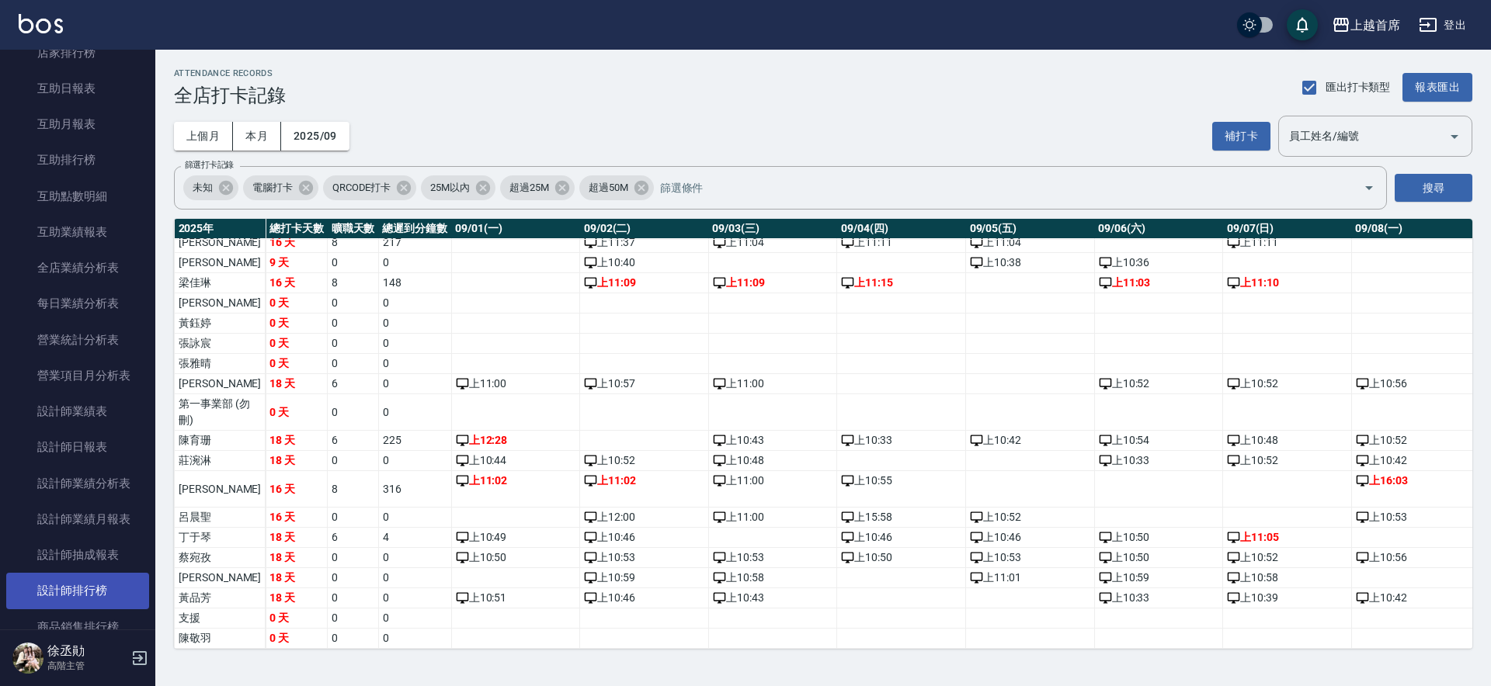
click at [107, 585] on link "設計師排行榜" at bounding box center [77, 591] width 143 height 36
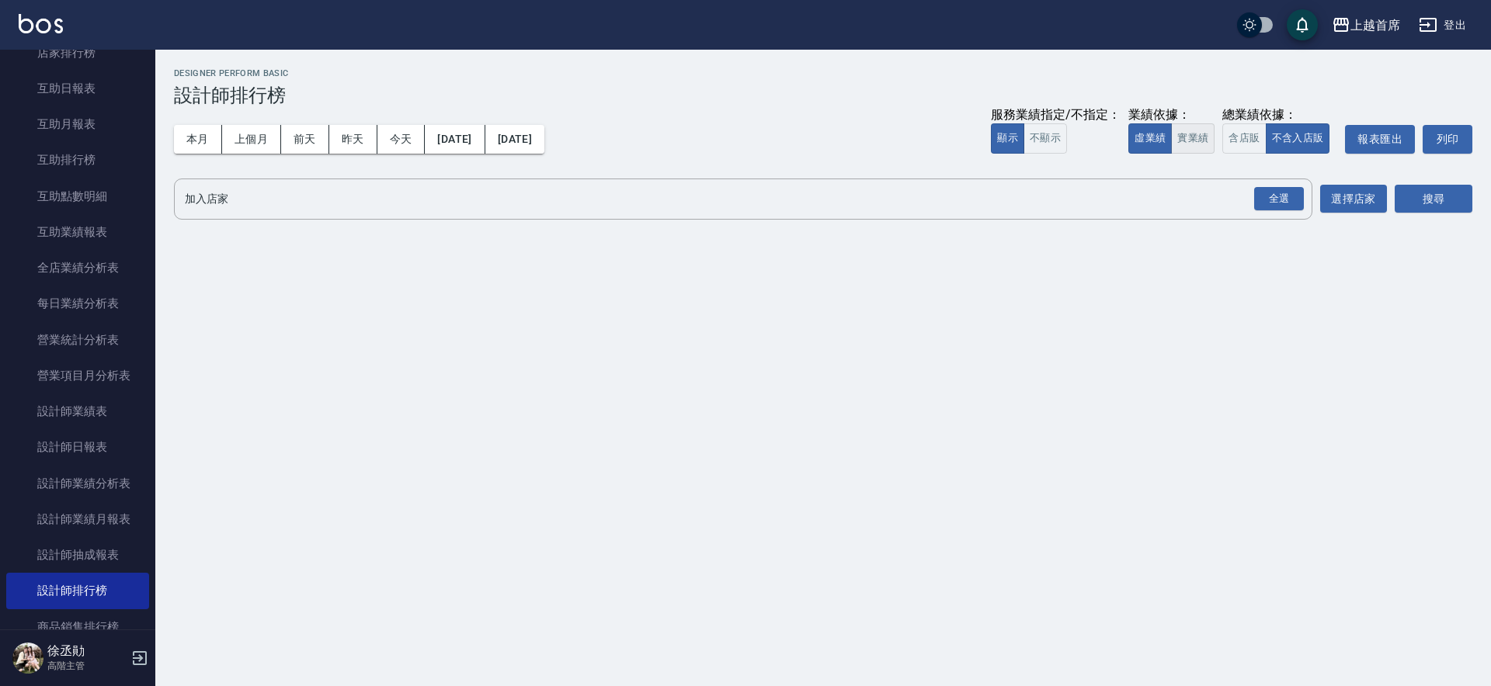
click at [1189, 138] on button "實業績" at bounding box center [1192, 138] width 43 height 30
click at [1281, 194] on div "全選" at bounding box center [1279, 199] width 50 height 24
click at [1448, 194] on button "搜尋" at bounding box center [1433, 200] width 78 height 29
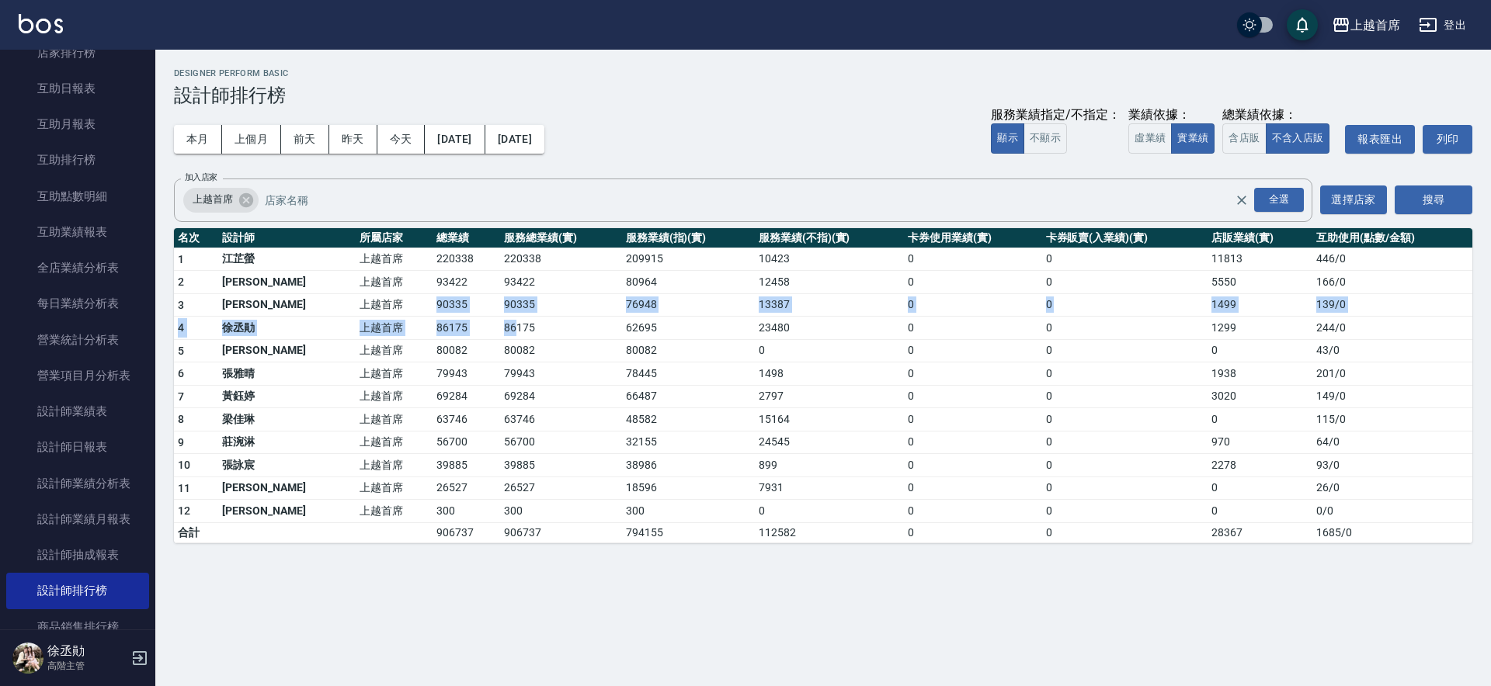
drag, startPoint x: 422, startPoint y: 308, endPoint x: 474, endPoint y: 315, distance: 53.3
click at [474, 315] on tbody "1 江芷螢 上越首席 220338 220338 209915 10423 0 0 11813 446 / 0 2 許婕妤 上越首席 93422 93422 …" at bounding box center [823, 395] width 1298 height 295
click at [523, 309] on td "90335" at bounding box center [560, 304] width 121 height 23
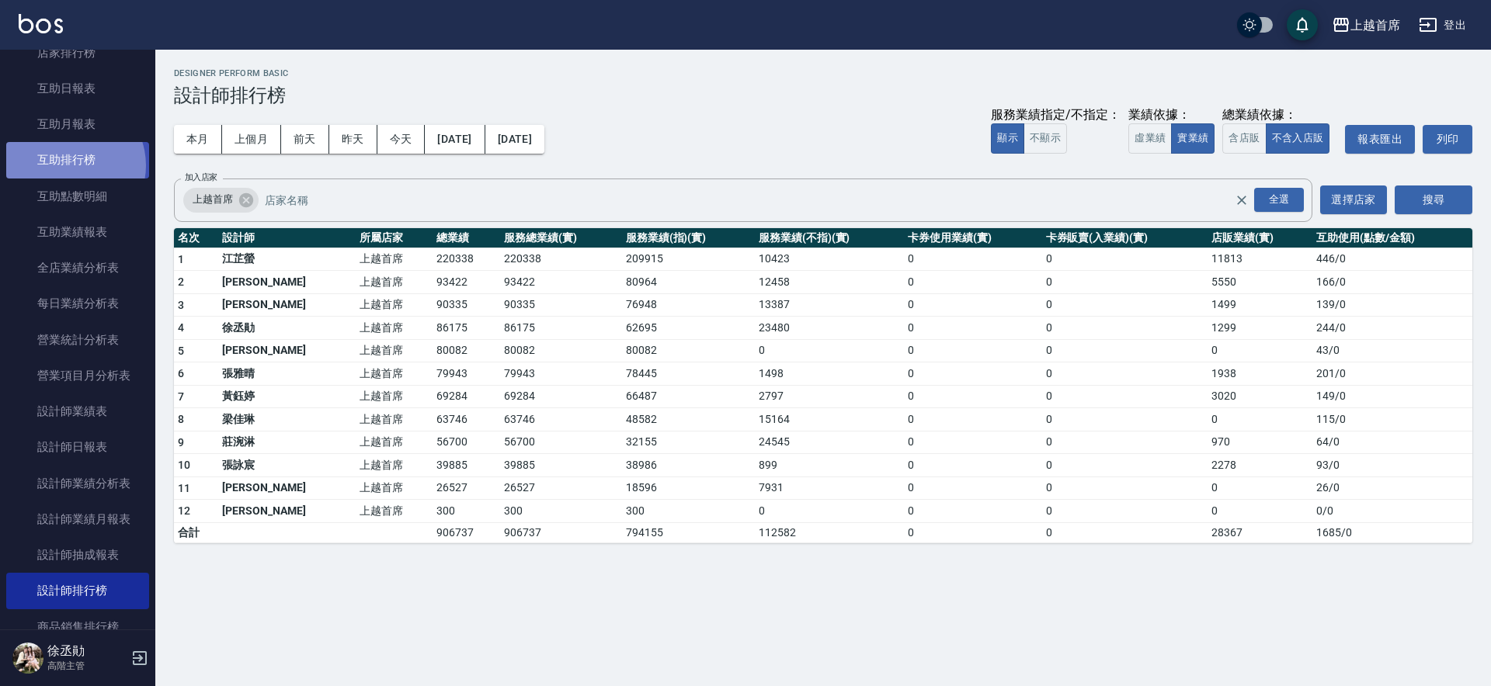
click at [69, 165] on link "互助排行榜" at bounding box center [77, 160] width 143 height 36
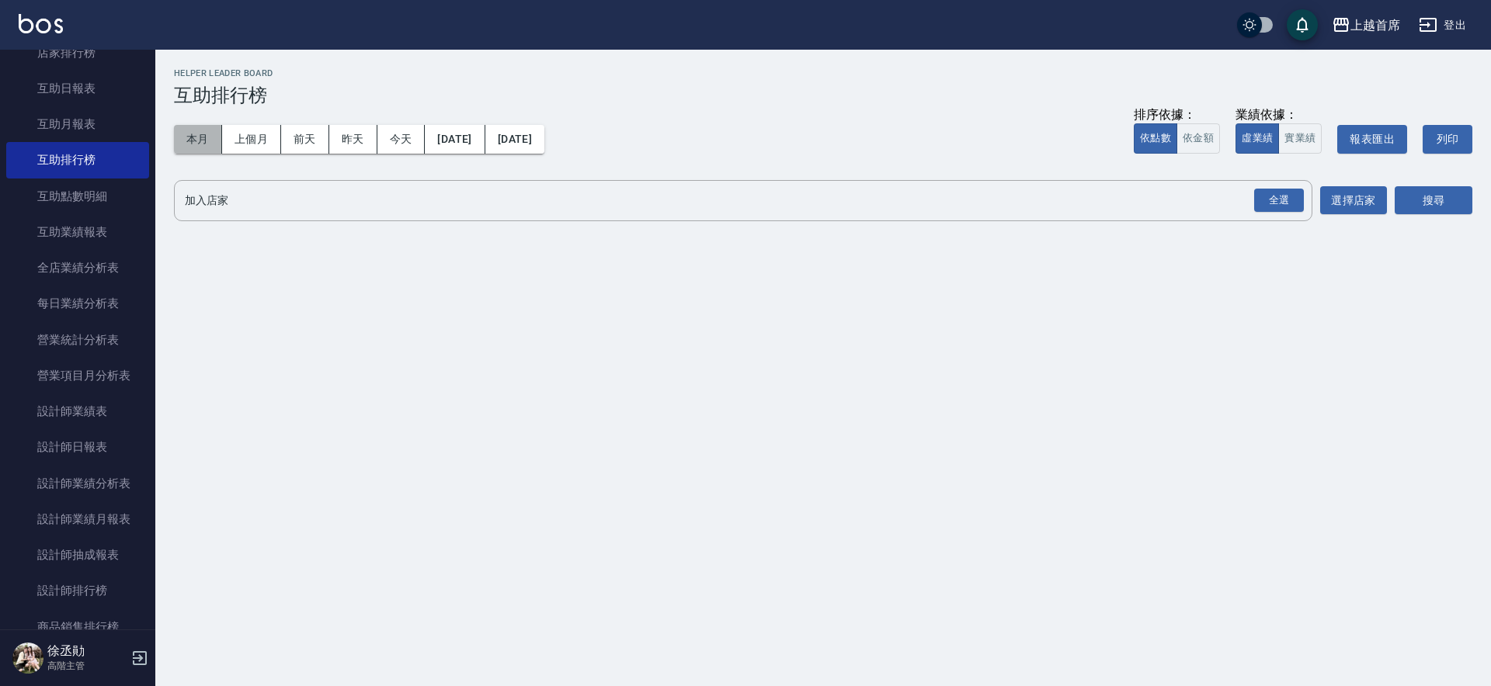
click at [200, 135] on button "本月" at bounding box center [198, 139] width 48 height 29
drag, startPoint x: 1305, startPoint y: 141, endPoint x: 1290, endPoint y: 153, distance: 19.3
click at [1306, 140] on button "實業績" at bounding box center [1299, 138] width 43 height 30
click at [1278, 202] on div "全選" at bounding box center [1279, 201] width 50 height 24
click at [1420, 196] on button "搜尋" at bounding box center [1433, 201] width 78 height 29
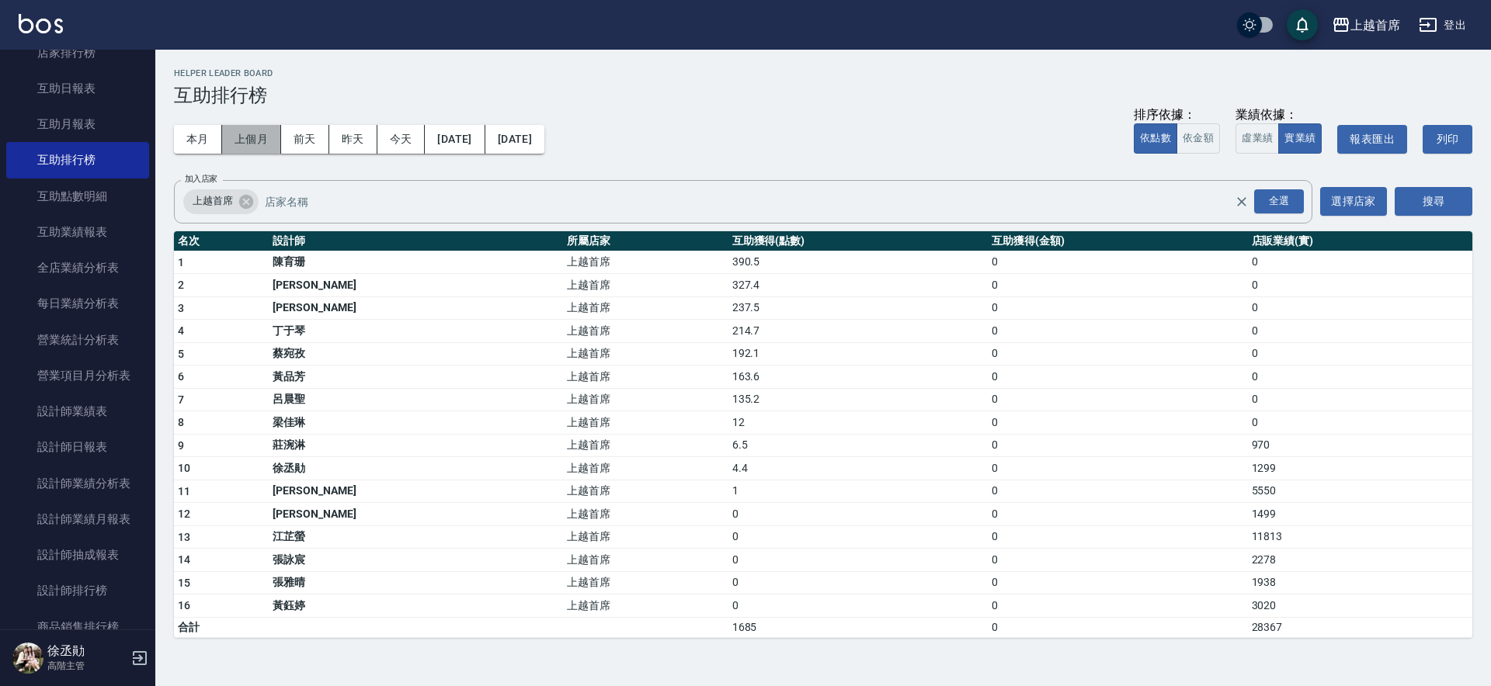
click at [252, 130] on button "上個月" at bounding box center [251, 139] width 59 height 29
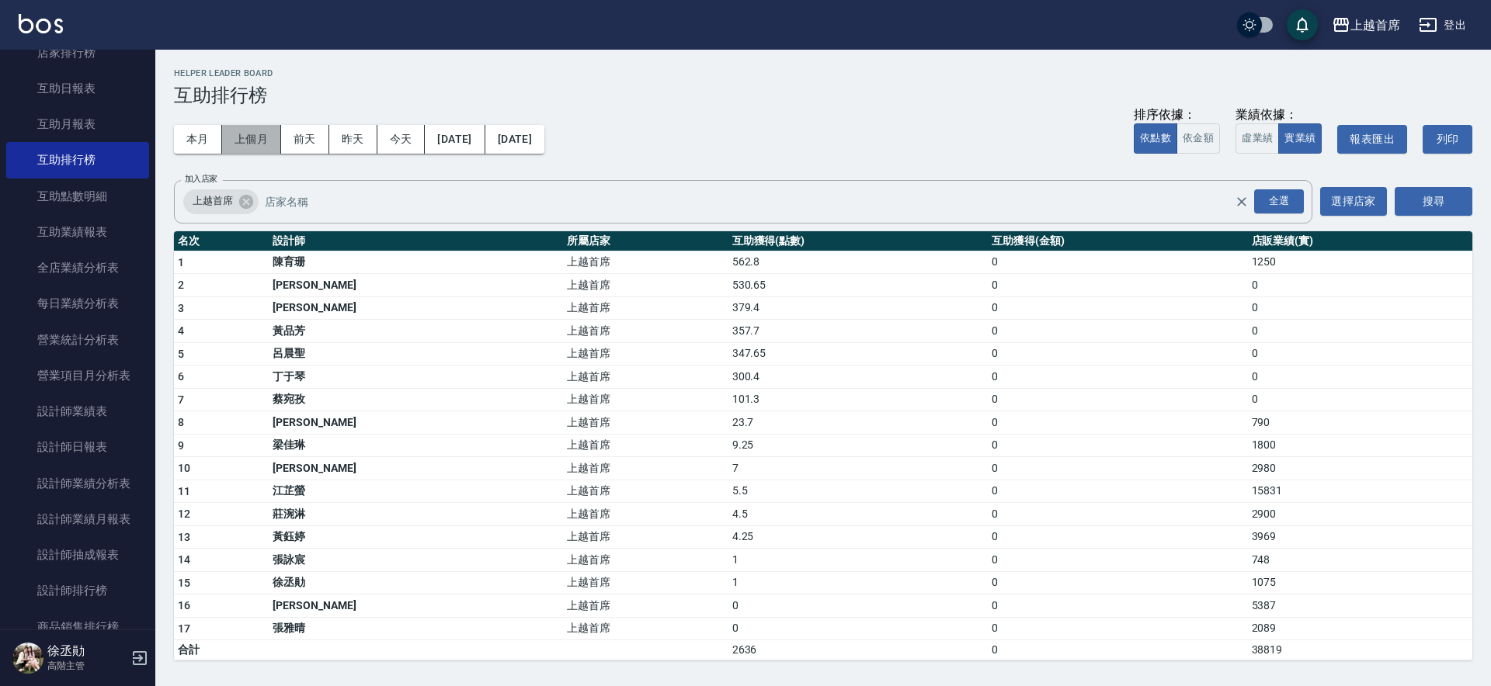
click at [222, 138] on button "上個月" at bounding box center [251, 139] width 59 height 29
click at [203, 137] on button "本月" at bounding box center [198, 139] width 48 height 29
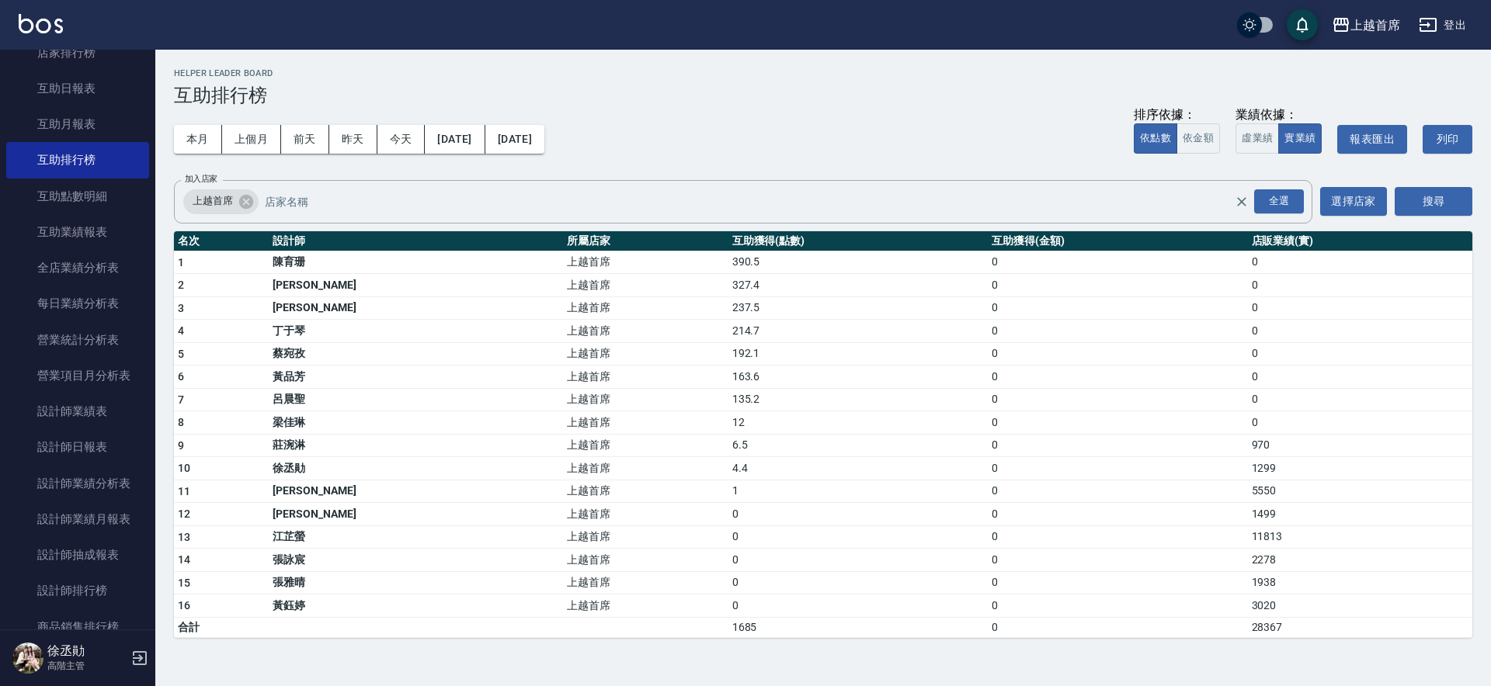
click at [728, 400] on td "135.2" at bounding box center [857, 399] width 259 height 23
click at [728, 444] on td "6.5" at bounding box center [857, 445] width 259 height 23
click at [259, 141] on button "上個月" at bounding box center [251, 139] width 59 height 29
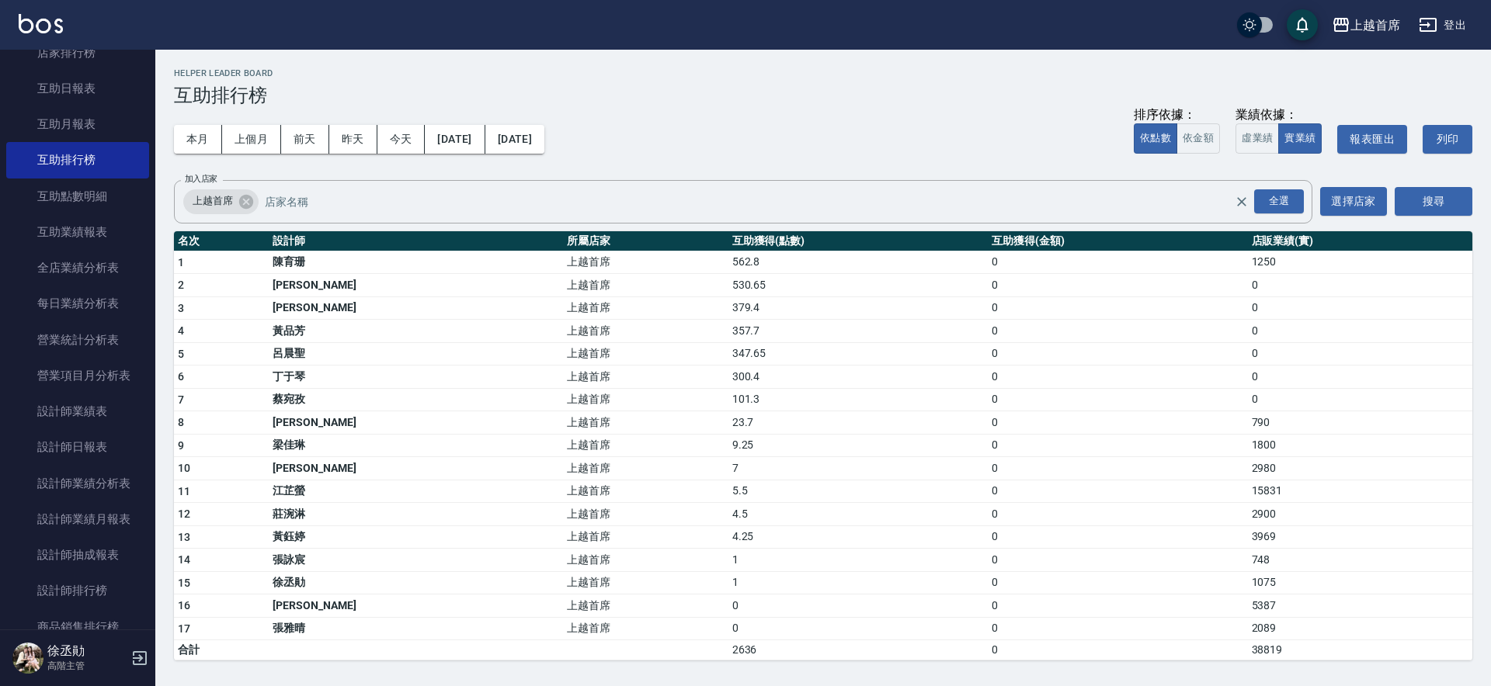
click at [259, 116] on div "本月 上個月 前天 昨天 今天 2025/08/01 2025/08/31 排序依據： 依點數 依金額 業績依據： 虛業績 實業績 報表匯出 列印" at bounding box center [823, 139] width 1298 height 66
click at [258, 135] on button "上個月" at bounding box center [251, 139] width 59 height 29
click at [254, 133] on button "上個月" at bounding box center [251, 139] width 59 height 29
click at [484, 141] on button "2025/08/01" at bounding box center [455, 139] width 60 height 29
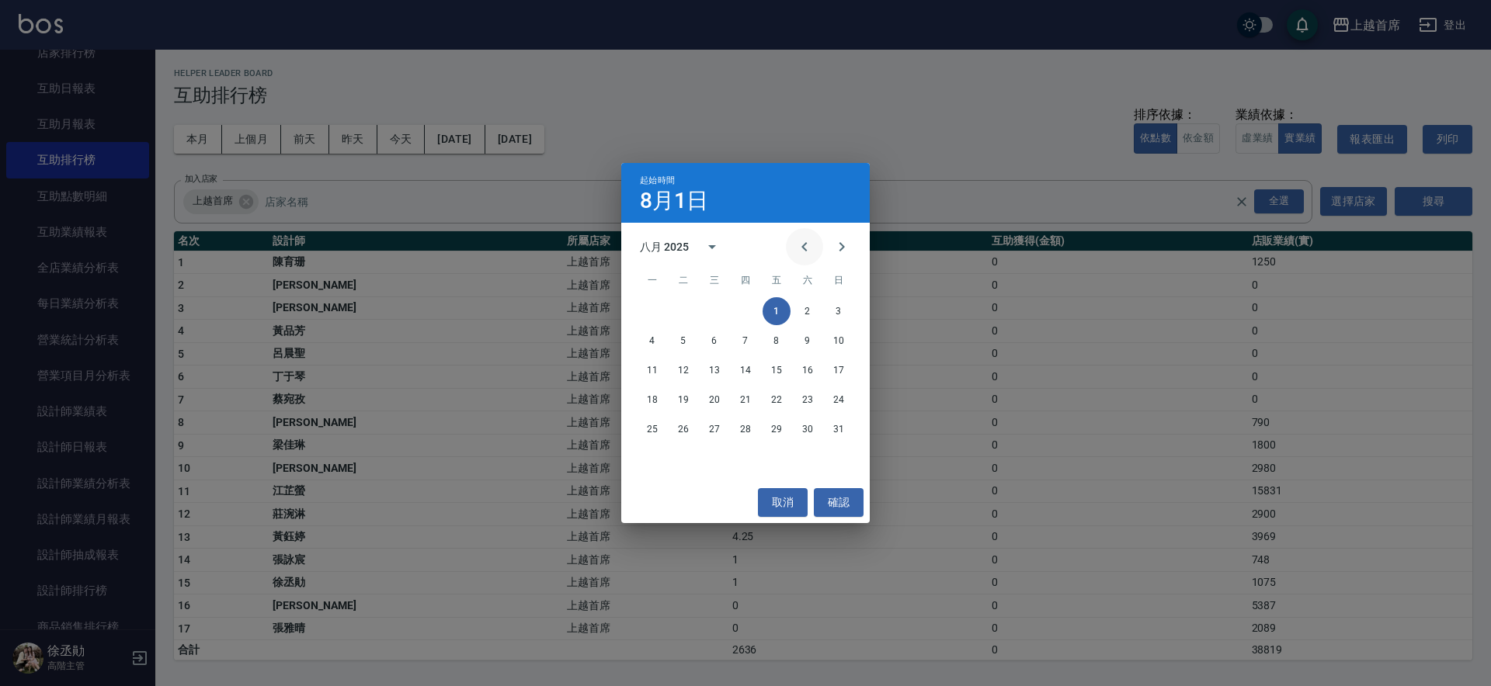
click at [794, 248] on button "Previous month" at bounding box center [804, 246] width 37 height 37
click at [679, 306] on button "1" at bounding box center [683, 311] width 28 height 28
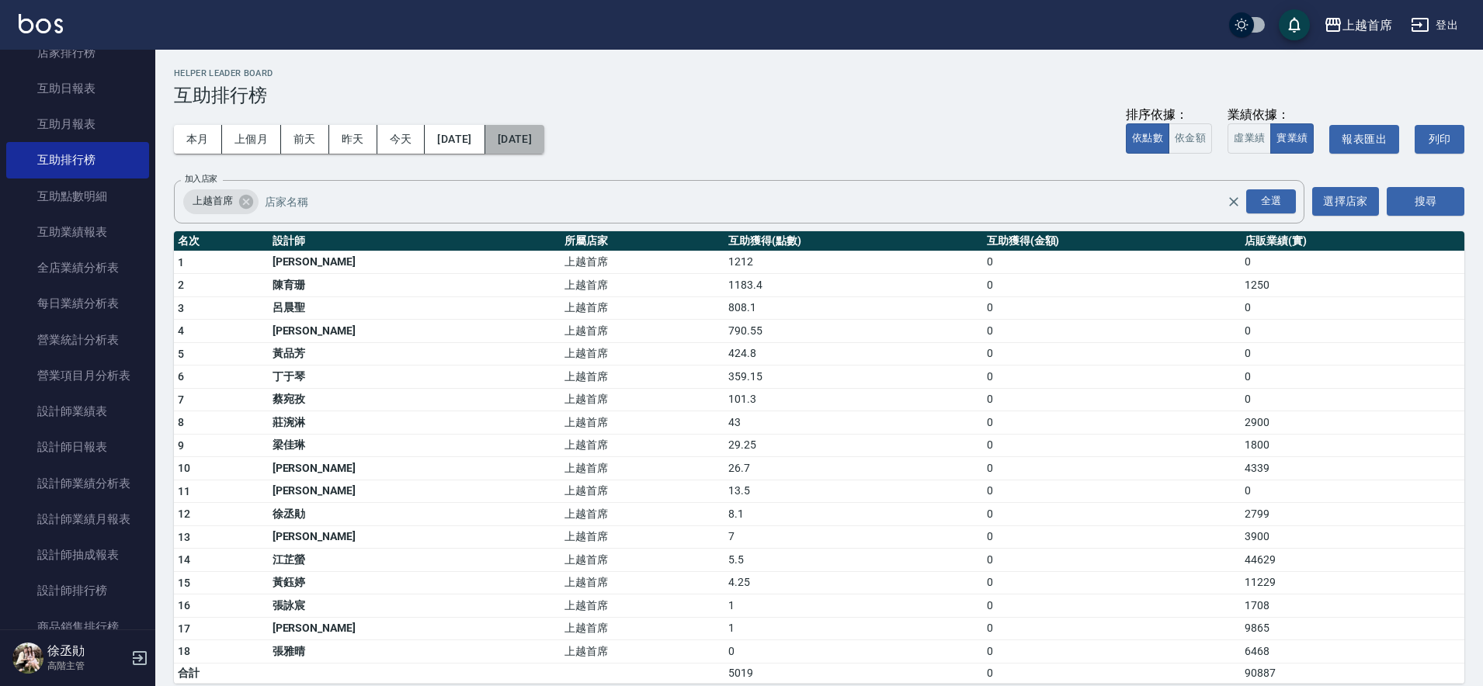
click at [544, 141] on button "2025/08/31" at bounding box center [514, 139] width 59 height 29
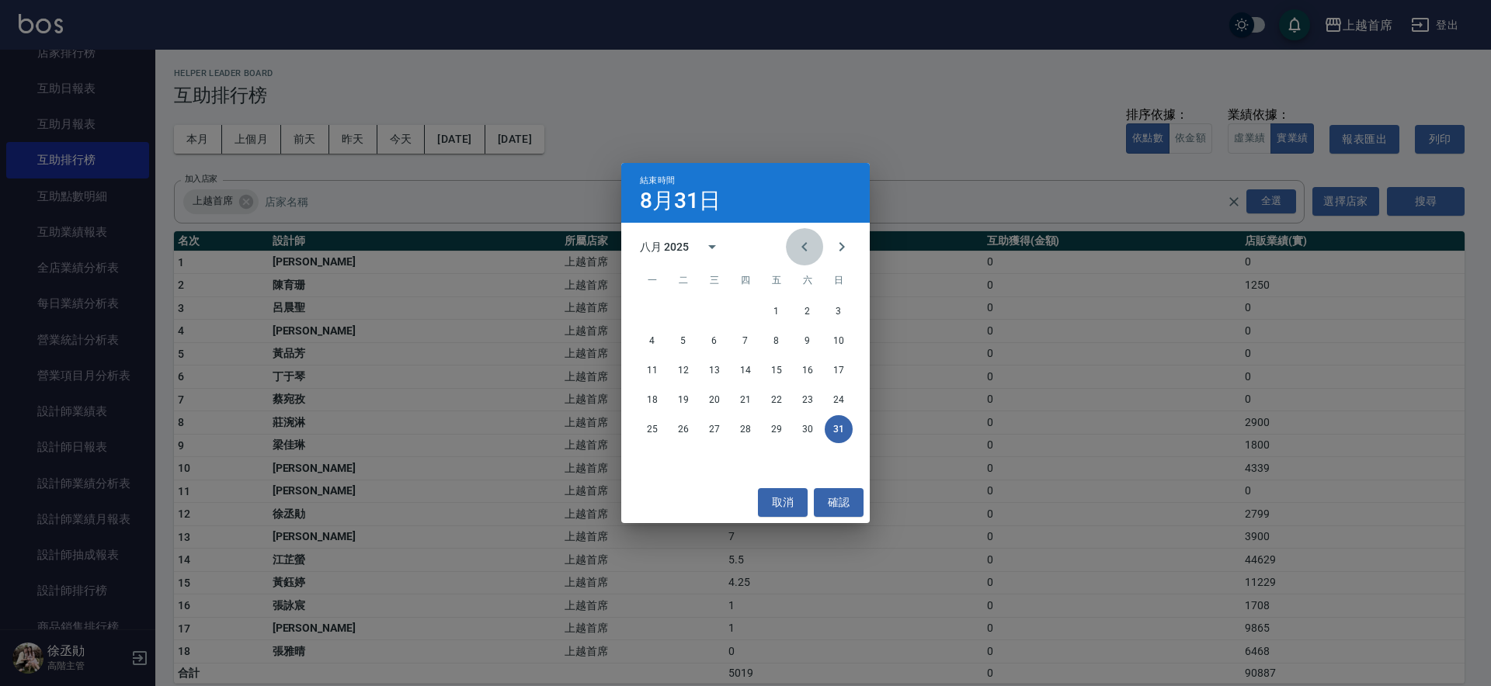
click at [811, 249] on icon "Previous month" at bounding box center [804, 247] width 19 height 19
click at [742, 422] on button "31" at bounding box center [745, 429] width 28 height 28
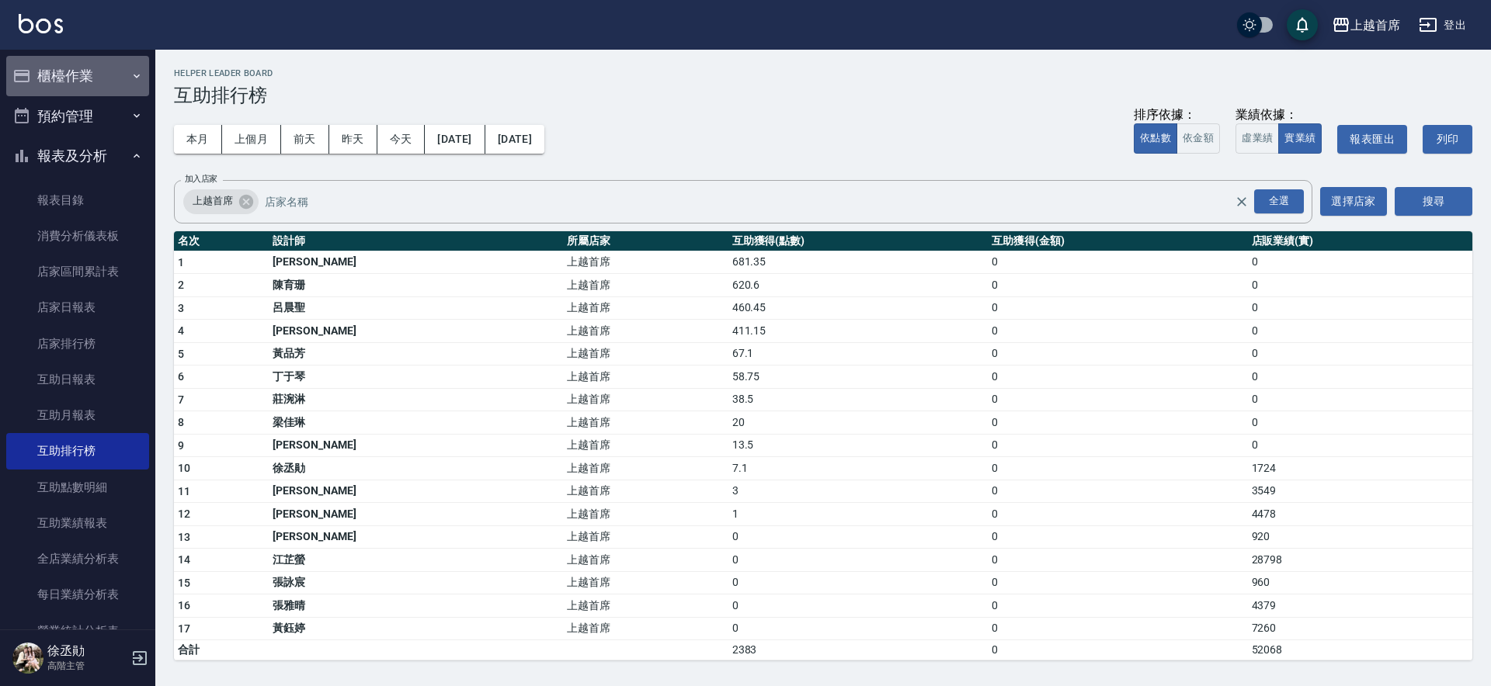
click at [100, 79] on button "櫃檯作業" at bounding box center [77, 76] width 143 height 40
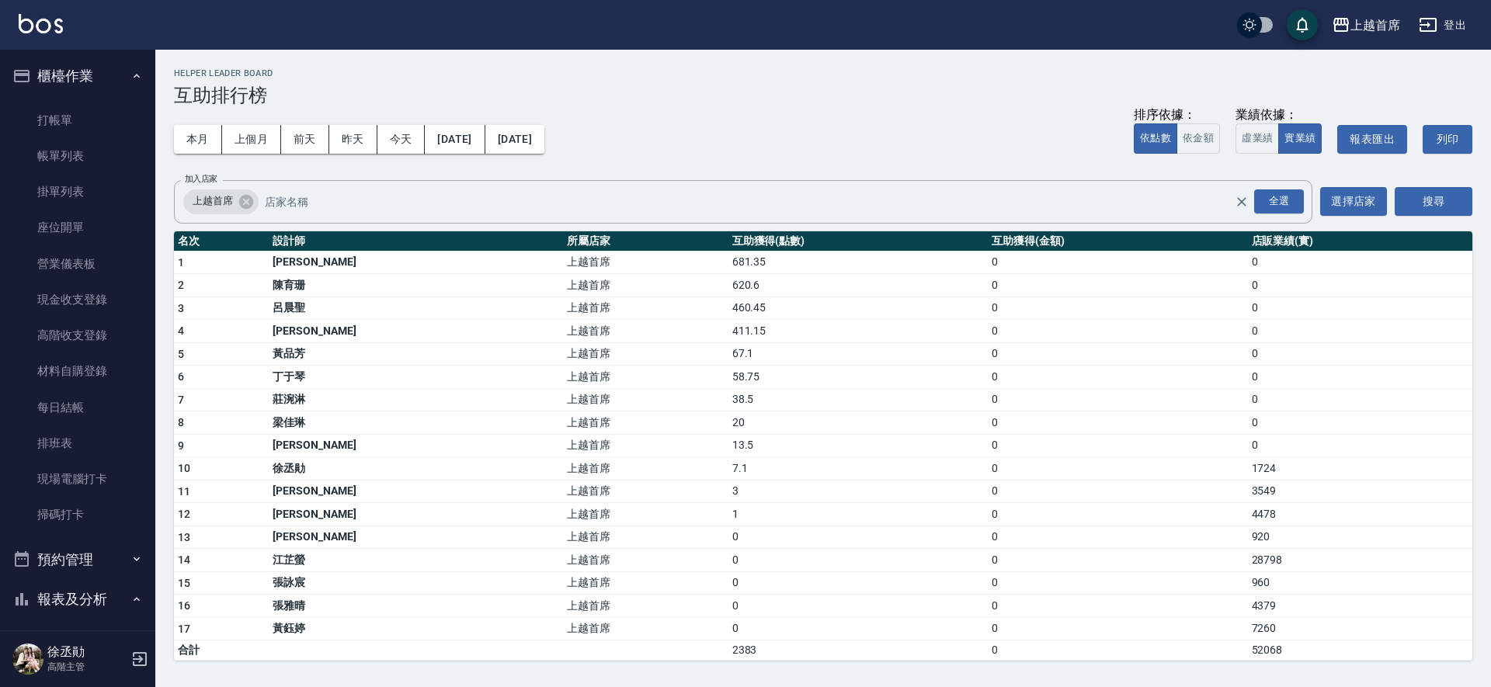
click at [72, 66] on button "櫃檯作業" at bounding box center [77, 76] width 143 height 40
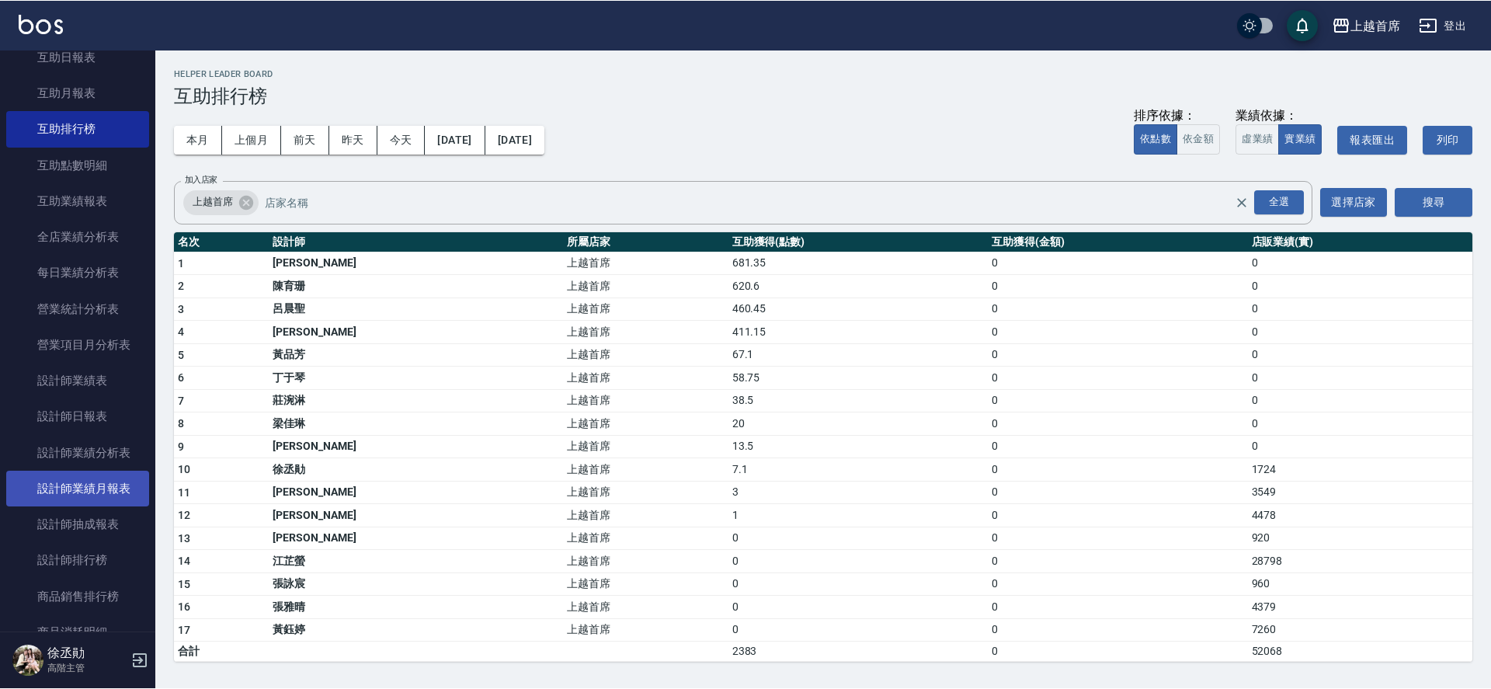
scroll to position [291, 0]
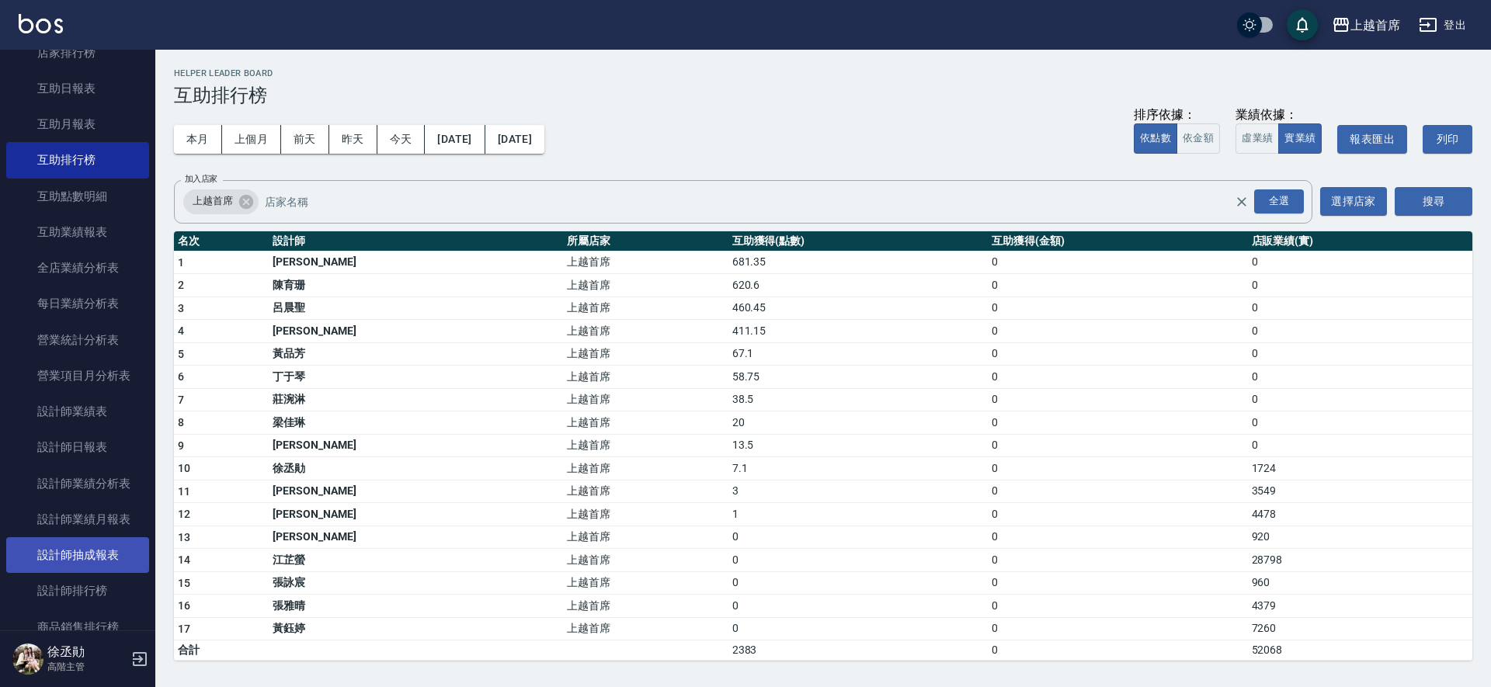
drag, startPoint x: 78, startPoint y: 583, endPoint x: 71, endPoint y: 571, distance: 14.3
click at [77, 583] on link "設計師排行榜" at bounding box center [77, 591] width 143 height 36
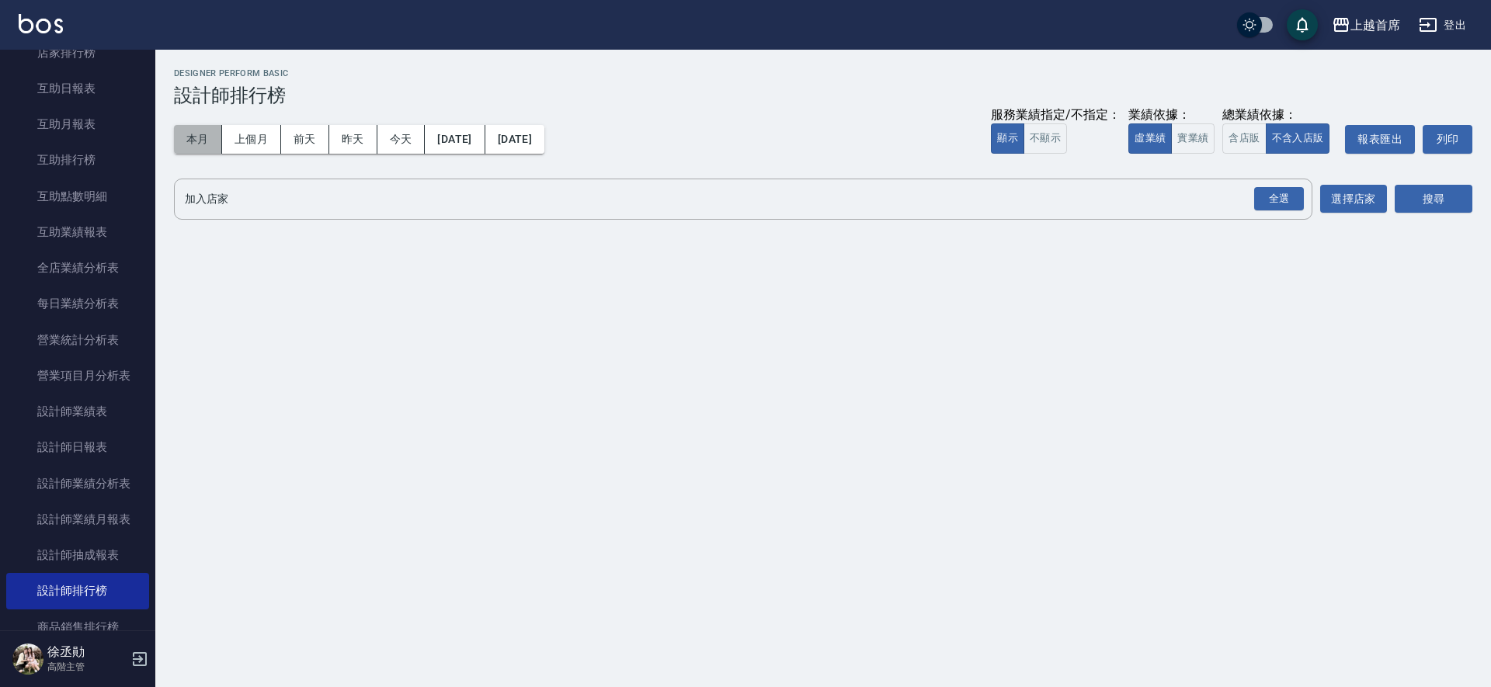
click at [187, 134] on button "本月" at bounding box center [198, 139] width 48 height 29
click at [1179, 144] on button "實業績" at bounding box center [1192, 138] width 43 height 30
click at [1260, 138] on button "含店販" at bounding box center [1243, 138] width 43 height 30
click at [1266, 198] on div "全選" at bounding box center [1279, 199] width 50 height 24
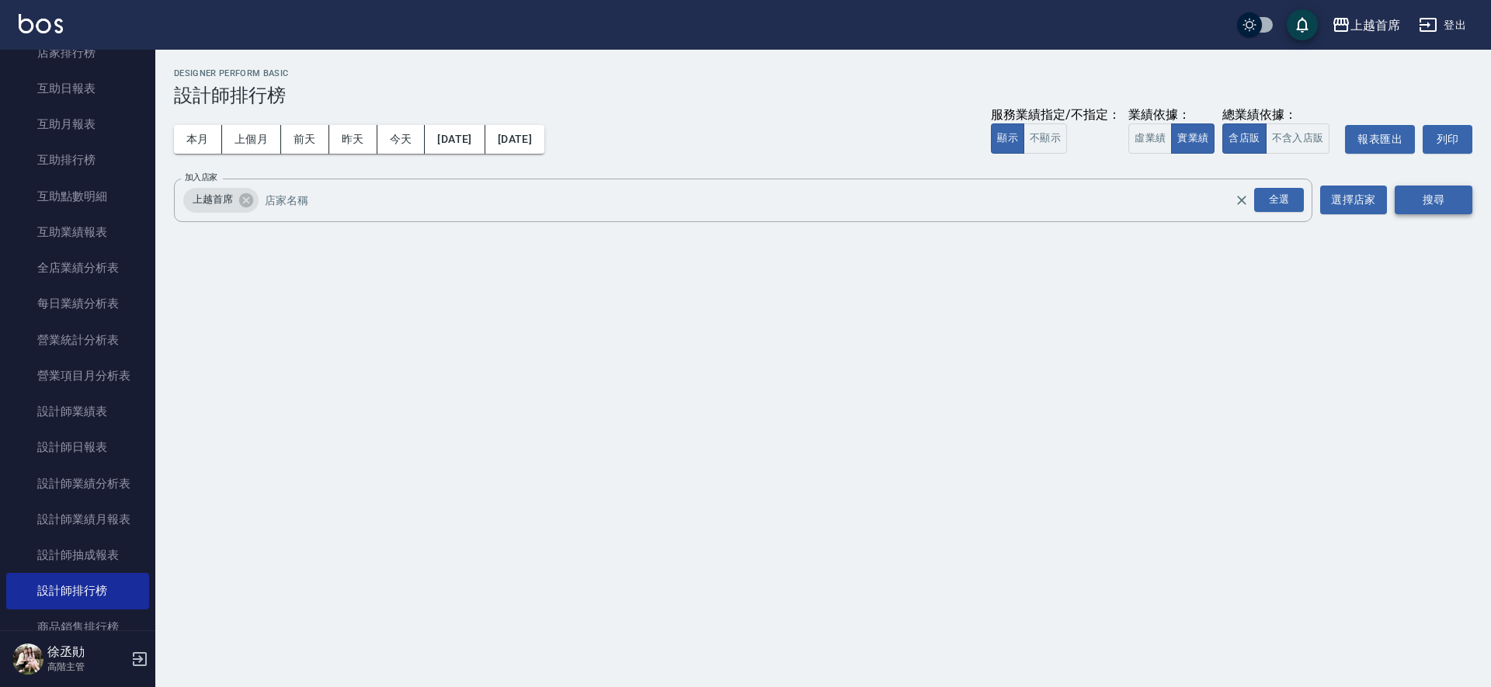
click at [1450, 202] on button "搜尋" at bounding box center [1433, 200] width 78 height 29
